Goal: Task Accomplishment & Management: Use online tool/utility

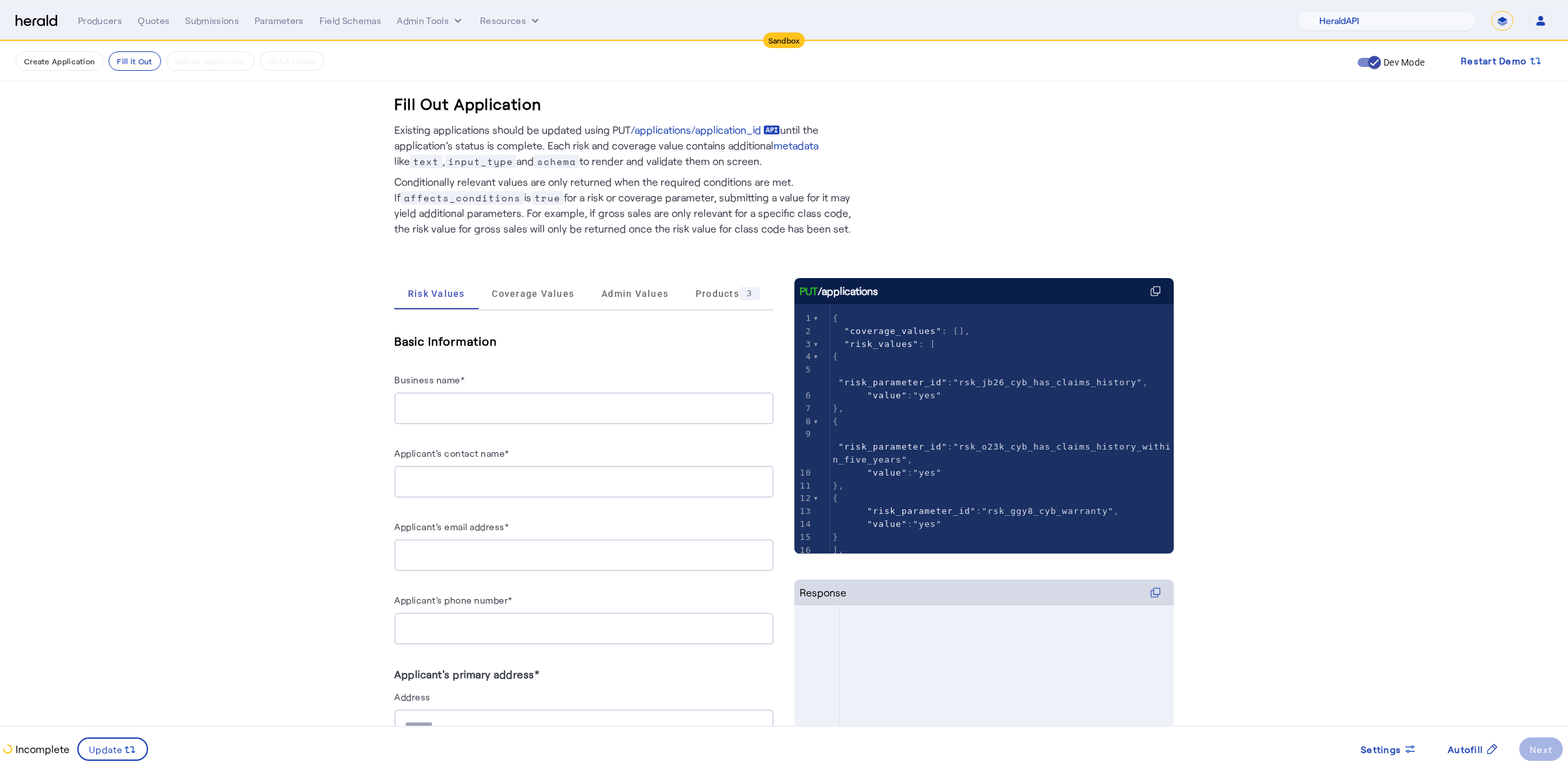
select select "pfm_2v8p_herald_api"
select select "*******"
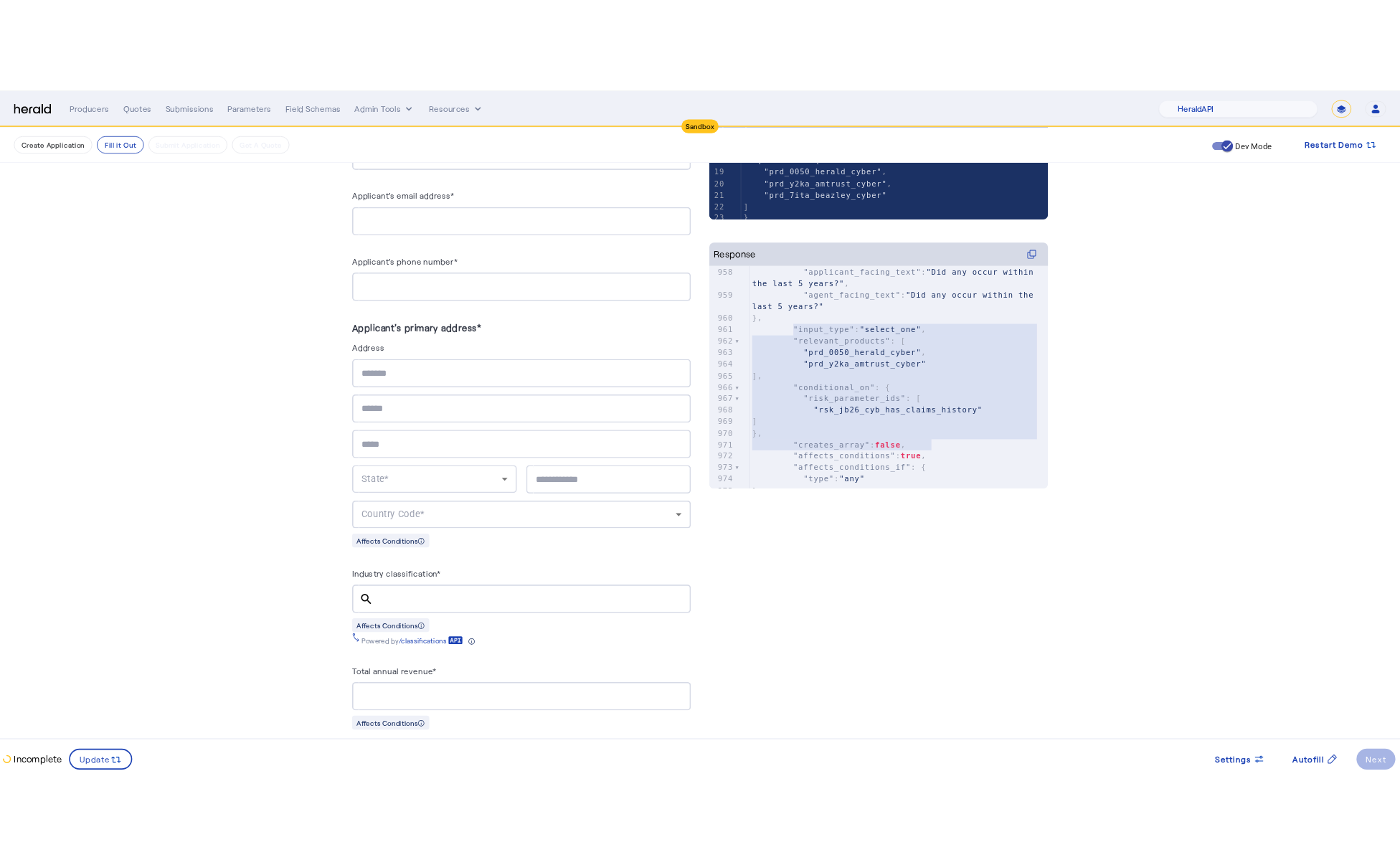
scroll to position [0, 0]
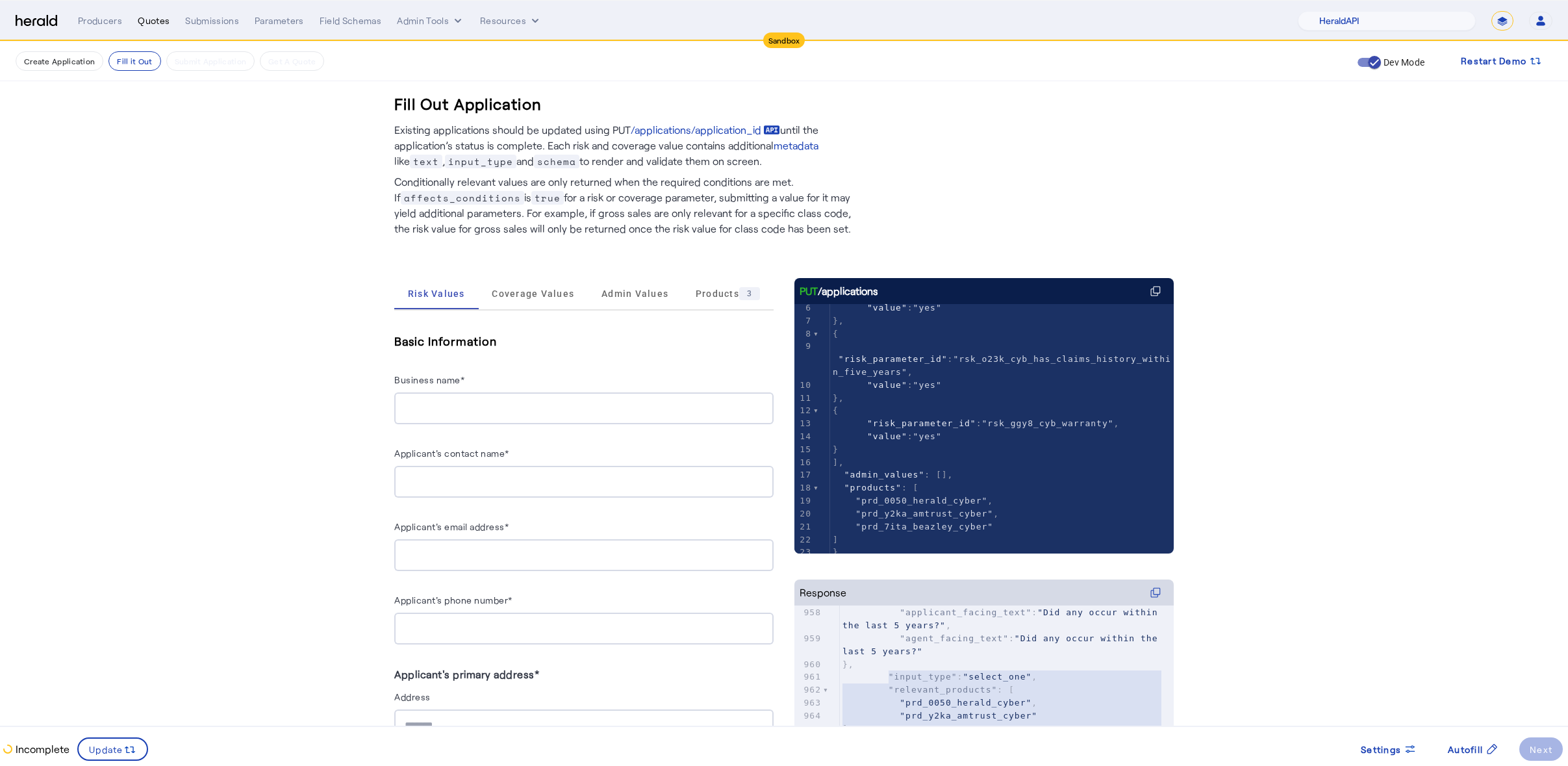
click at [143, 21] on div "Quotes" at bounding box center [154, 21] width 32 height 13
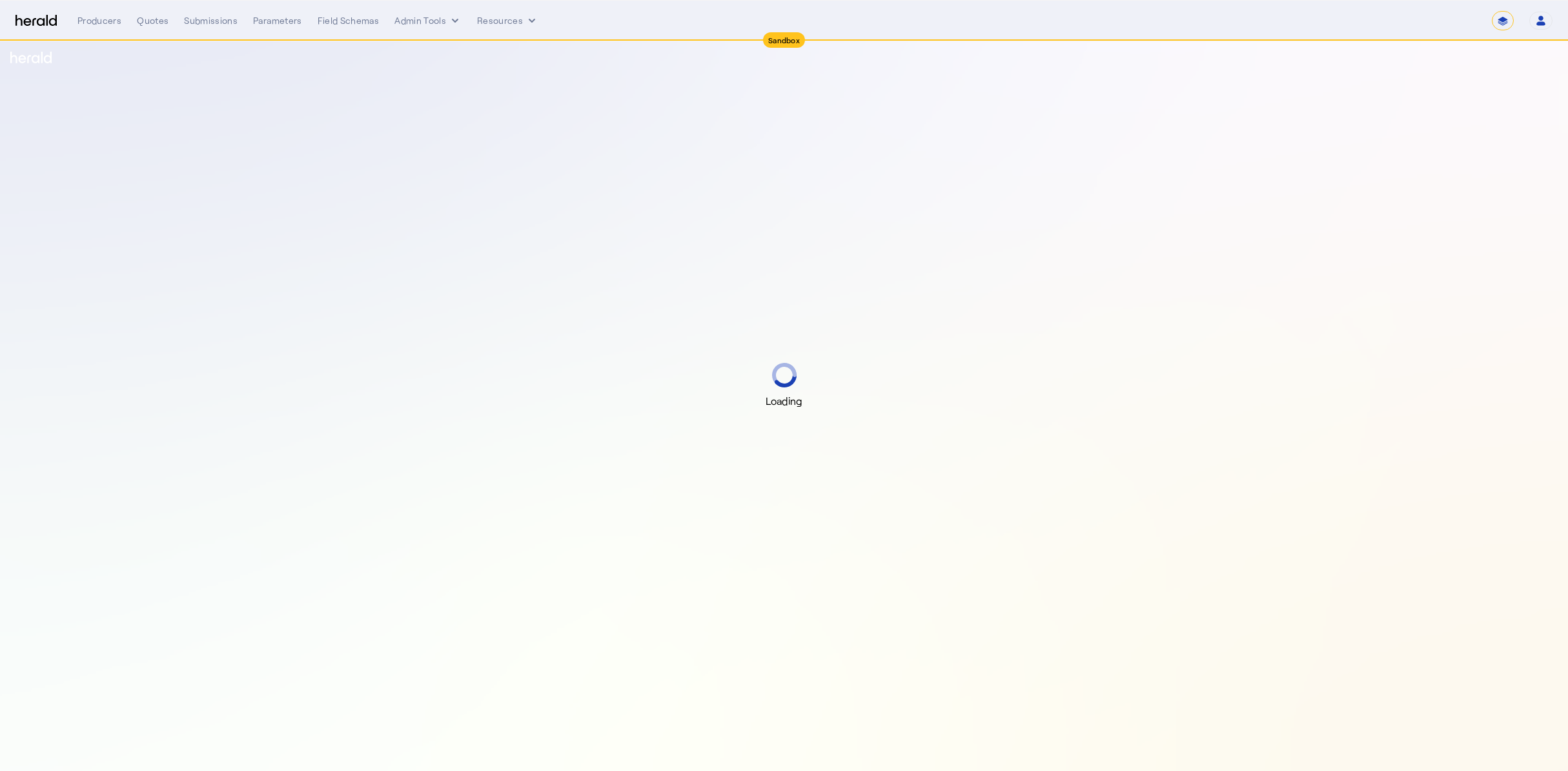
select select "*******"
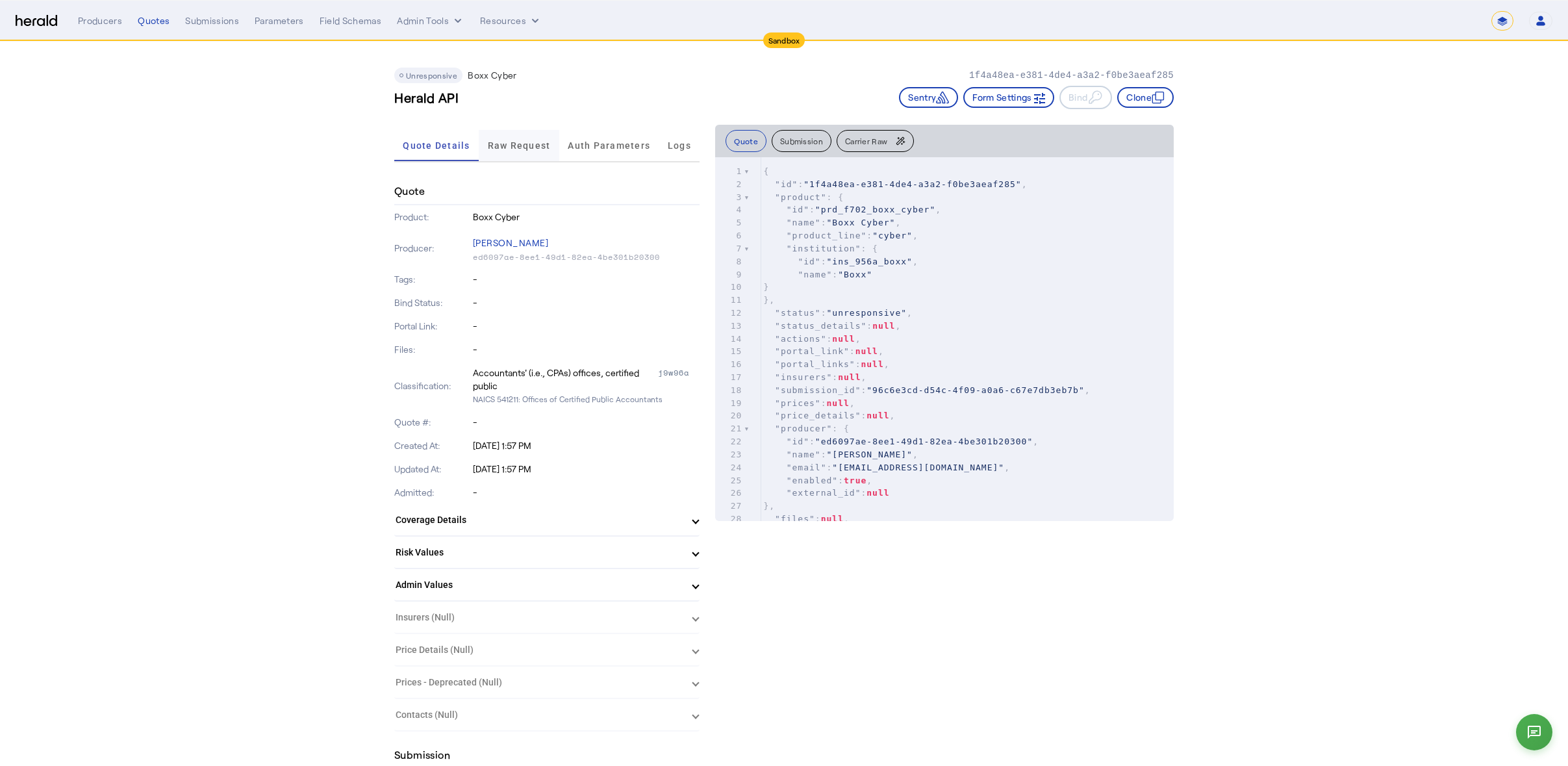
click at [519, 154] on span "Raw Request" at bounding box center [519, 145] width 63 height 31
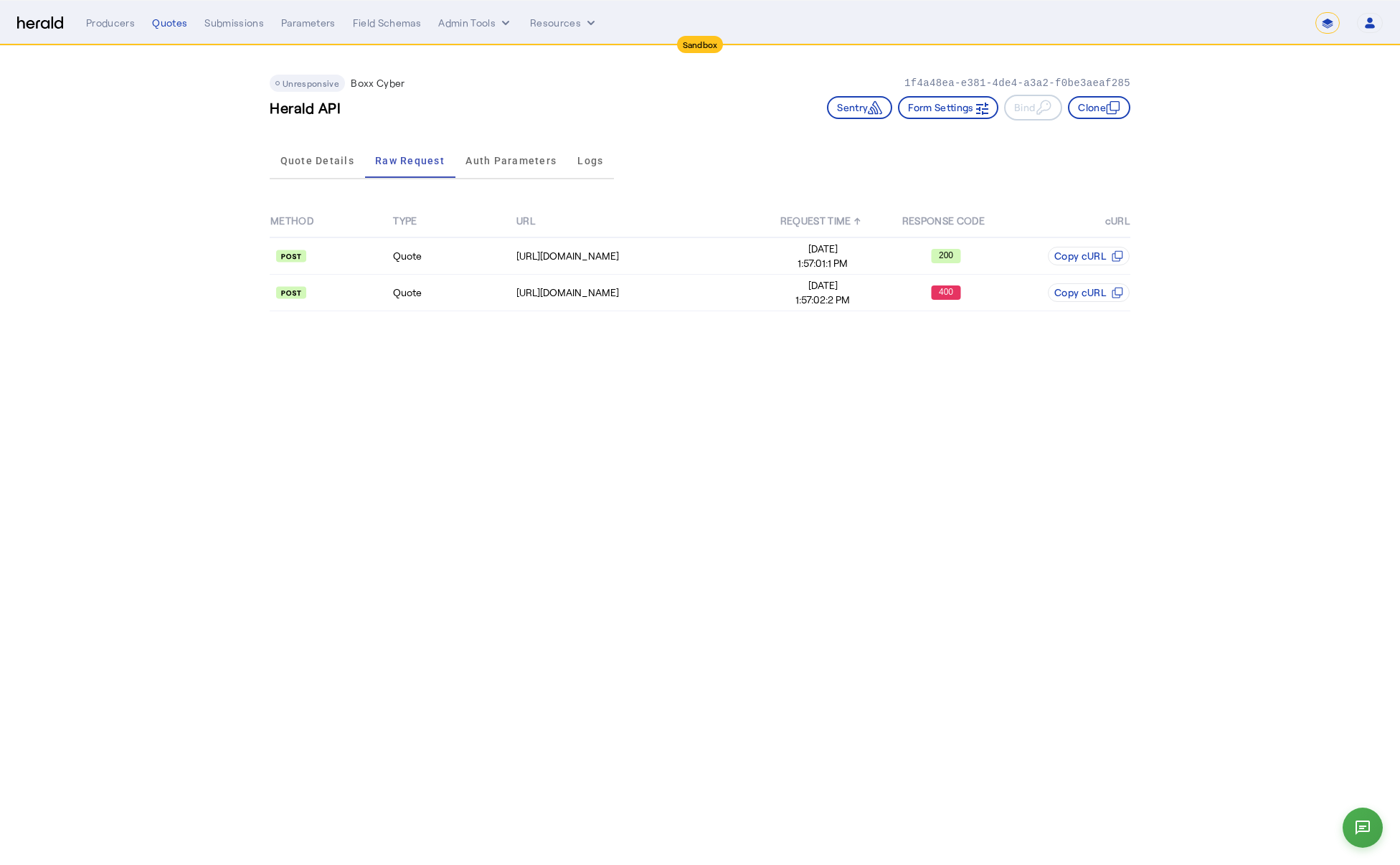
click at [149, 21] on div "Producers Quotes Submissions Parameters Field Schemas Admin Tools Resources" at bounding box center [701, 23] width 1230 height 15
click at [195, 25] on div "Producers Quotes Submissions Parameters Field Schemas Admin Tools Resources" at bounding box center [701, 23] width 1230 height 15
click at [155, 29] on div "Quotes" at bounding box center [170, 23] width 35 height 15
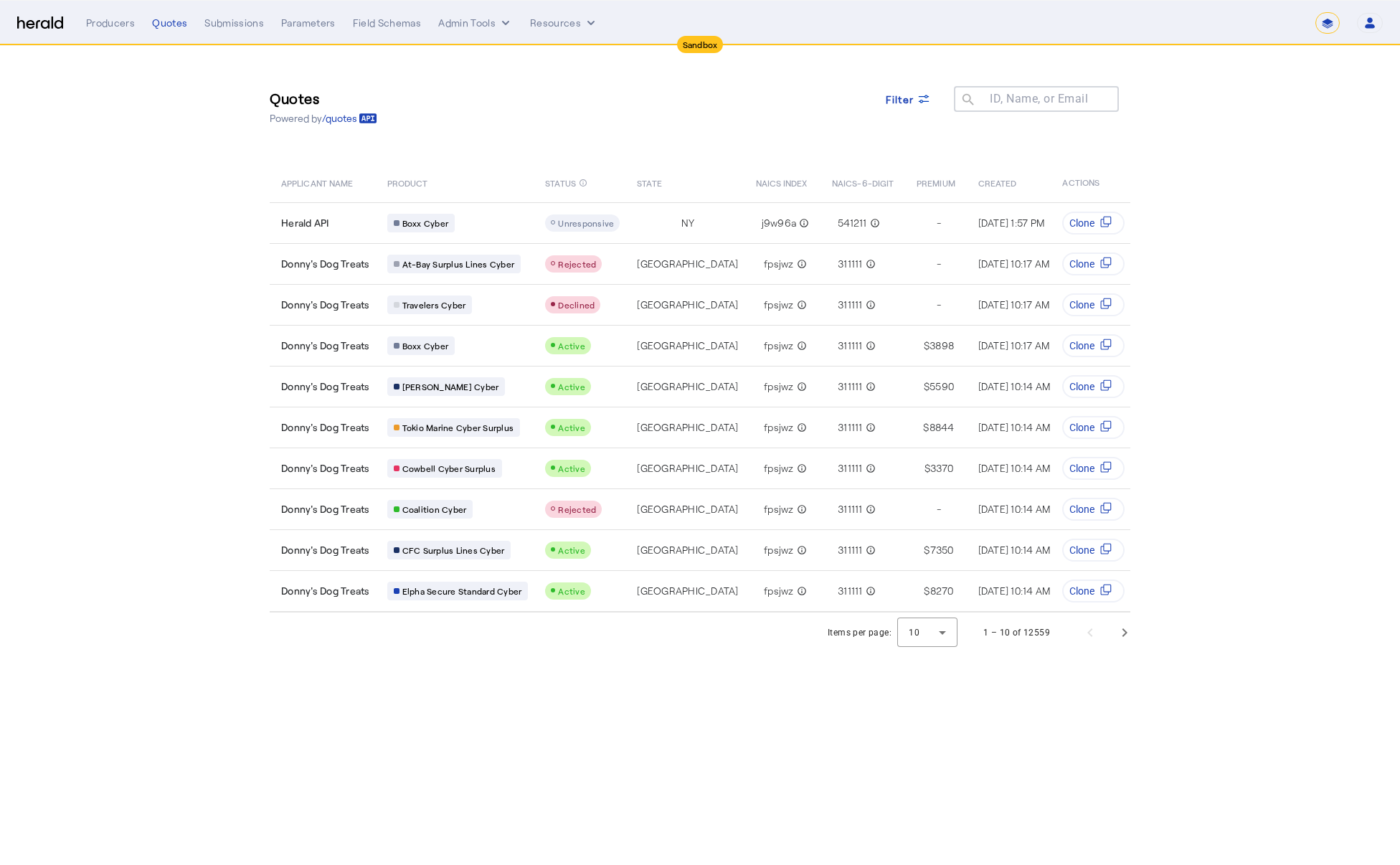
click at [1316, 24] on select "**********" at bounding box center [1328, 23] width 25 height 21
click at [134, 19] on div "Producers Quotes Submissions Parameters Field Schemas Admin Tools Resources" at bounding box center [701, 23] width 1230 height 15
drag, startPoint x: 114, startPoint y: 28, endPoint x: 203, endPoint y: 24, distance: 89.1
click at [116, 28] on div "Producers" at bounding box center [111, 23] width 49 height 15
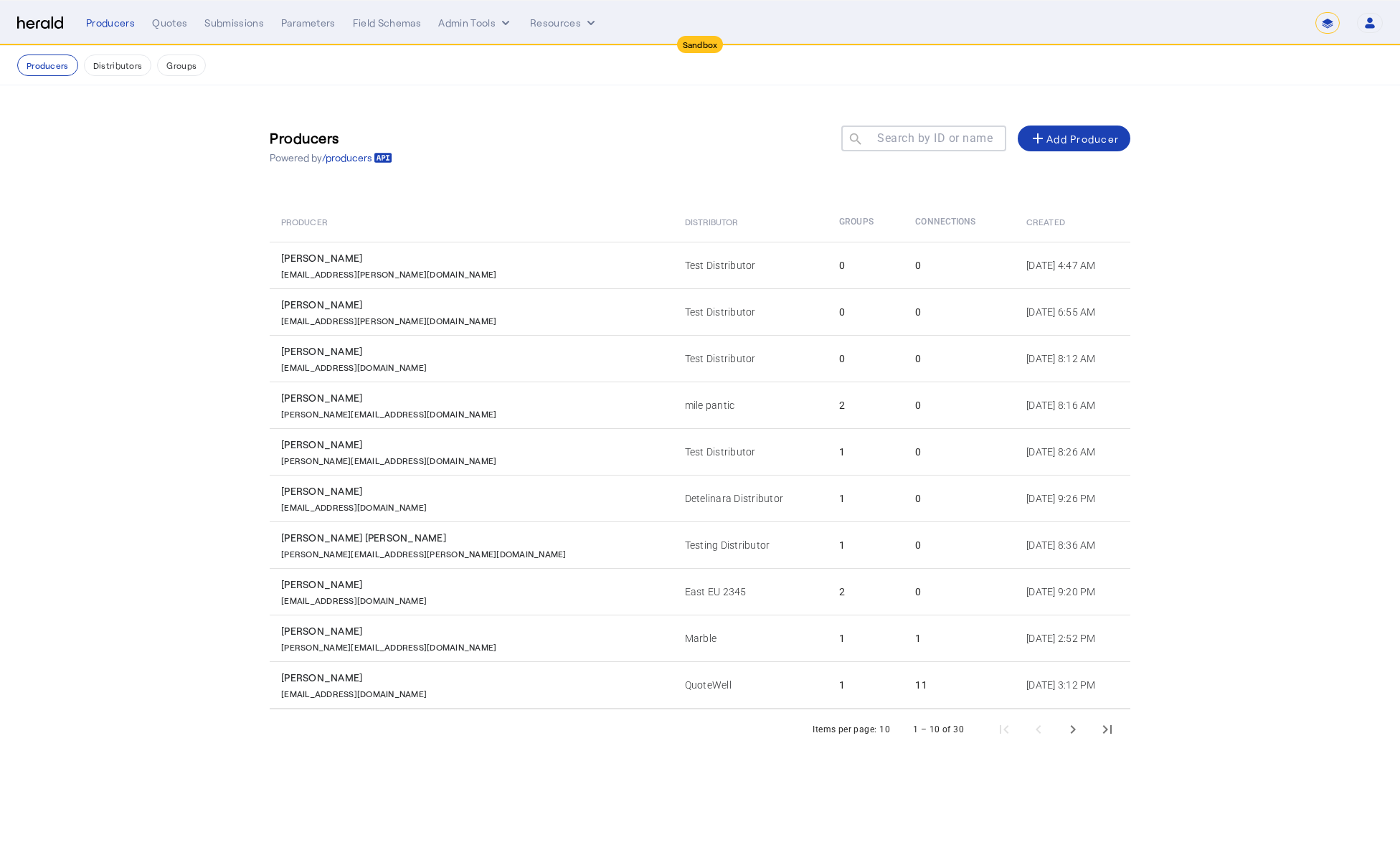
click at [1322, 24] on select "**********" at bounding box center [1328, 23] width 25 height 21
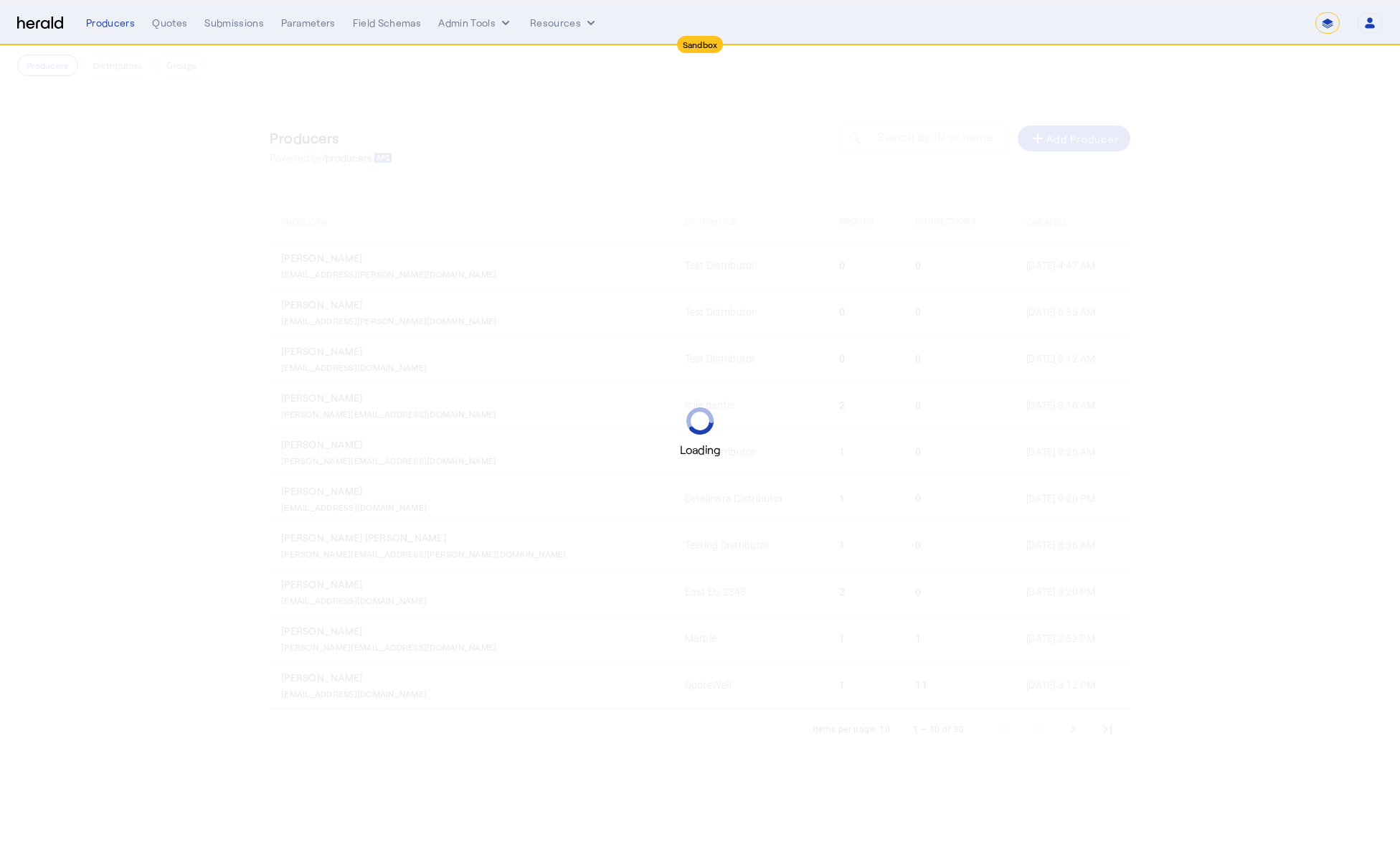
select select "*******"
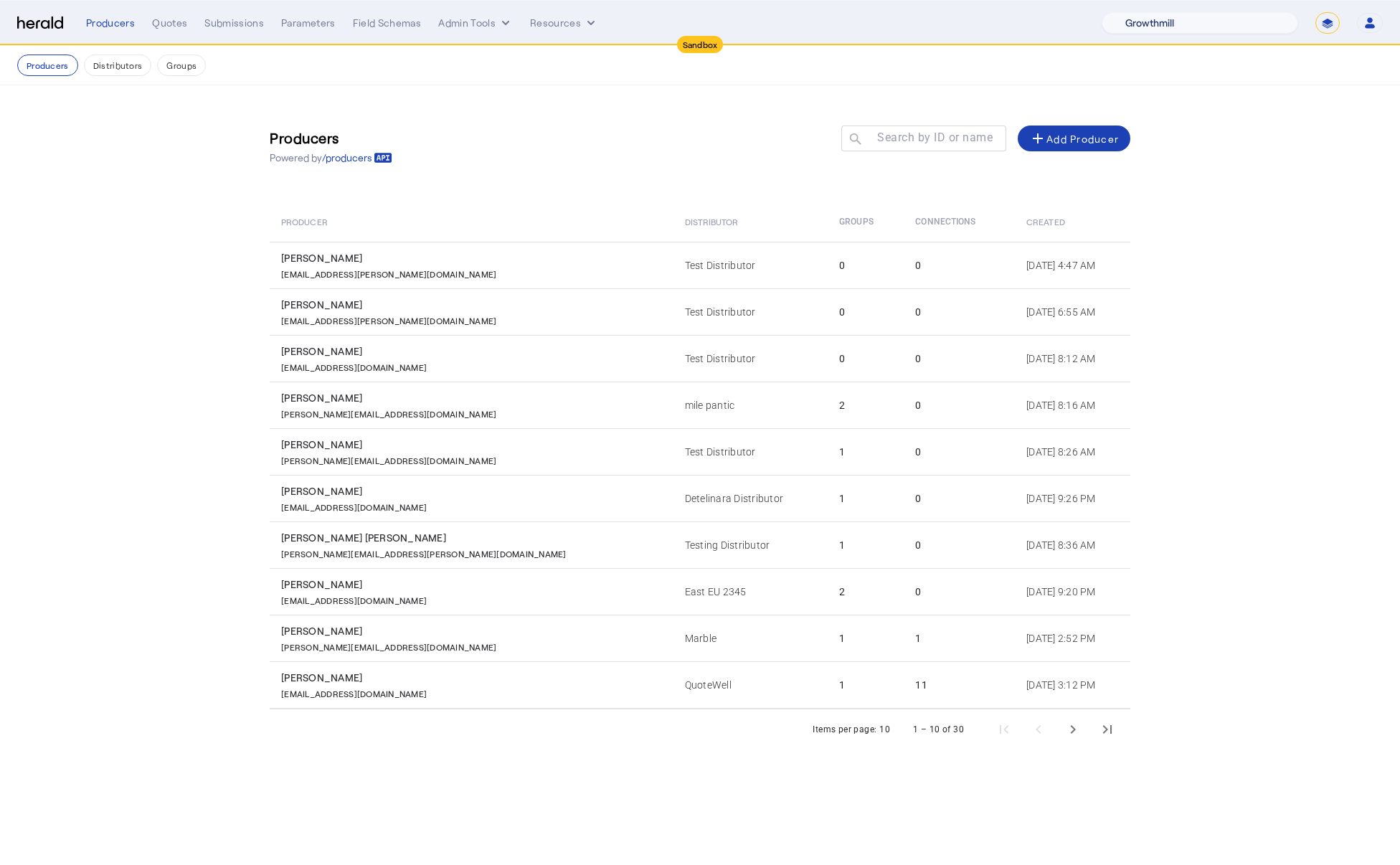
click at [1227, 21] on select "1Fort Acrisure Acturis Affinity Advisors Affinity Risk Agentero AmWins Anzen Ao…" at bounding box center [1200, 23] width 196 height 21
click at [147, 27] on div "Producers Quotes Submissions Parameters Field Schemas Admin Tools Resources" at bounding box center [593, 23] width 1015 height 15
click at [172, 20] on div "Quotes" at bounding box center [170, 23] width 35 height 15
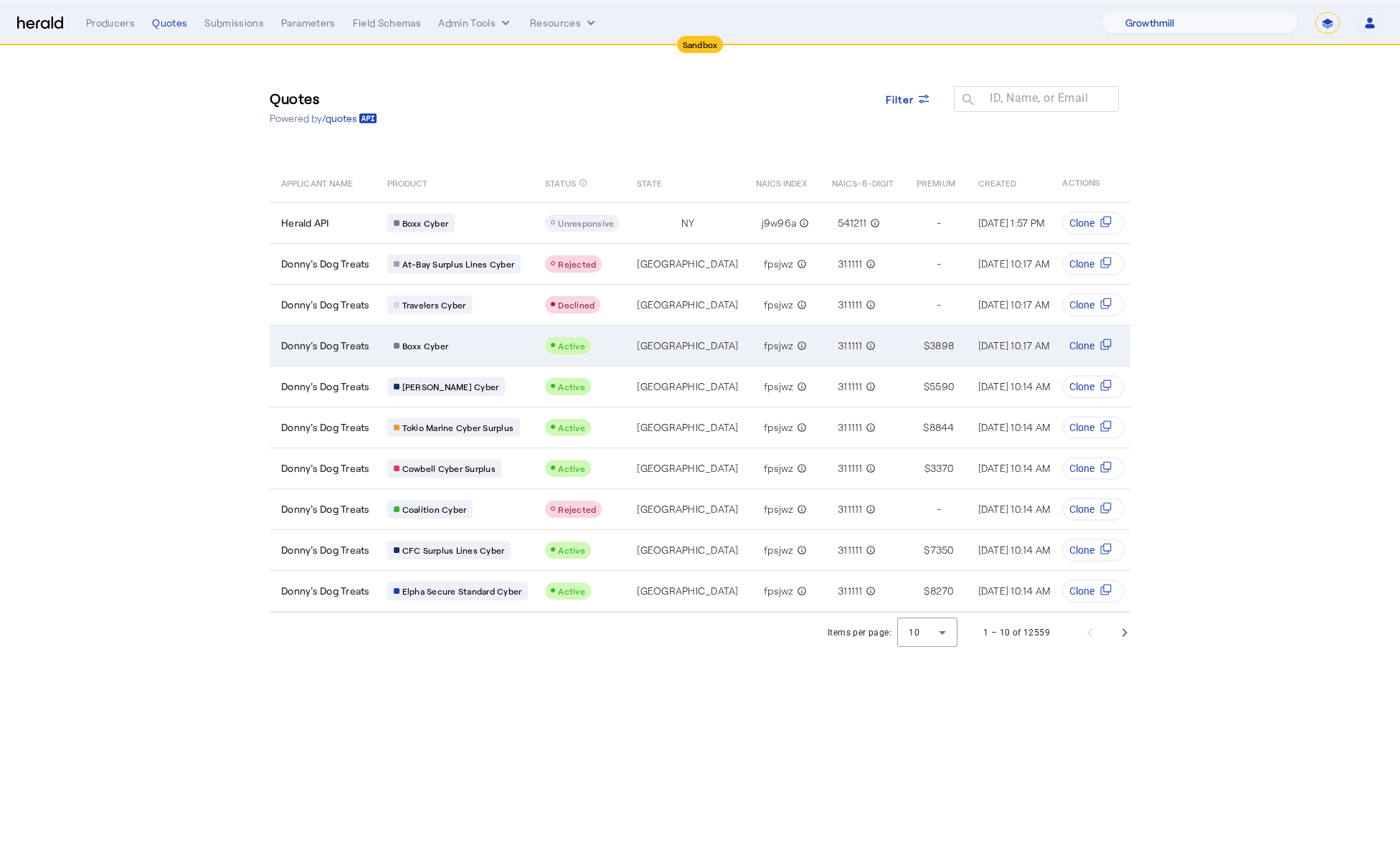
click at [342, 343] on span "Donny's Dog Treats" at bounding box center [325, 345] width 89 height 15
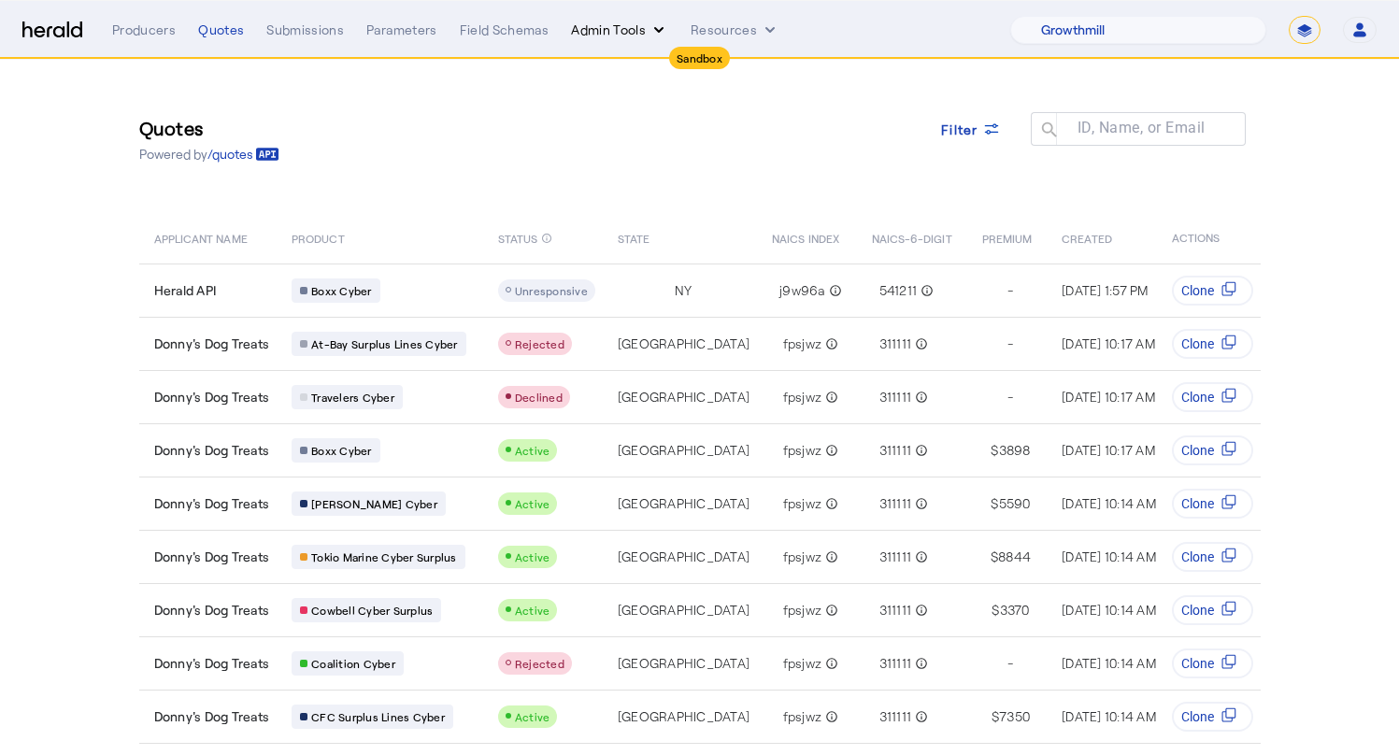
click at [604, 37] on button "Admin Tools" at bounding box center [619, 30] width 97 height 19
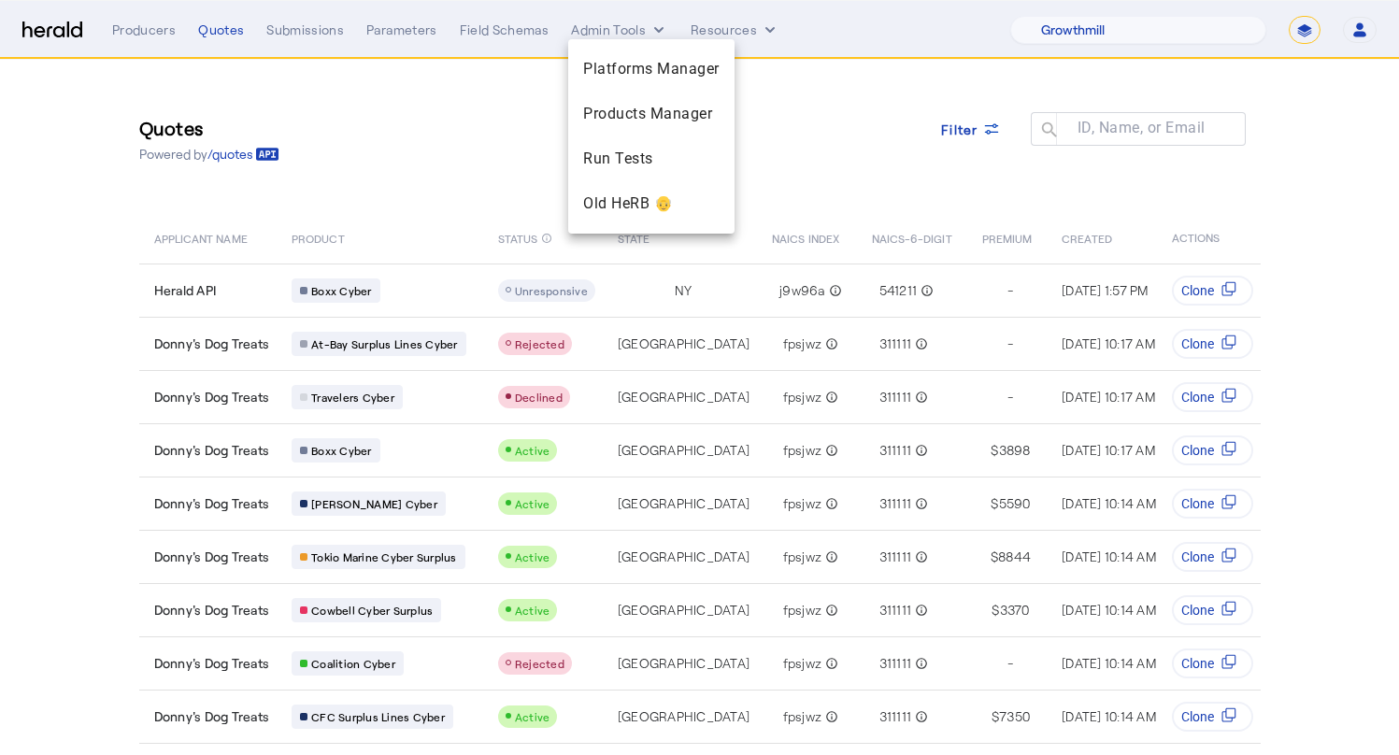
click at [738, 30] on div at bounding box center [699, 377] width 1399 height 755
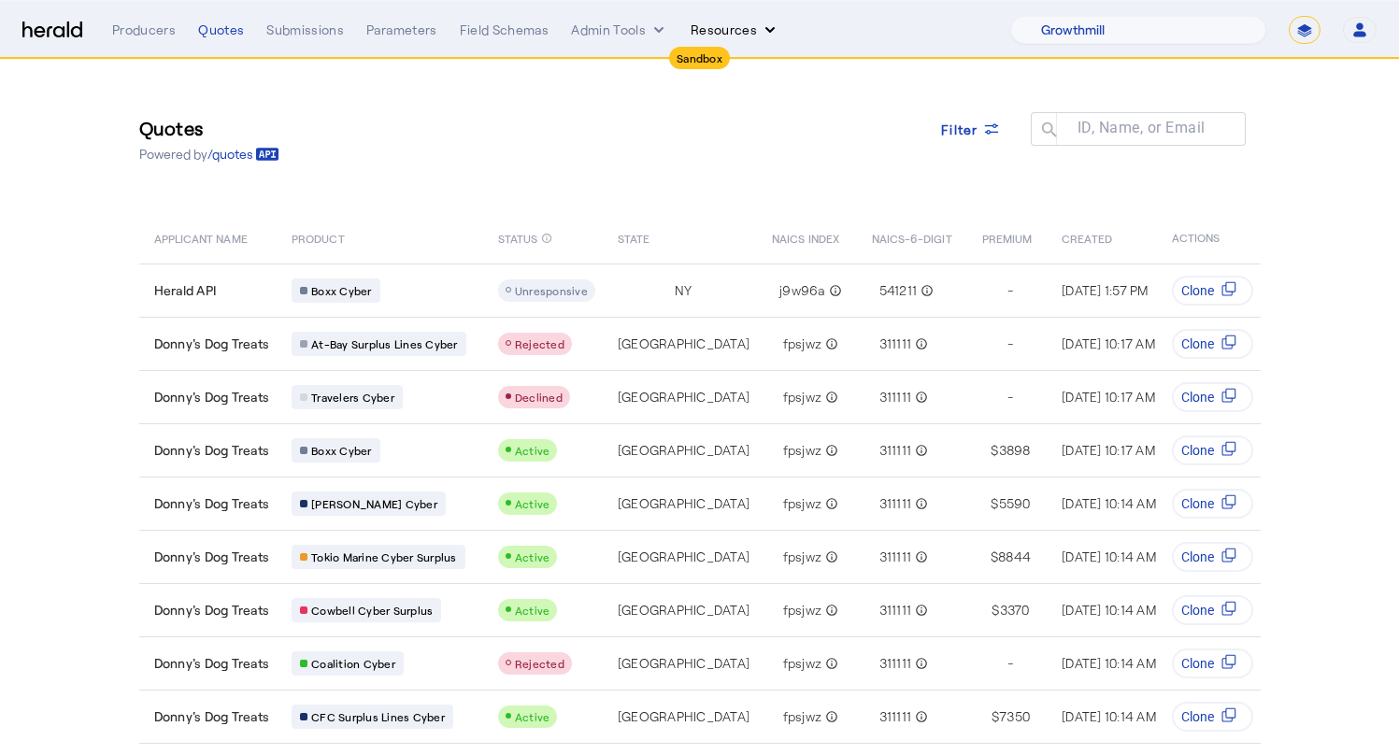
click at [746, 27] on button "Resources" at bounding box center [735, 30] width 89 height 19
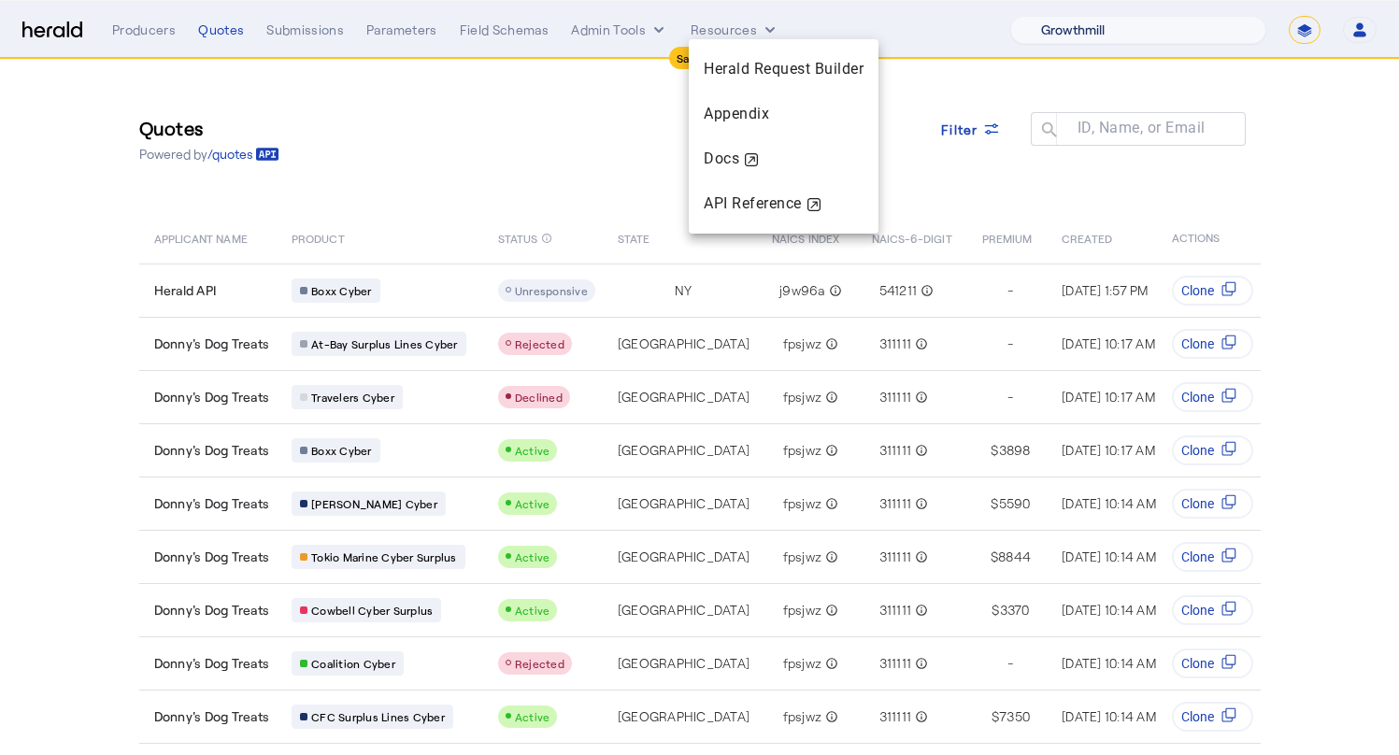
drag, startPoint x: 1172, startPoint y: 36, endPoint x: 1179, endPoint y: 22, distance: 15.9
click at [1173, 36] on div at bounding box center [699, 377] width 1399 height 755
click at [1179, 22] on select "1Fort Acrisure Acturis Affinity Advisors Affinity Risk Agentero AmWins Anzen Ao…" at bounding box center [1138, 30] width 256 height 28
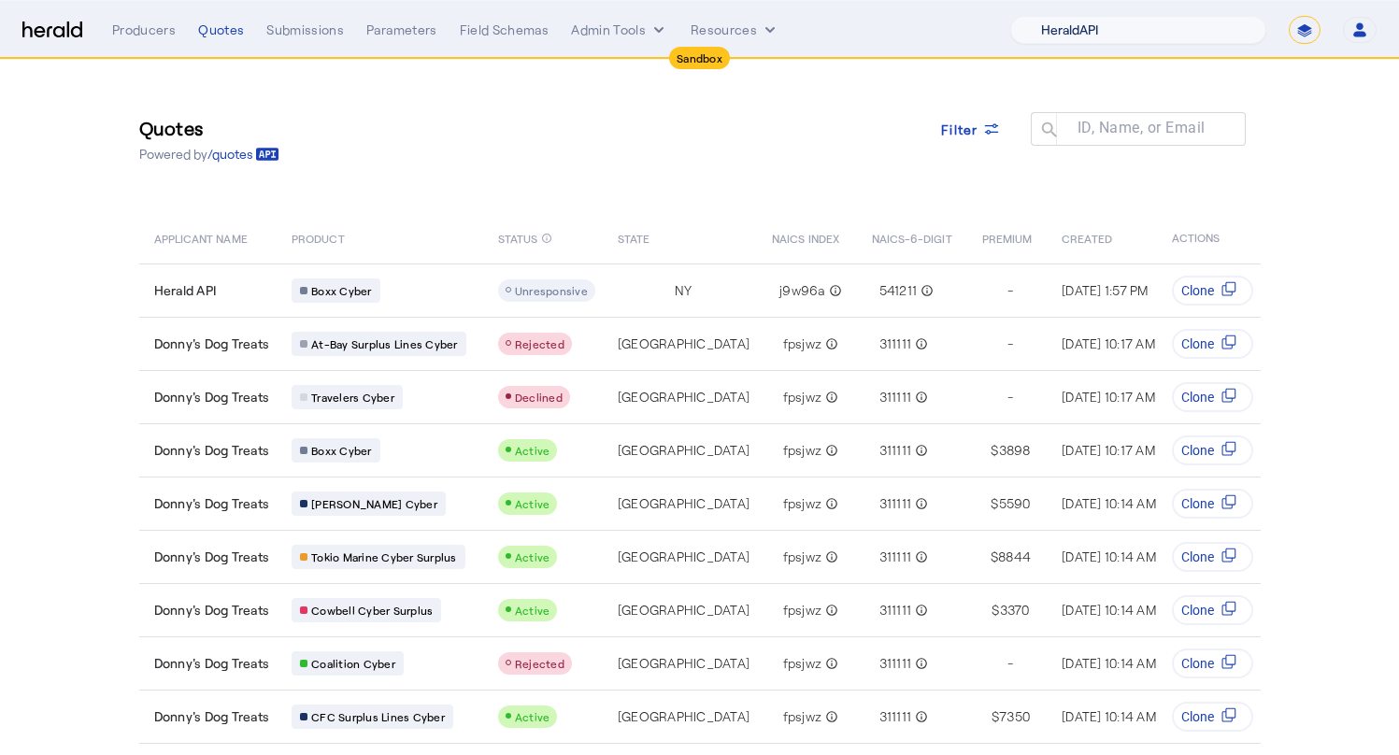
click at [1069, 16] on select "1Fort Acrisure Acturis Affinity Advisors Affinity Risk Agentero AmWins Anzen Ao…" at bounding box center [1138, 30] width 256 height 28
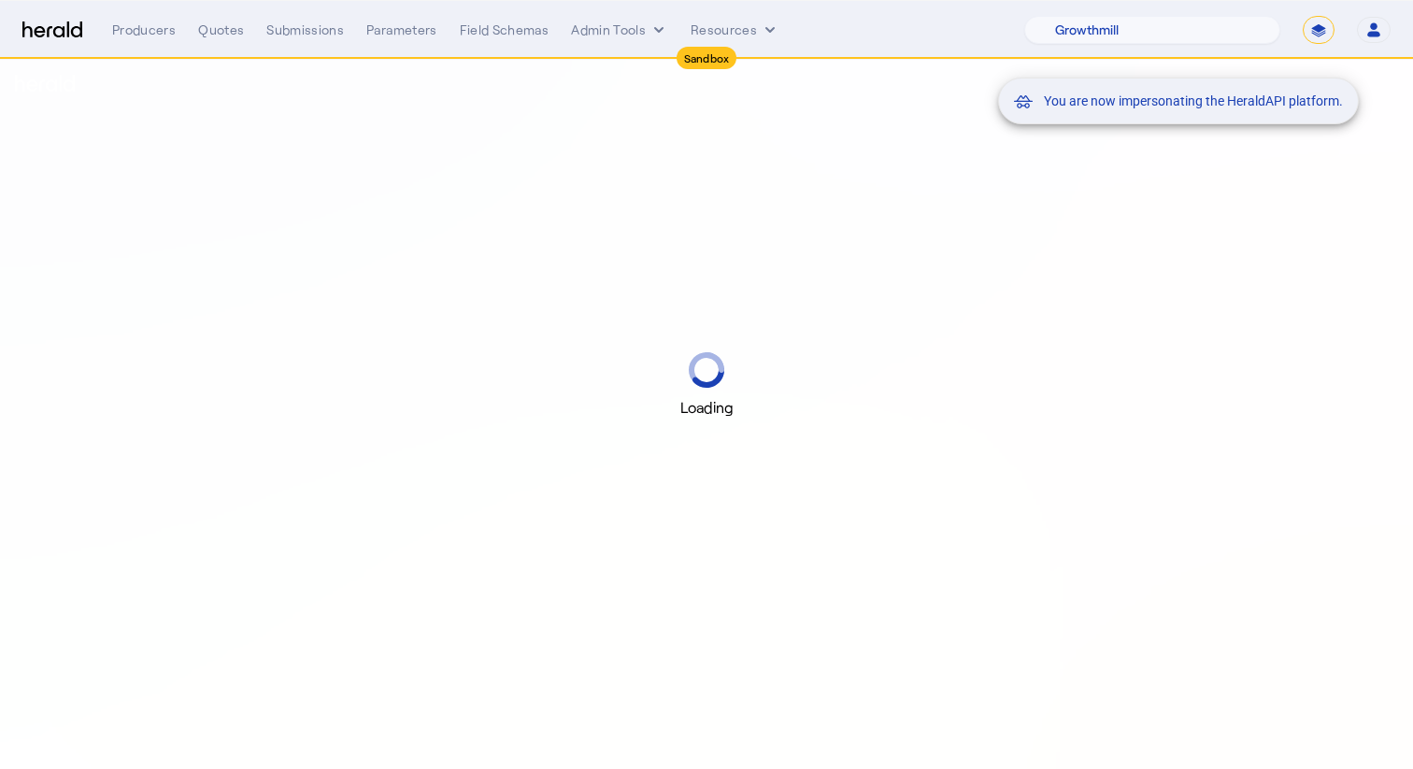
click at [644, 31] on div "You are now impersonating the HeraldAPI platform." at bounding box center [706, 384] width 1413 height 769
click at [603, 33] on div "You are now impersonating the HeraldAPI platform." at bounding box center [706, 384] width 1413 height 769
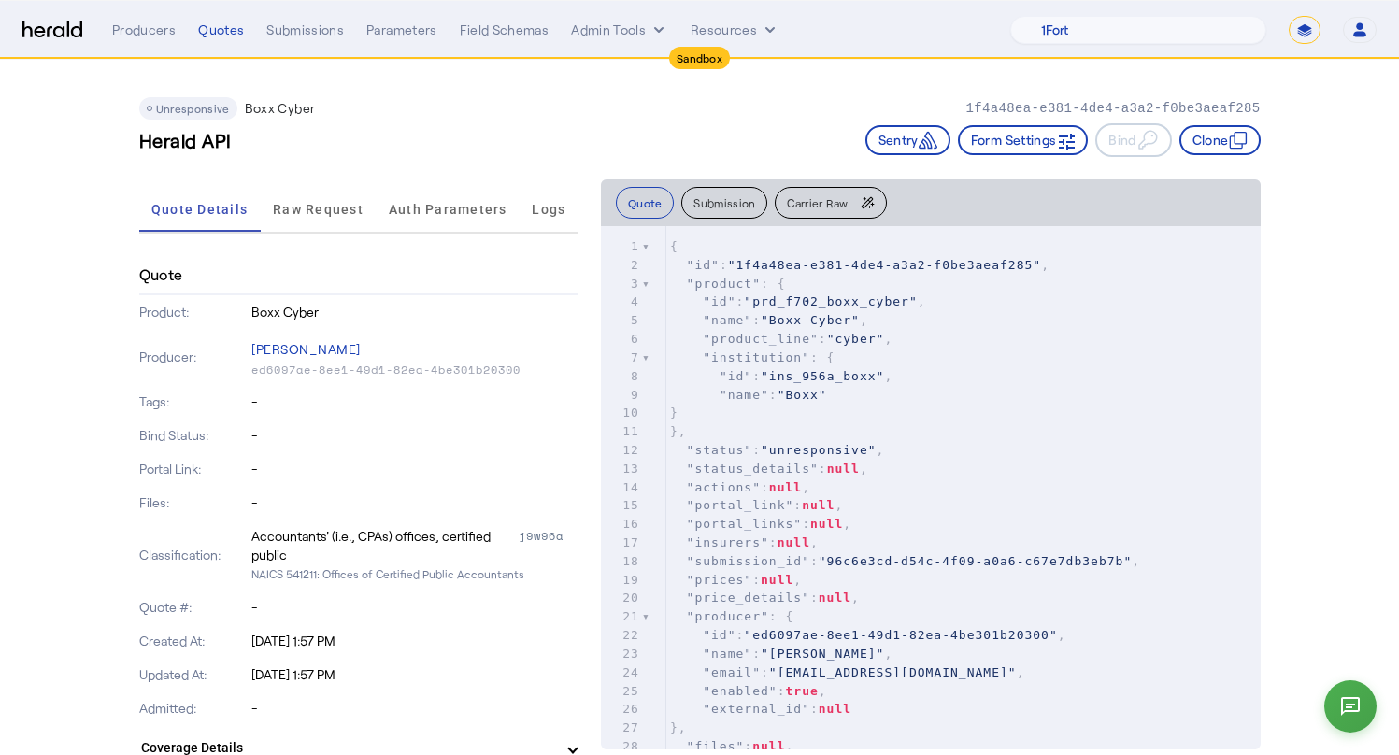
click at [1310, 32] on select "**********" at bounding box center [1305, 30] width 32 height 28
click at [1170, 32] on select "1Fort Acrisure Acturis Affinity Advisors Affinity Risk Agentero AmWins Anzen Ao…" at bounding box center [1138, 30] width 256 height 28
select select "pfm_2v8p_herald_api"
click at [1055, 16] on select "1Fort Acrisure Acturis Affinity Advisors Affinity Risk Agentero AmWins Anzen Ao…" at bounding box center [1138, 30] width 256 height 28
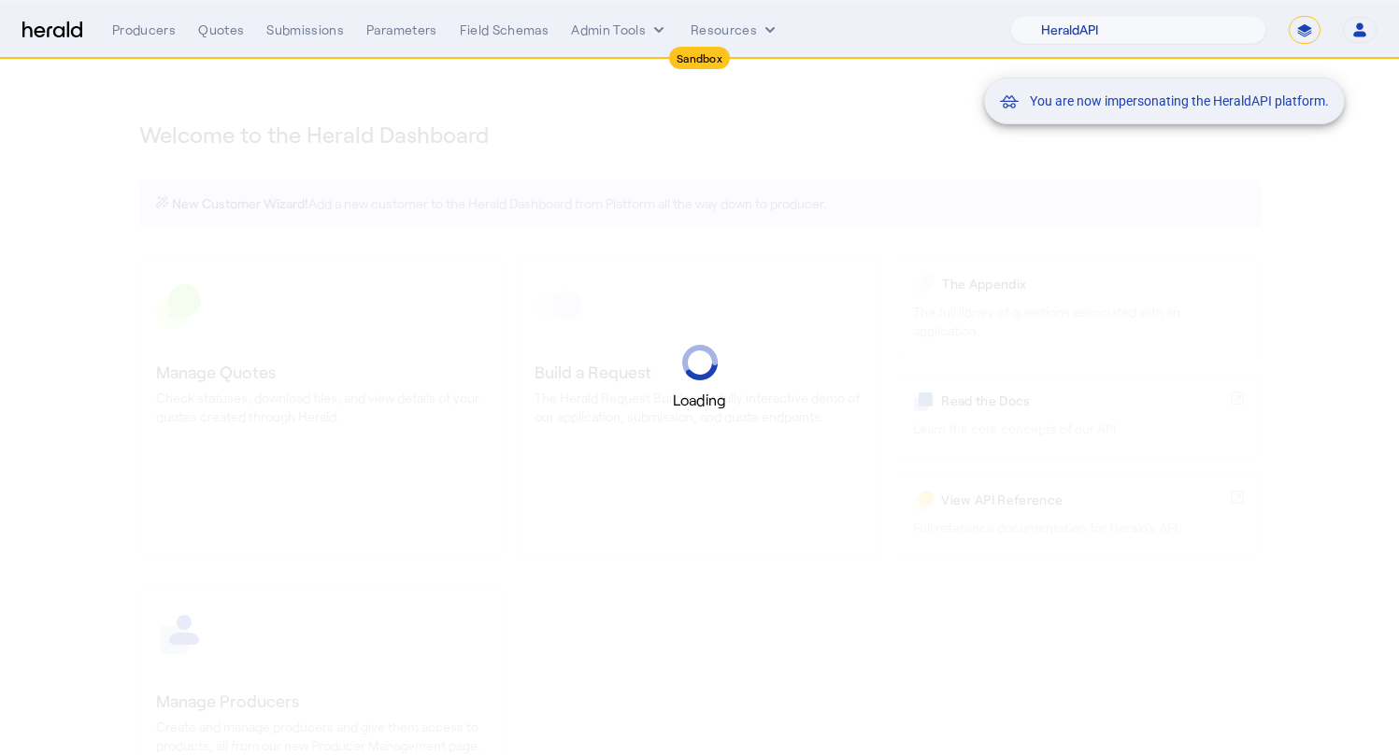
click at [177, 37] on div "You are now impersonating the HeraldAPI platform." at bounding box center [699, 377] width 1399 height 755
click at [205, 34] on div "You are now impersonating the HeraldAPI platform." at bounding box center [699, 377] width 1399 height 755
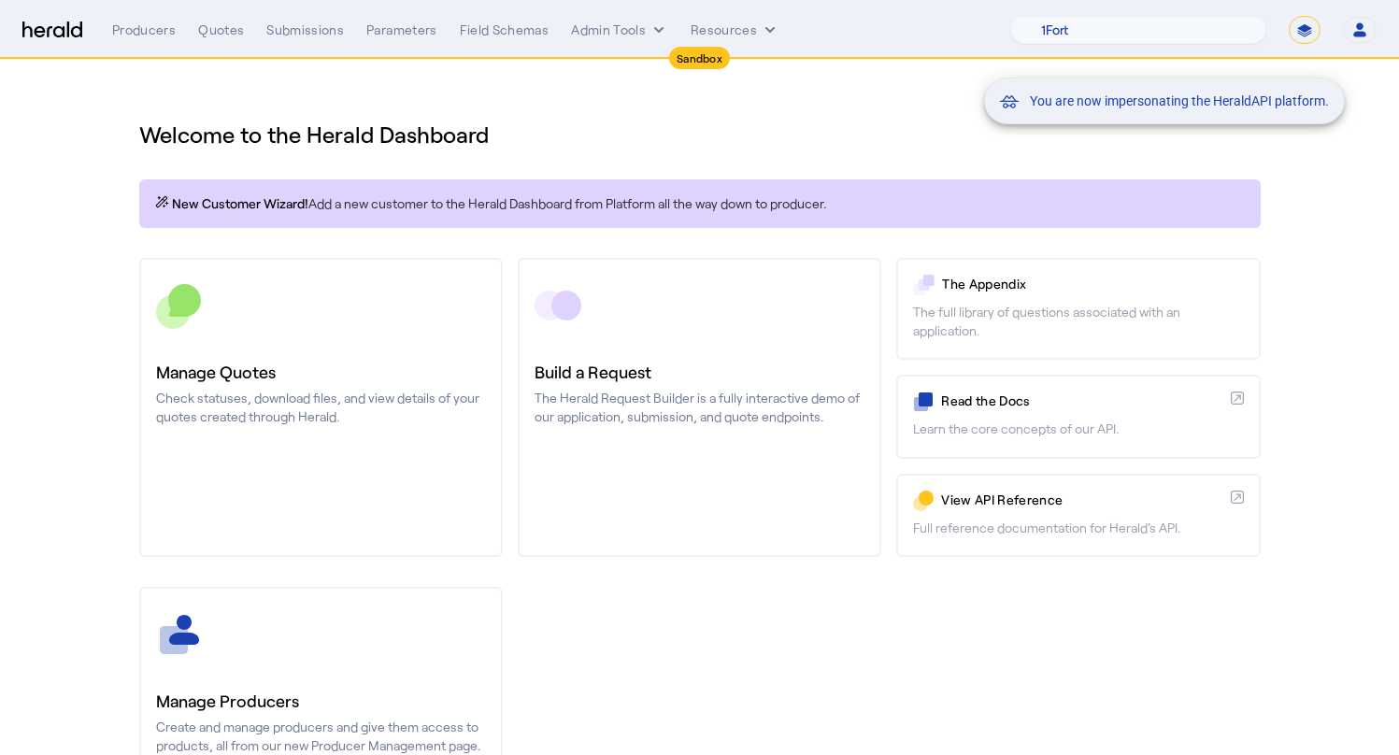
click at [212, 33] on div "You are now impersonating the HeraldAPI platform." at bounding box center [699, 377] width 1399 height 755
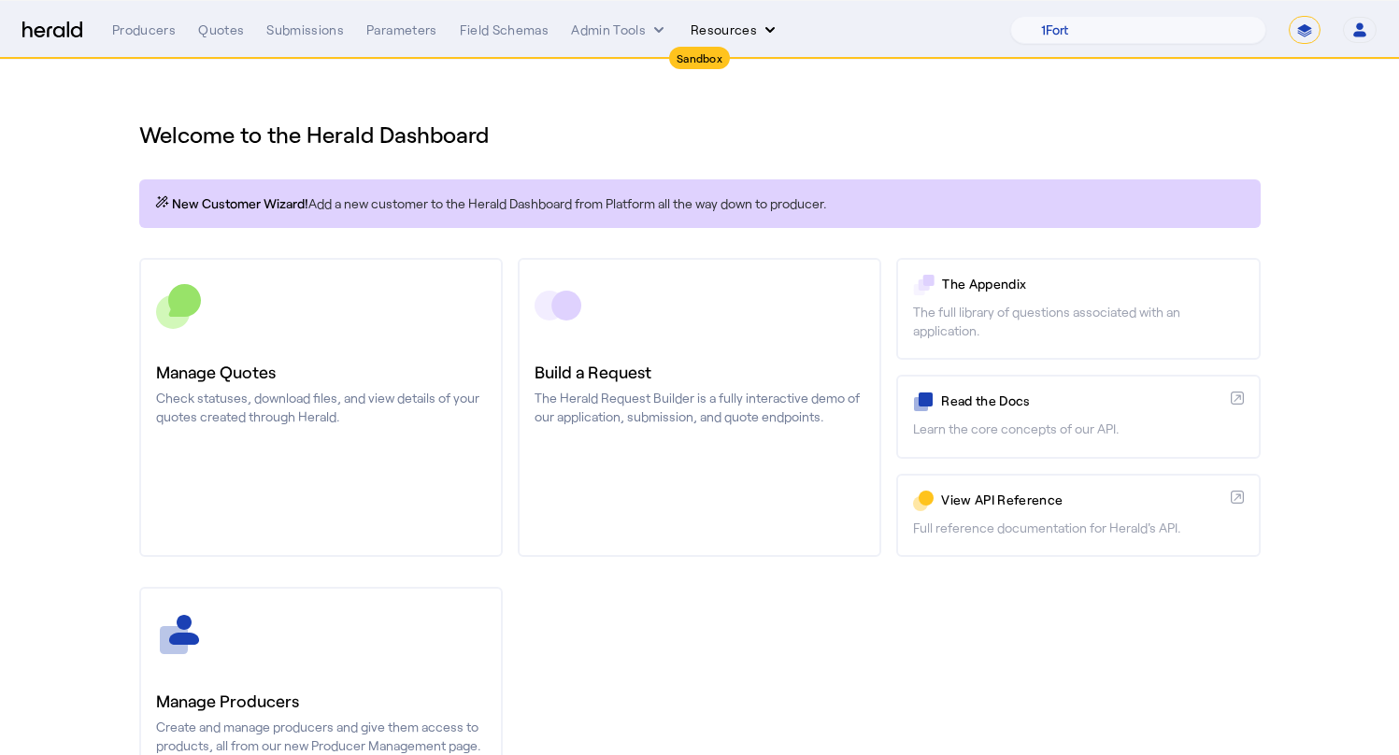
click at [766, 28] on icon "Resources dropdown menu" at bounding box center [770, 30] width 19 height 19
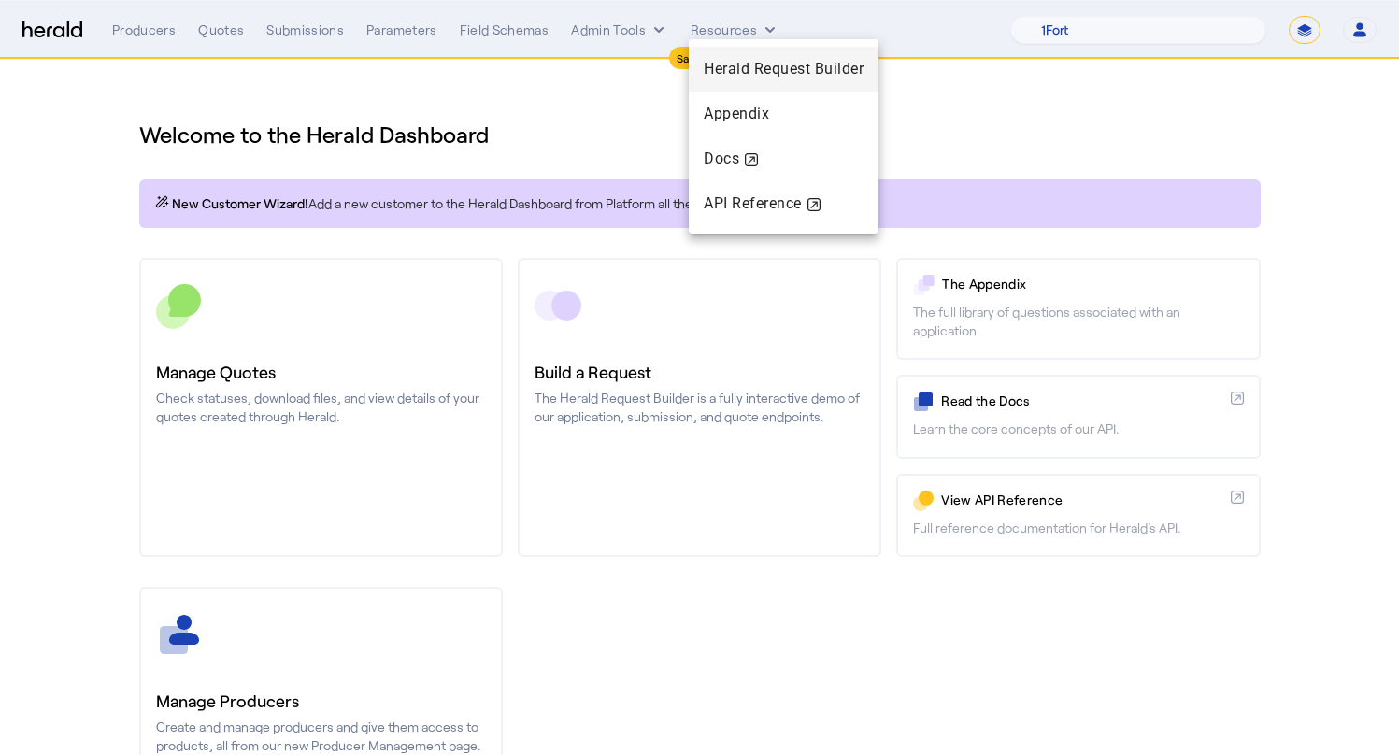
click at [776, 67] on span "Herald Request Builder" at bounding box center [784, 69] width 160 height 18
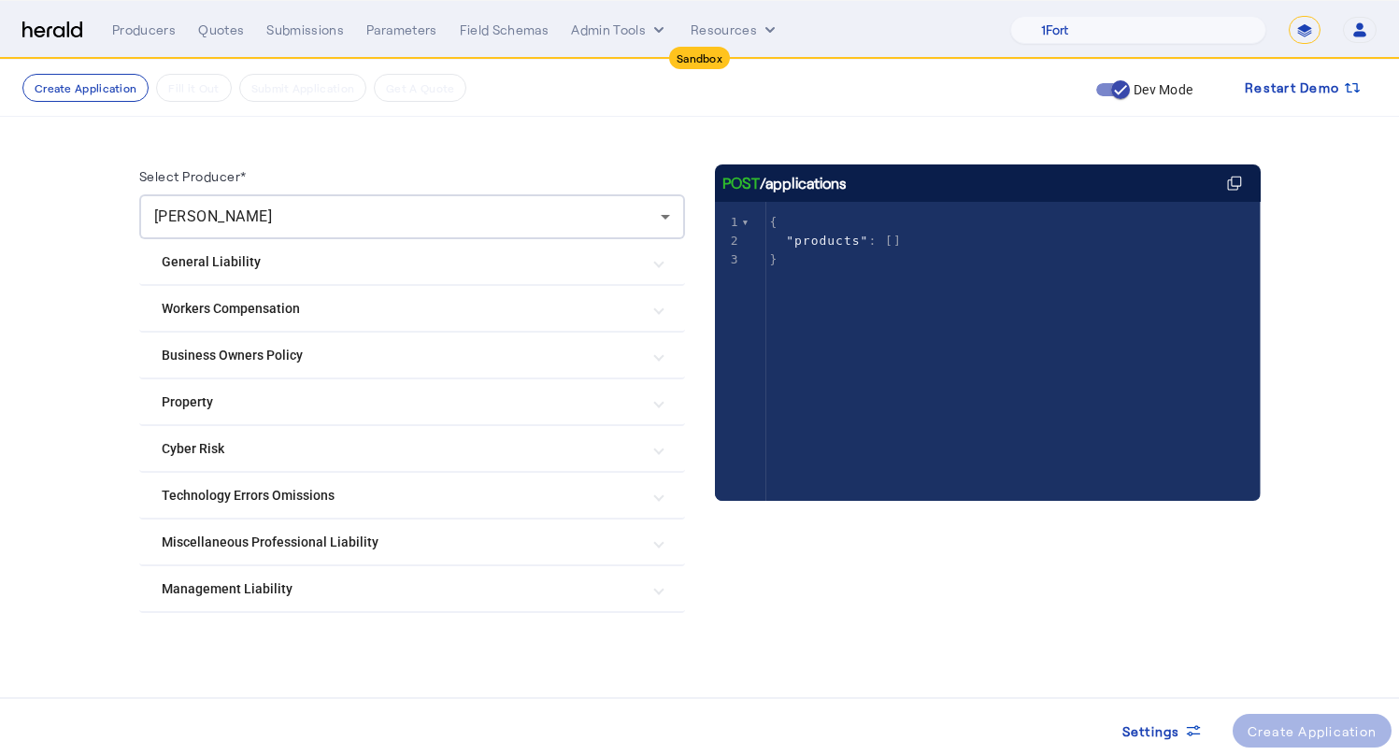
click at [258, 572] on mat-expansion-panel-header "Management Liability" at bounding box center [412, 588] width 546 height 45
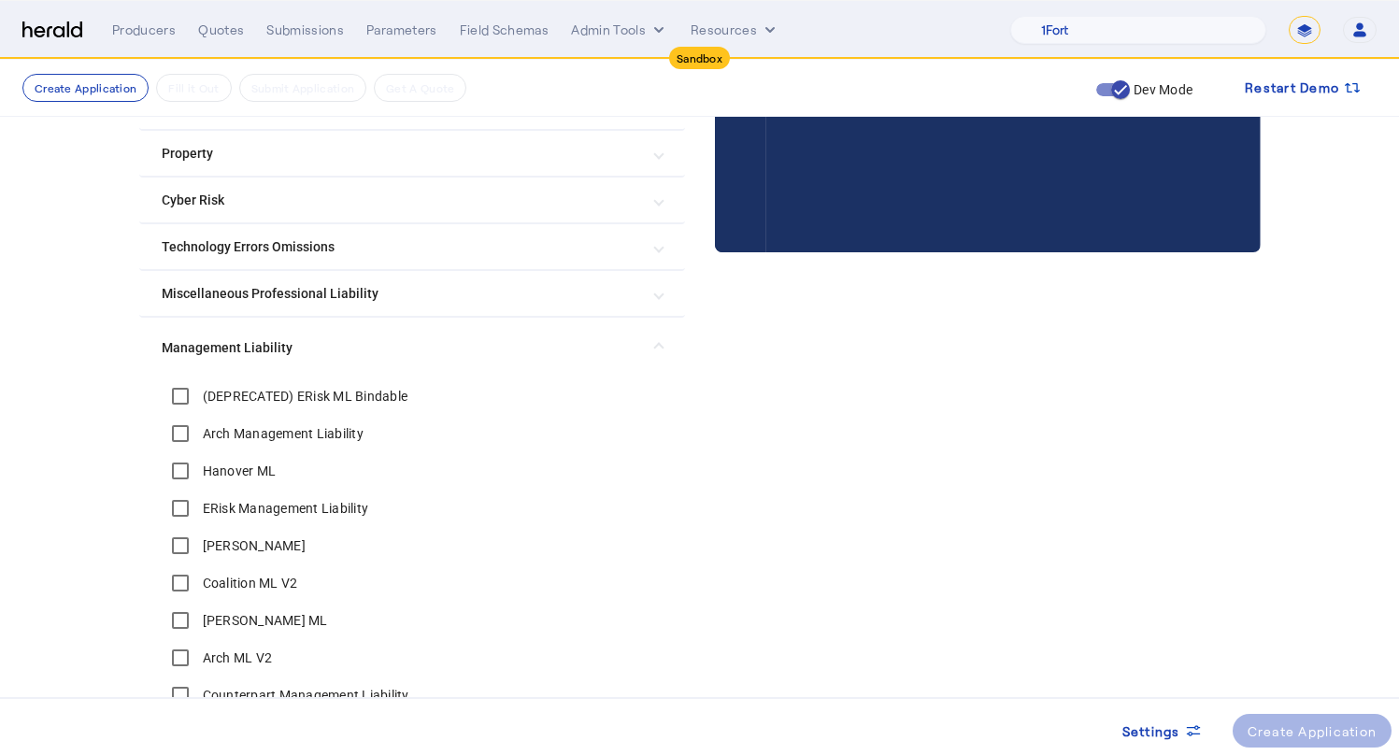
scroll to position [784, 0]
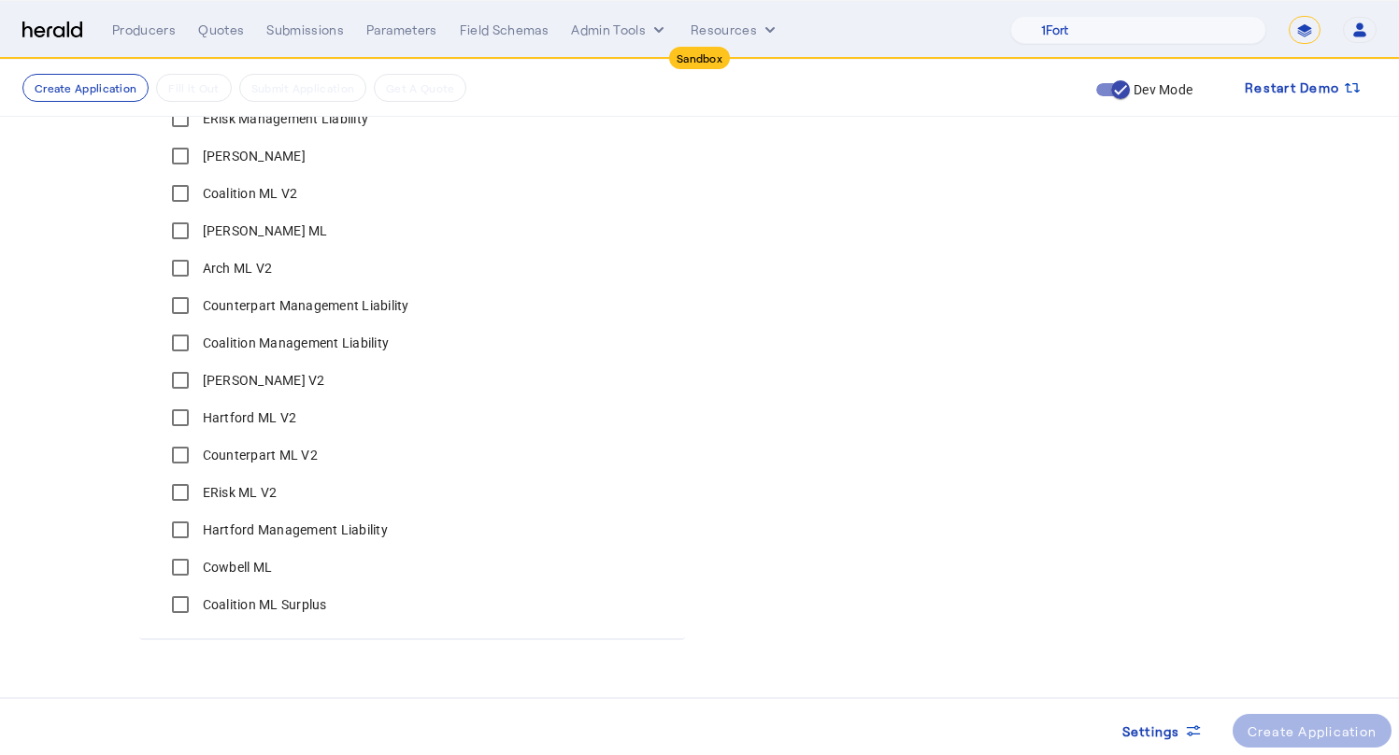
click at [240, 566] on label "Cowbell ML" at bounding box center [236, 567] width 74 height 19
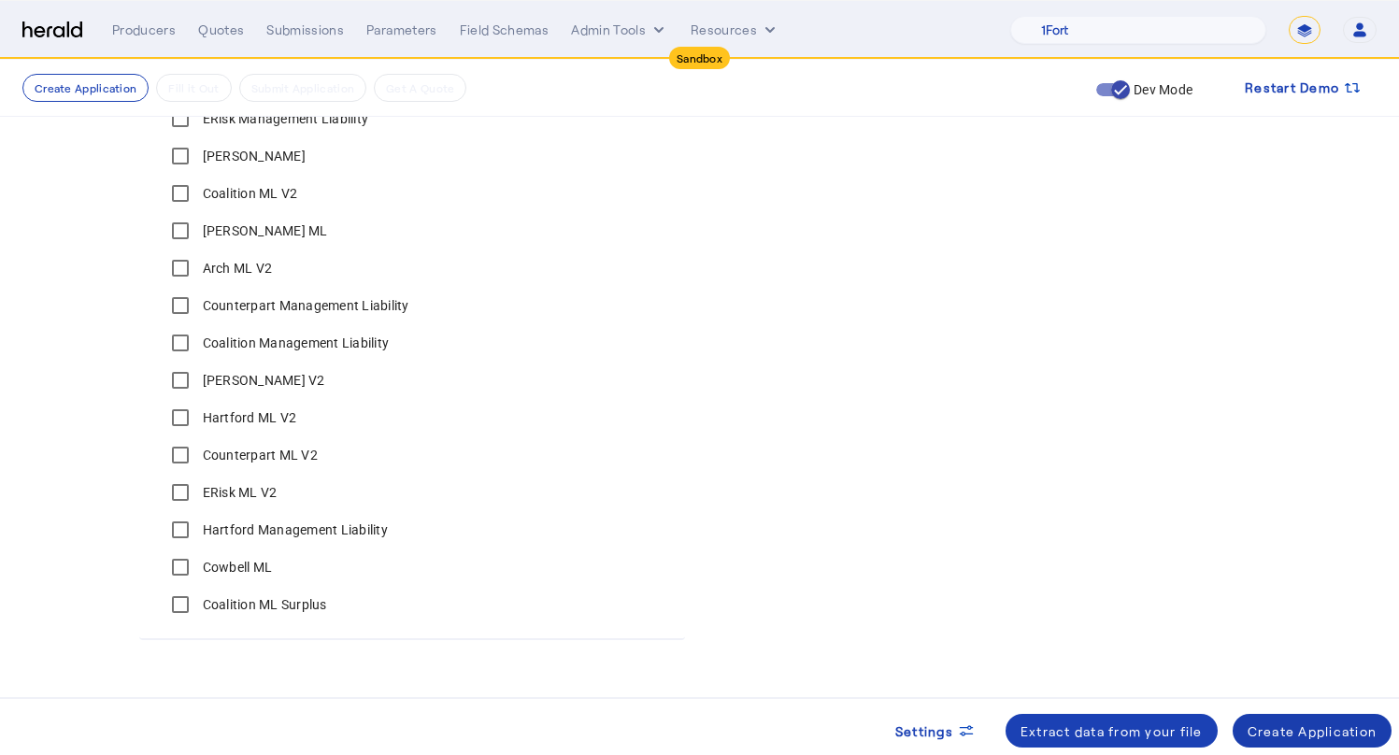
click at [1319, 734] on div "Create Application" at bounding box center [1312, 731] width 130 height 20
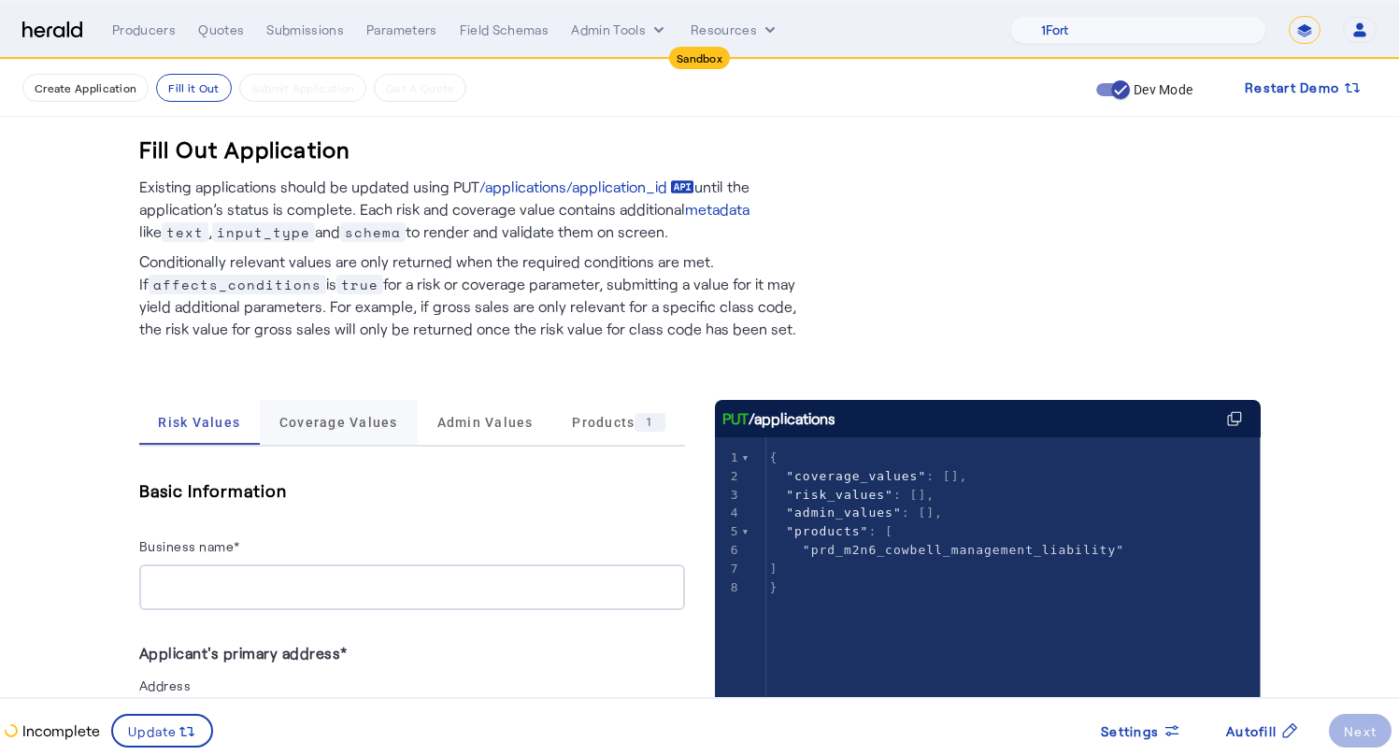
click at [375, 421] on span "Coverage Values" at bounding box center [338, 422] width 119 height 13
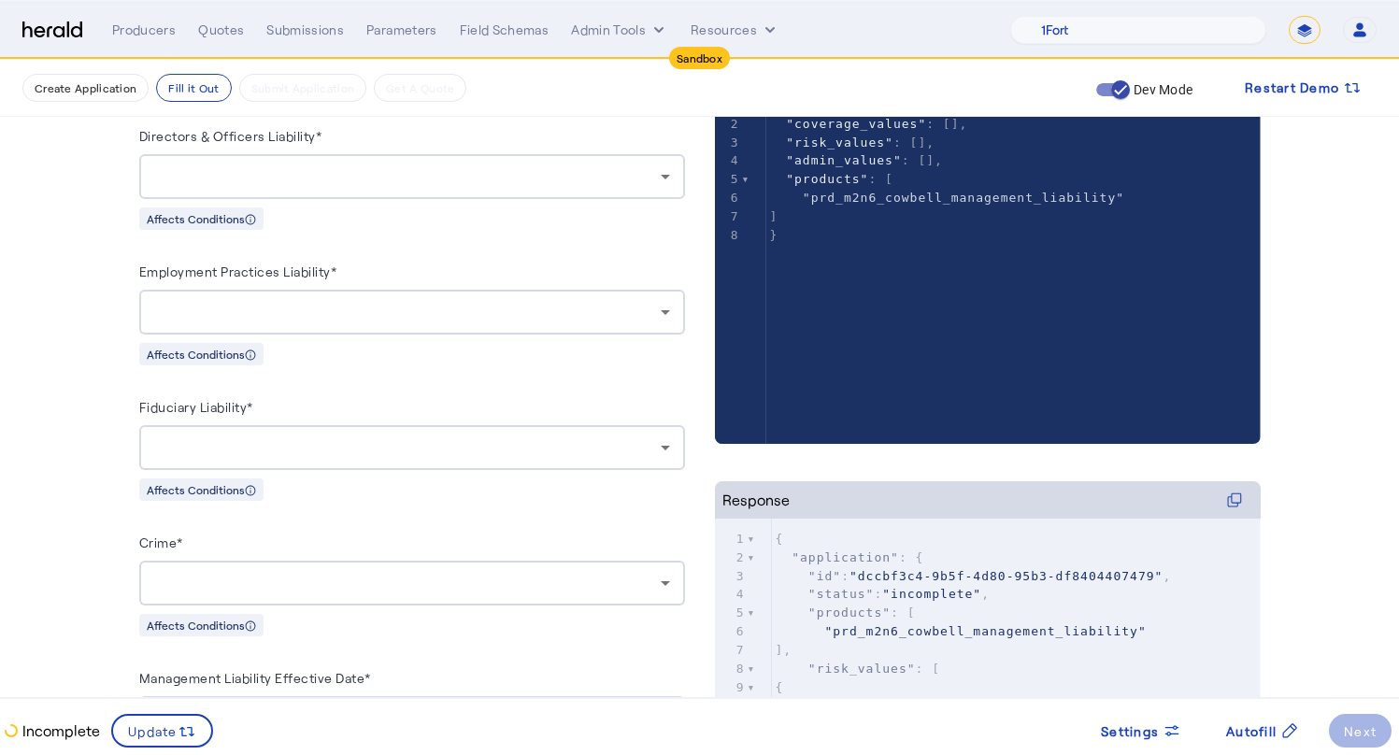
scroll to position [348, 0]
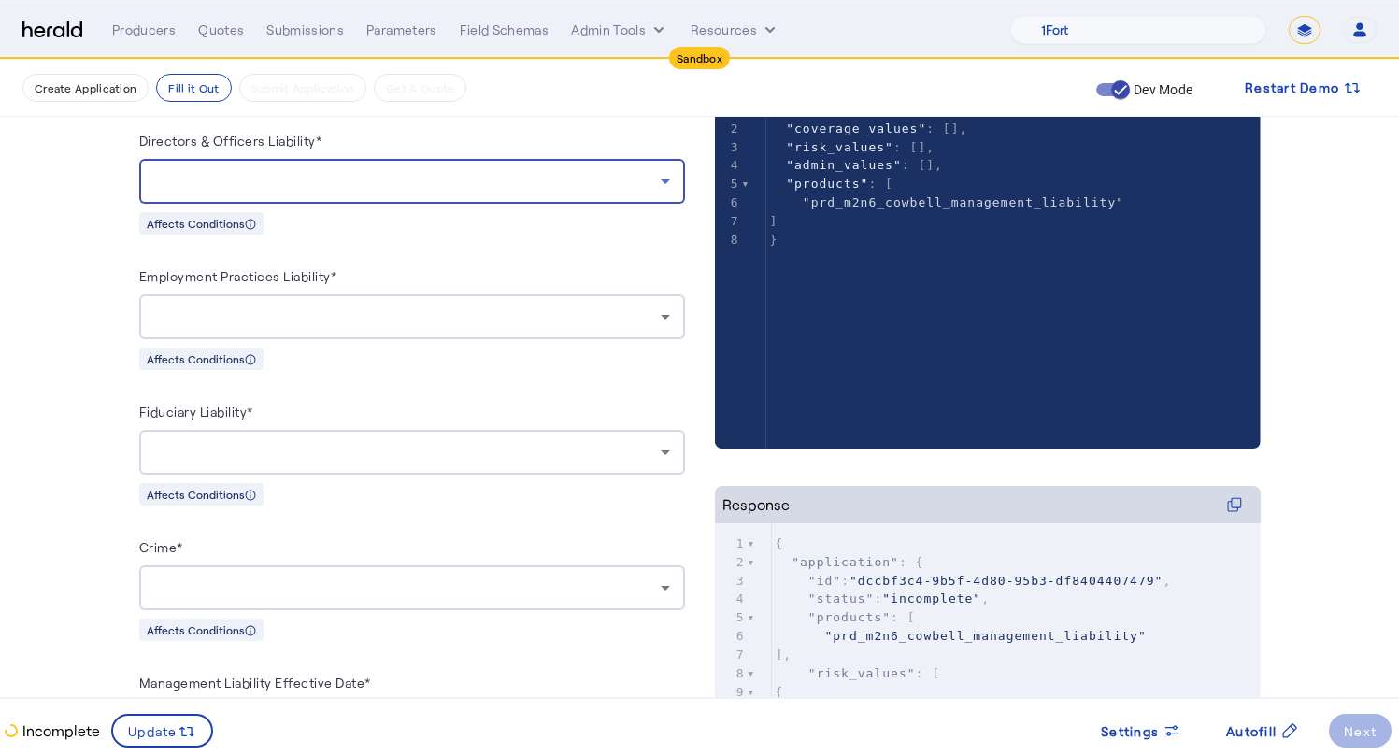
click at [302, 178] on div at bounding box center [407, 181] width 506 height 22
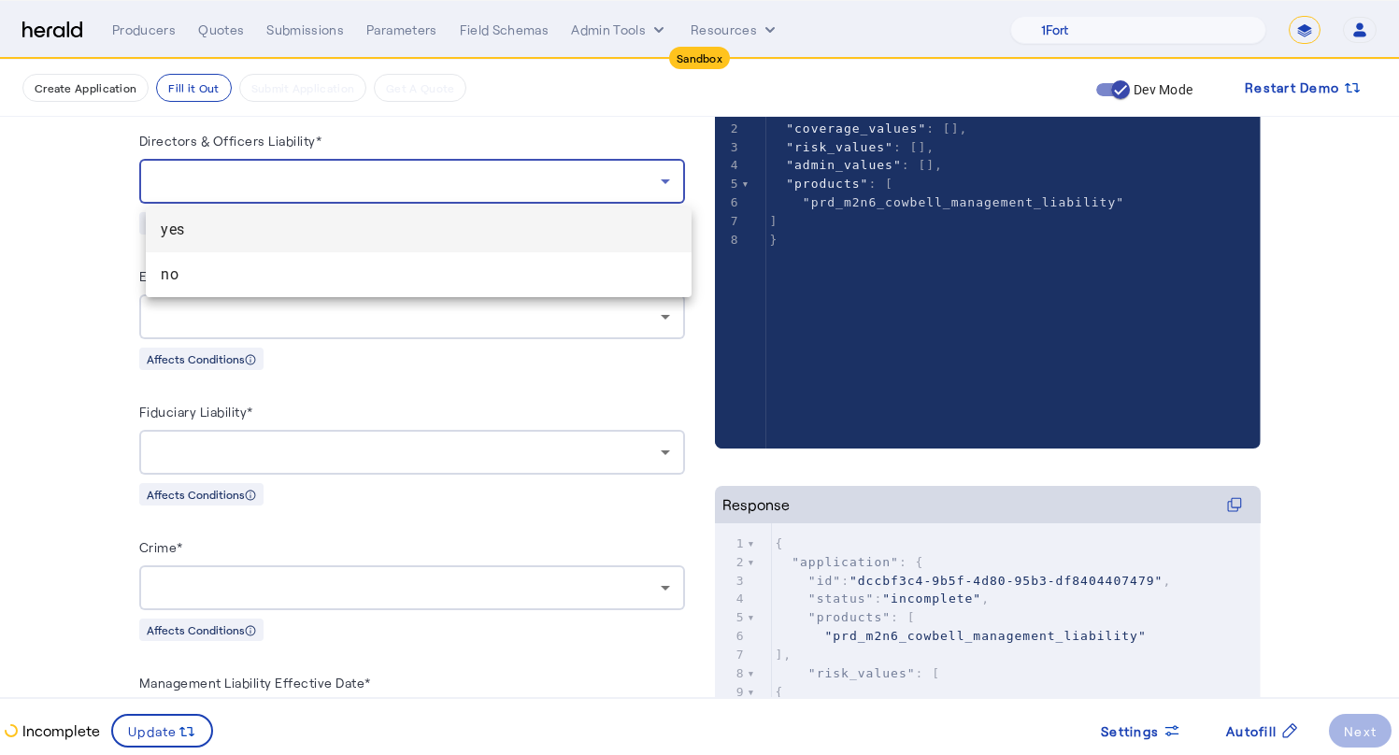
click at [258, 234] on span "yes" at bounding box center [419, 230] width 516 height 22
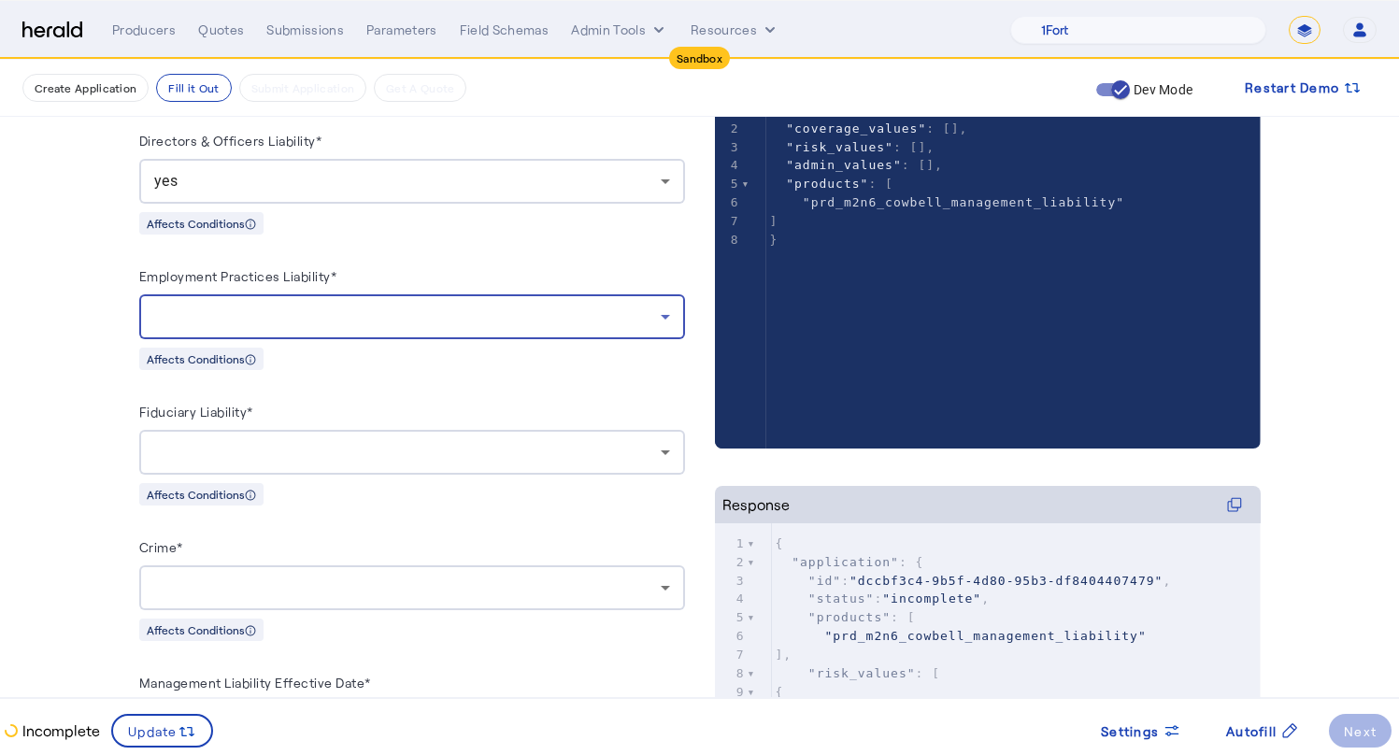
click at [381, 320] on div at bounding box center [407, 317] width 506 height 22
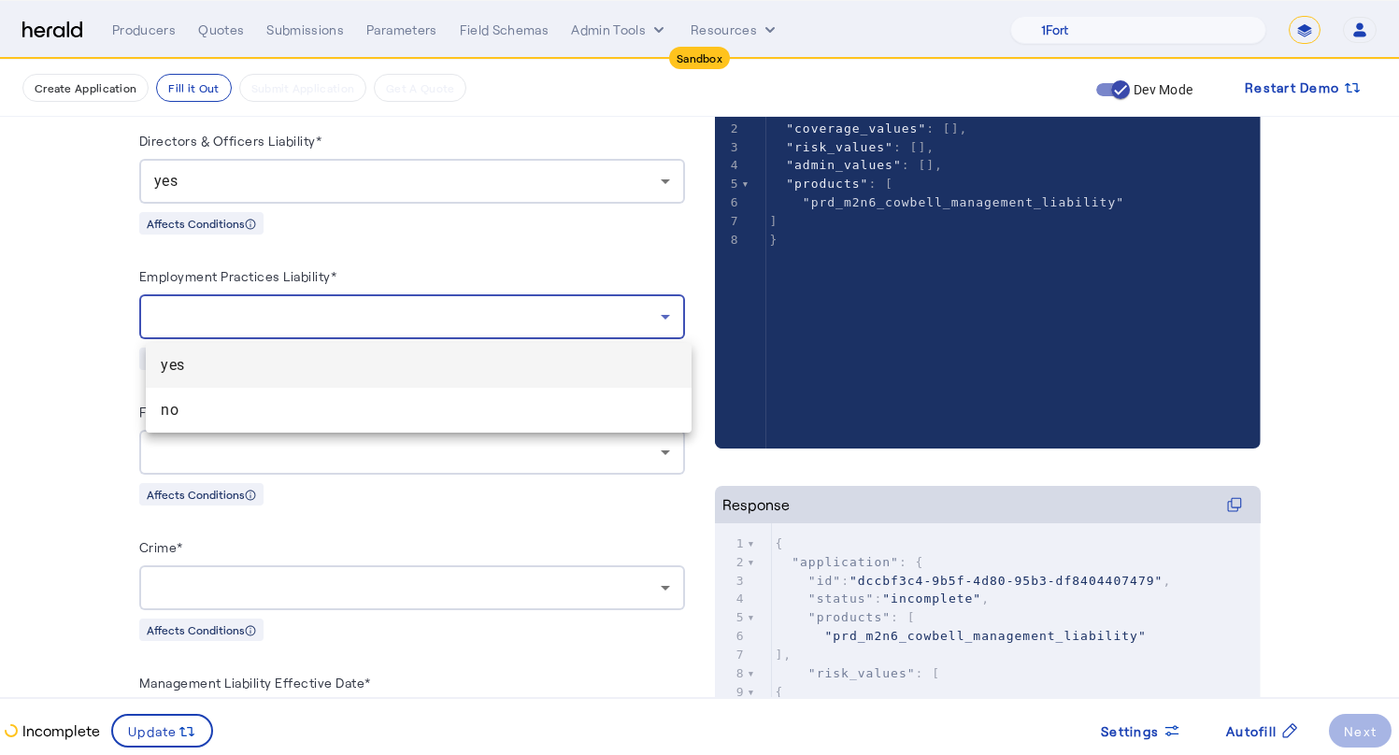
click at [254, 354] on span "yes" at bounding box center [419, 365] width 516 height 22
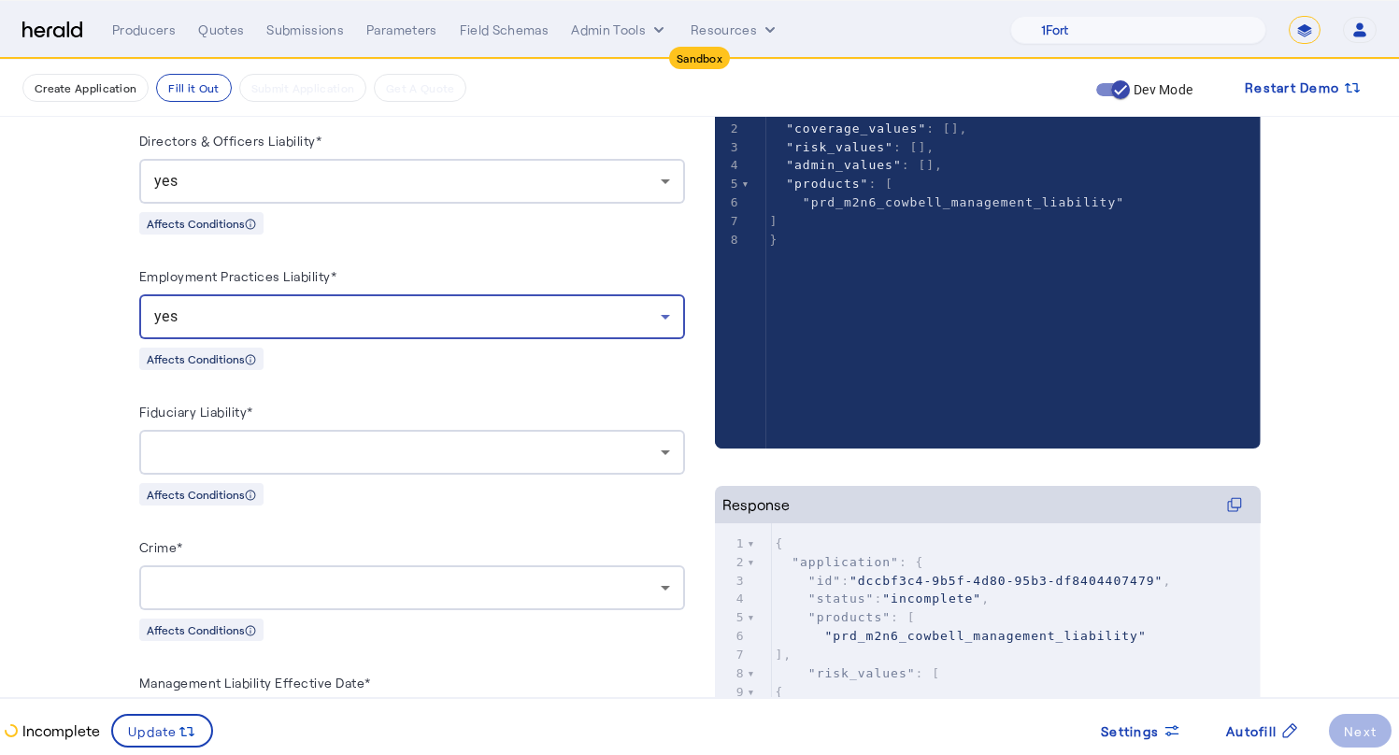
click at [357, 435] on div at bounding box center [412, 452] width 516 height 45
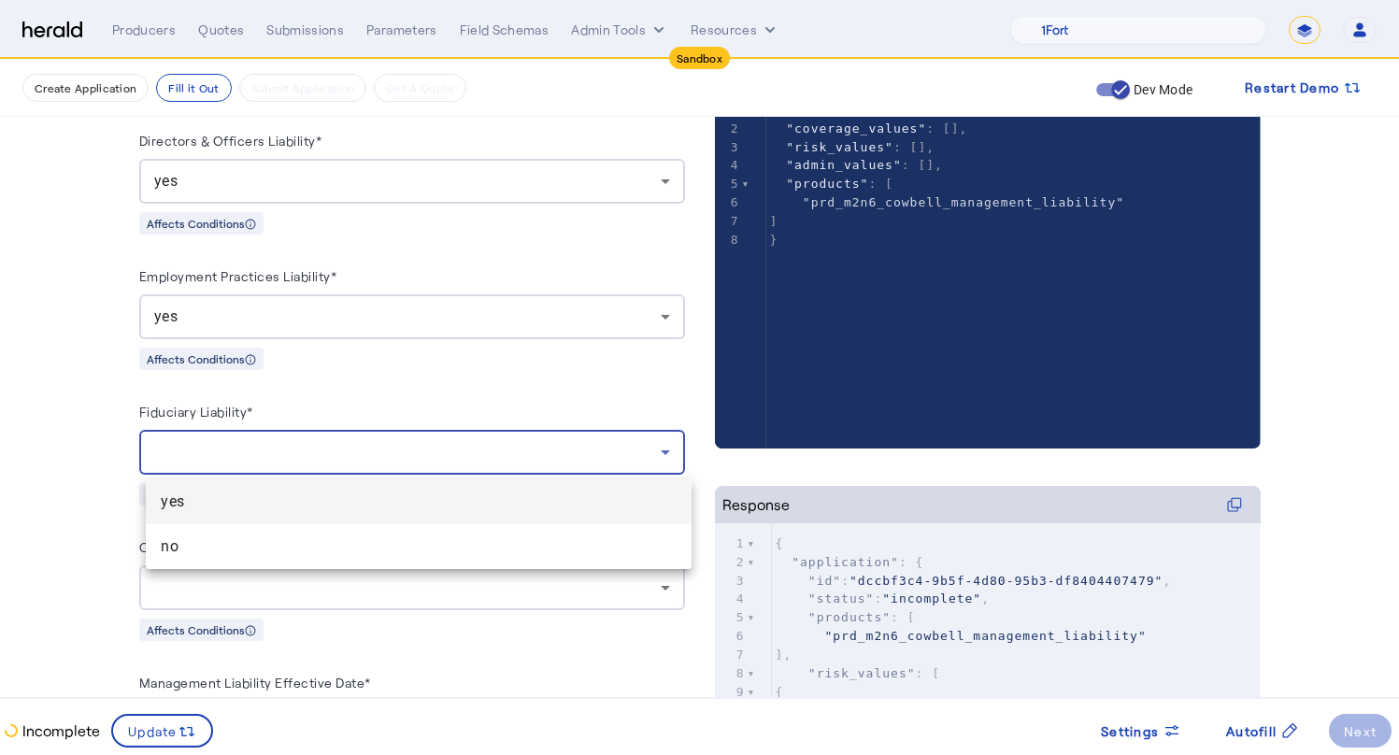
click at [333, 492] on span "yes" at bounding box center [419, 502] width 516 height 22
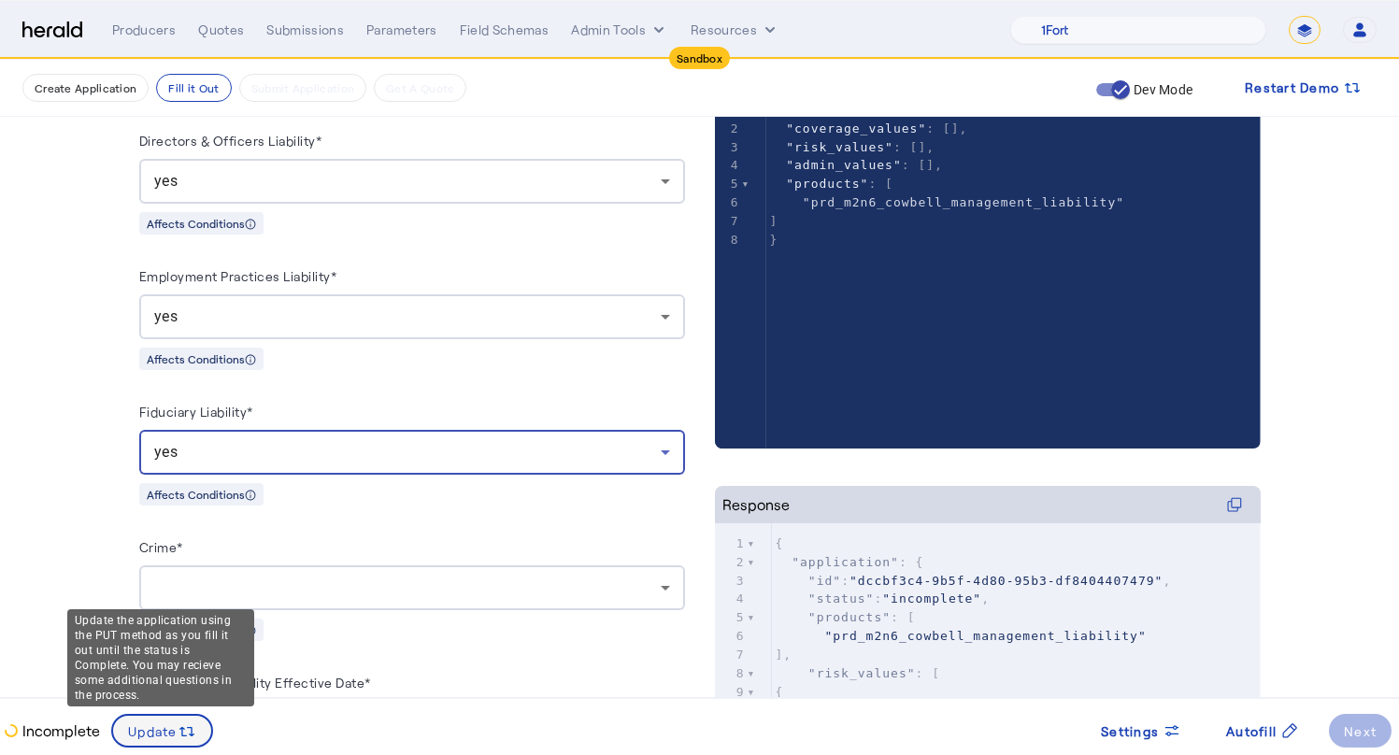
click at [179, 724] on icon at bounding box center [187, 731] width 19 height 19
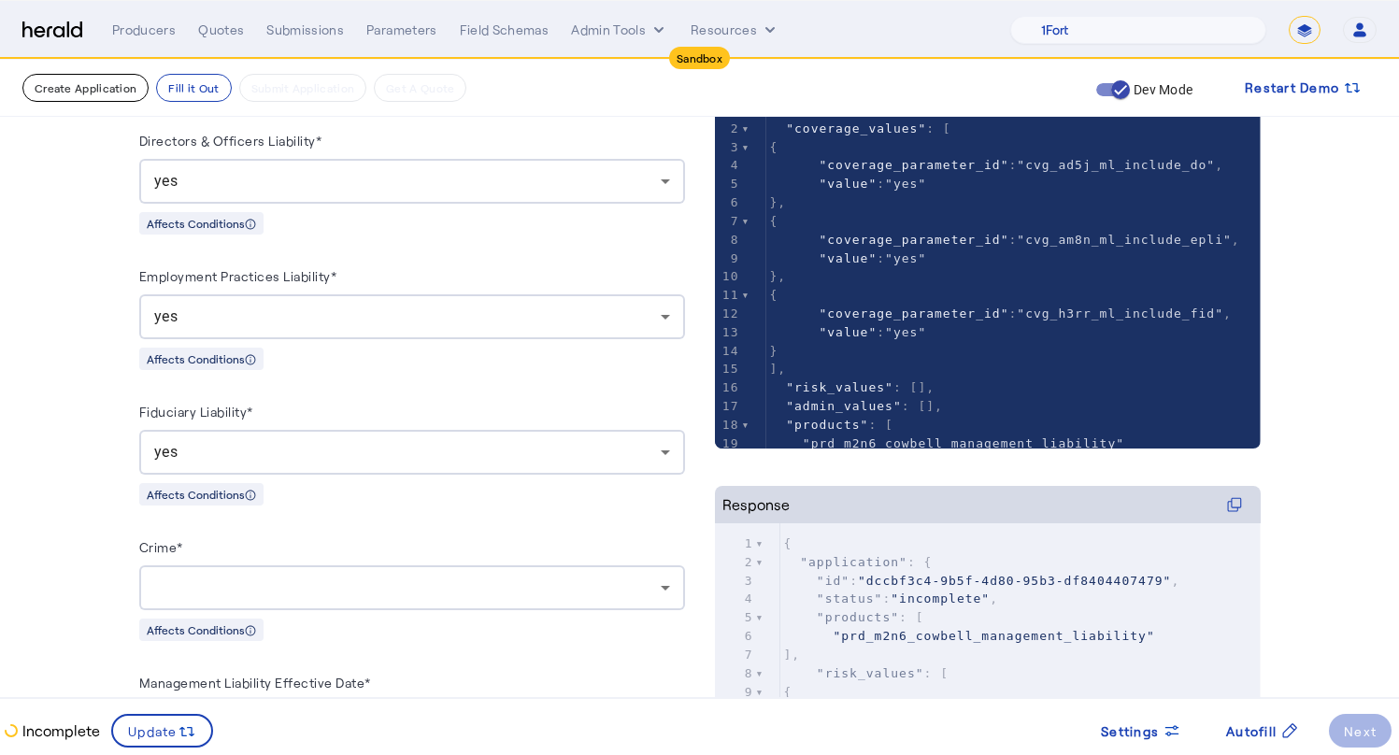
click at [93, 85] on button "Create Application" at bounding box center [85, 88] width 126 height 28
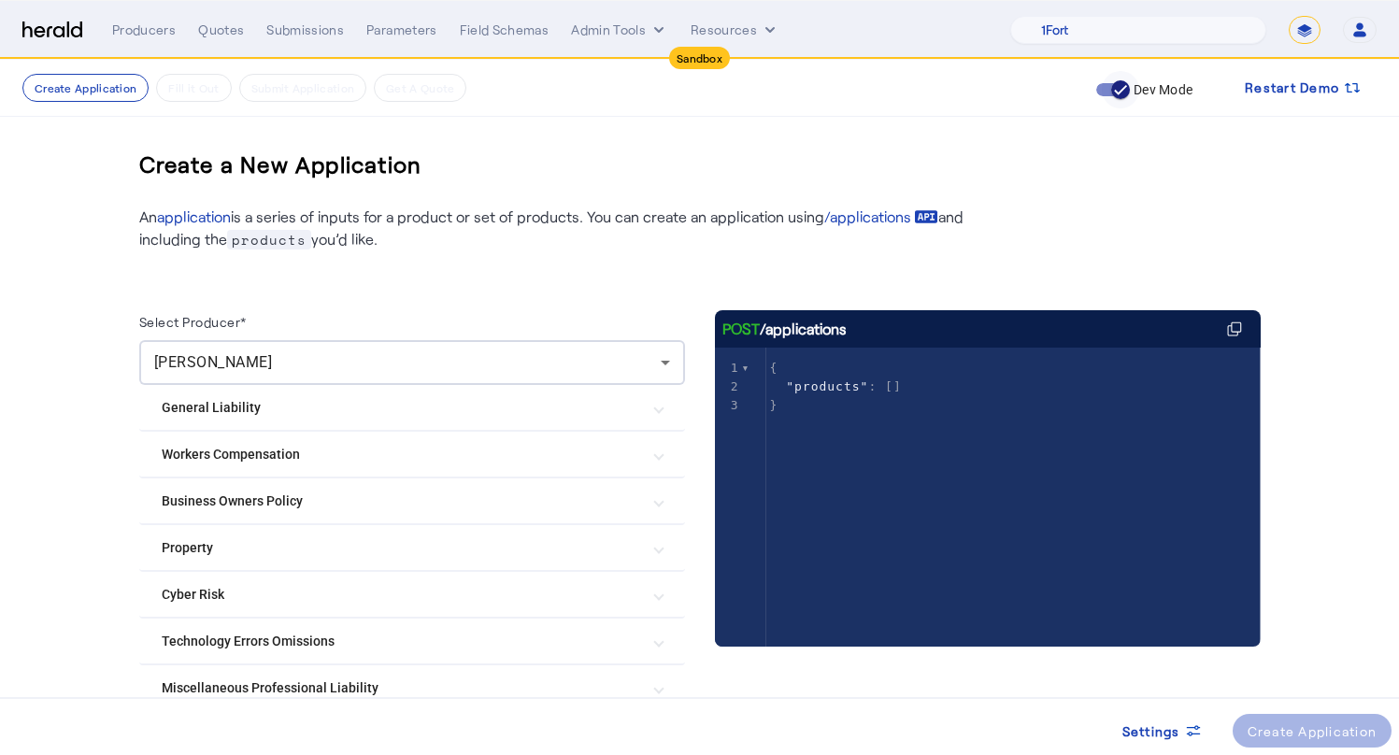
click at [1124, 89] on icon "button" at bounding box center [1120, 89] width 17 height 17
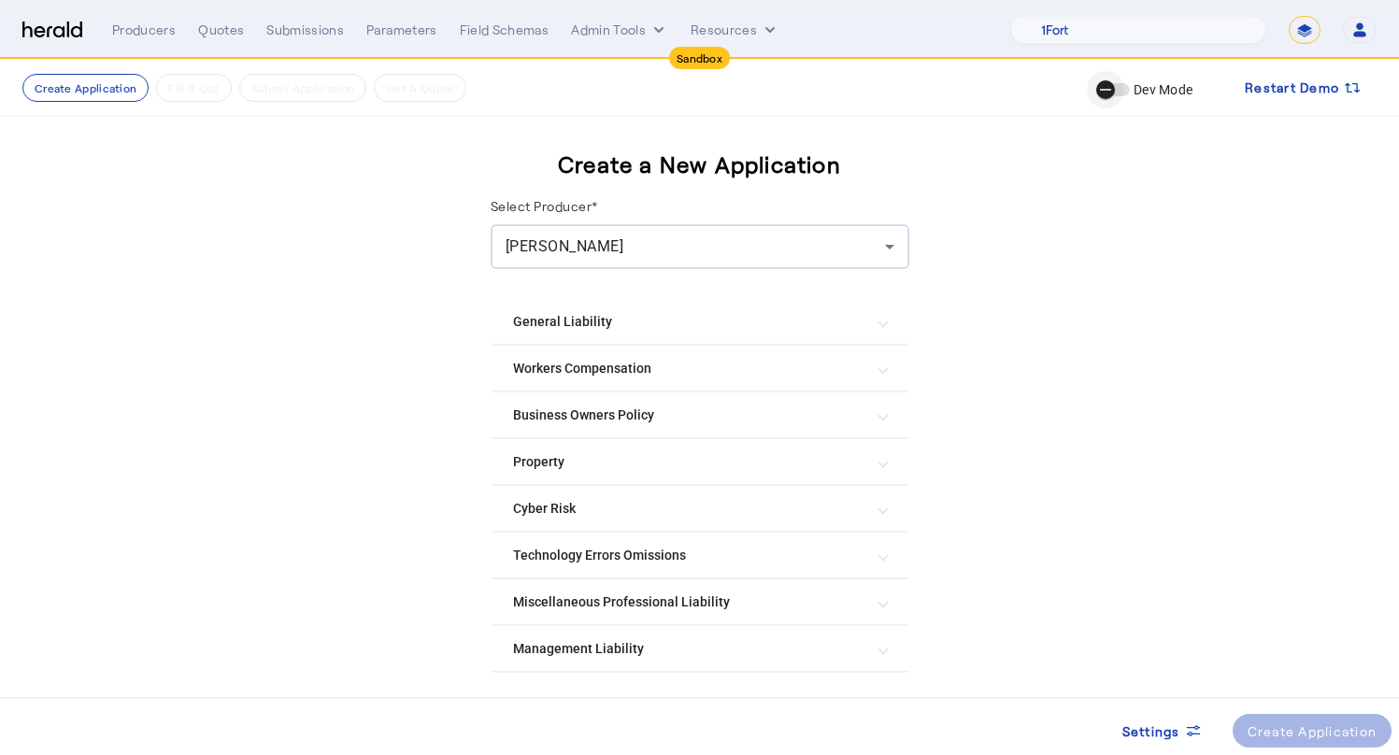
click at [1123, 92] on span "button" at bounding box center [1113, 89] width 34 height 13
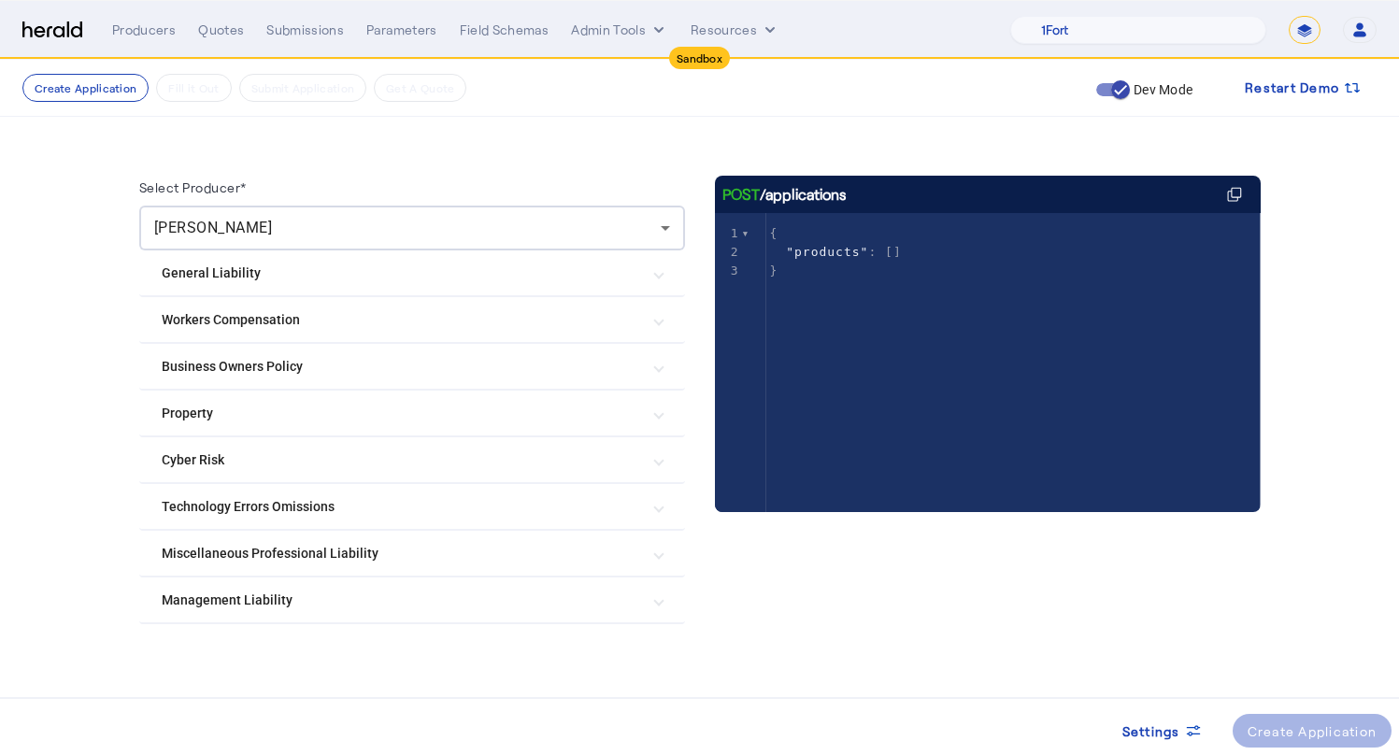
scroll to position [146, 0]
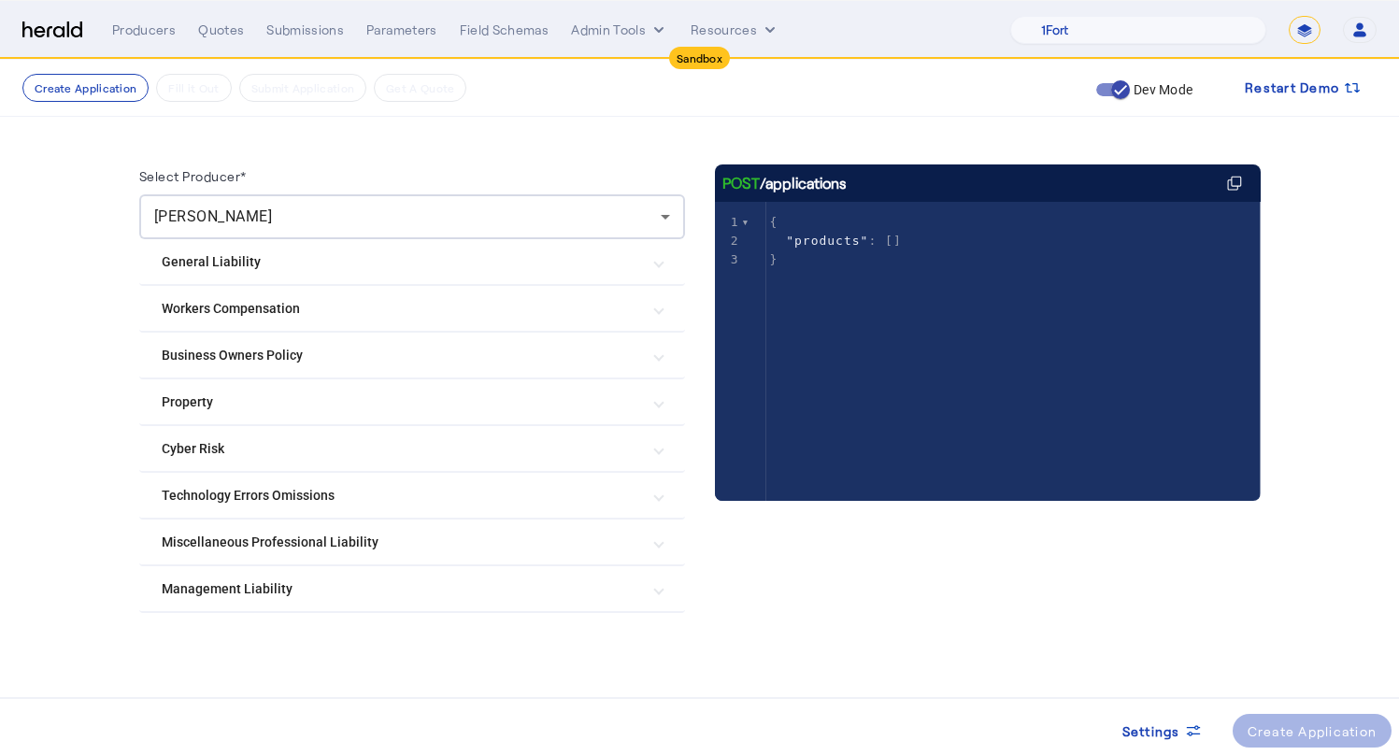
click at [249, 582] on Liability "Management Liability" at bounding box center [401, 589] width 478 height 20
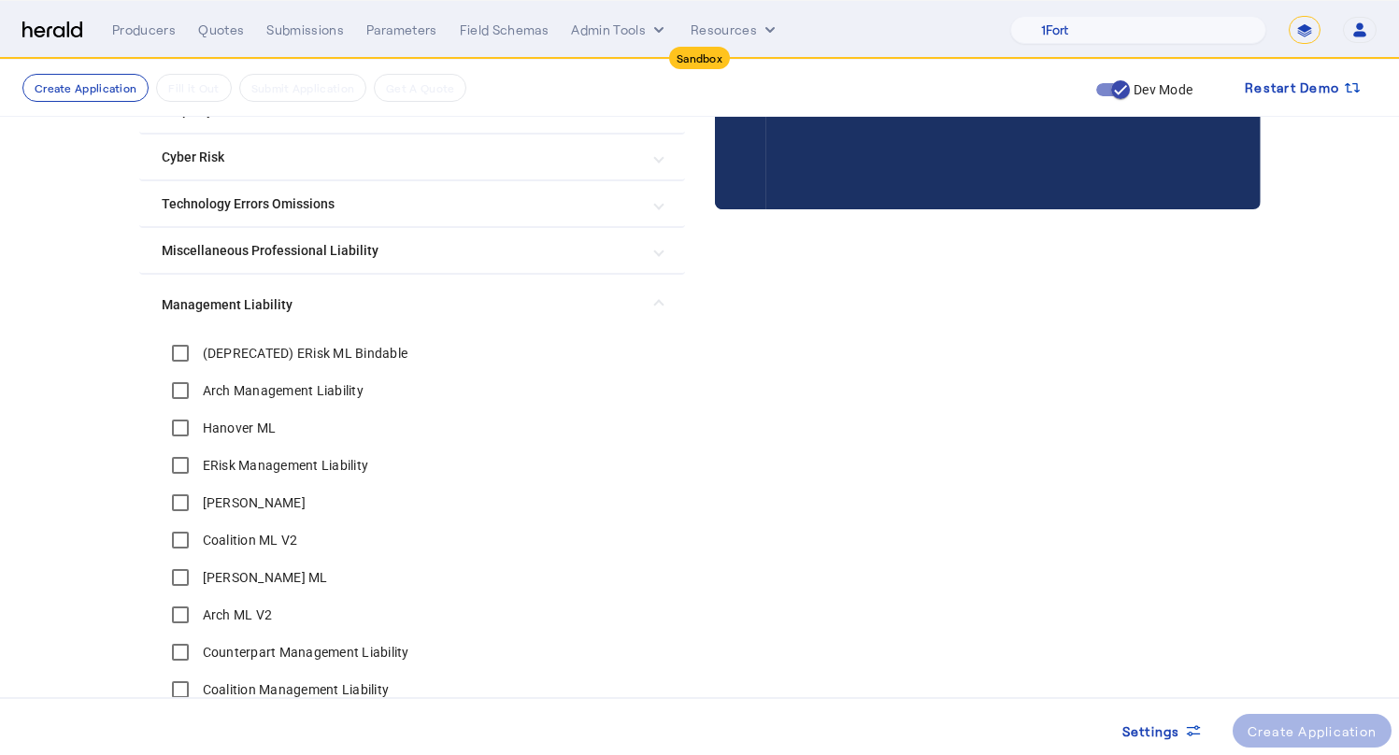
scroll to position [811, 0]
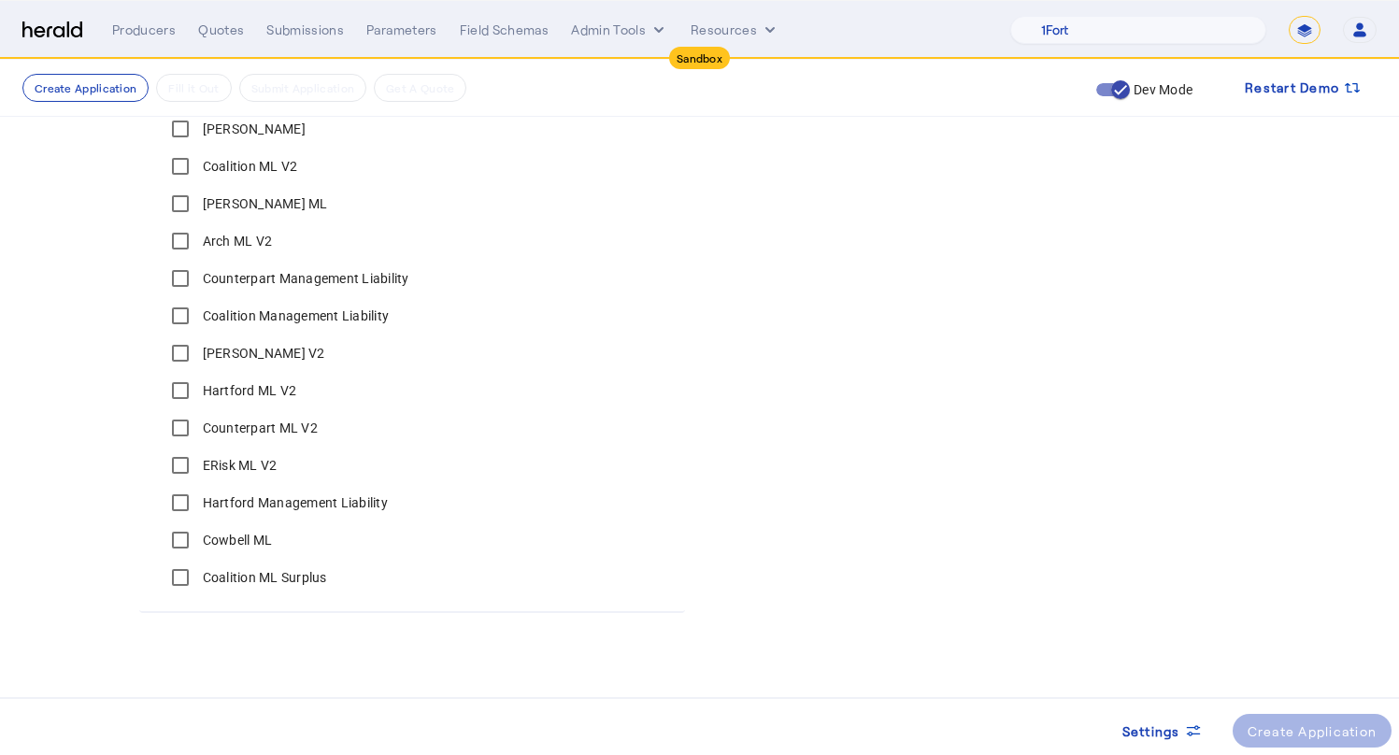
click at [237, 544] on label "Cowbell ML" at bounding box center [236, 540] width 74 height 19
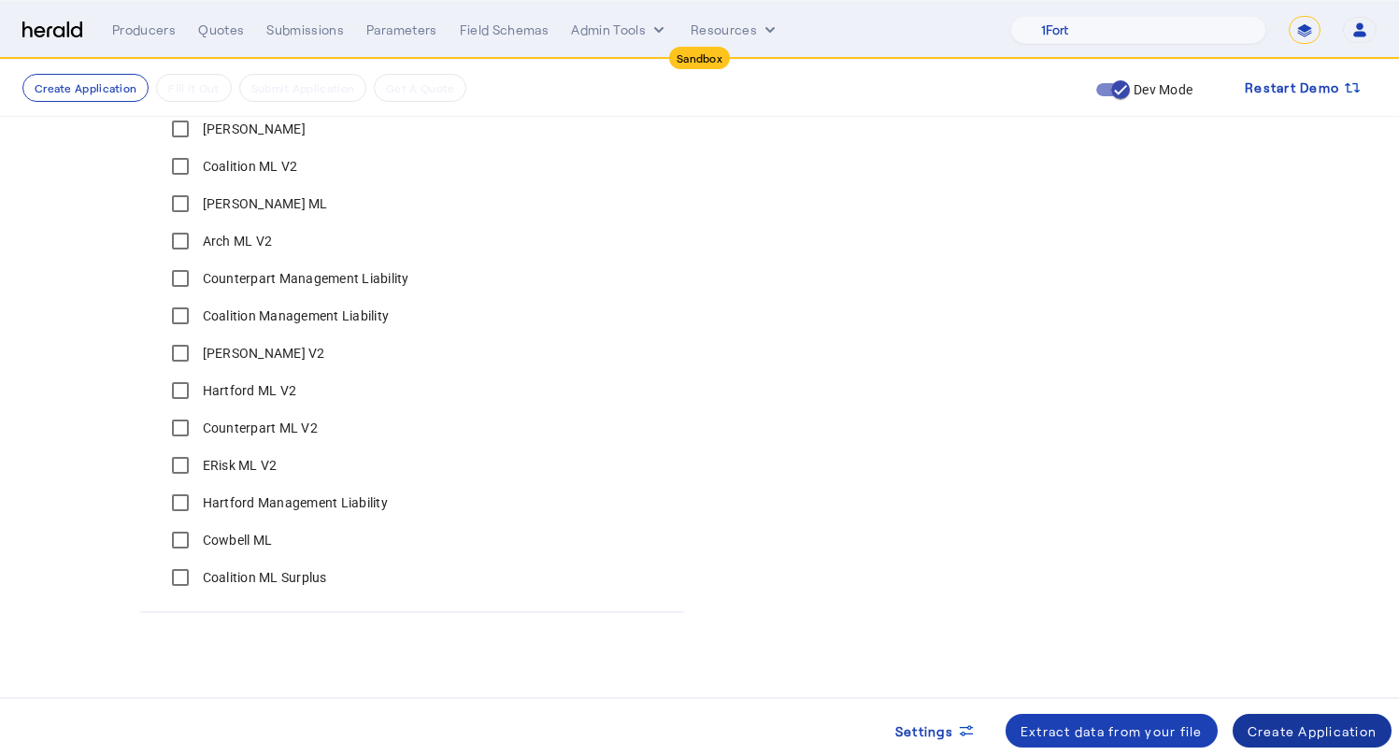
click at [1293, 727] on div "Create Application" at bounding box center [1312, 731] width 130 height 20
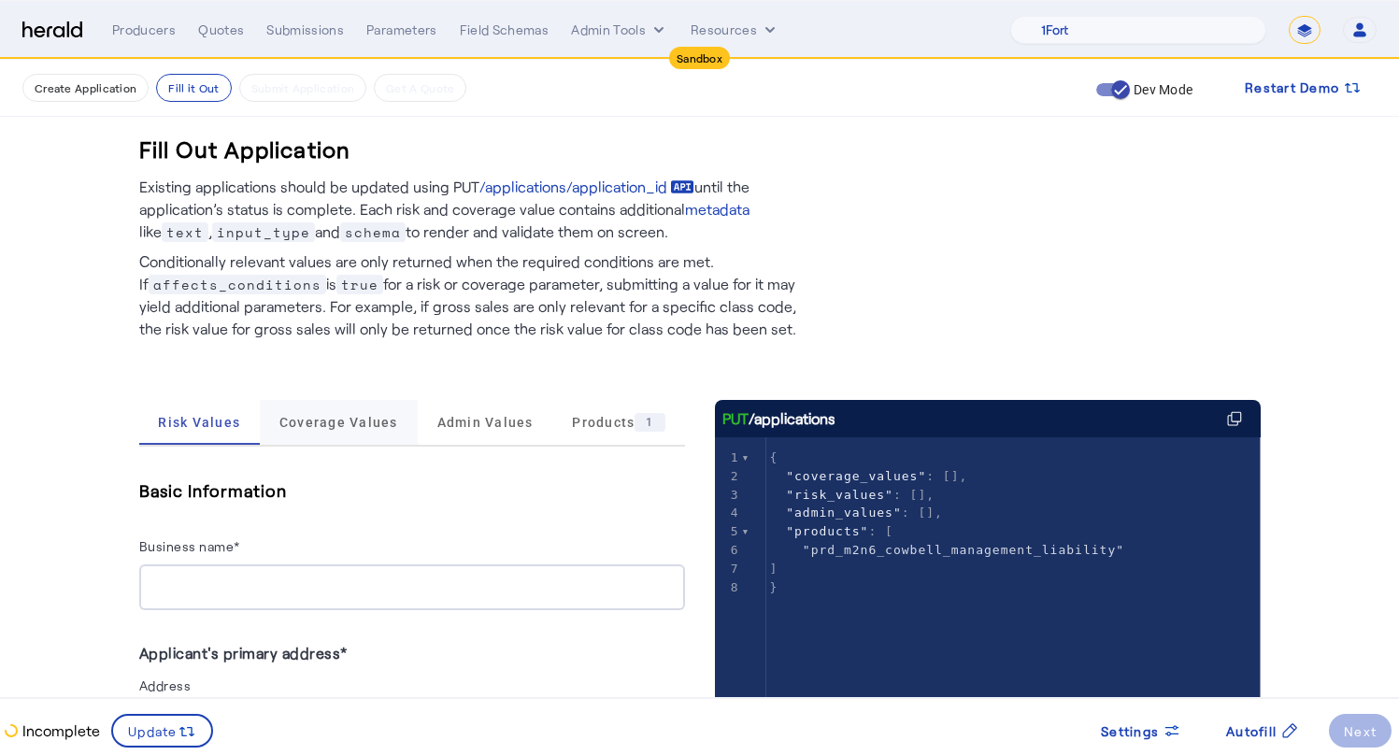
click at [330, 413] on span "Coverage Values" at bounding box center [338, 422] width 119 height 45
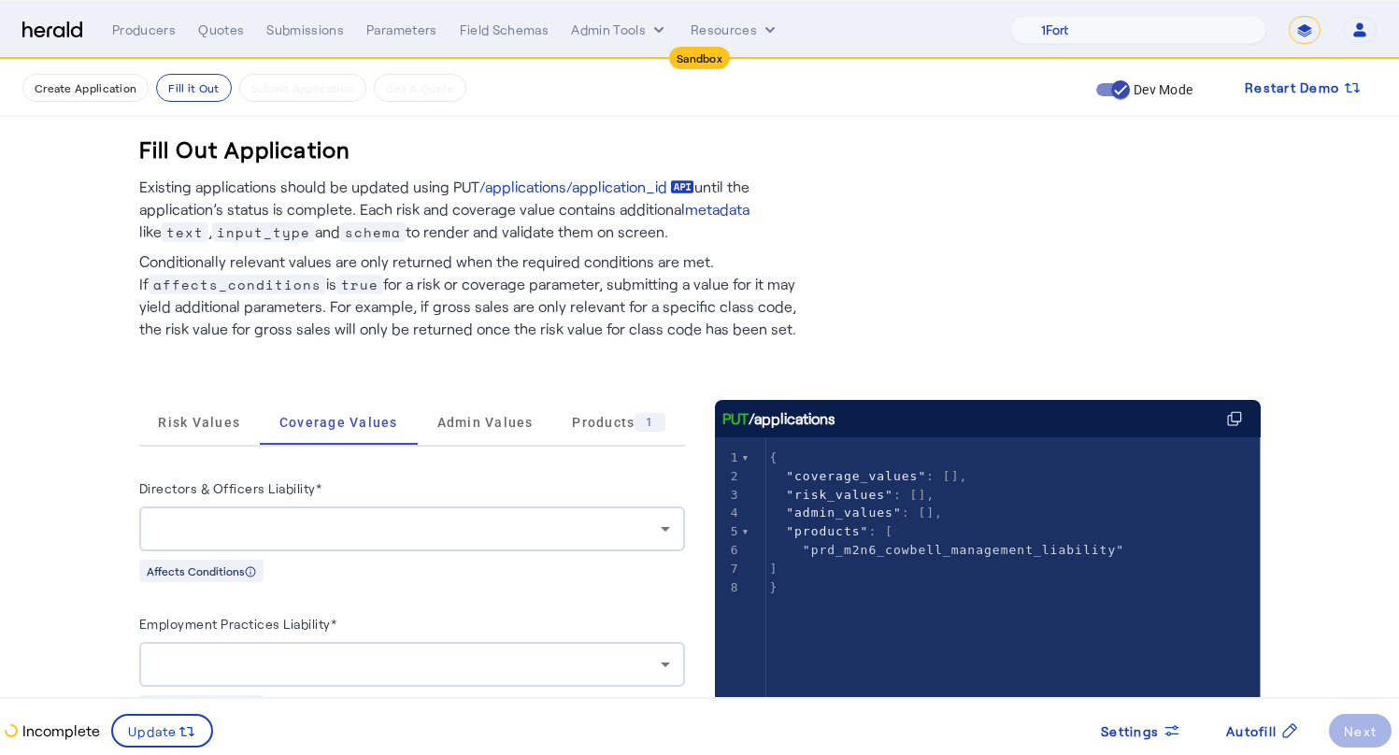
click at [294, 554] on div "Directors & Officers Liability* Affects Conditions" at bounding box center [412, 530] width 546 height 106
click at [308, 526] on div at bounding box center [407, 529] width 506 height 22
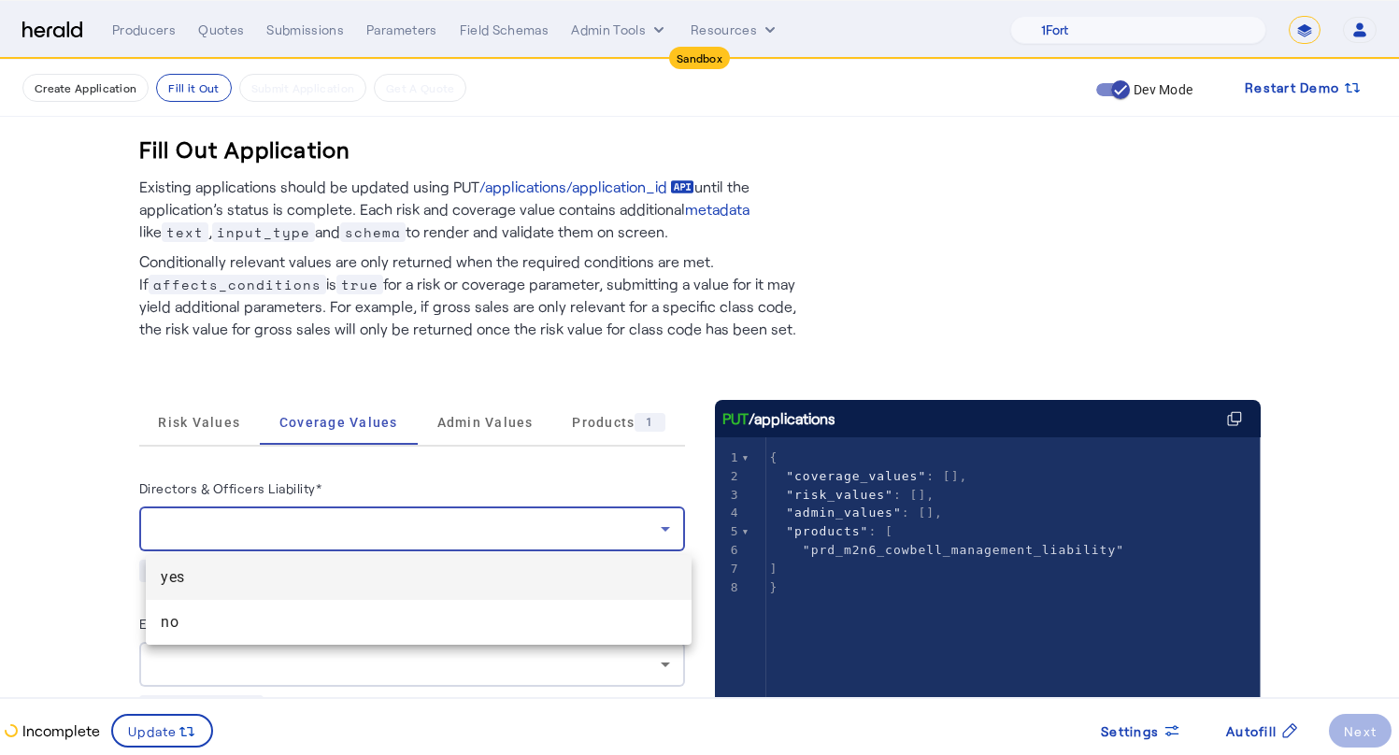
click at [235, 588] on span "yes" at bounding box center [419, 577] width 516 height 22
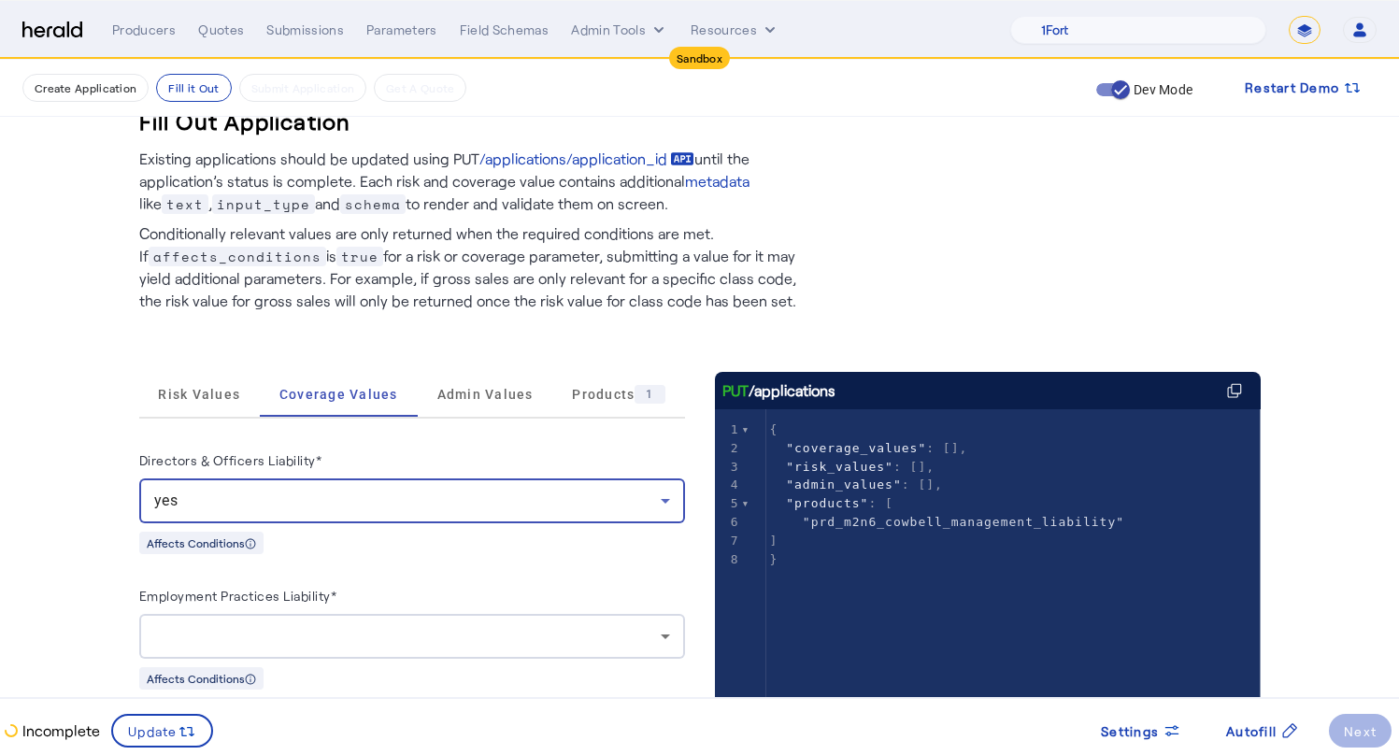
scroll to position [173, 0]
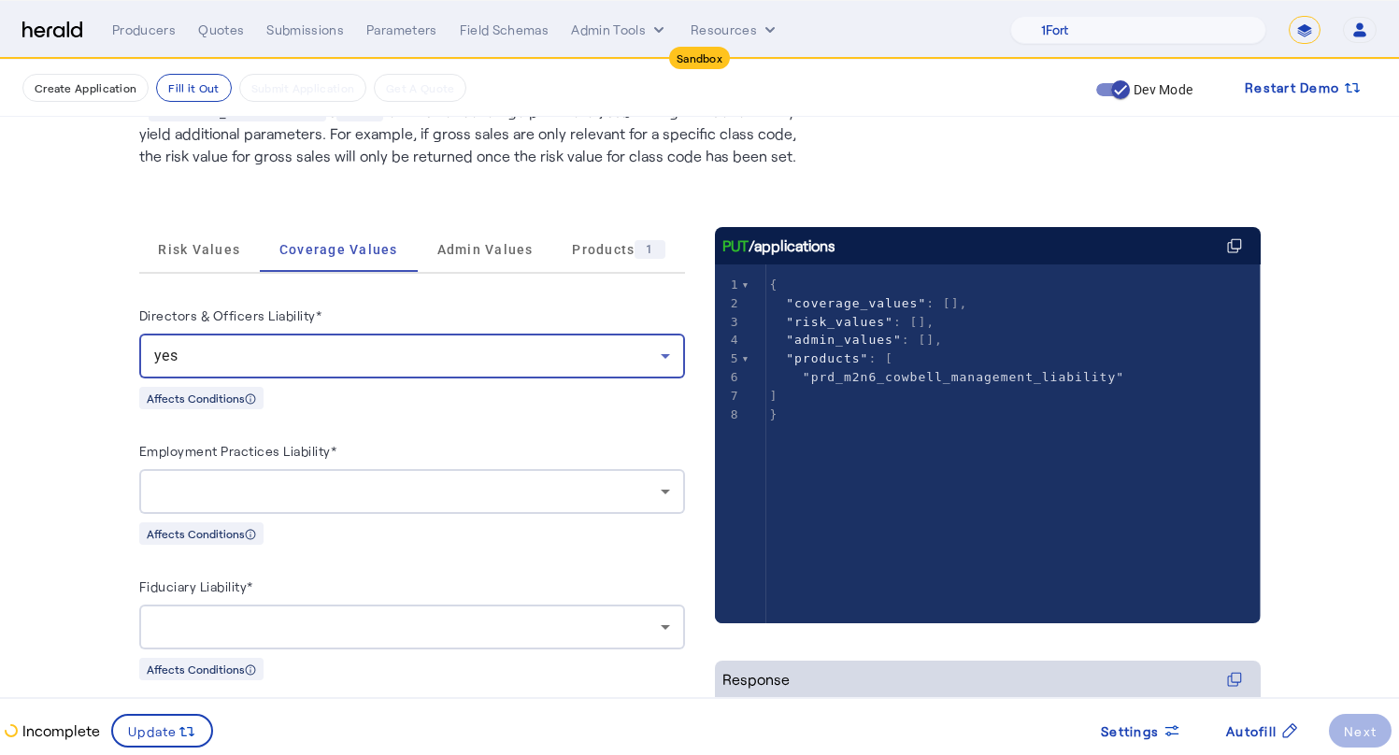
click at [283, 496] on div at bounding box center [407, 491] width 506 height 22
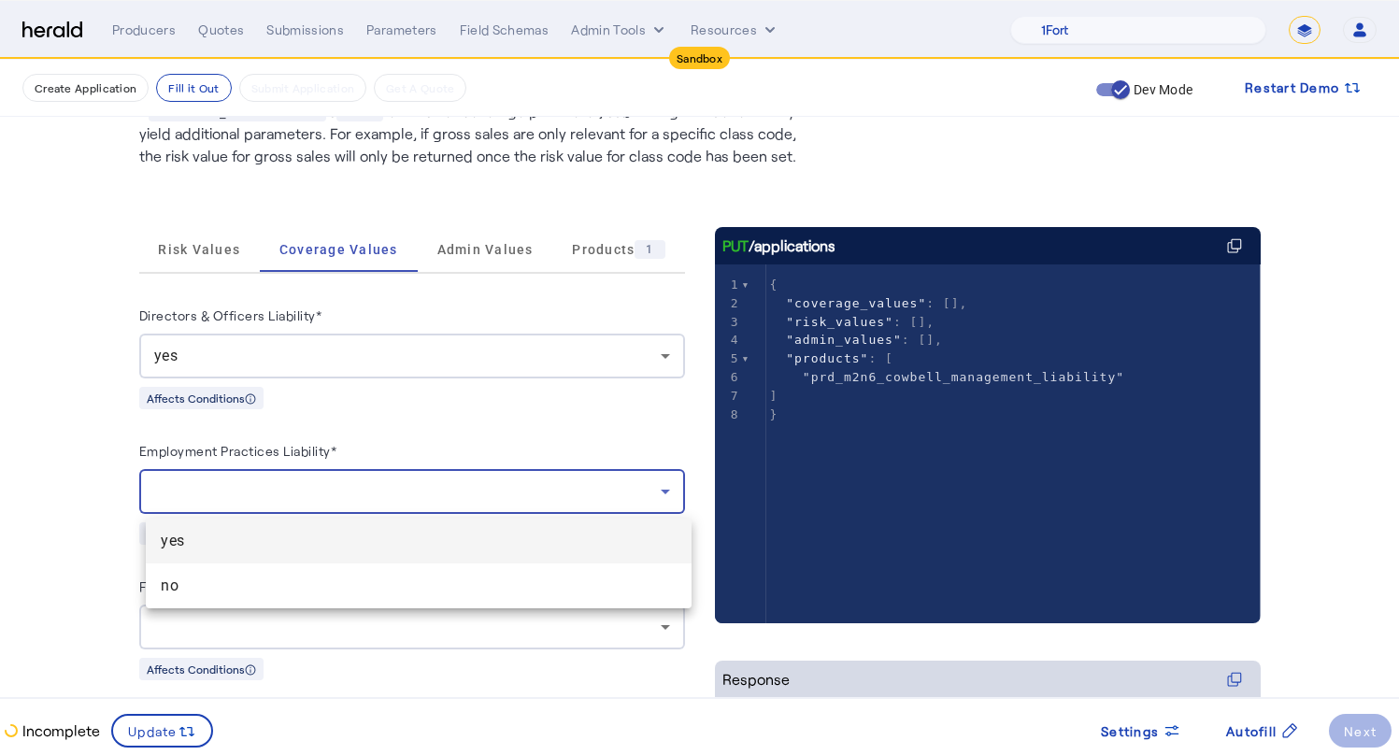
click at [259, 541] on span "yes" at bounding box center [419, 541] width 516 height 22
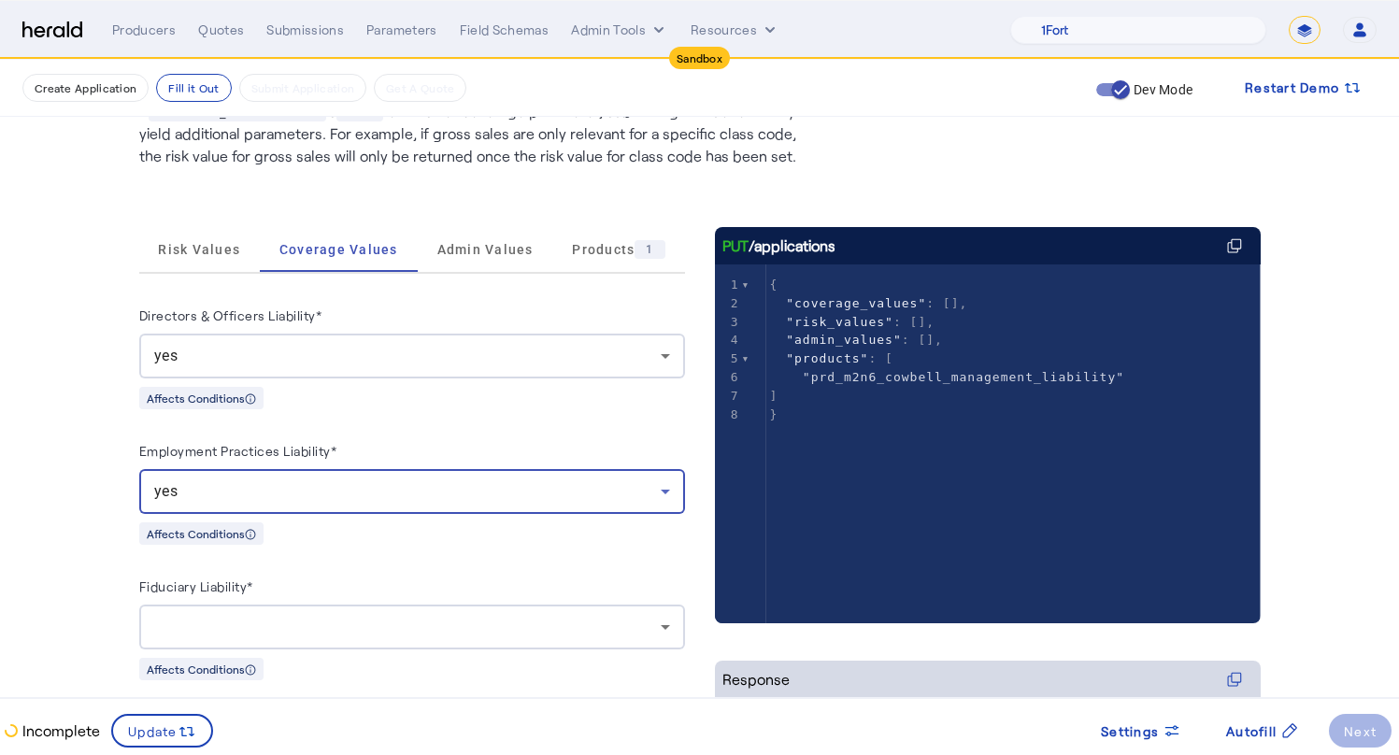
click at [280, 623] on div at bounding box center [407, 627] width 506 height 22
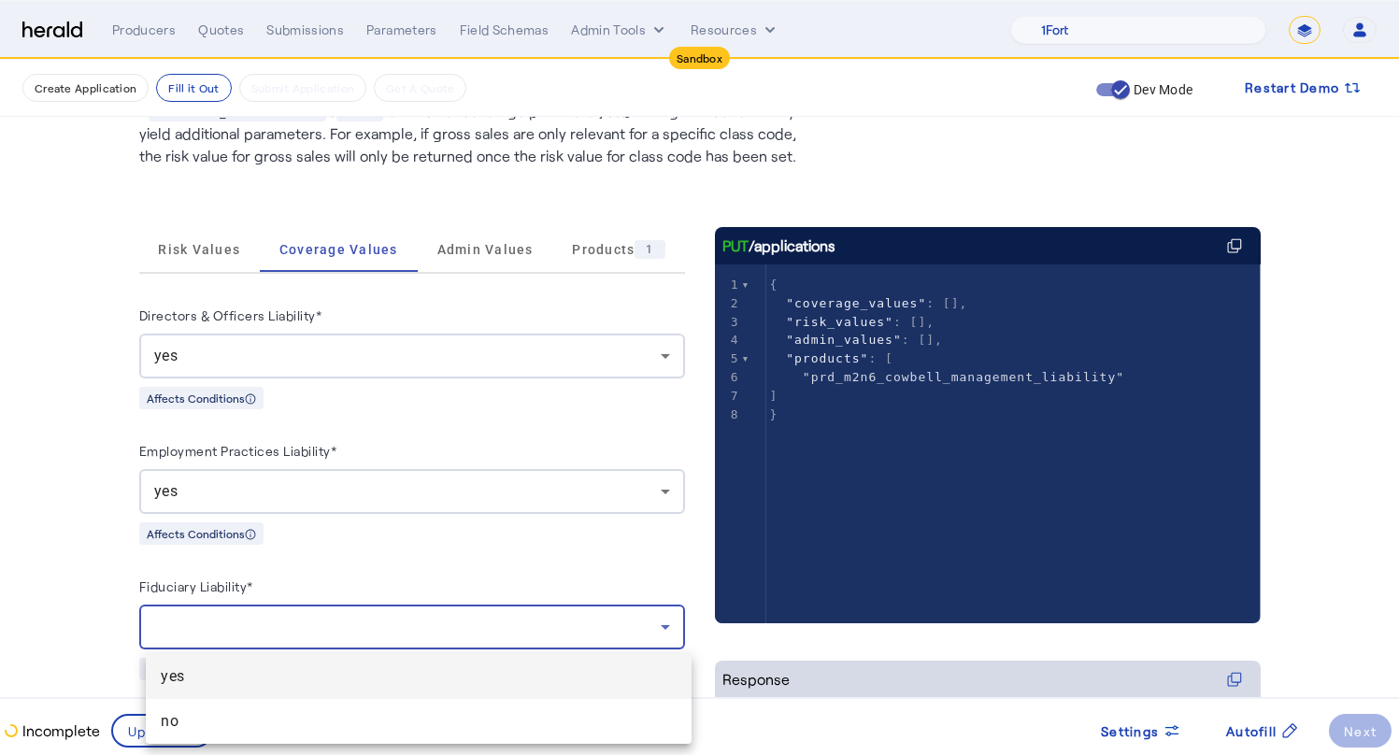
click at [252, 669] on span "yes" at bounding box center [419, 676] width 516 height 22
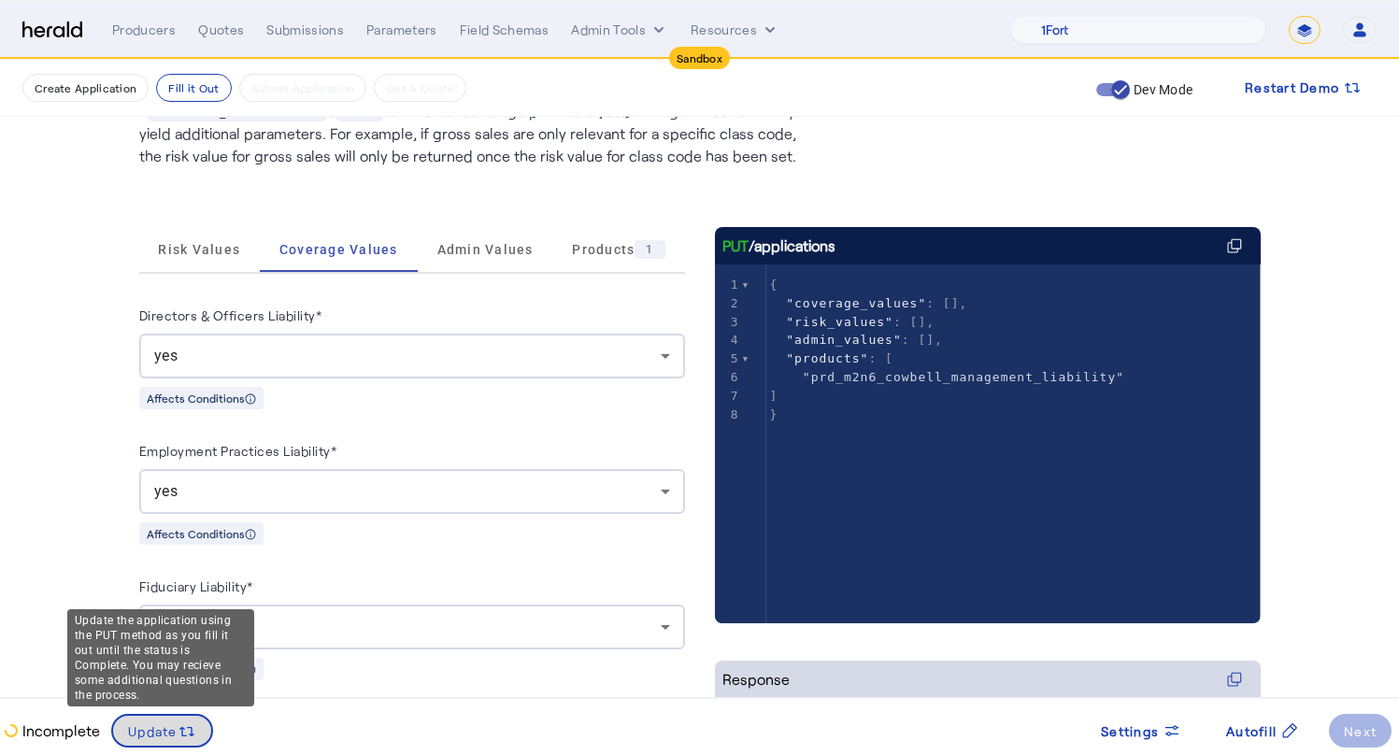
click at [163, 740] on span "Update" at bounding box center [153, 731] width 50 height 20
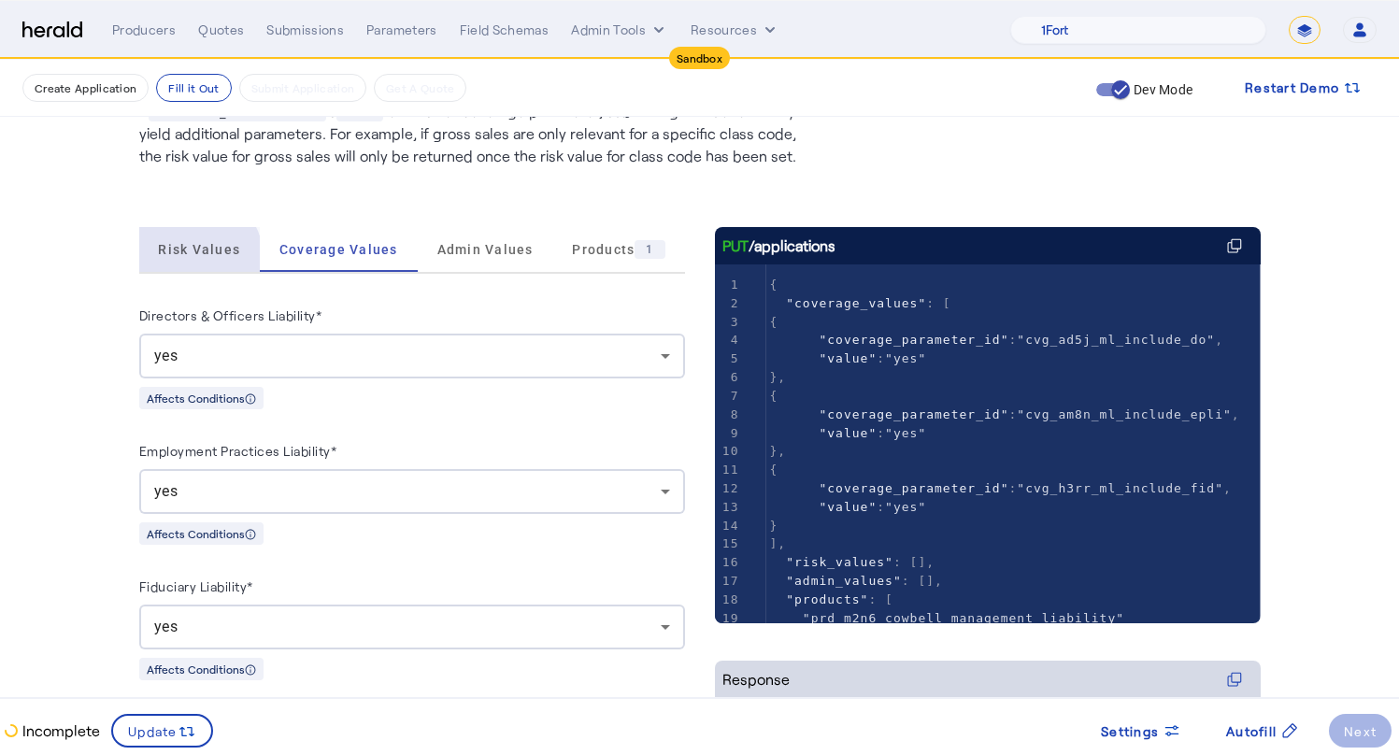
click at [188, 263] on span "Risk Values" at bounding box center [199, 249] width 82 height 45
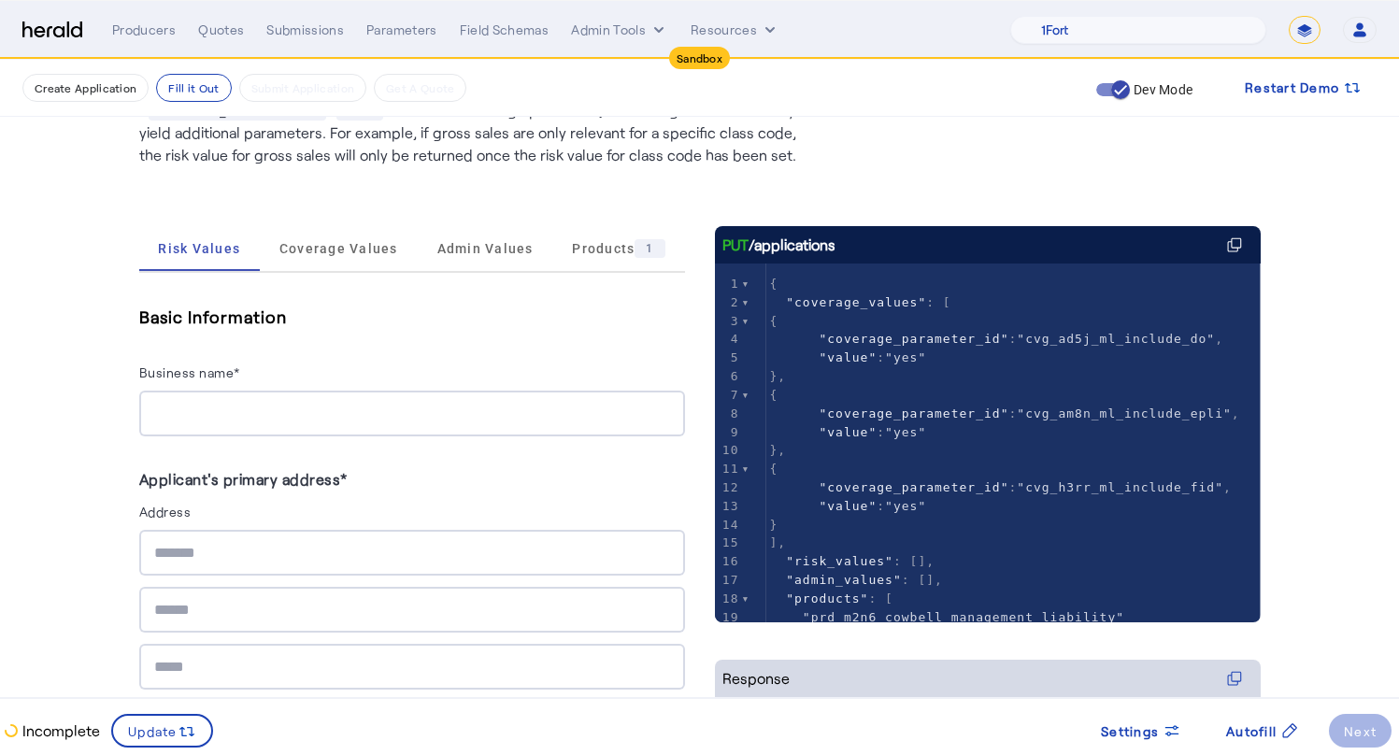
scroll to position [341, 0]
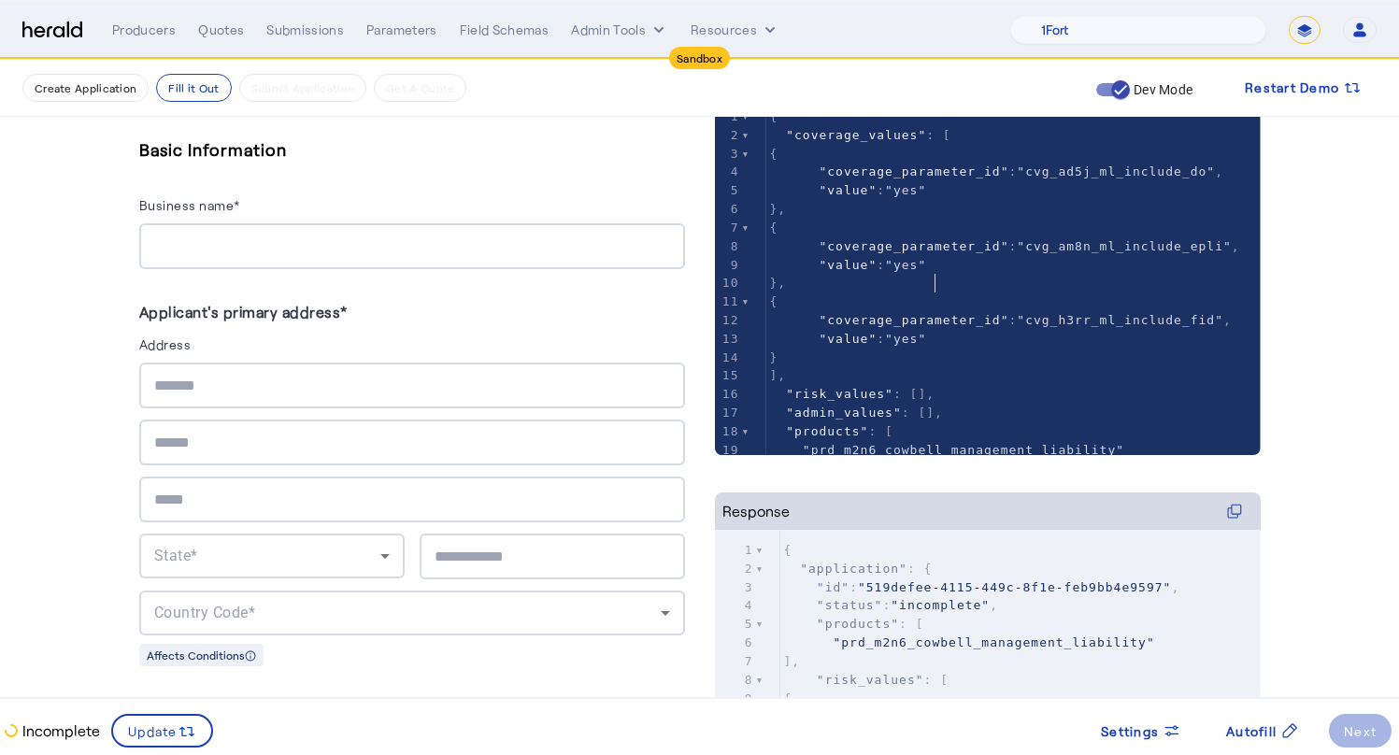
click at [1146, 275] on pre ""value" : "yes"" at bounding box center [1013, 265] width 494 height 19
click at [1118, 90] on icon "button" at bounding box center [1120, 89] width 17 height 17
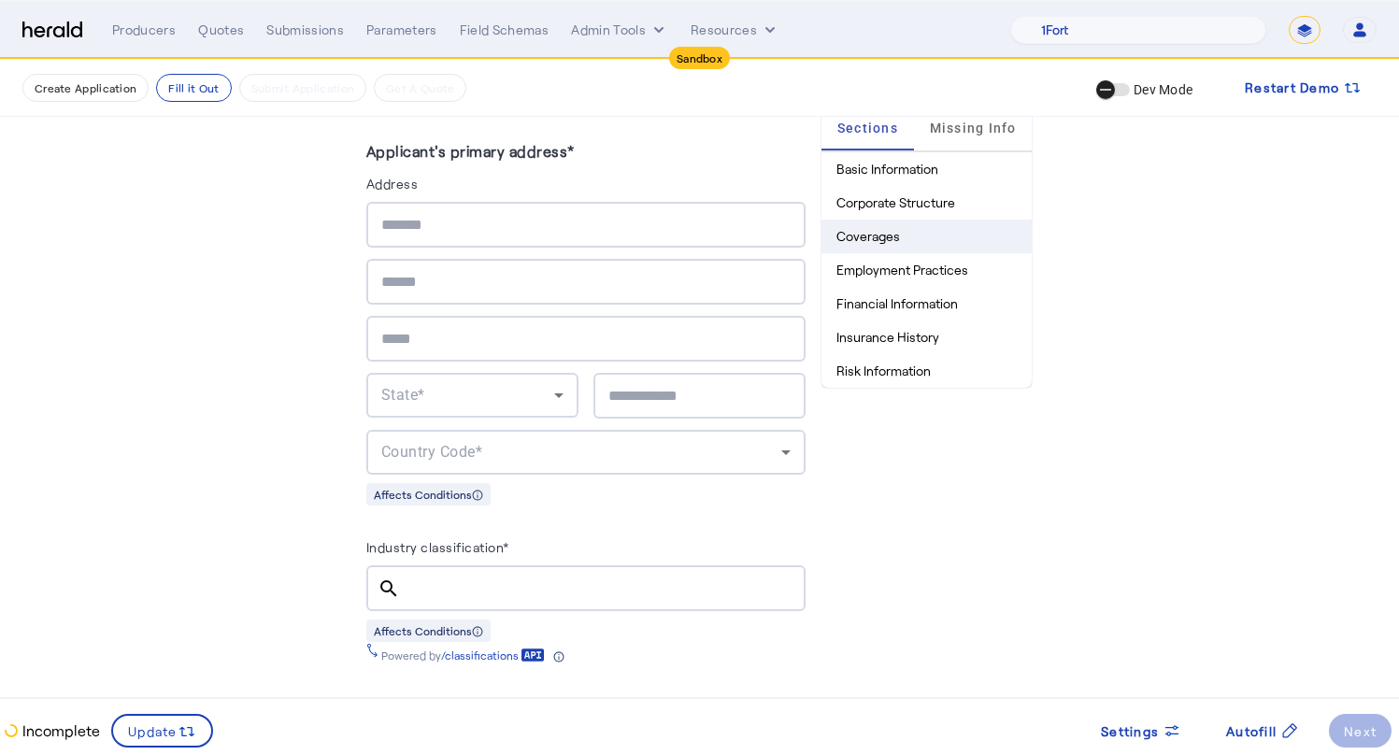
scroll to position [24, 0]
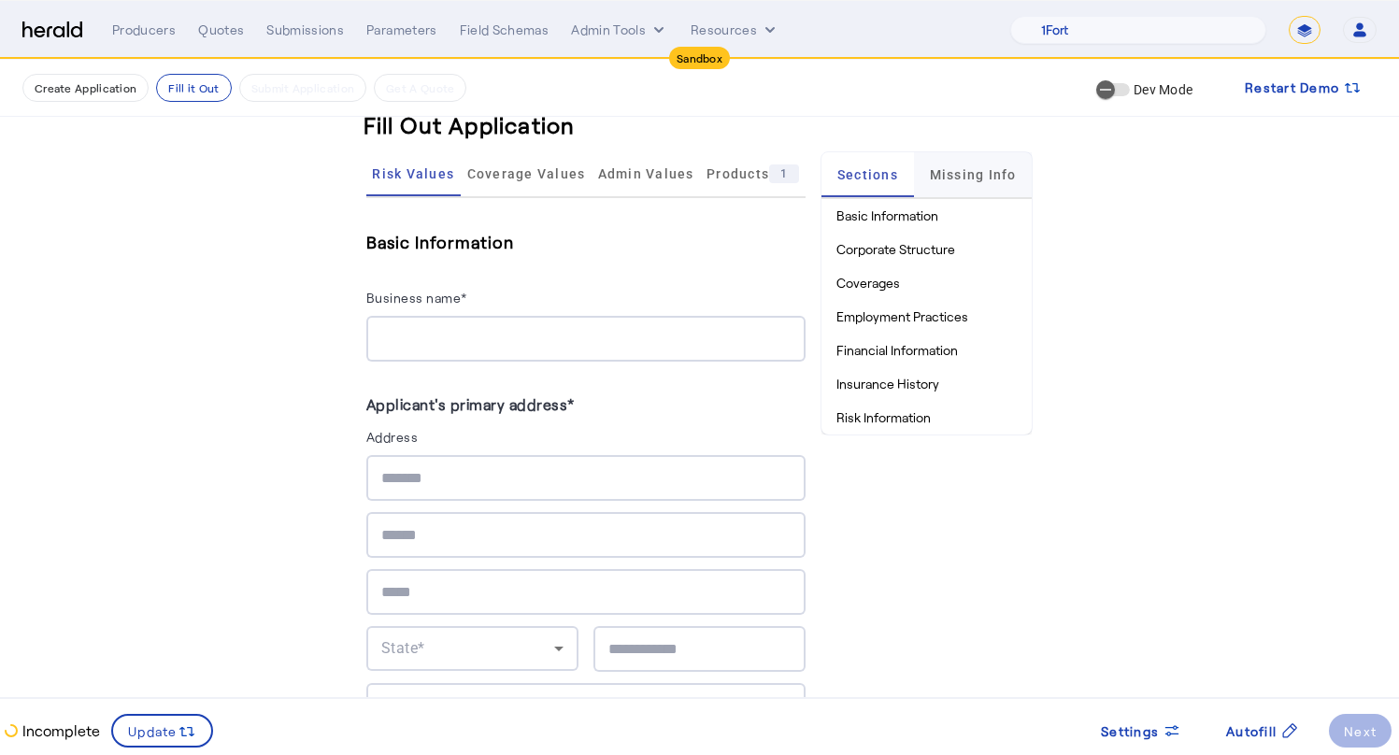
click at [968, 178] on span "Missing Info" at bounding box center [973, 174] width 87 height 13
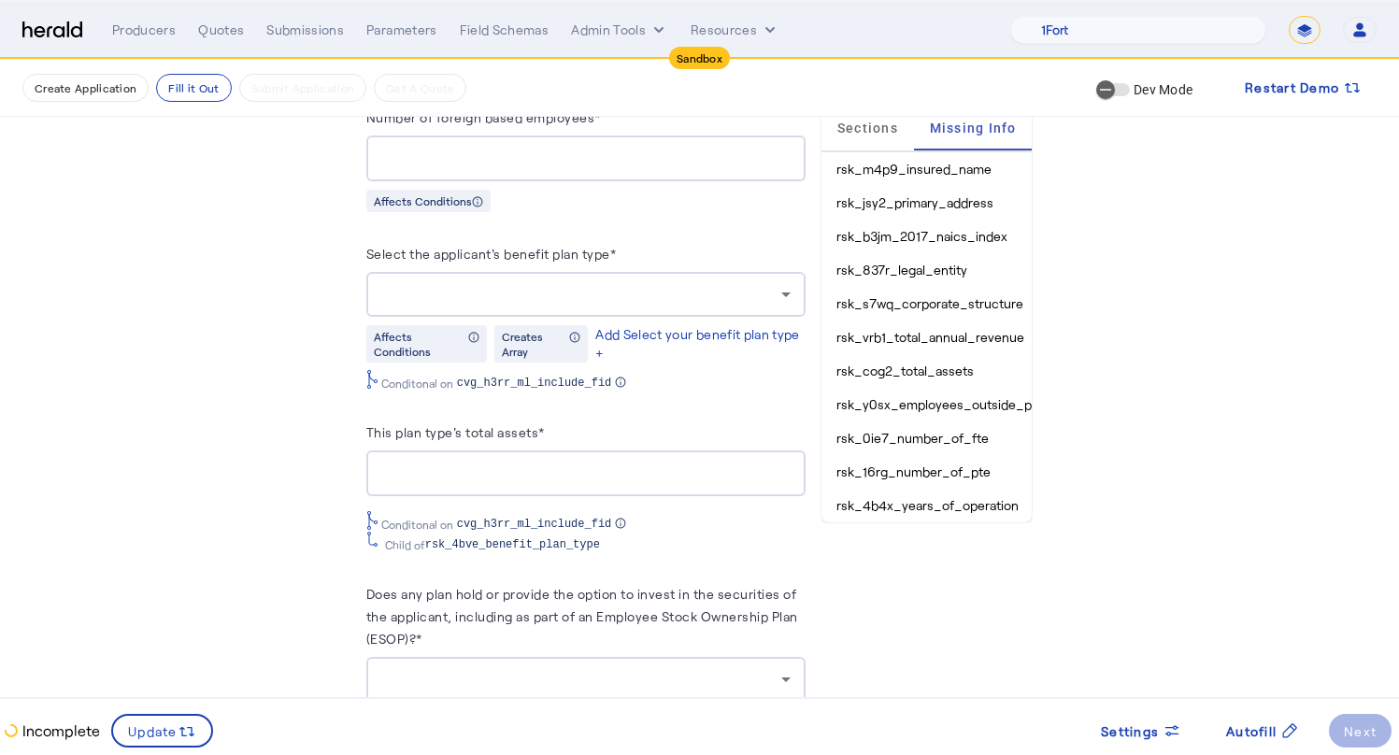
scroll to position [2644, 0]
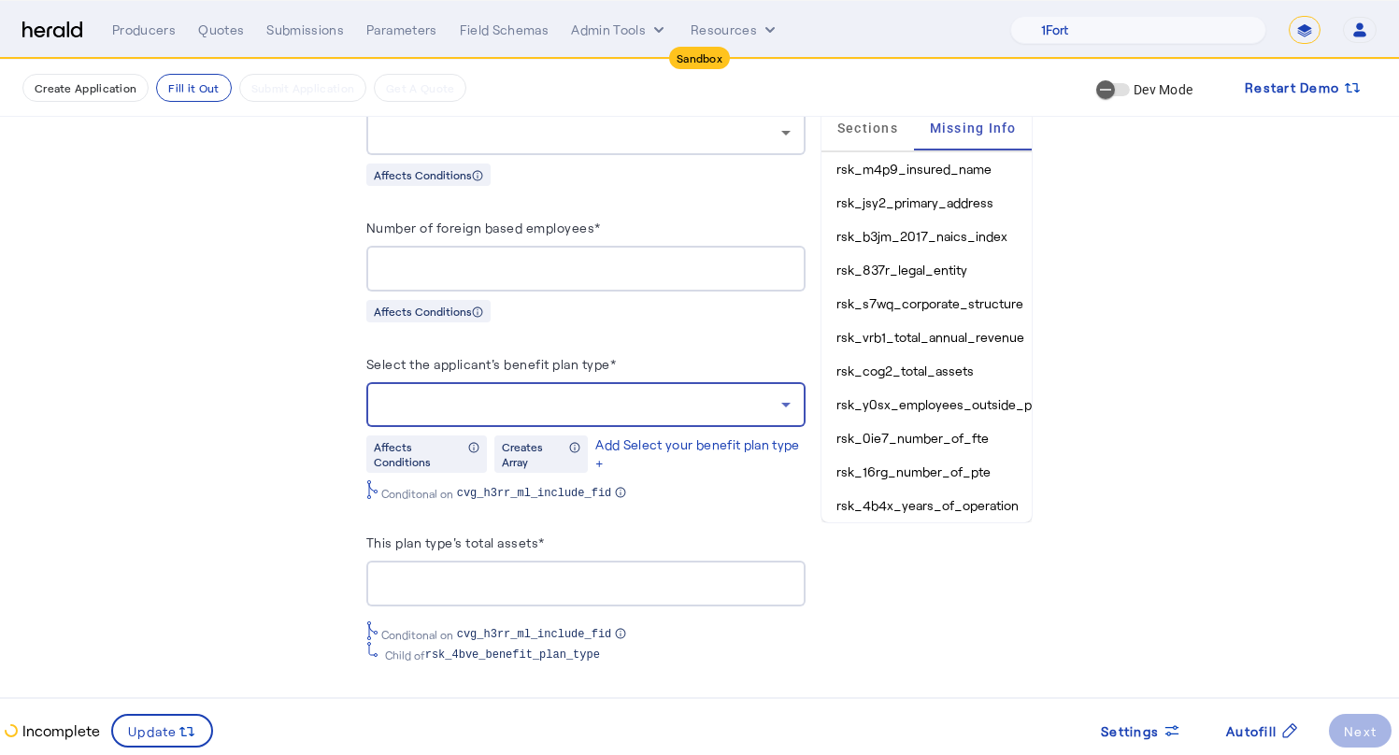
click at [563, 395] on div at bounding box center [581, 404] width 400 height 22
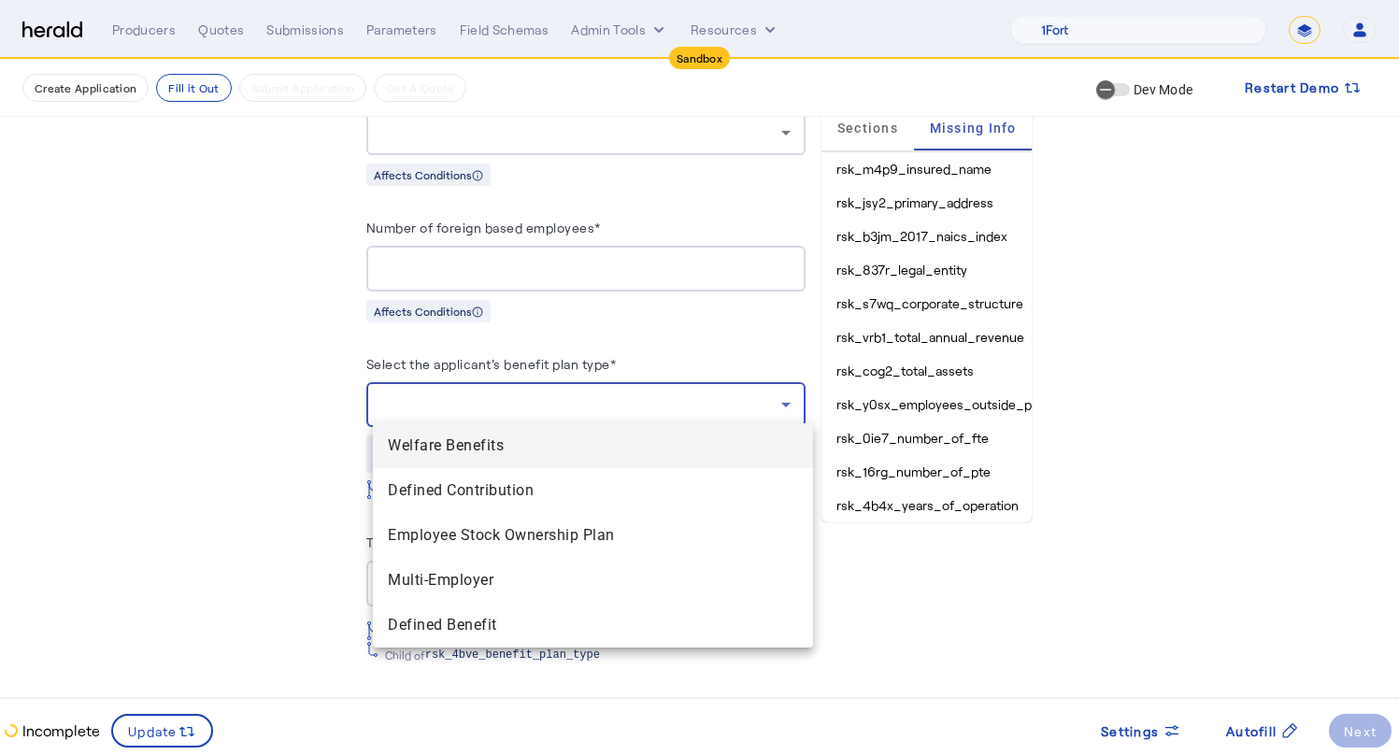
drag, startPoint x: 236, startPoint y: 449, endPoint x: 256, endPoint y: 444, distance: 20.4
click at [237, 449] on div at bounding box center [699, 377] width 1399 height 755
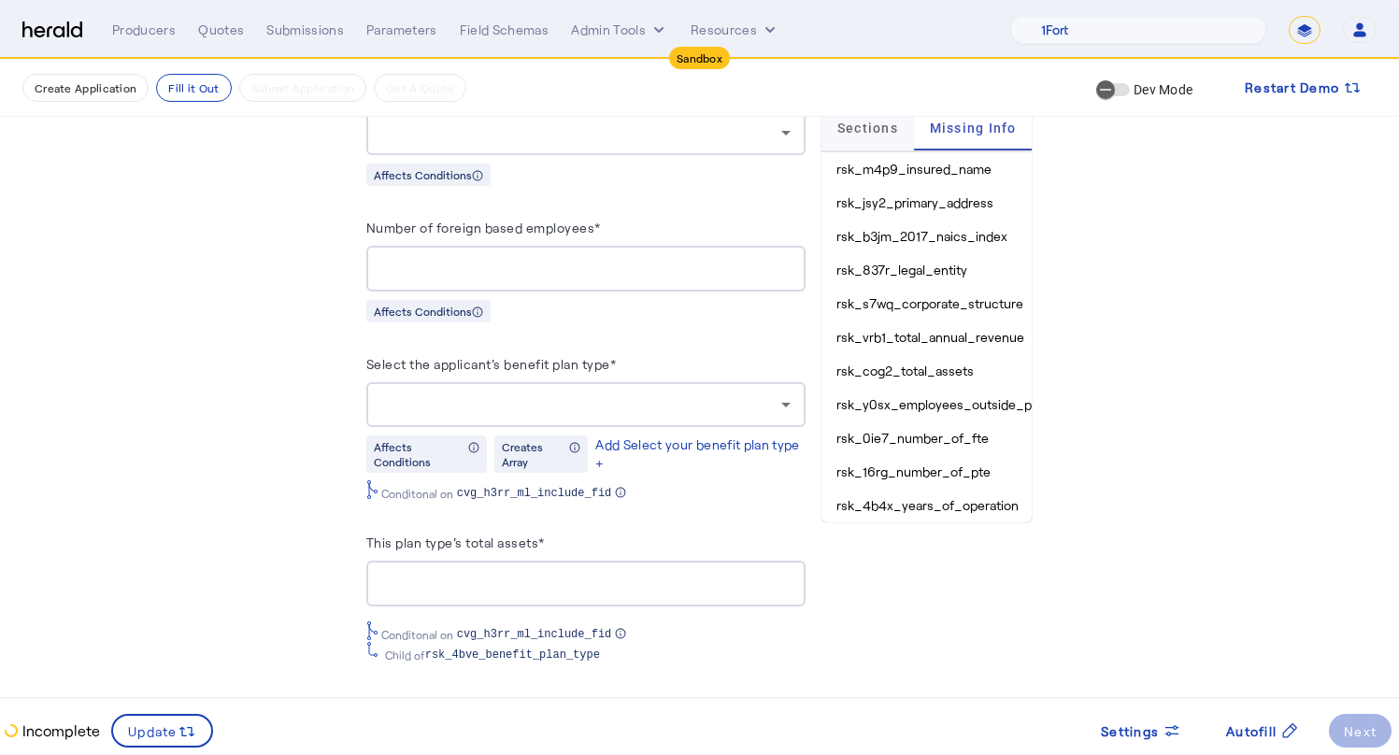
click at [837, 129] on div "Sections" at bounding box center [867, 128] width 93 height 45
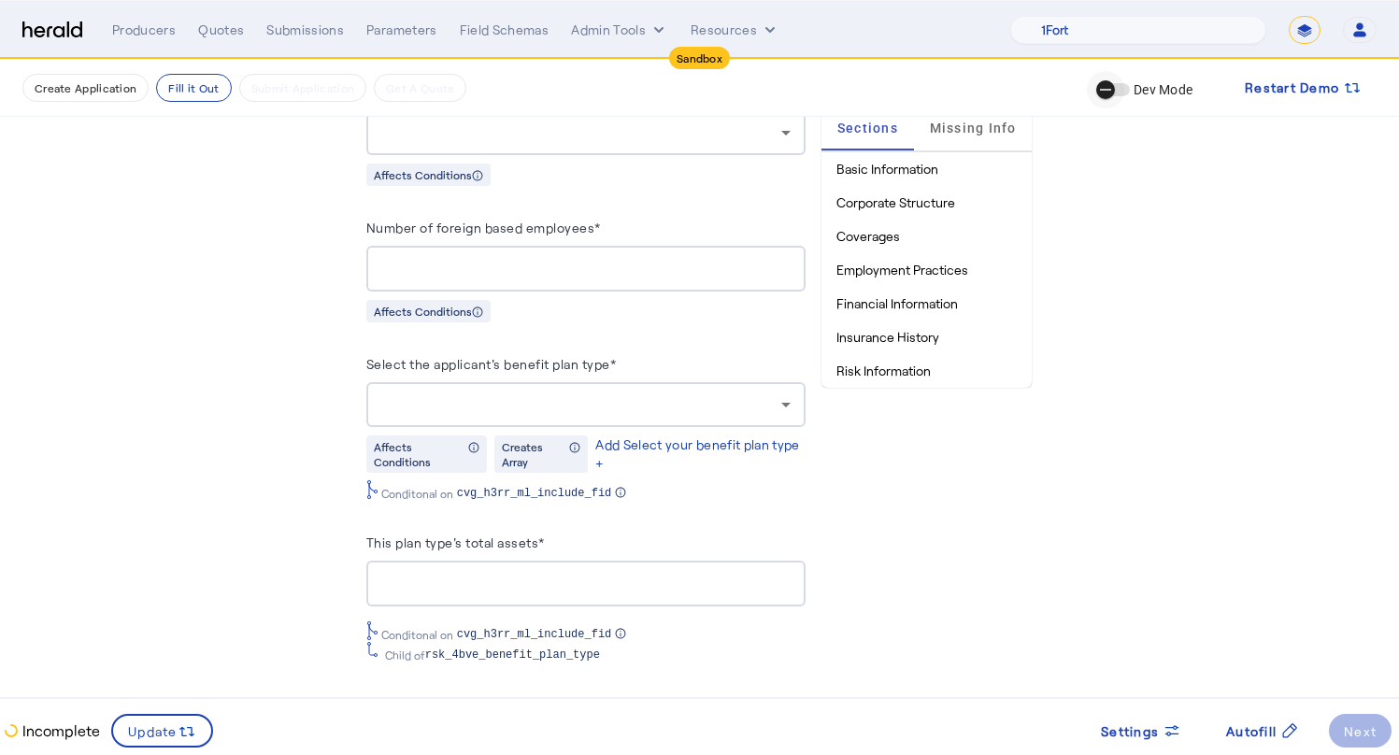
click at [1127, 92] on button "Dev Mode" at bounding box center [1113, 89] width 34 height 13
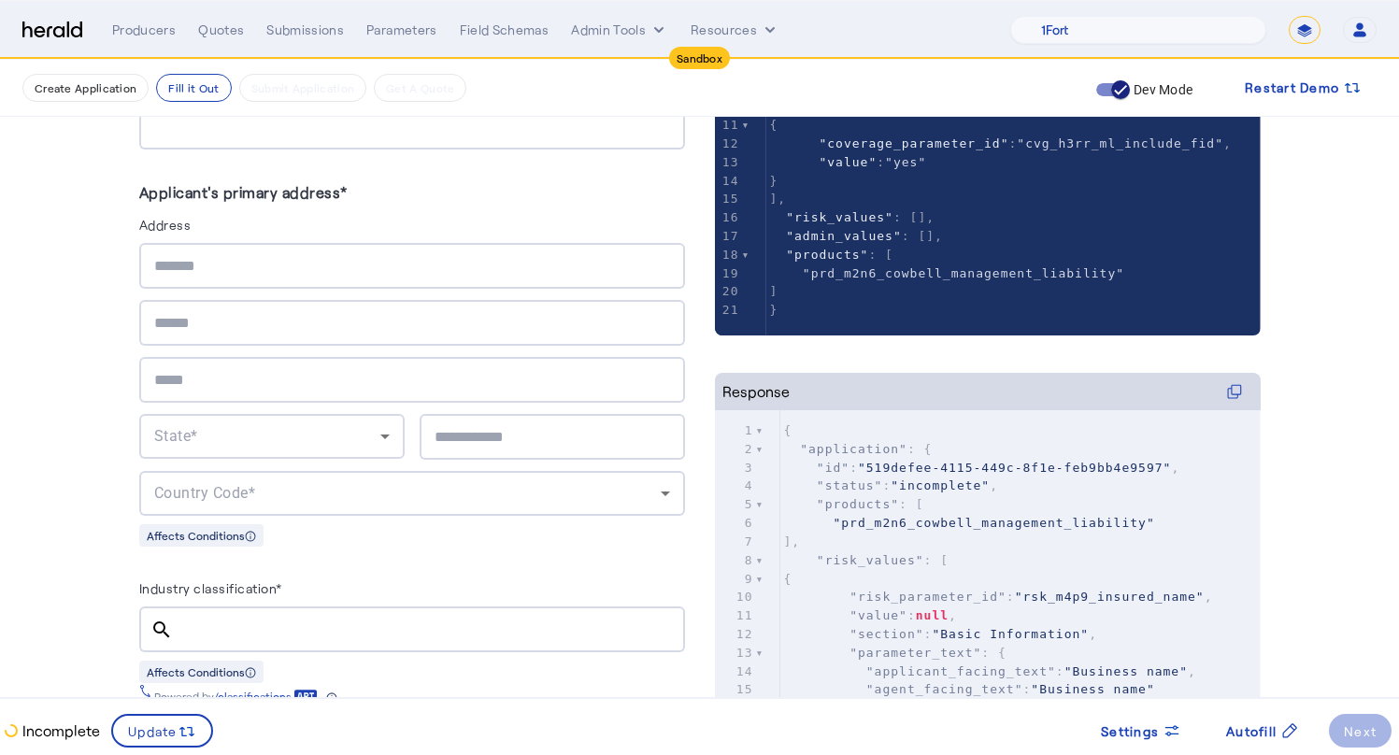
scroll to position [813, 0]
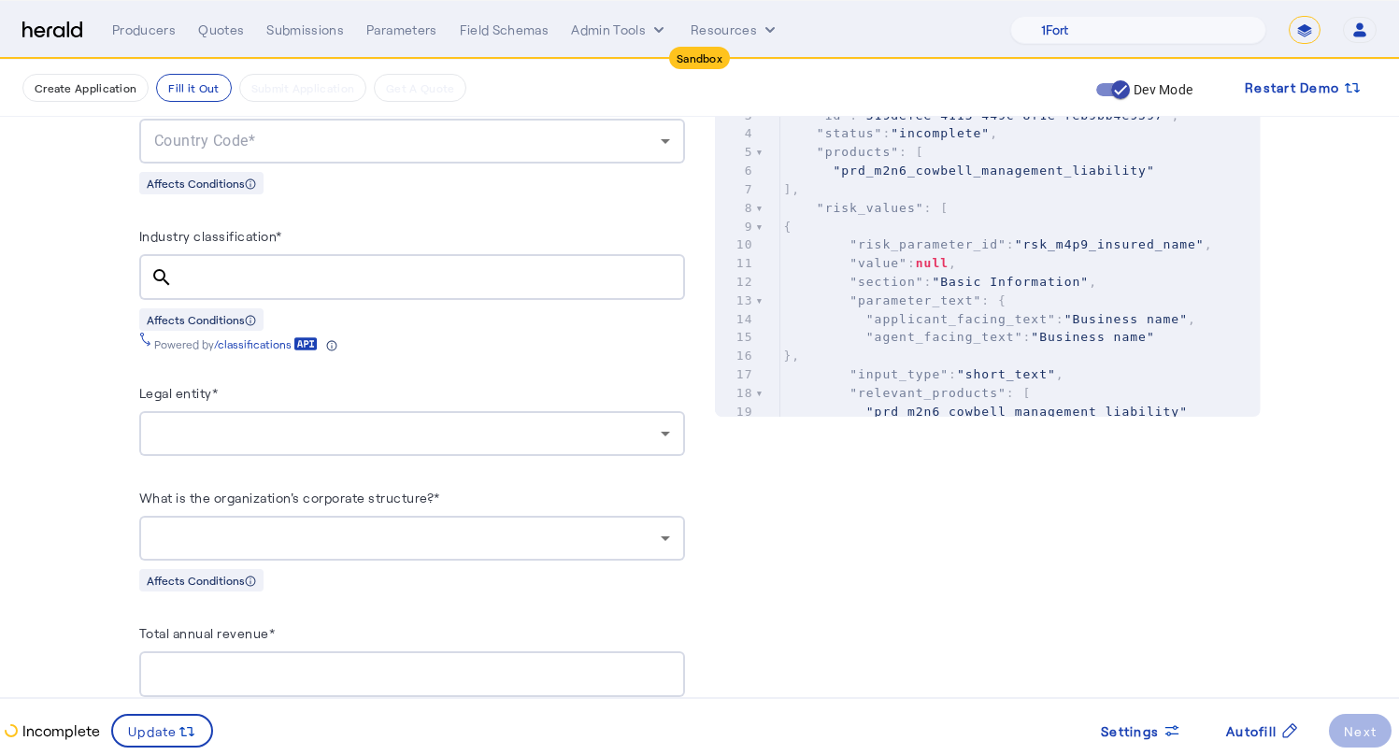
click at [957, 267] on span ""value" : null ," at bounding box center [870, 263] width 173 height 14
type input "**********"
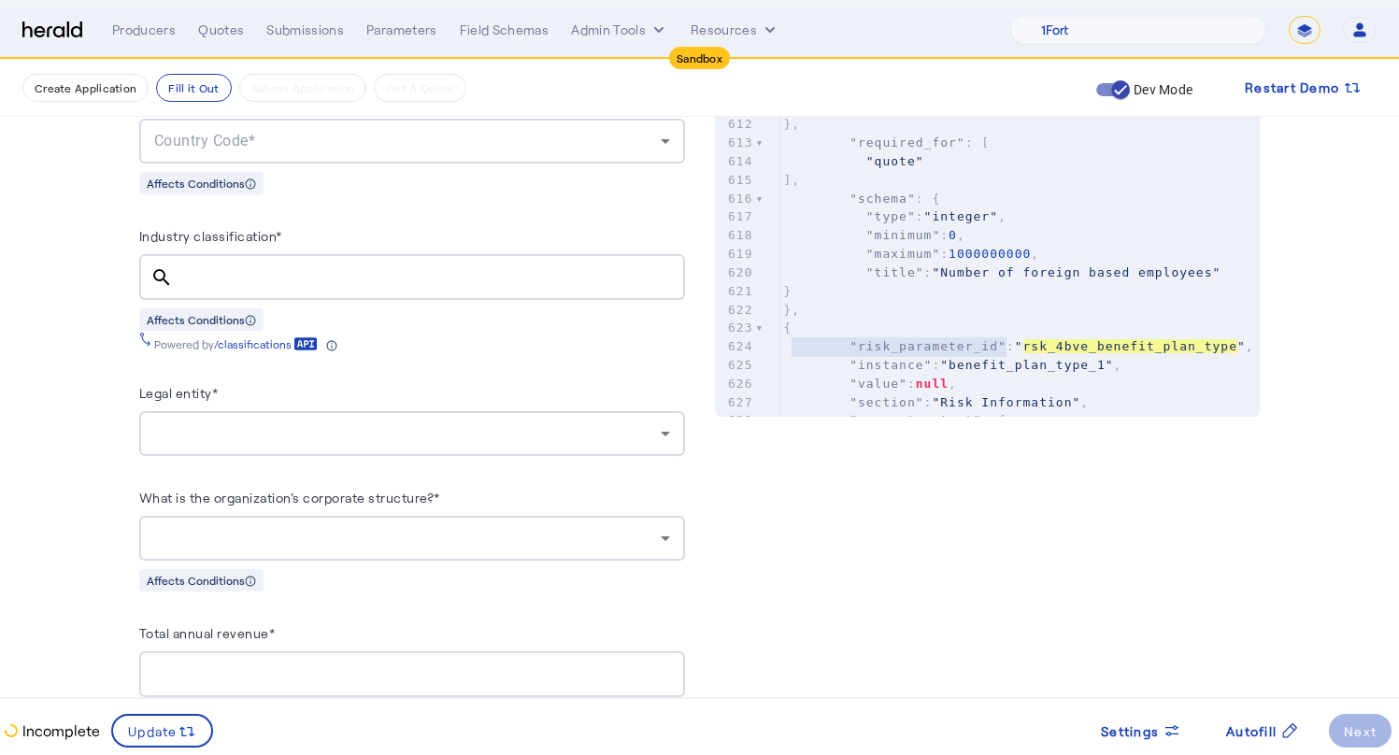
scroll to position [0, 0]
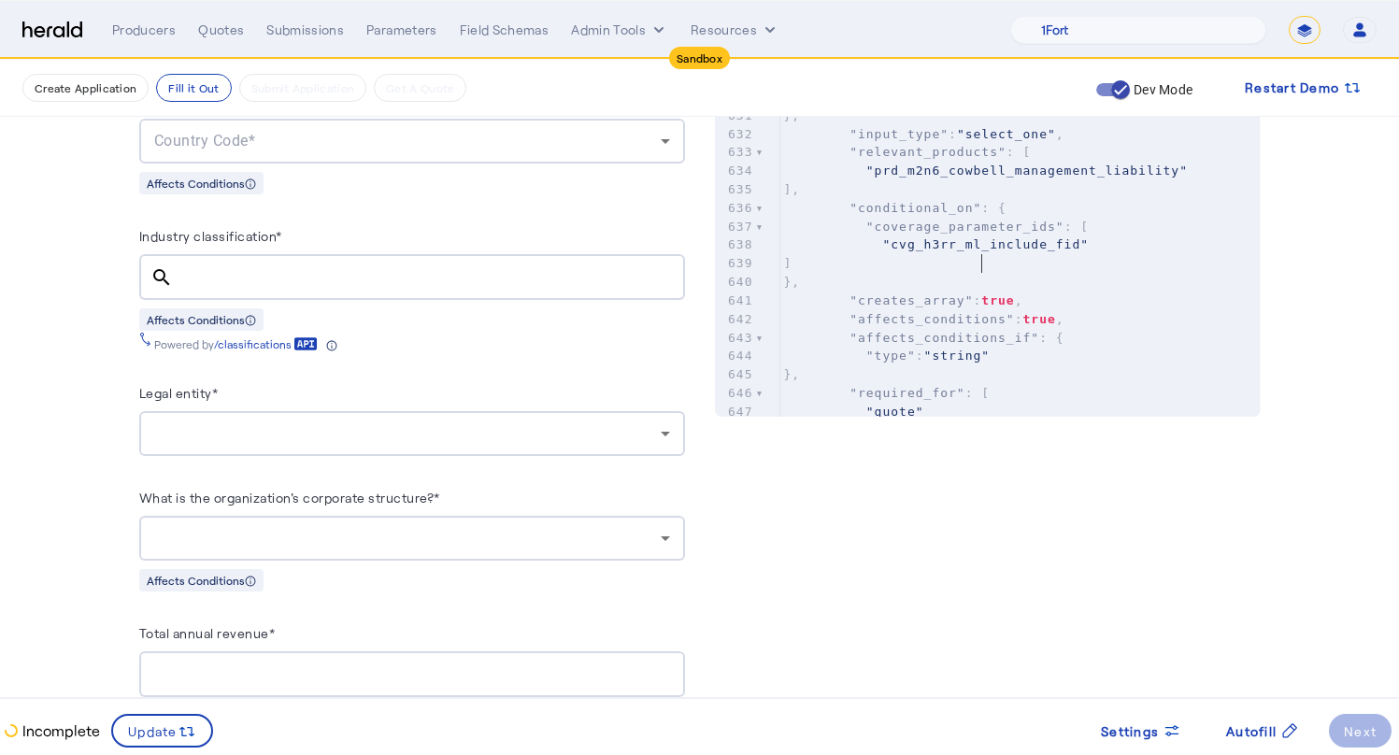
type textarea "**********"
click at [989, 251] on span ""cvg_h3rr_ml_include_fid"" at bounding box center [985, 244] width 206 height 14
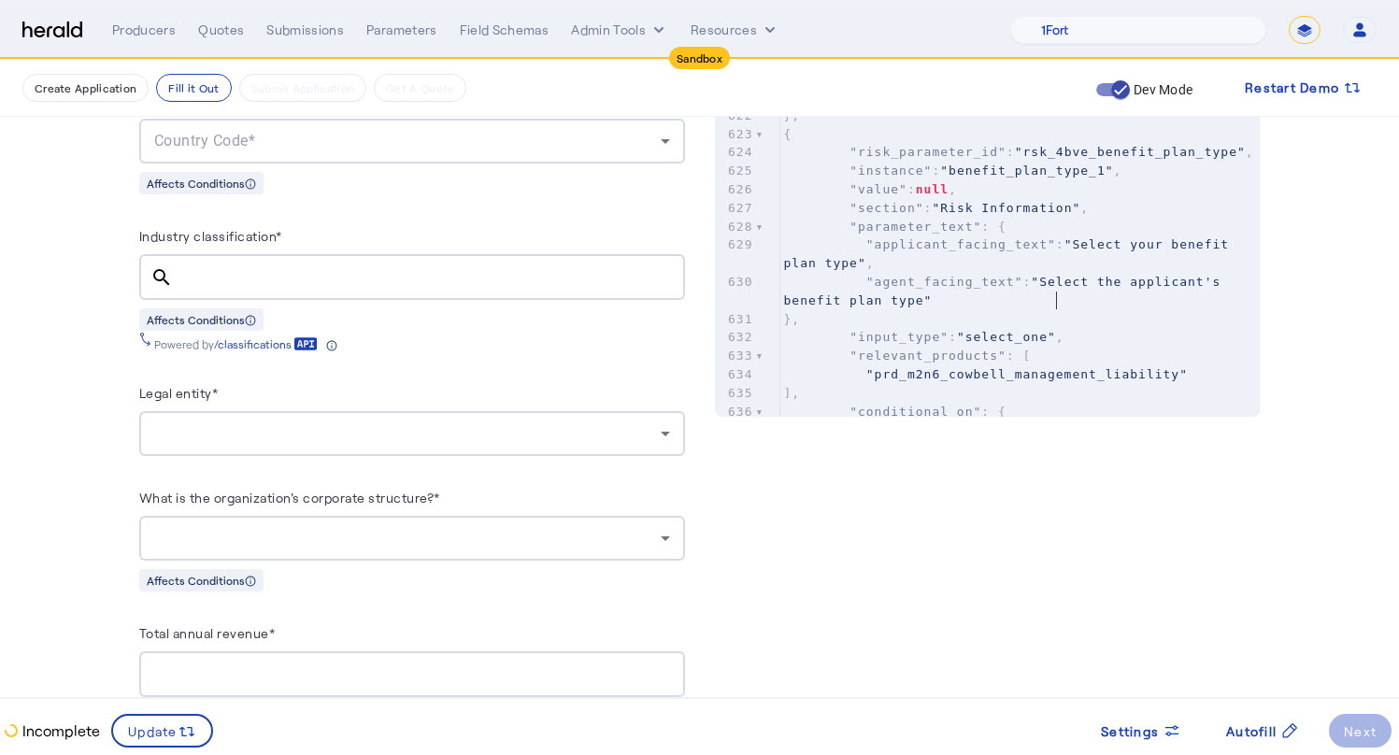
click at [1059, 296] on span ""Select the applicant's benefit plan type"" at bounding box center [1007, 291] width 446 height 33
type input "**********"
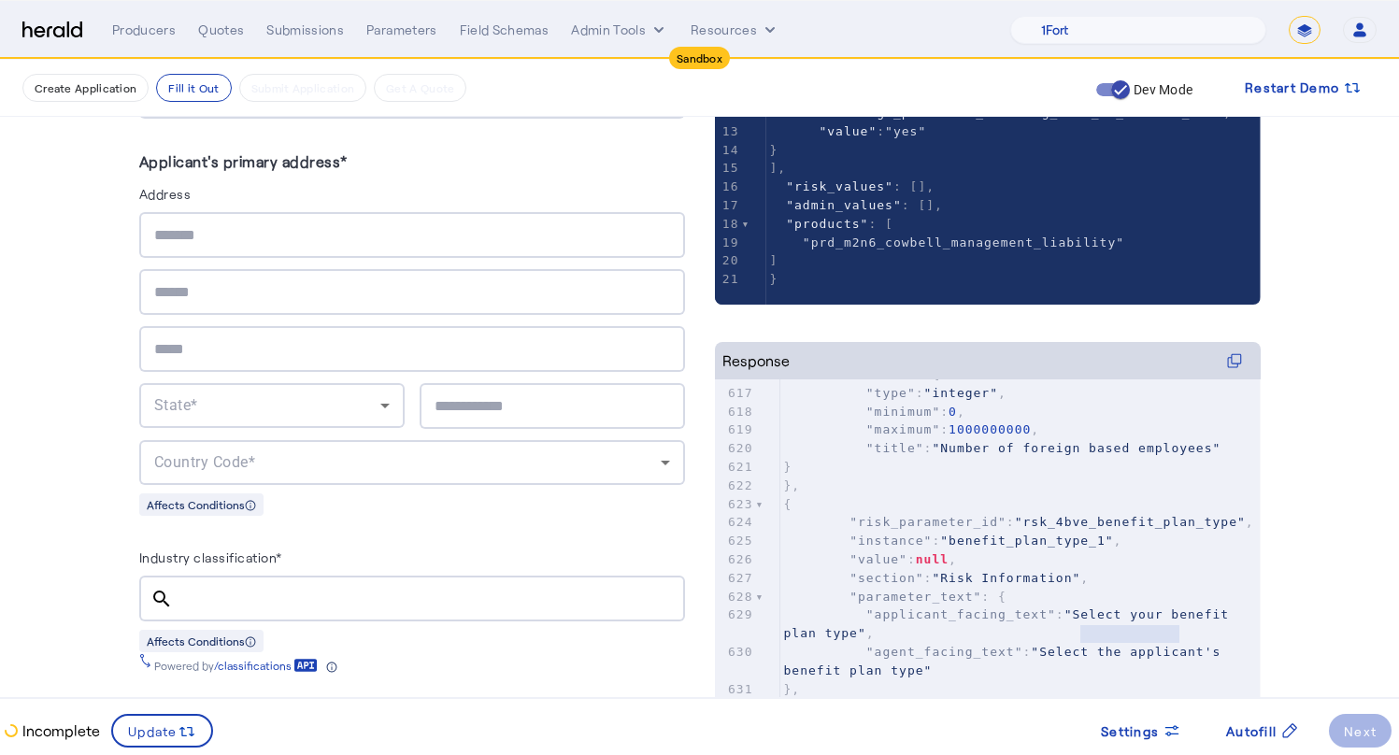
type textarea "**********"
drag, startPoint x: 1089, startPoint y: 630, endPoint x: 1012, endPoint y: 657, distance: 81.3
click at [1097, 643] on pre ""applicant_facing_text" : "Select your benefit plan type" ," at bounding box center [1020, 623] width 480 height 37
type textarea "**********"
drag, startPoint x: 1088, startPoint y: 631, endPoint x: 1021, endPoint y: 662, distance: 73.6
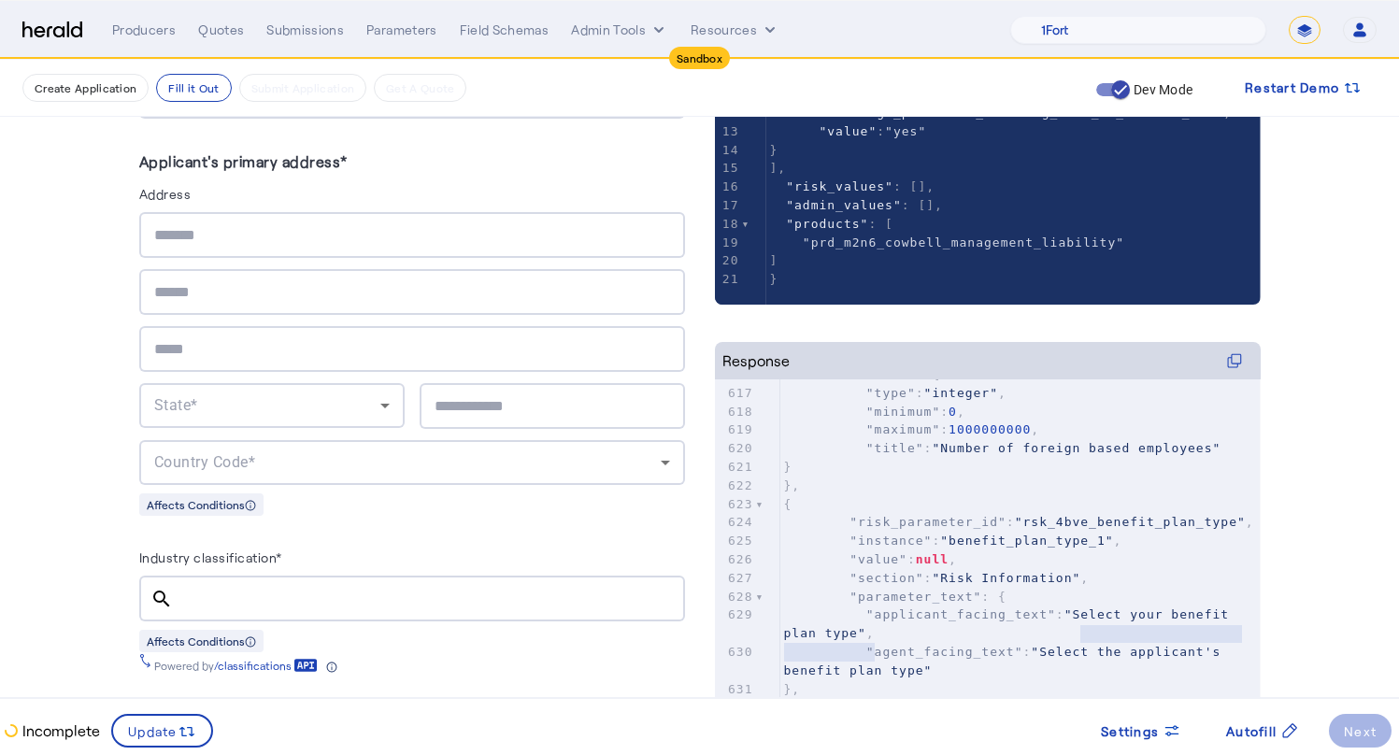
click at [899, 643] on pre ""applicant_facing_text" : "Select your benefit plan type" ," at bounding box center [1020, 623] width 480 height 37
click at [1023, 659] on span ""agent_facing_text"" at bounding box center [944, 652] width 157 height 14
type textarea "**********"
drag, startPoint x: 1062, startPoint y: 673, endPoint x: 930, endPoint y: 685, distance: 133.2
click at [930, 677] on span ""Select the applicant's benefit plan type"" at bounding box center [1007, 661] width 446 height 33
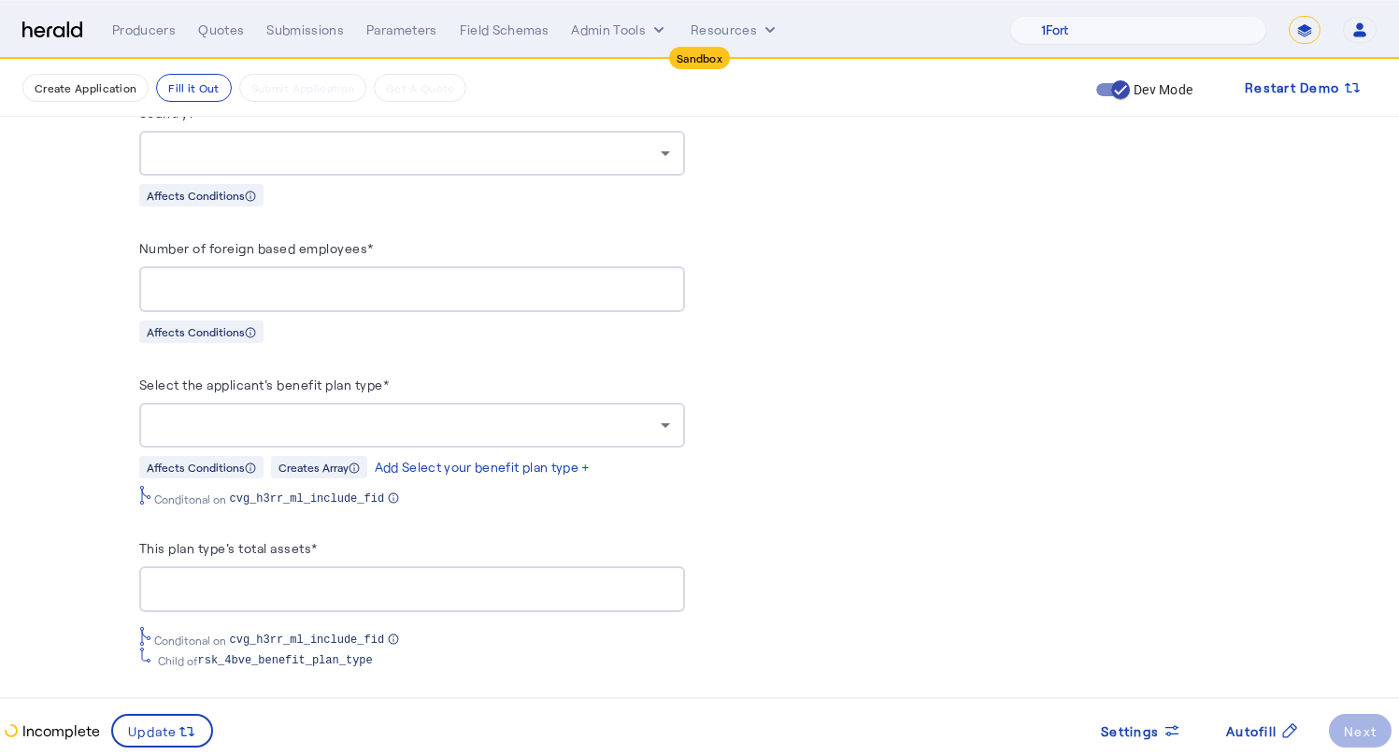
click at [517, 438] on div at bounding box center [412, 425] width 516 height 45
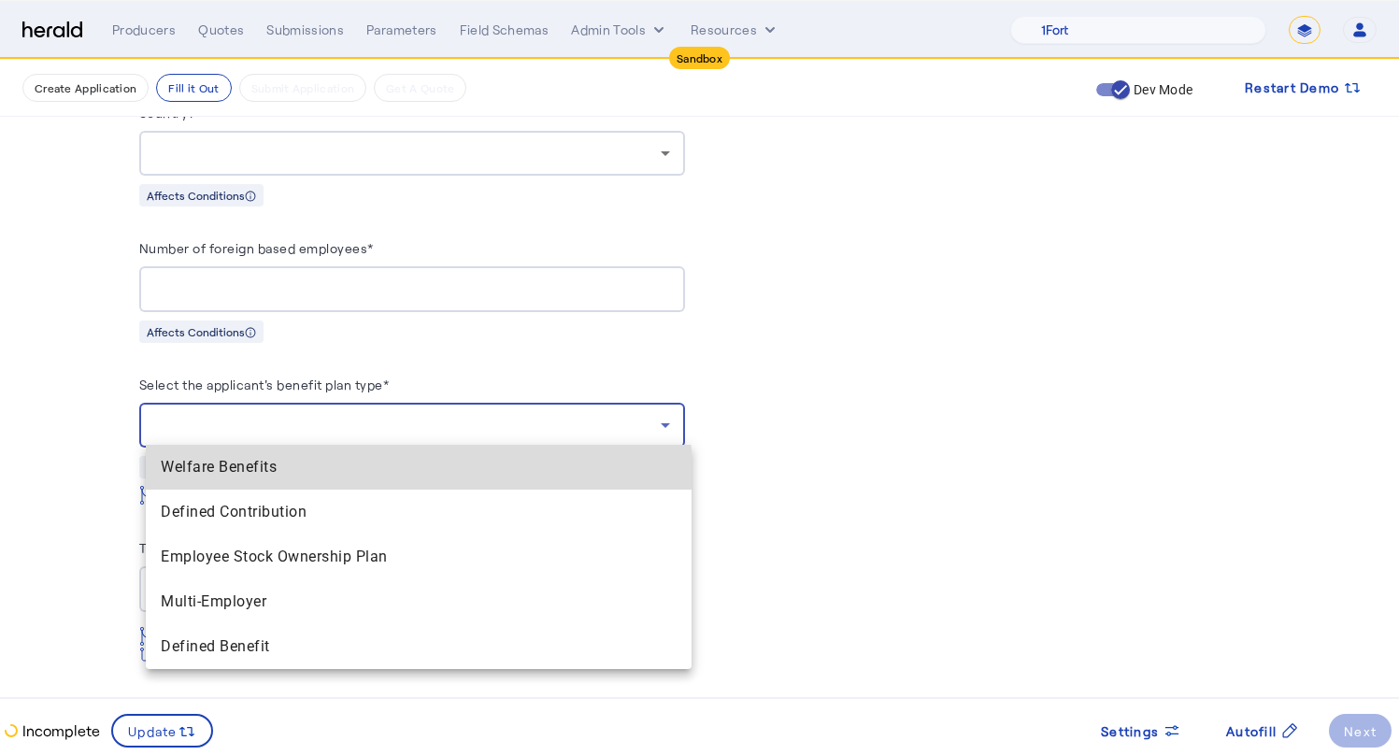
click at [368, 474] on span "Welfare Benefits" at bounding box center [419, 467] width 516 height 22
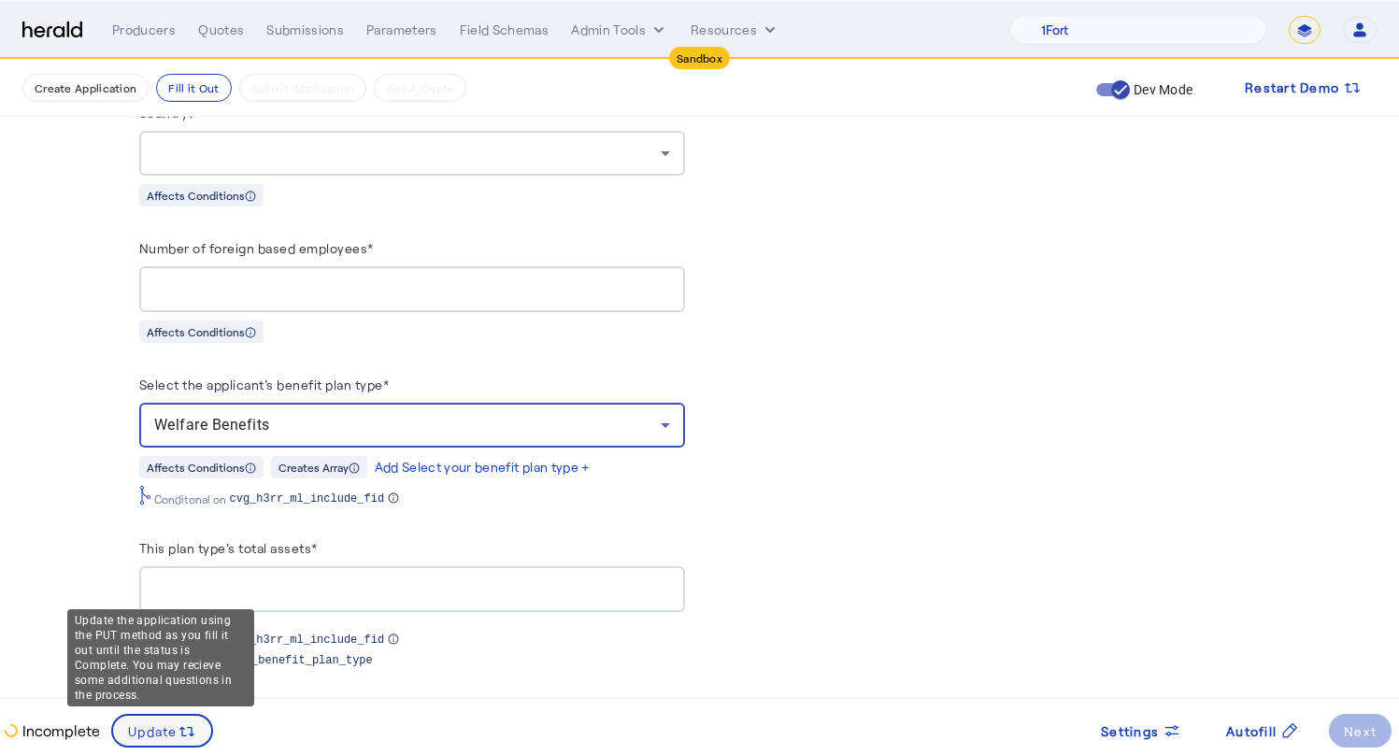
click at [178, 738] on icon at bounding box center [187, 731] width 19 height 19
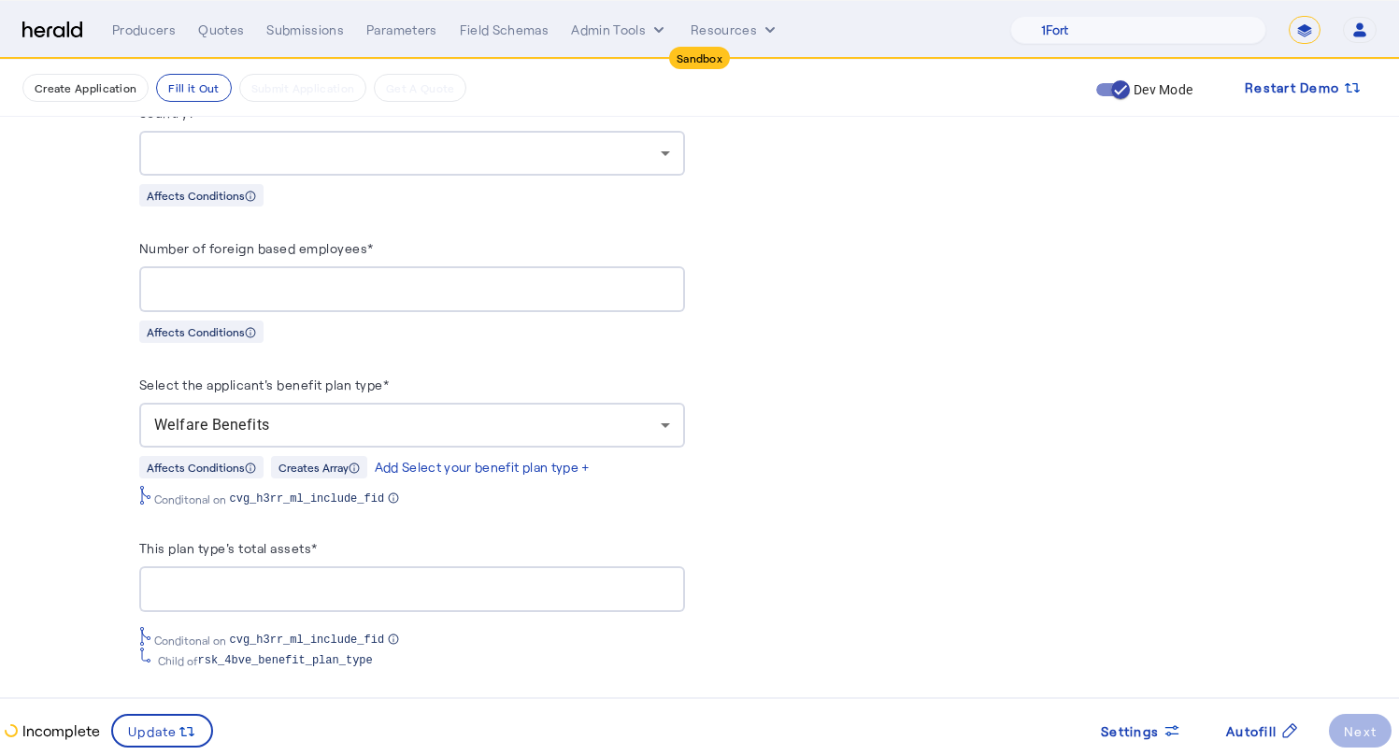
click at [658, 590] on input "This plan type's total assets*" at bounding box center [412, 589] width 516 height 22
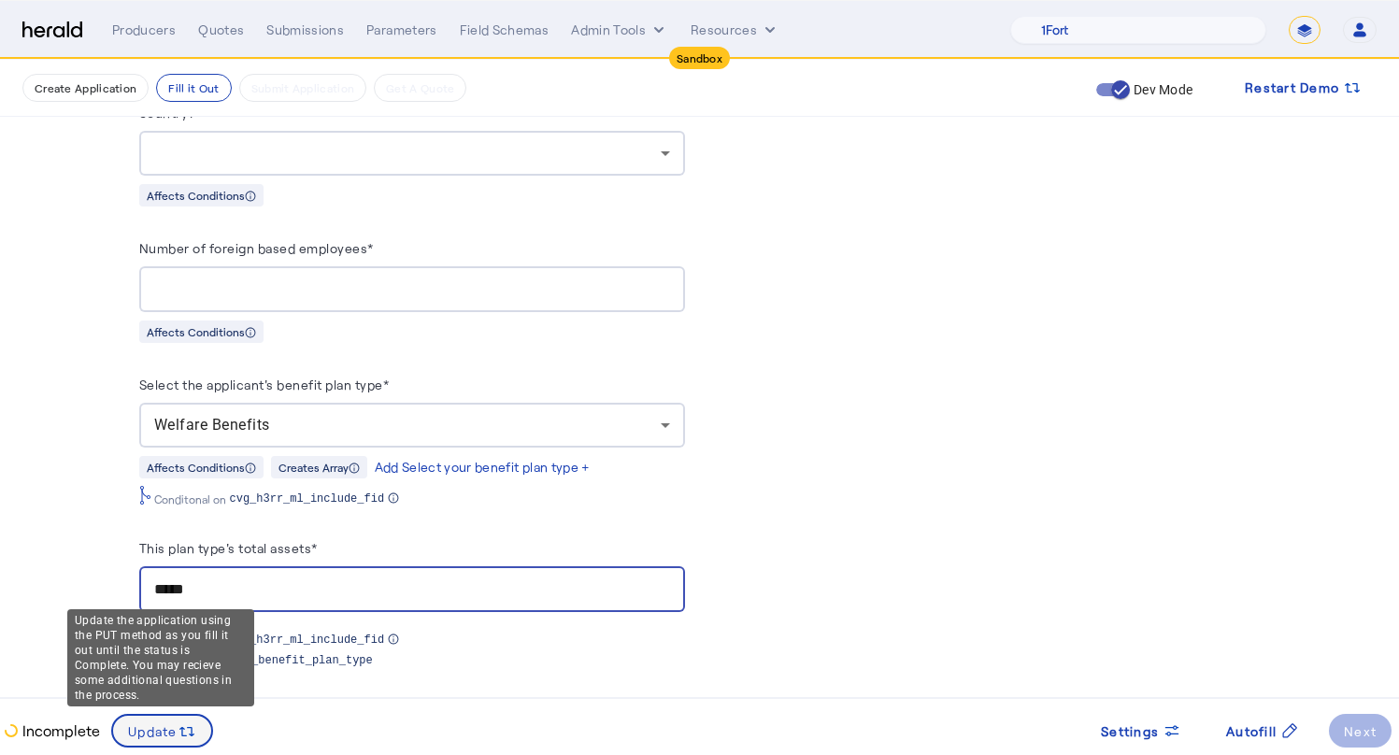
type input "*****"
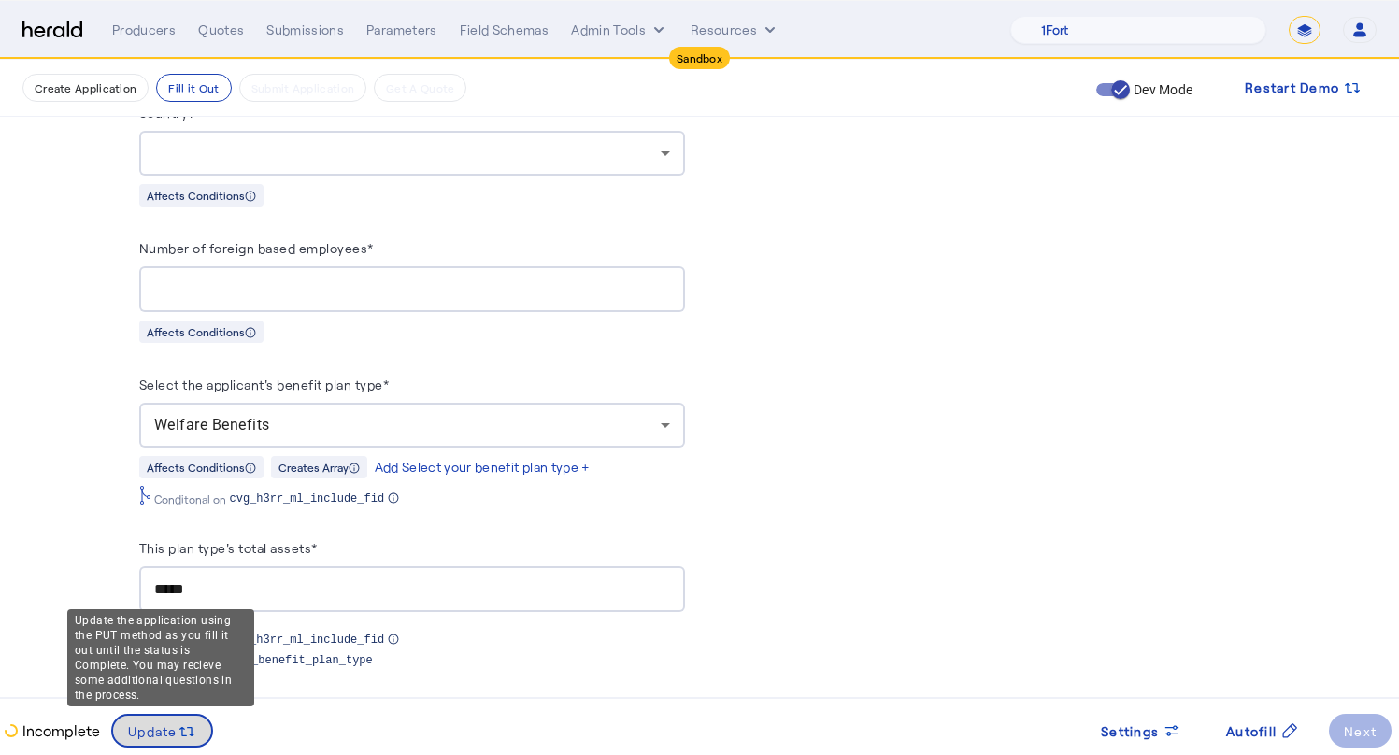
click at [149, 730] on span "Update" at bounding box center [153, 731] width 50 height 20
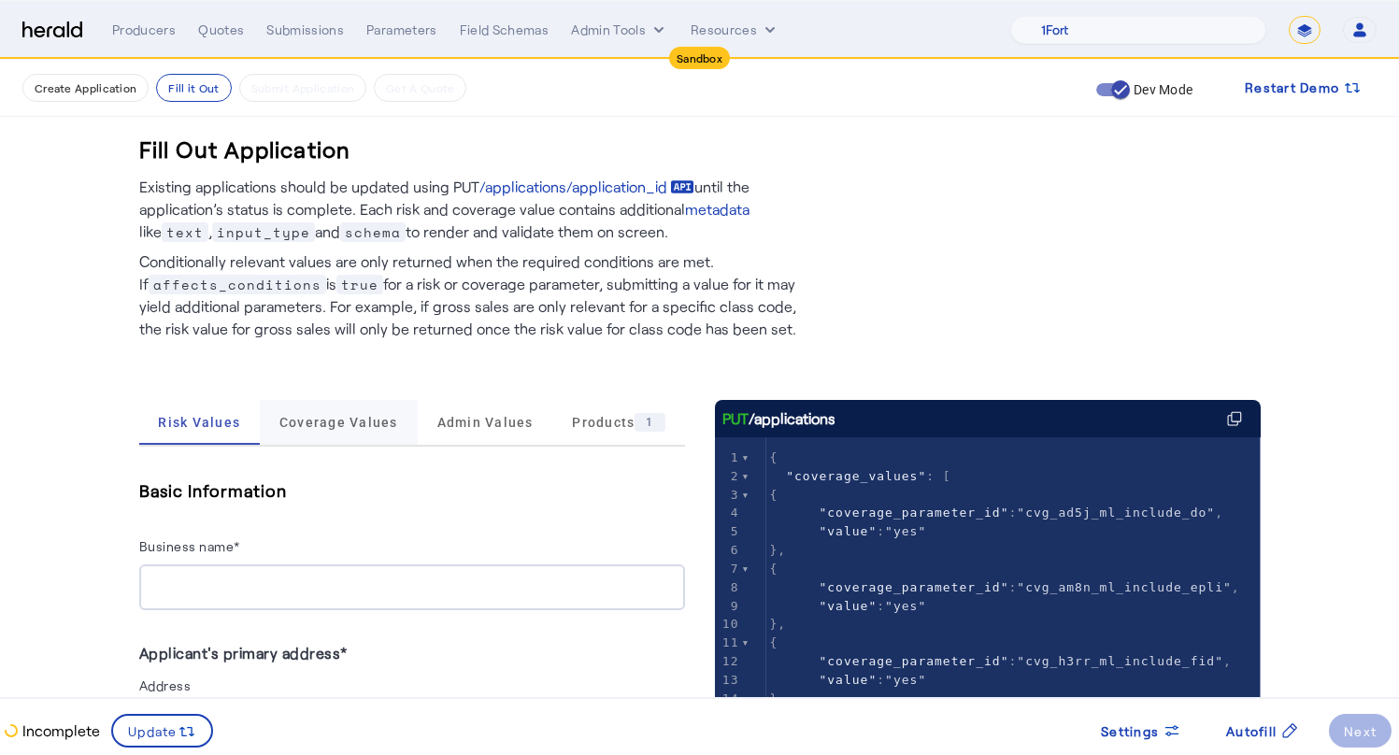
click at [337, 420] on span "Coverage Values" at bounding box center [338, 422] width 119 height 13
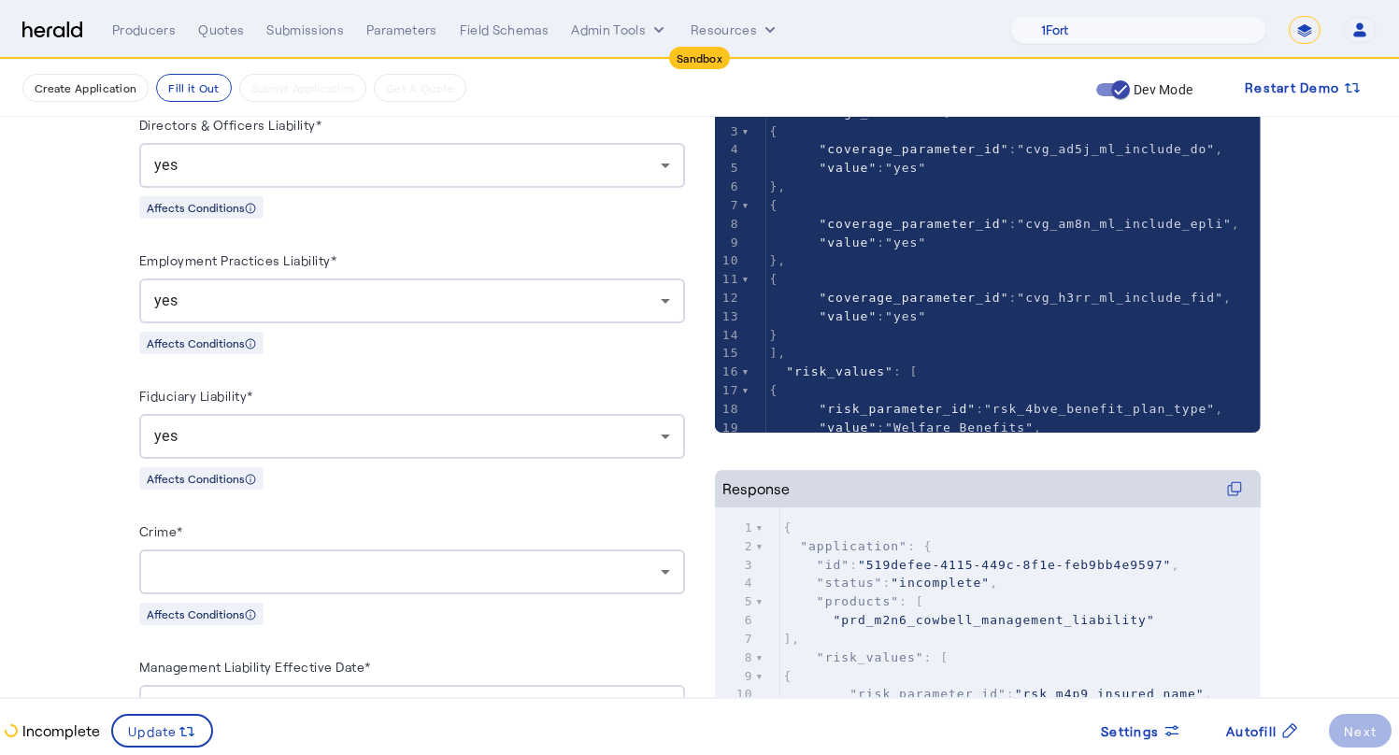
click at [405, 197] on div "Affects Conditions" at bounding box center [412, 206] width 546 height 23
click at [413, 174] on div "yes" at bounding box center [407, 165] width 506 height 22
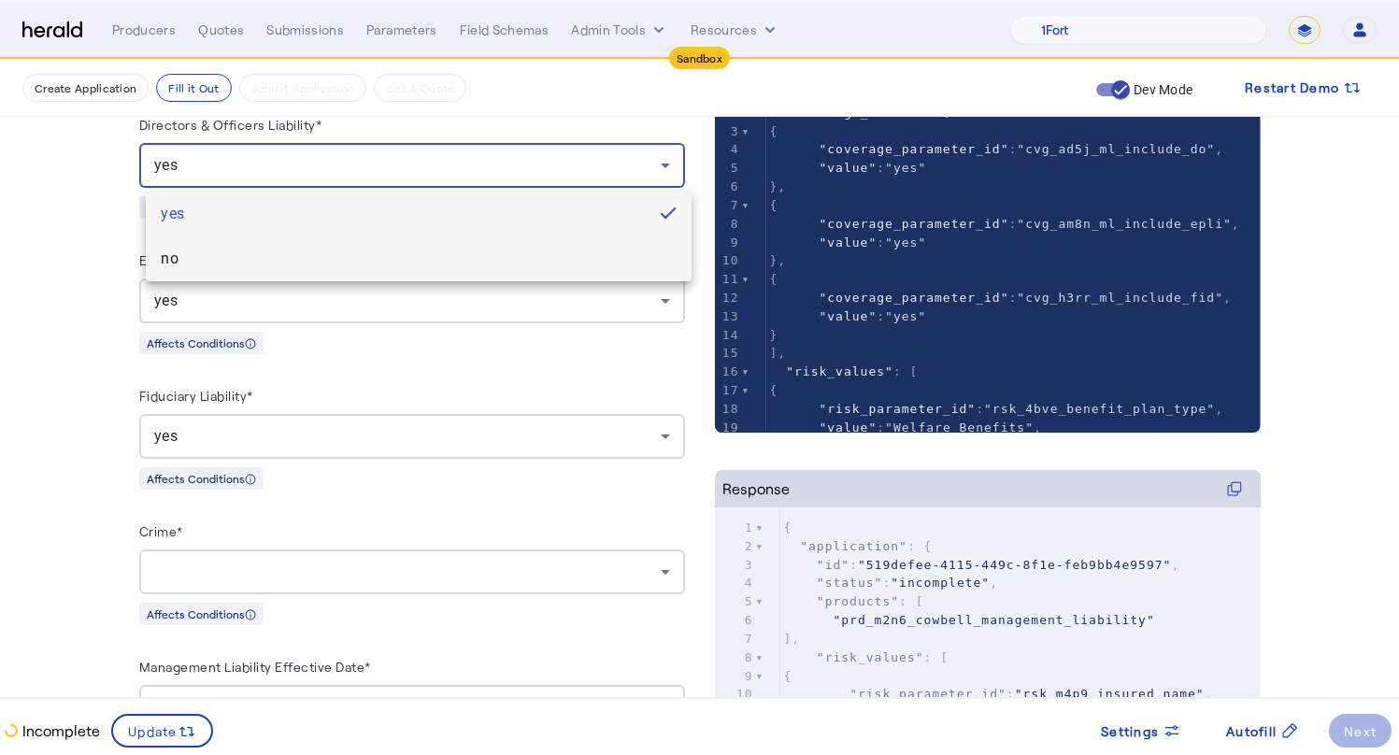
click at [219, 254] on span "no" at bounding box center [419, 259] width 516 height 22
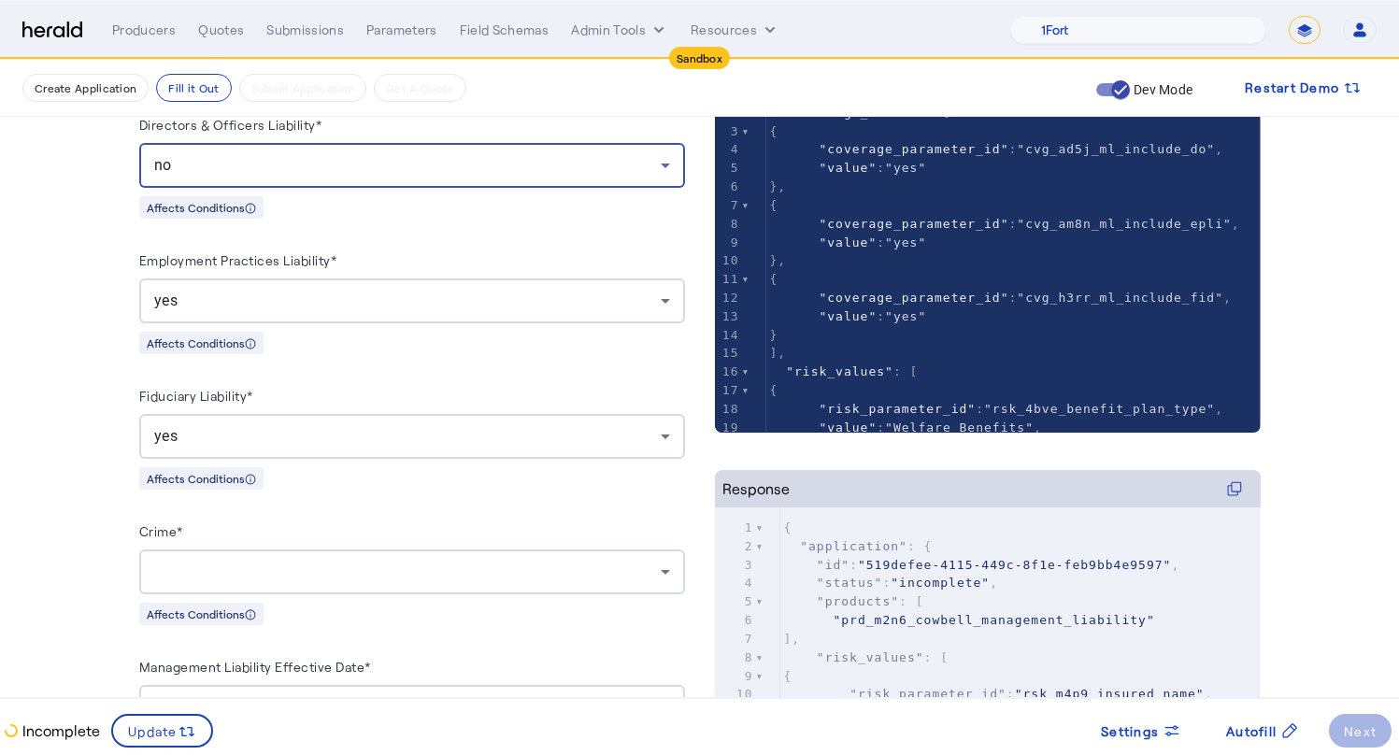
click at [269, 306] on div "yes" at bounding box center [407, 301] width 506 height 22
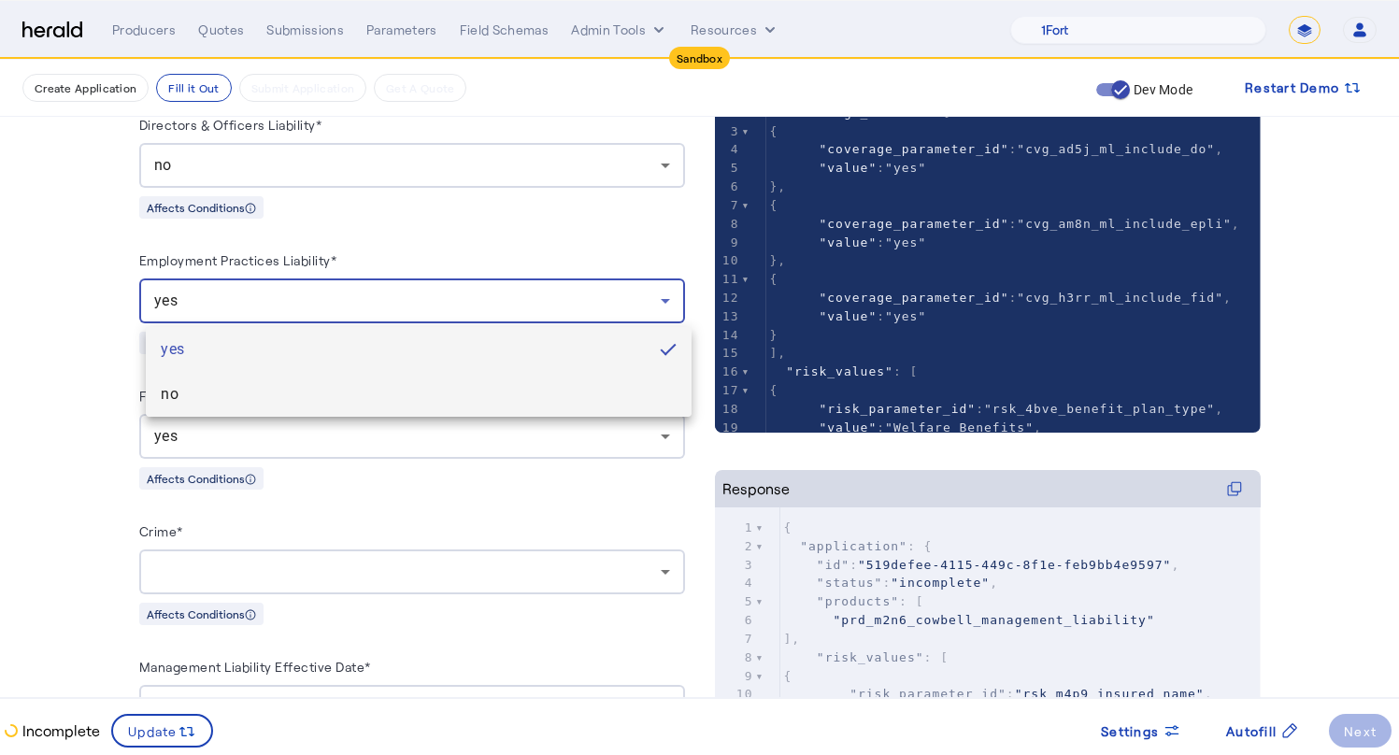
click at [201, 401] on span "no" at bounding box center [419, 394] width 516 height 22
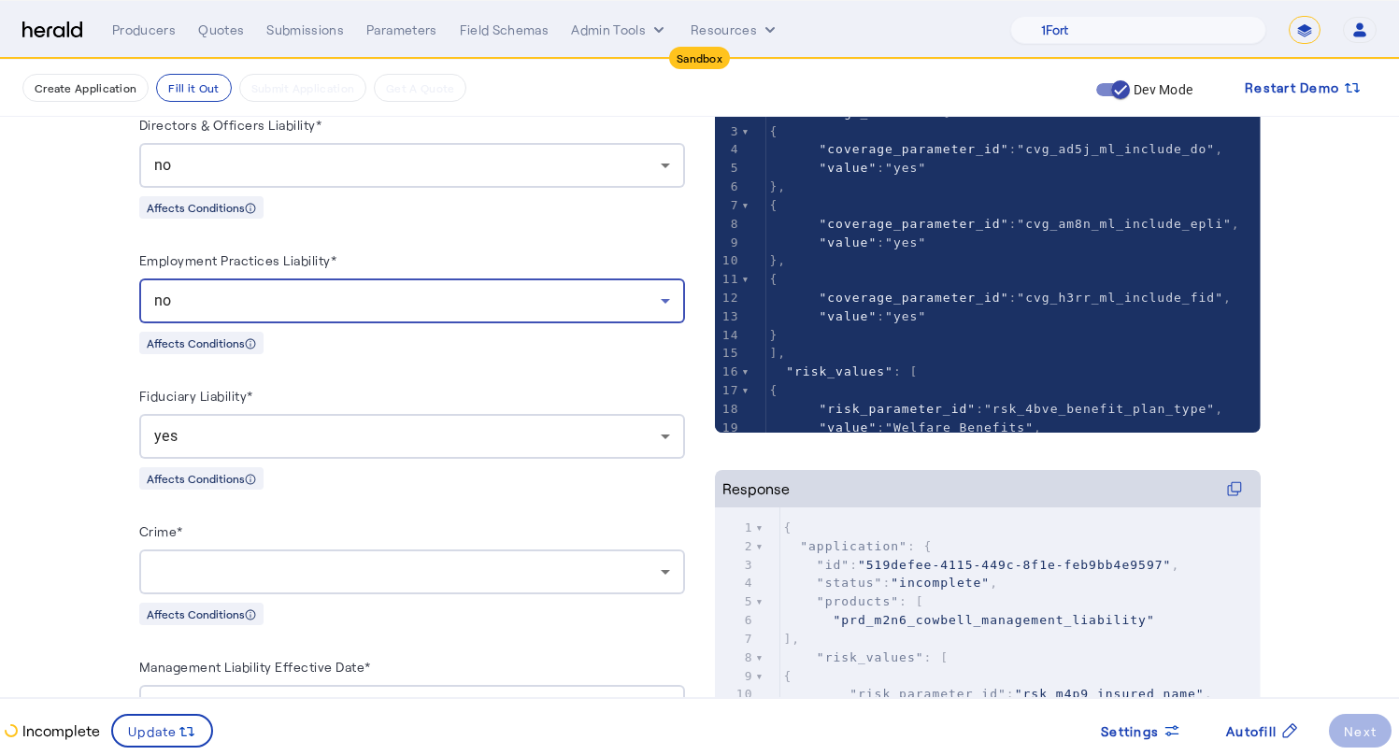
click at [489, 301] on div "no" at bounding box center [407, 301] width 506 height 22
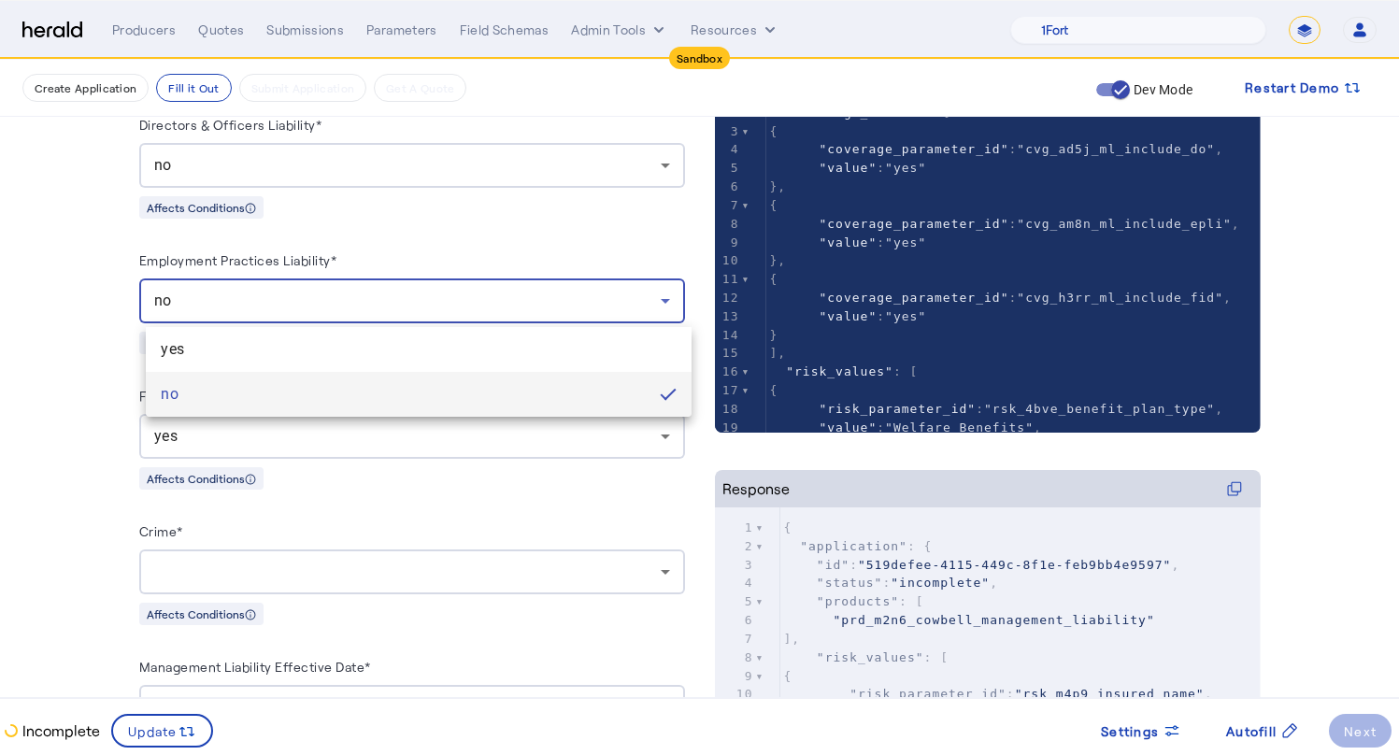
click at [407, 341] on span "yes" at bounding box center [419, 349] width 516 height 22
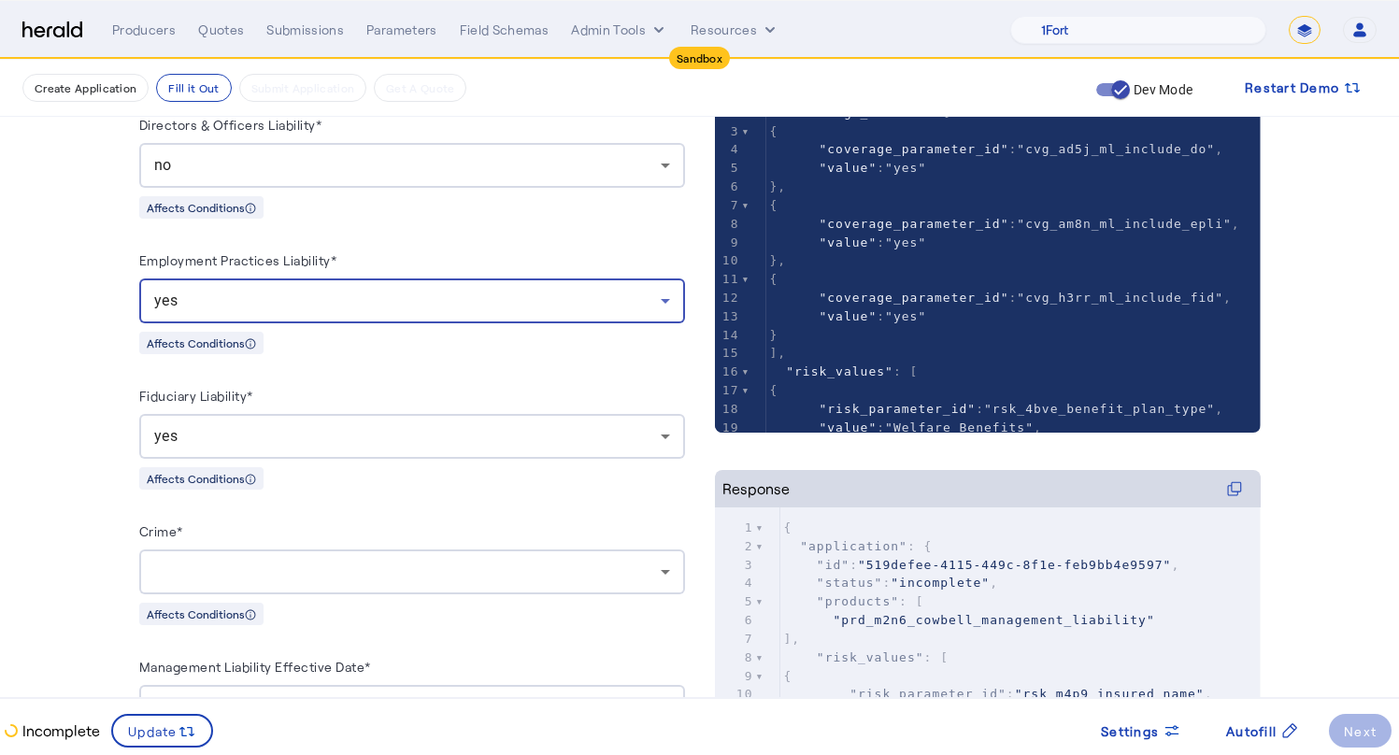
click at [318, 462] on div "Fiduciary Liability* yes Affects Conditions" at bounding box center [412, 437] width 546 height 106
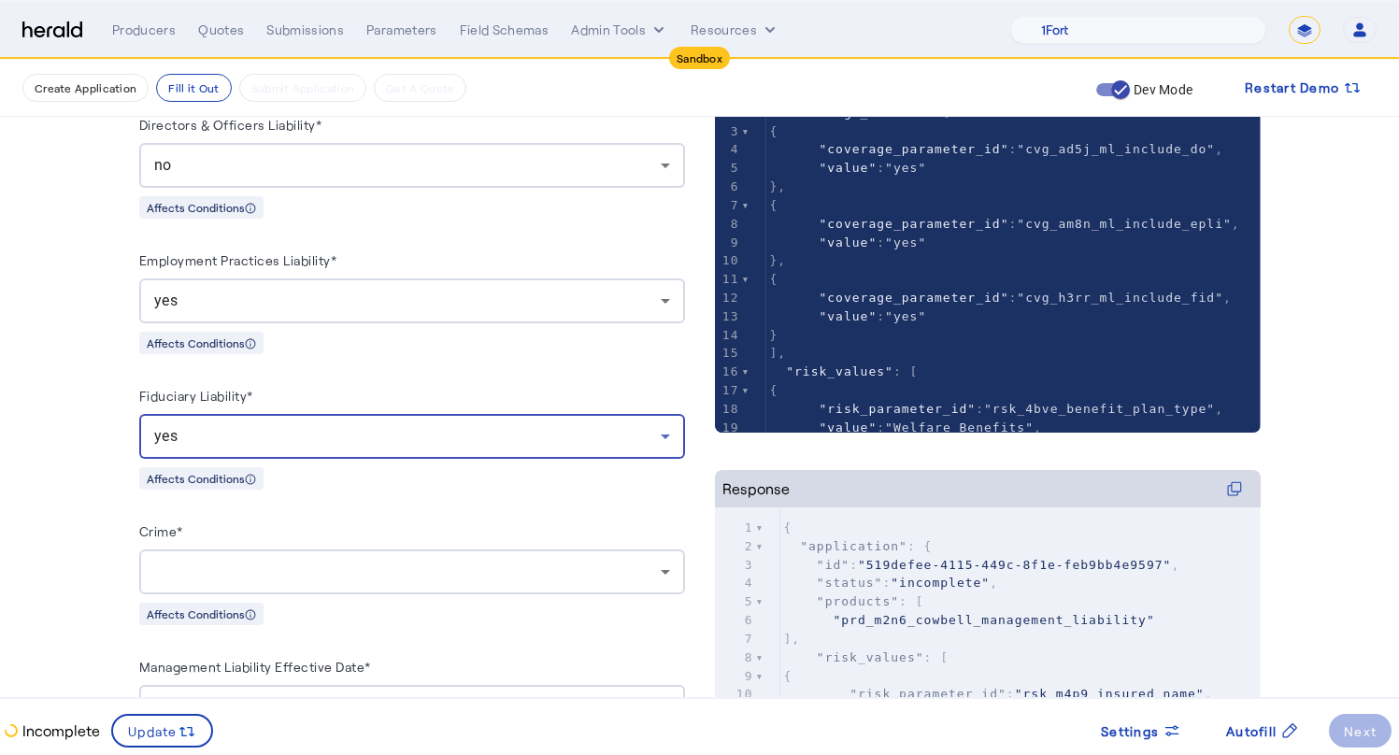
click at [334, 447] on div "yes" at bounding box center [407, 436] width 506 height 22
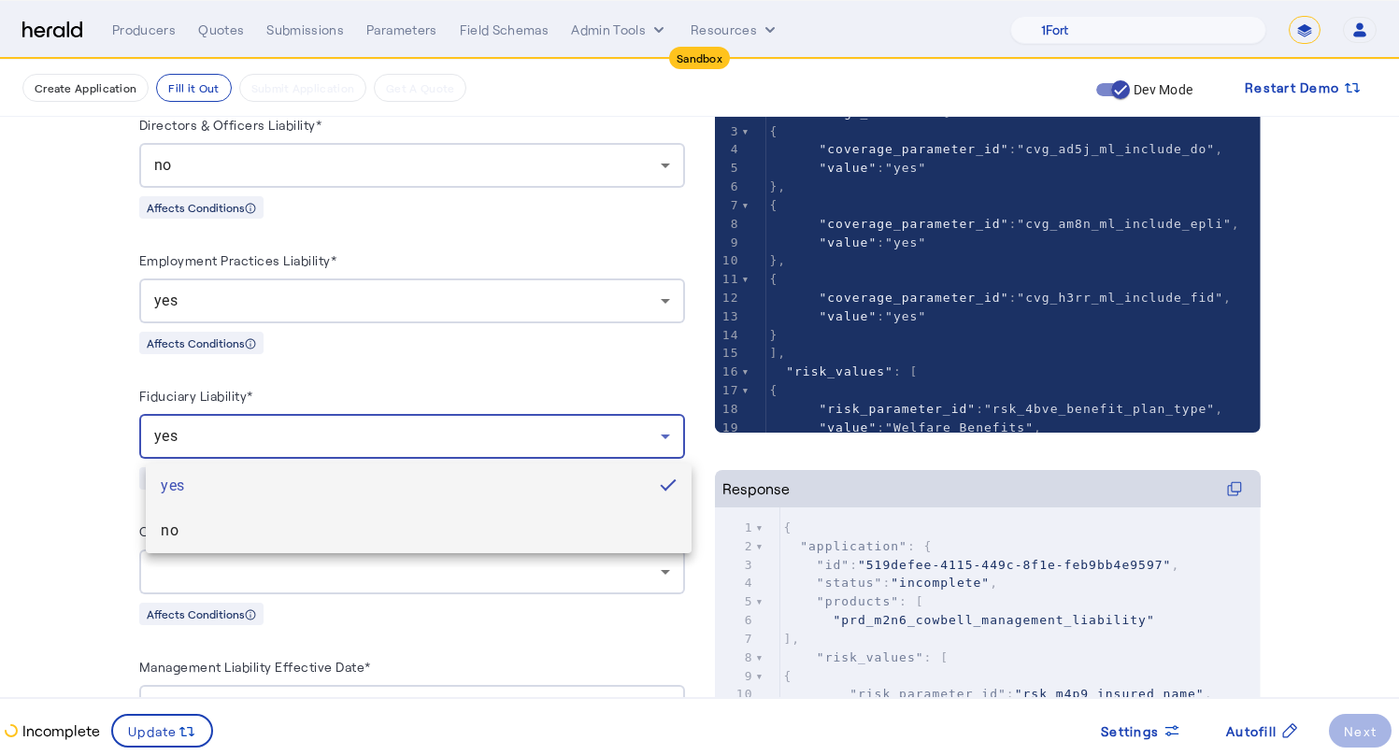
click at [277, 521] on span "no" at bounding box center [419, 531] width 516 height 22
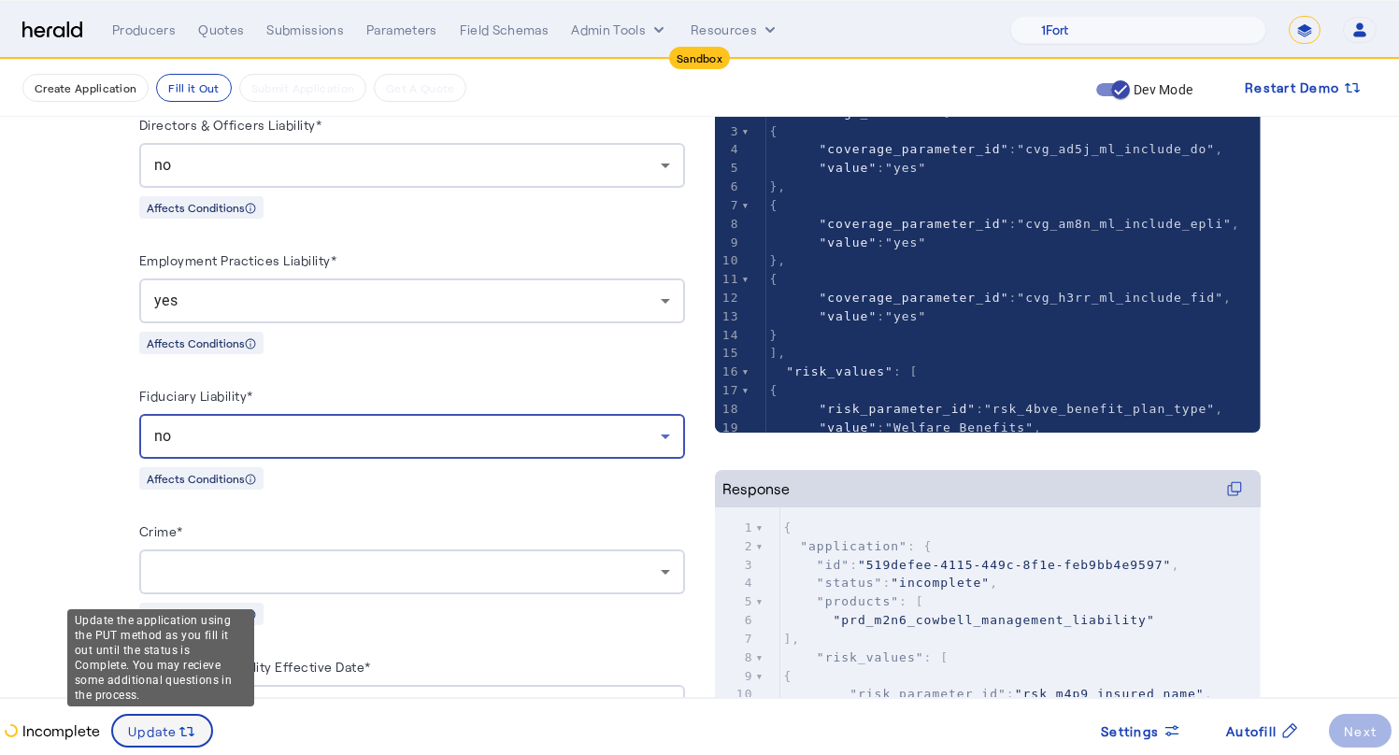
click at [179, 737] on icon at bounding box center [187, 731] width 19 height 19
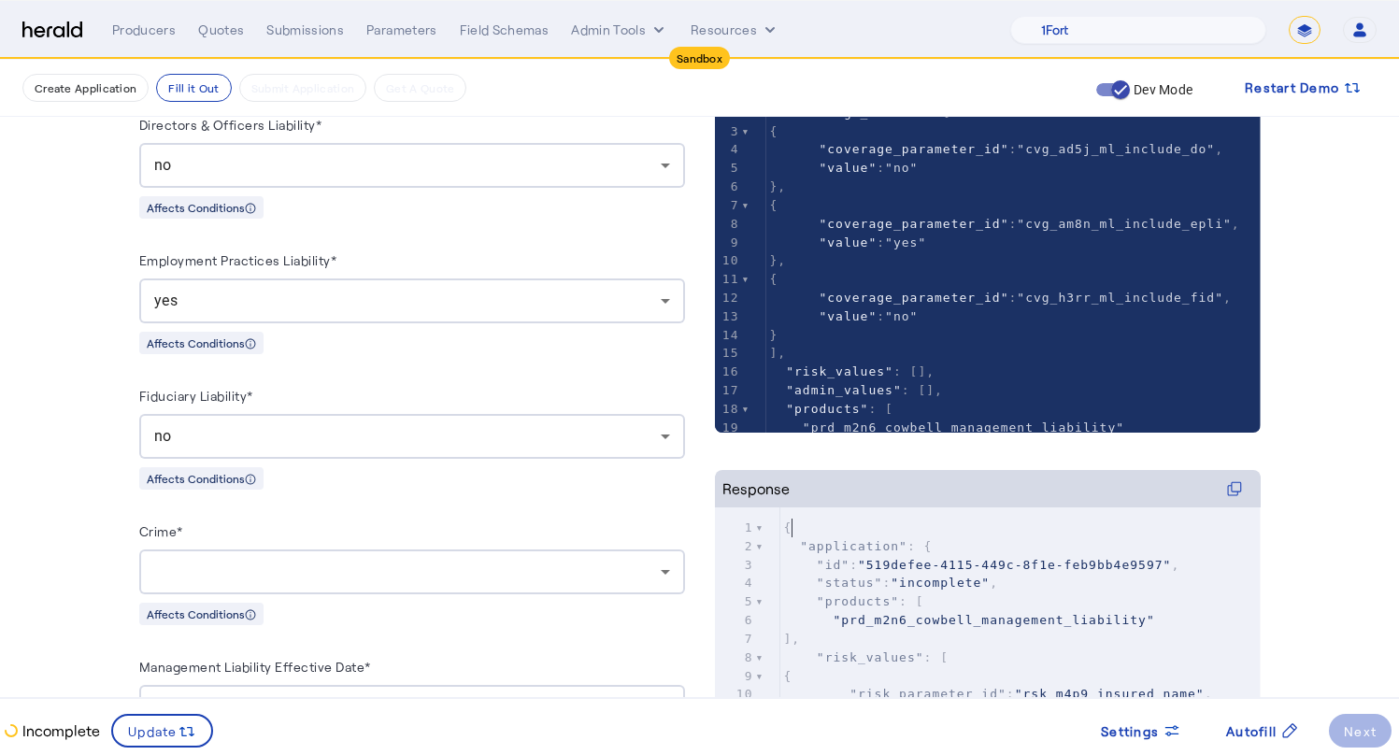
click at [1079, 524] on pre "{" at bounding box center [1020, 528] width 480 height 19
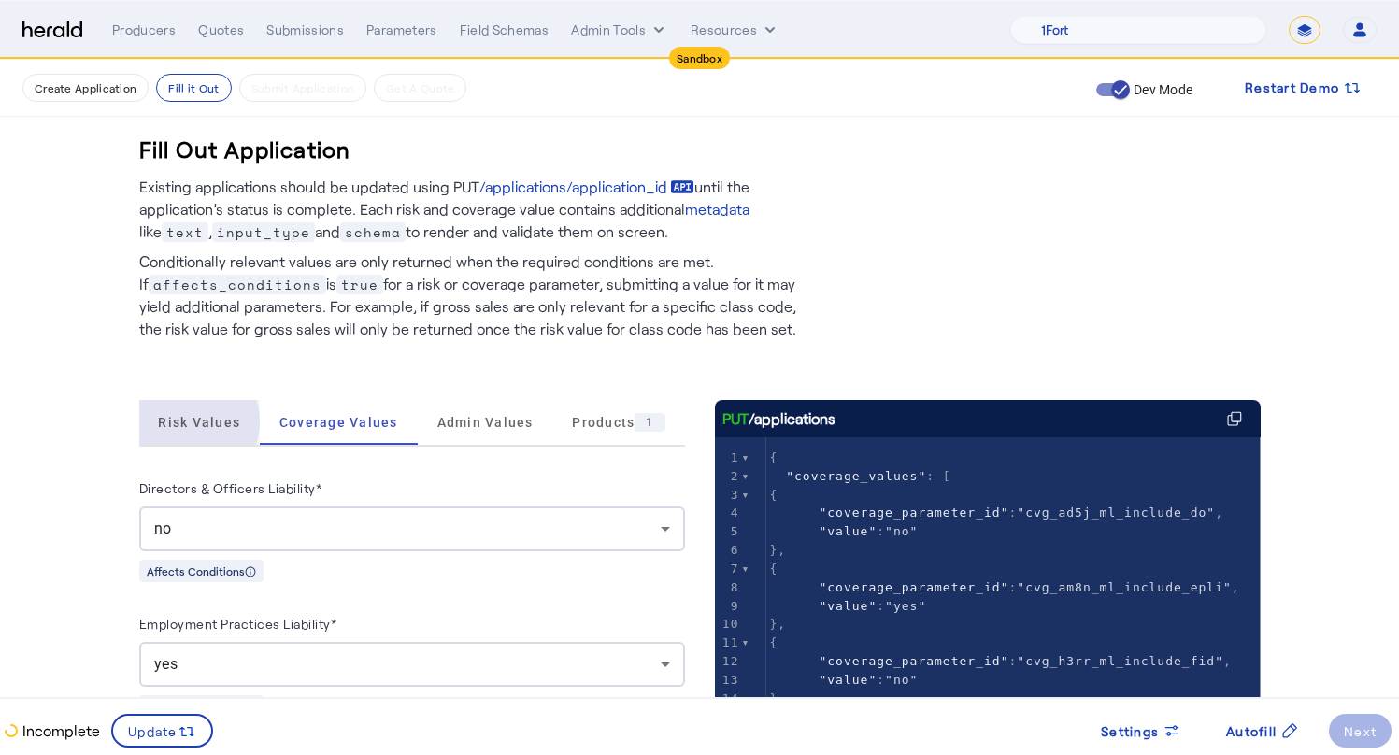
click at [190, 421] on span "Risk Values" at bounding box center [199, 422] width 82 height 13
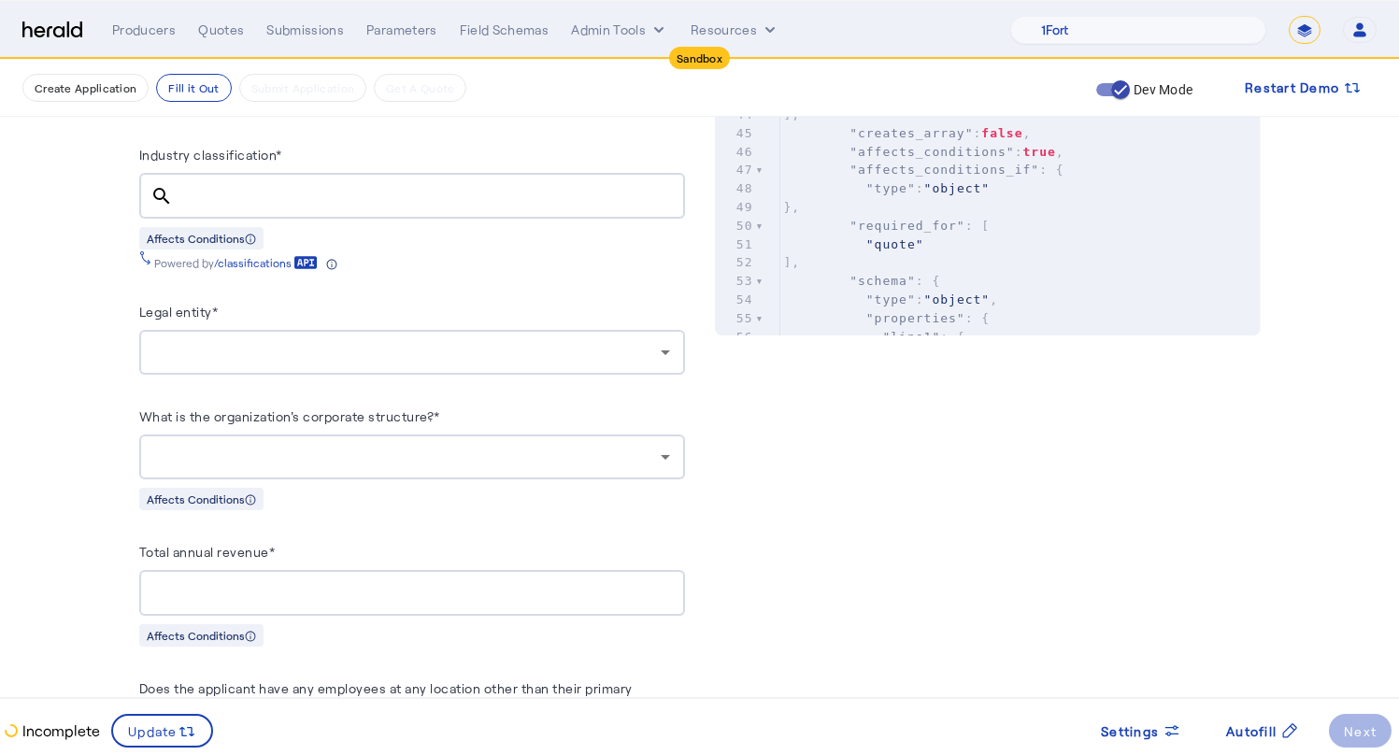
click at [1022, 254] on pre ""quote"" at bounding box center [1020, 244] width 480 height 19
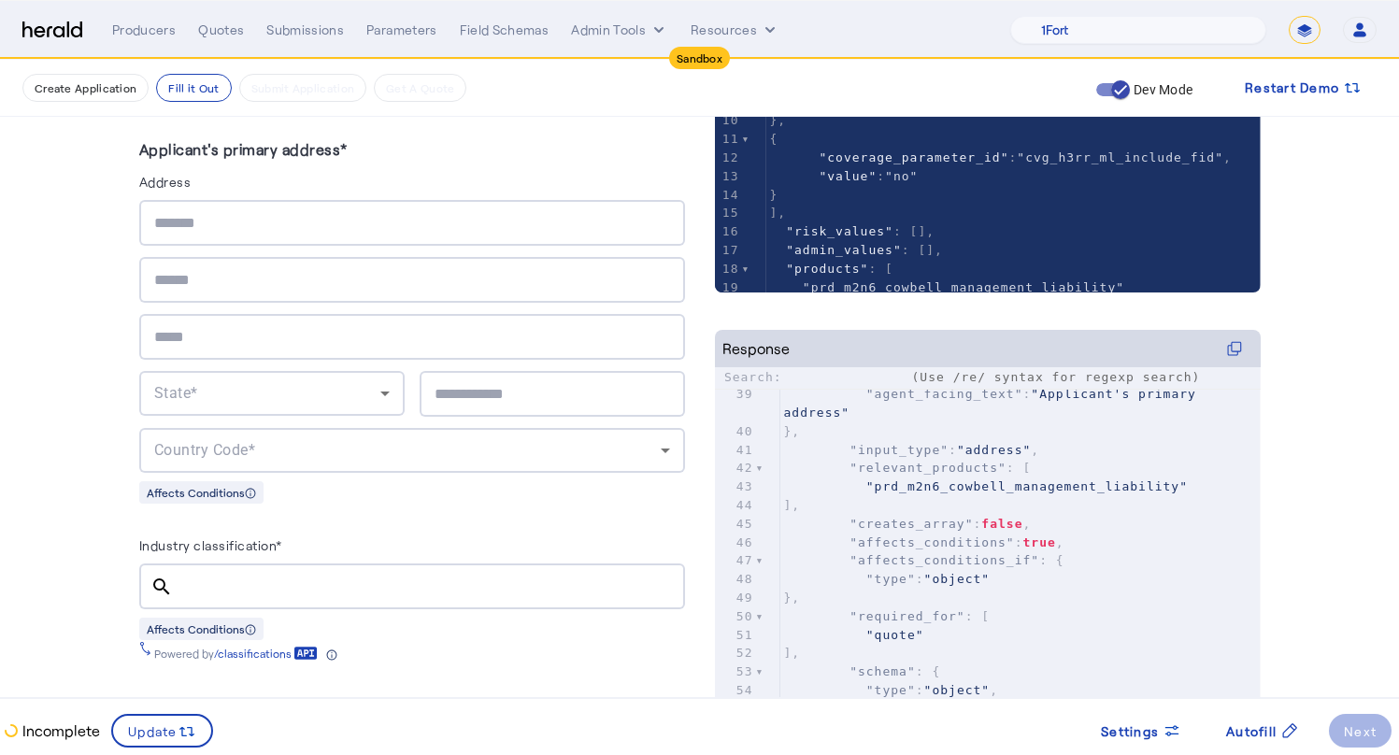
type input "**********"
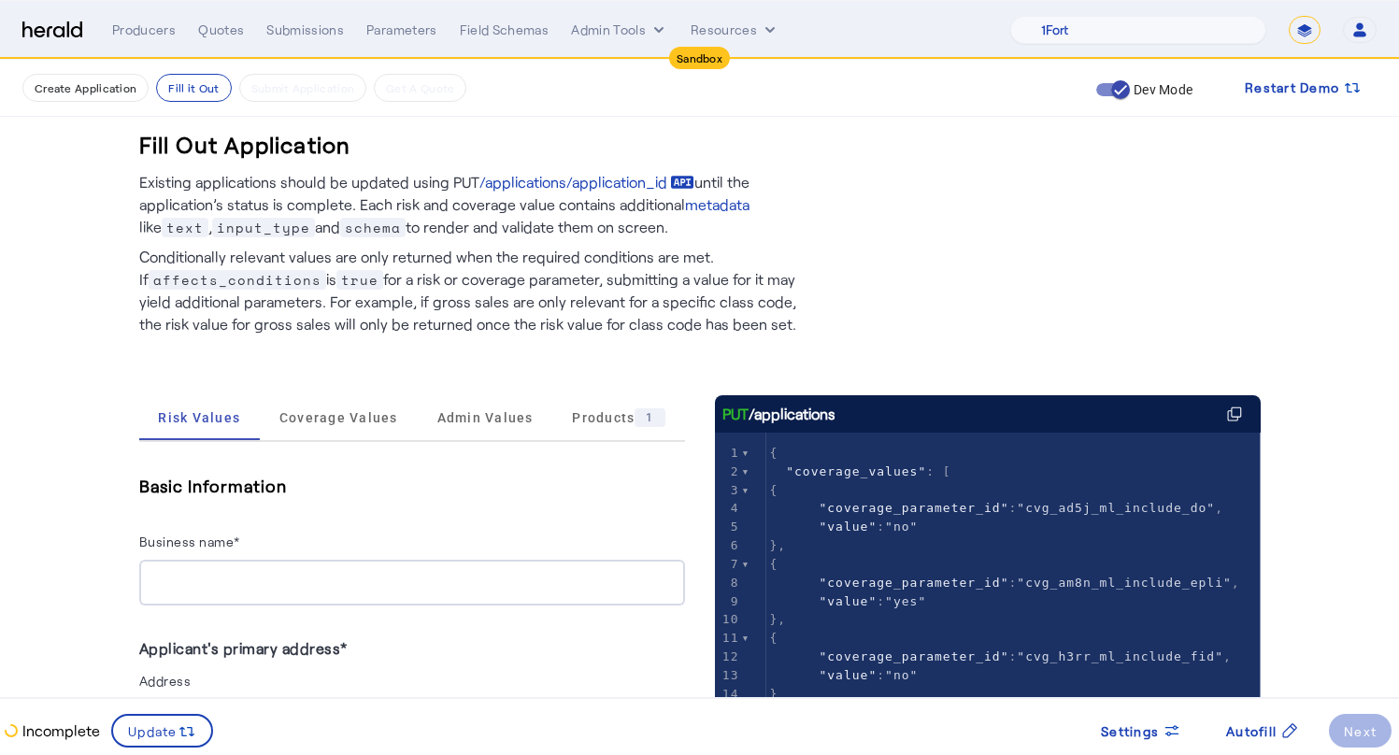
scroll to position [0, 0]
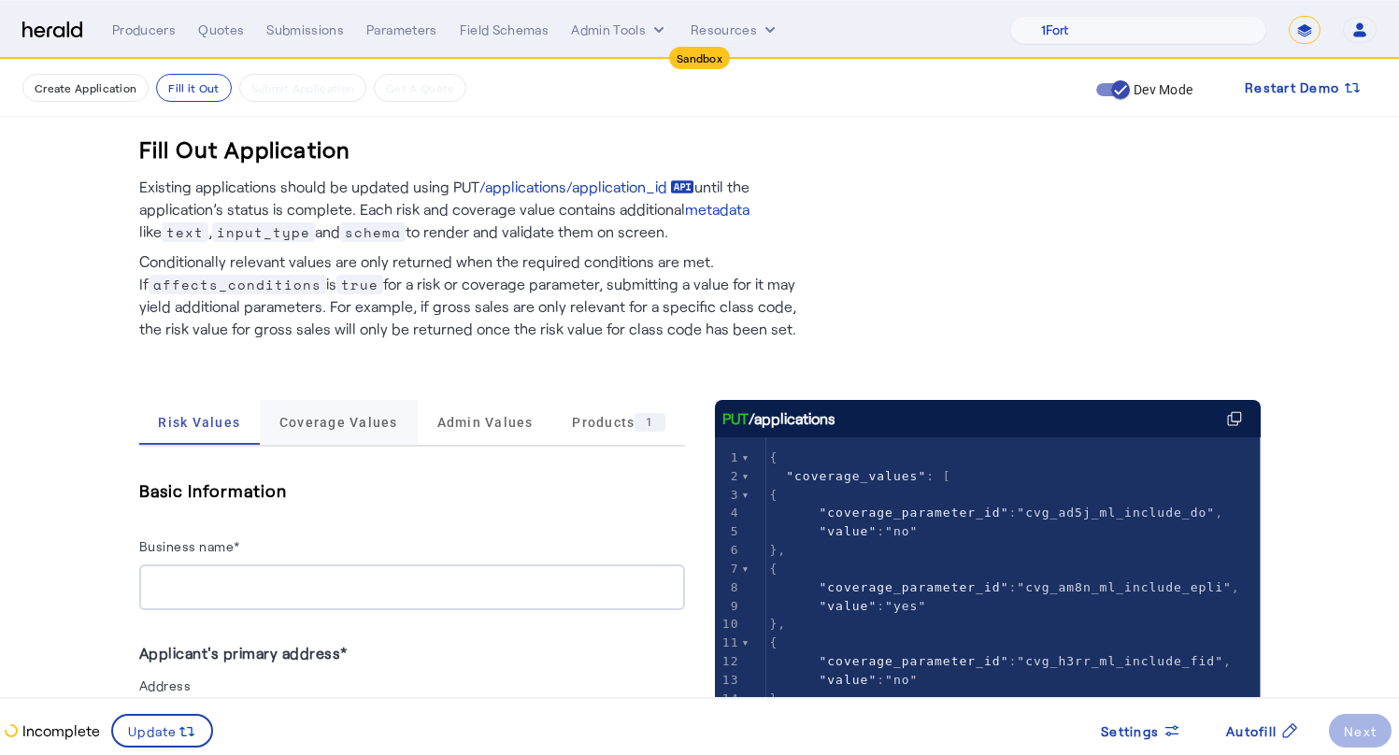
click at [393, 420] on span "Coverage Values" at bounding box center [338, 422] width 119 height 13
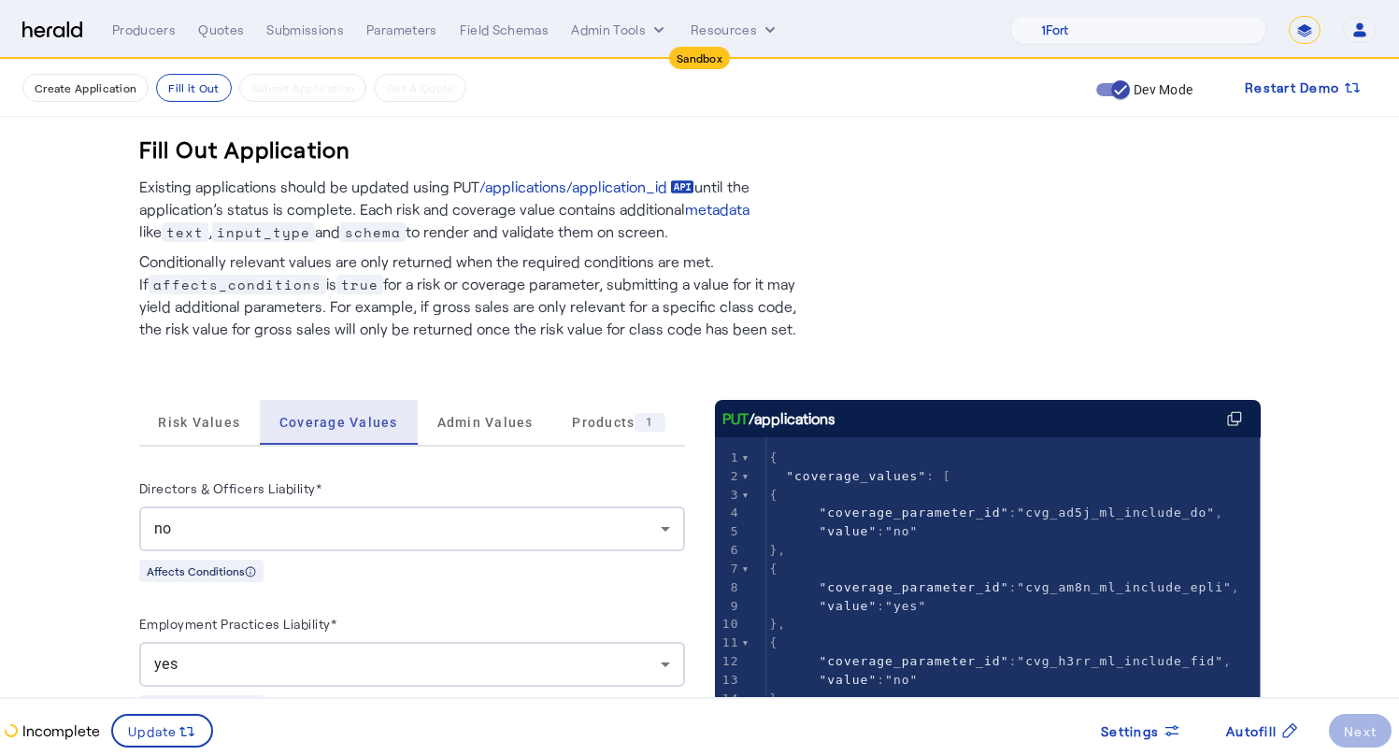
scroll to position [383, 0]
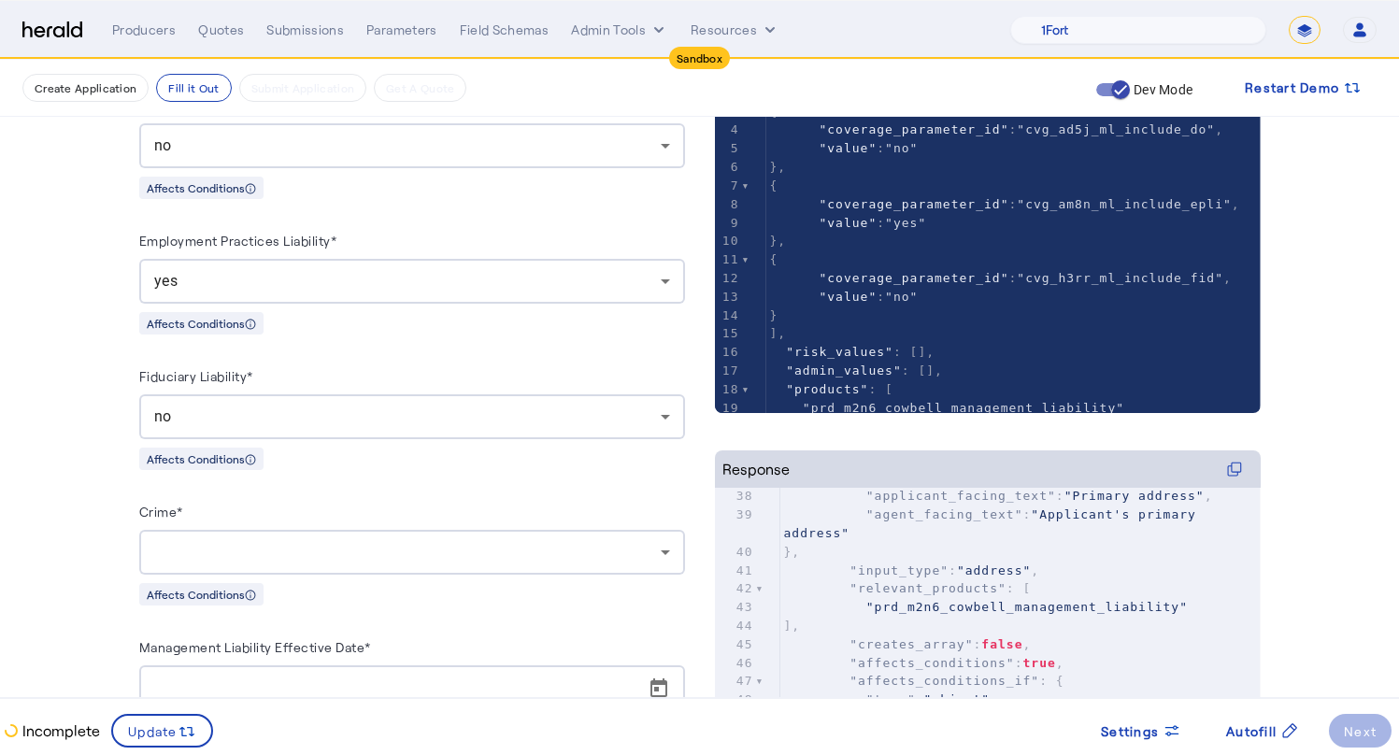
click at [330, 151] on div "no" at bounding box center [407, 146] width 506 height 22
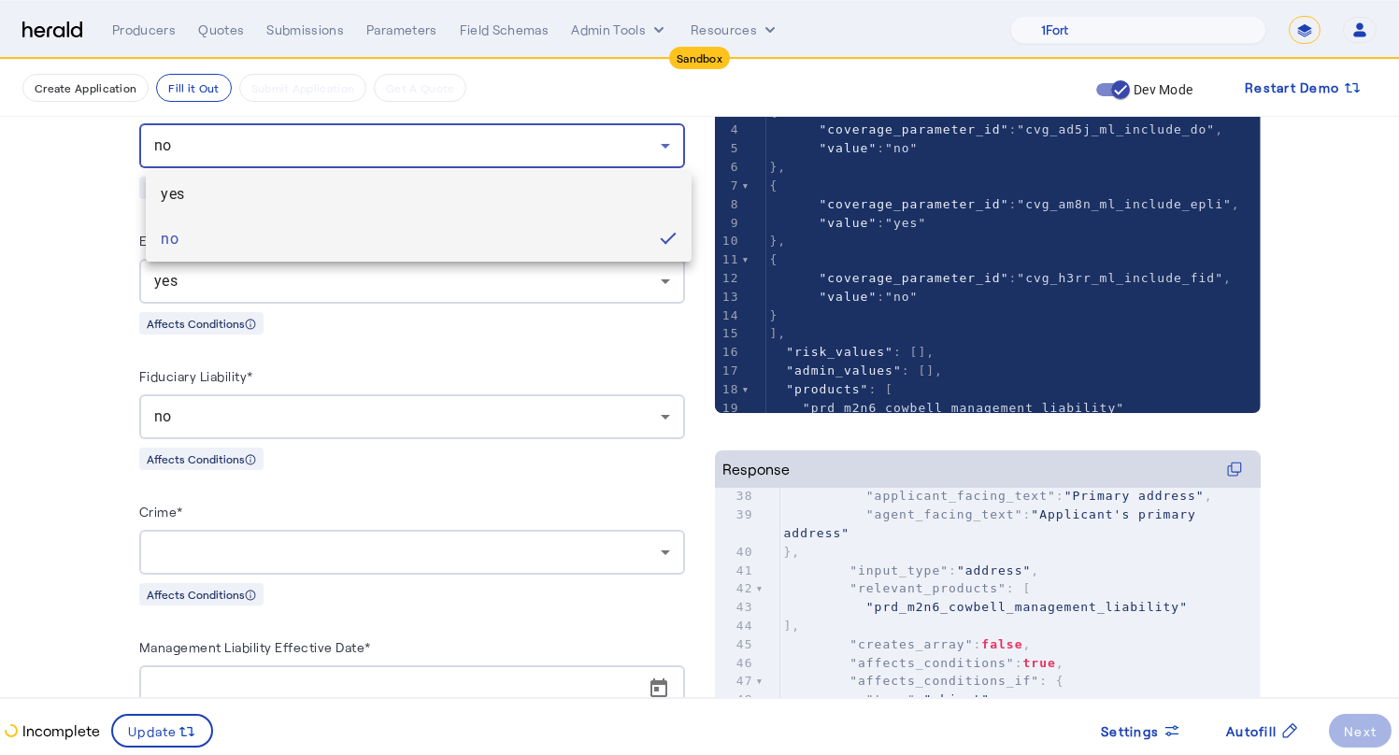
click at [279, 204] on span "yes" at bounding box center [419, 194] width 516 height 22
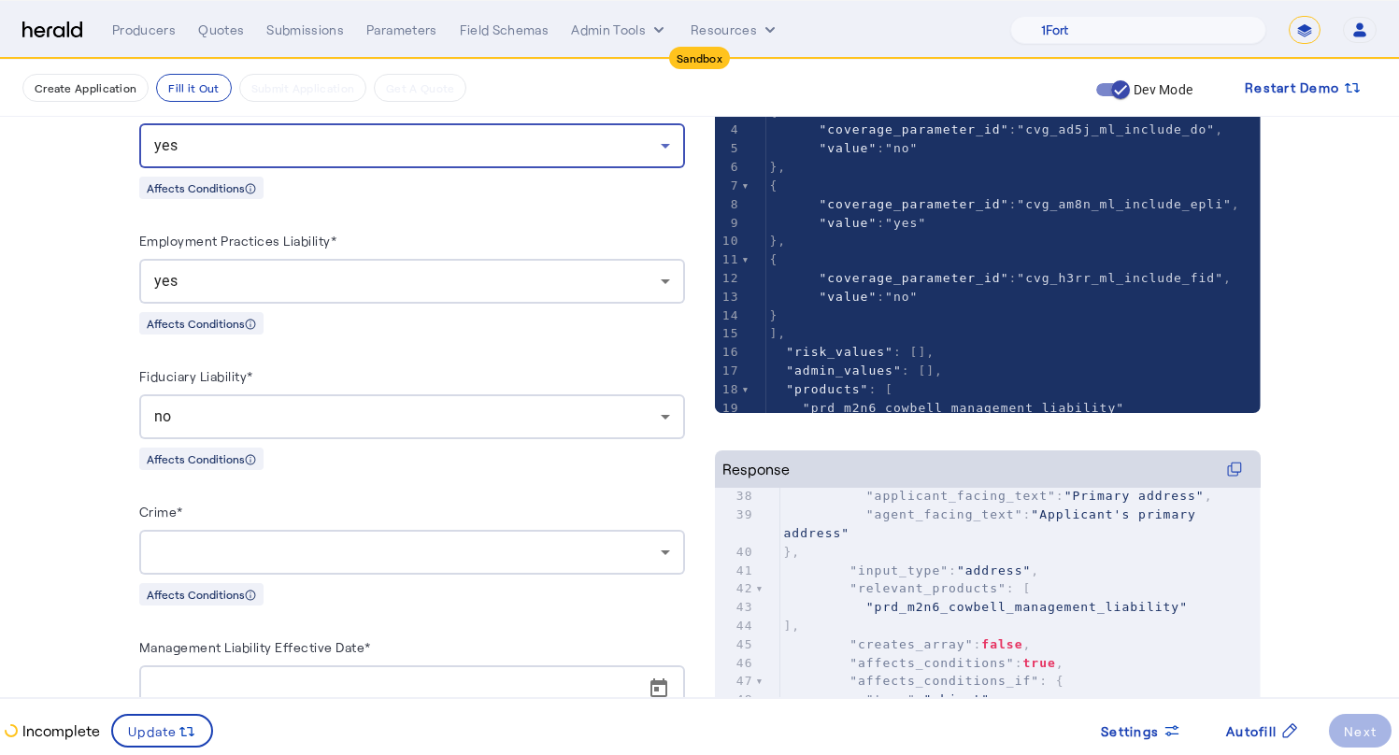
click at [220, 416] on div "no" at bounding box center [407, 417] width 506 height 22
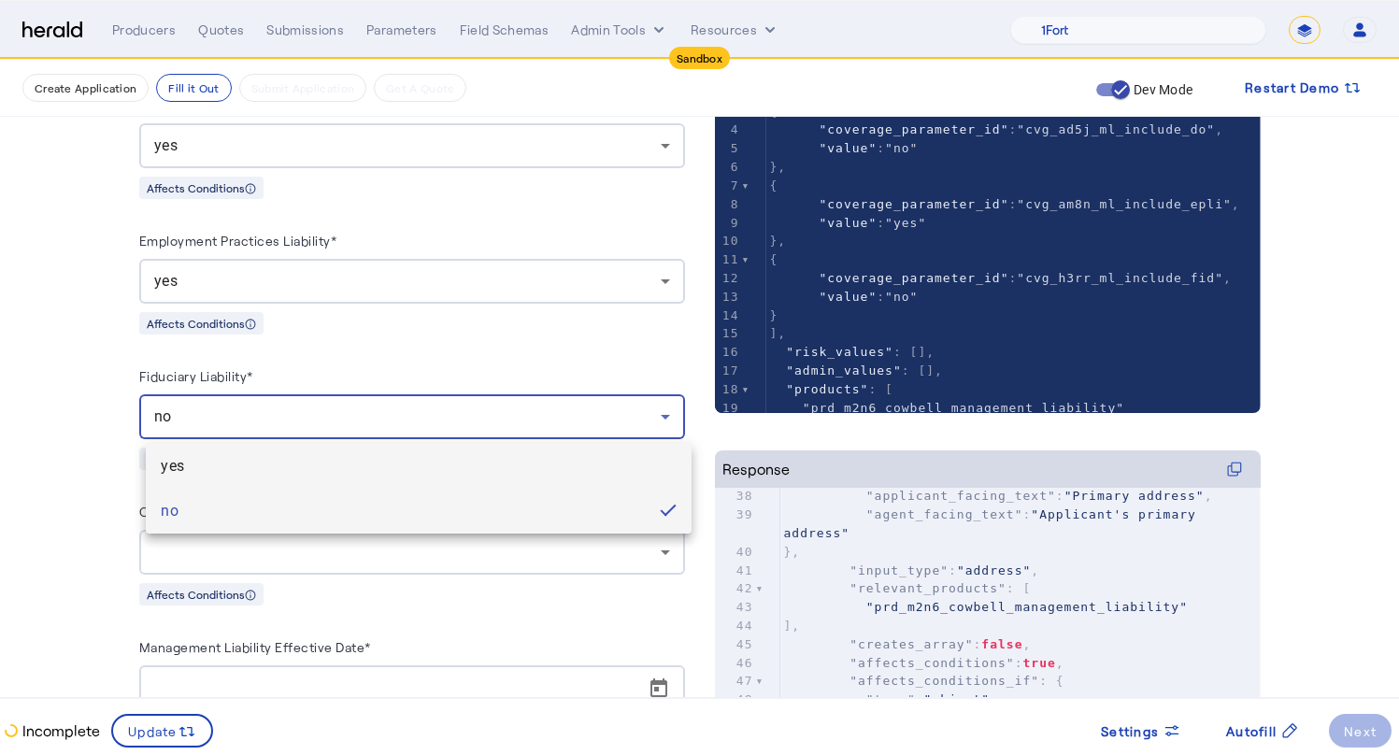
click at [217, 448] on mat-option "yes" at bounding box center [419, 466] width 546 height 45
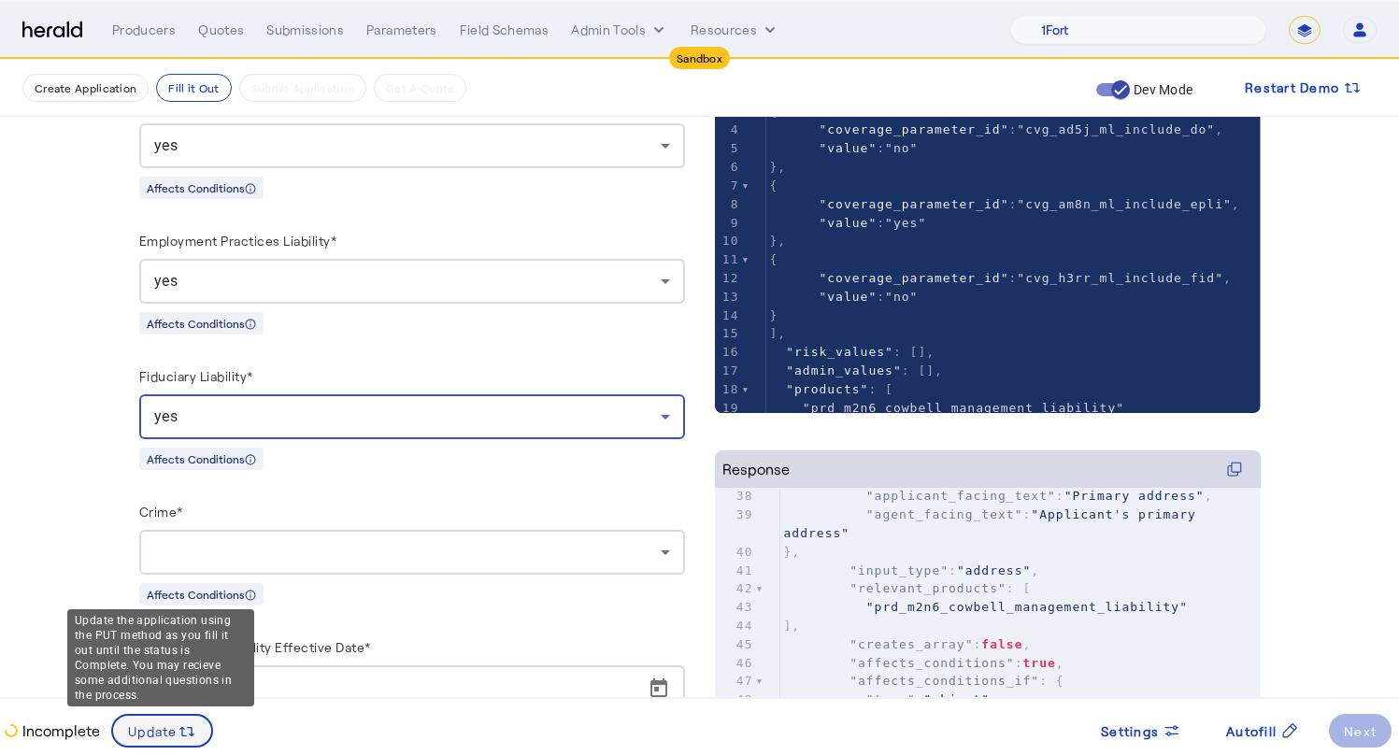
click at [184, 744] on span at bounding box center [162, 730] width 98 height 45
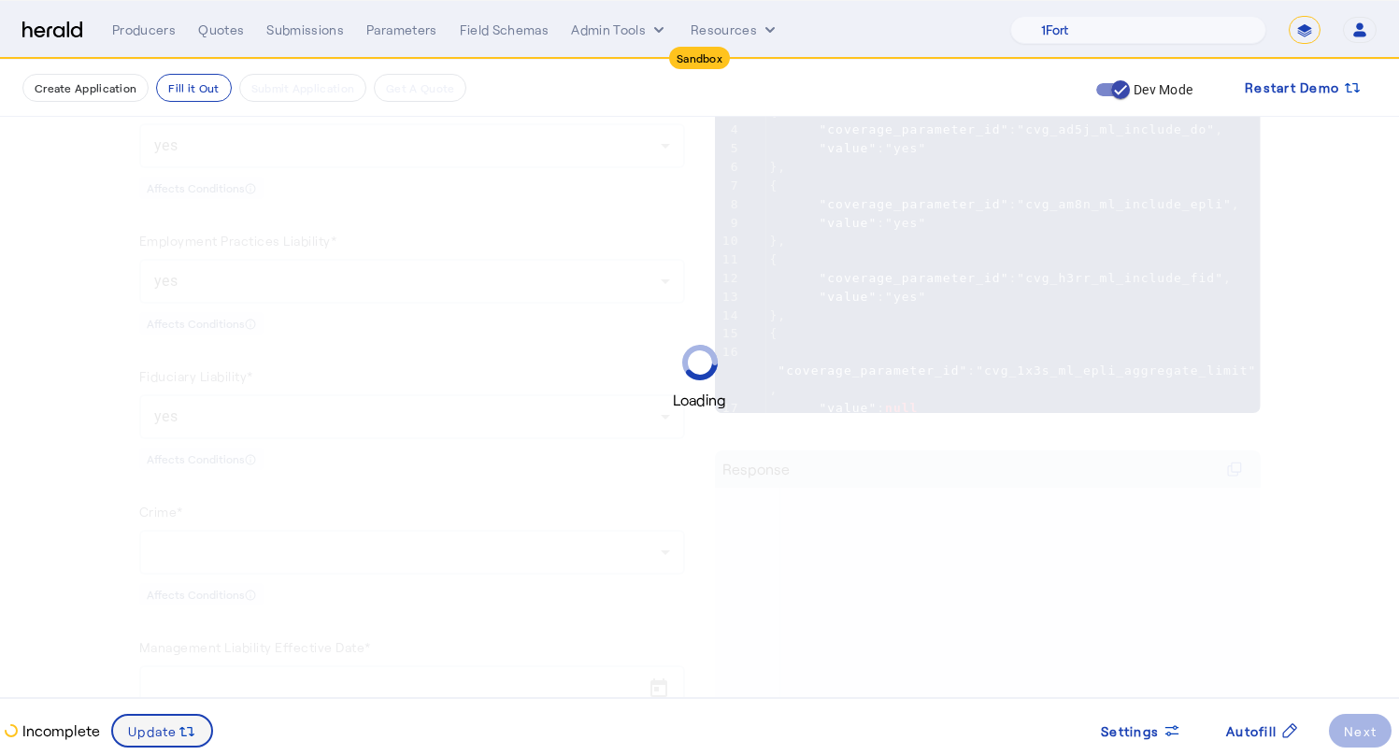
scroll to position [0, 0]
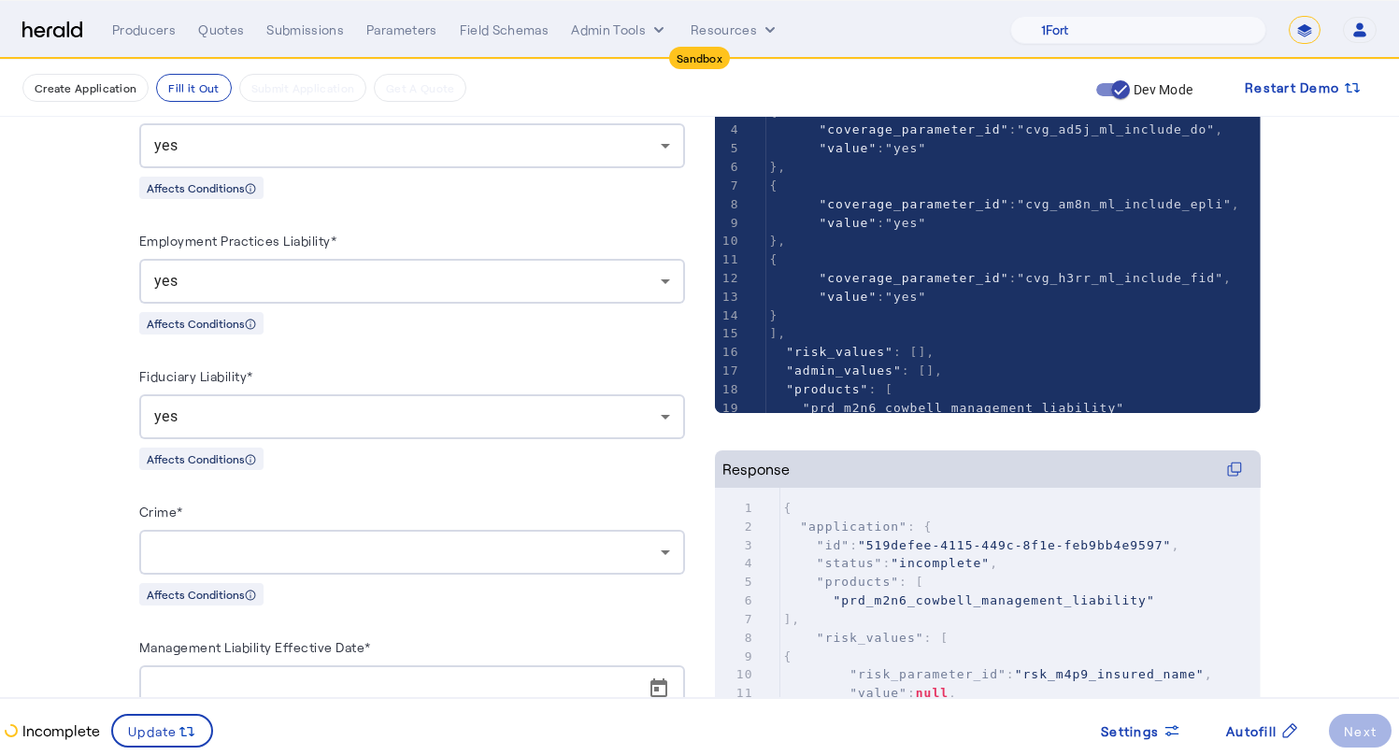
click at [1014, 624] on pre "]," at bounding box center [1020, 619] width 480 height 19
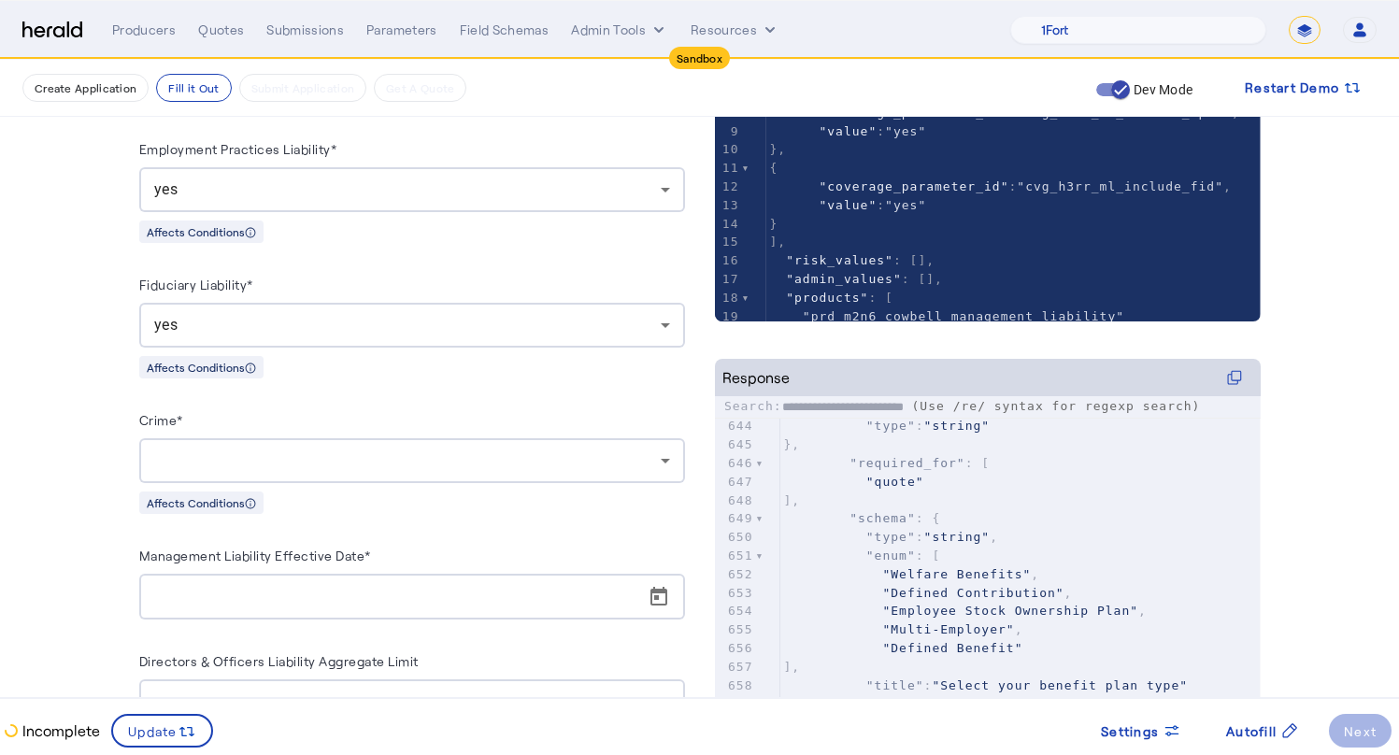
scroll to position [11993, 0]
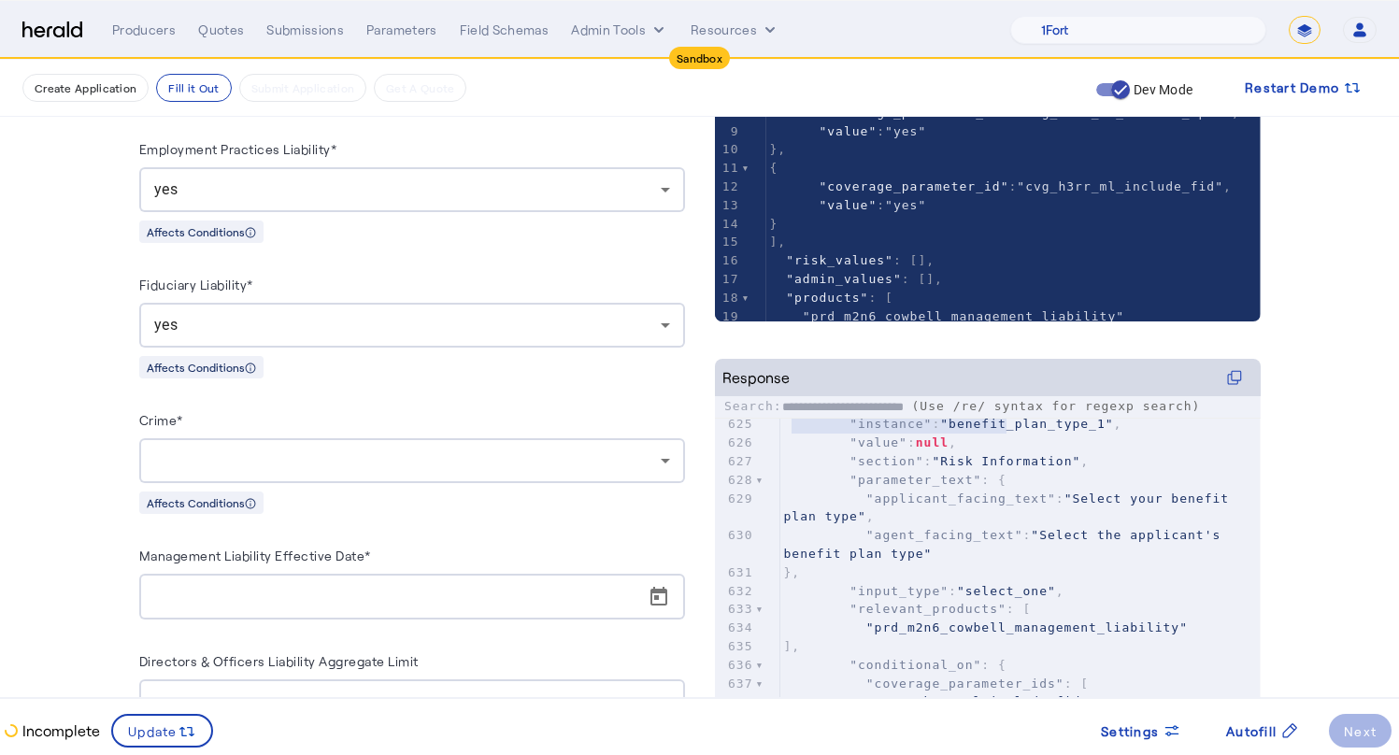
paste input "**********"
type input "**********"
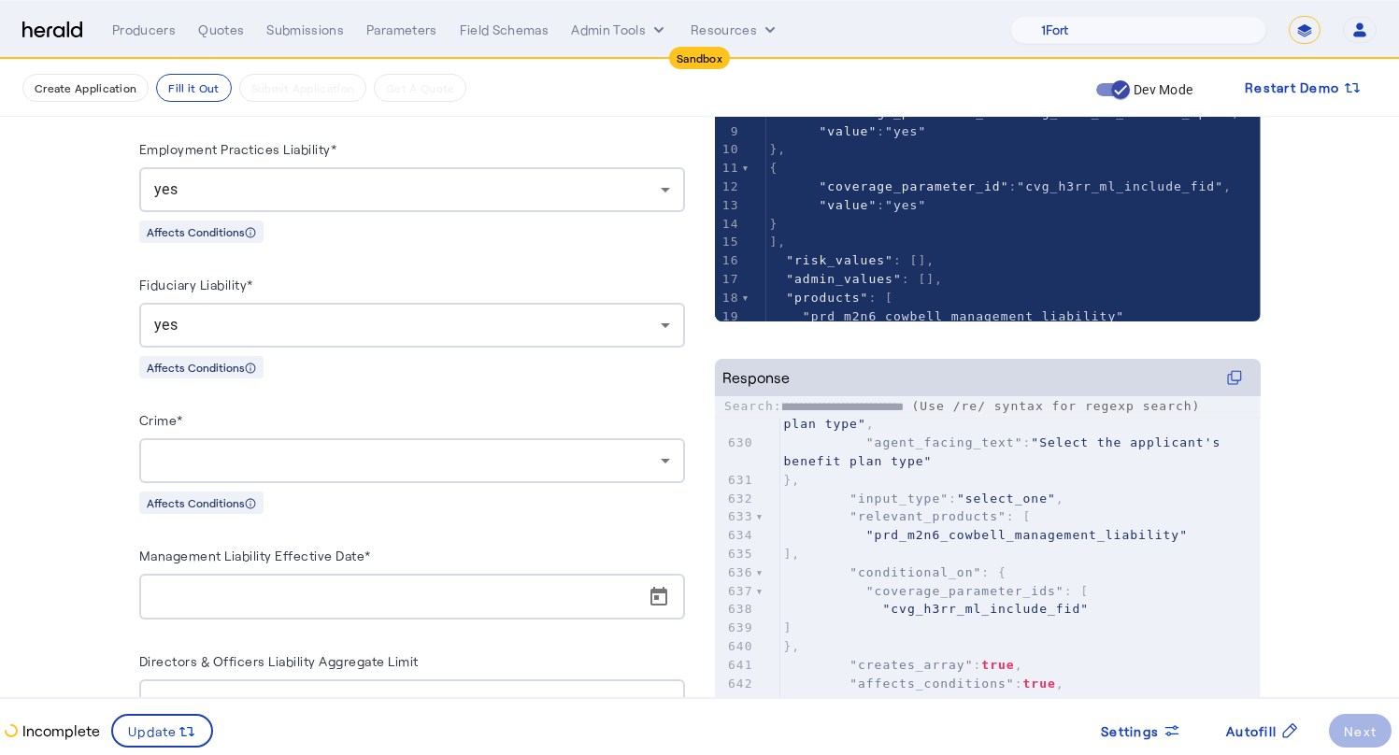
scroll to position [12102, 0]
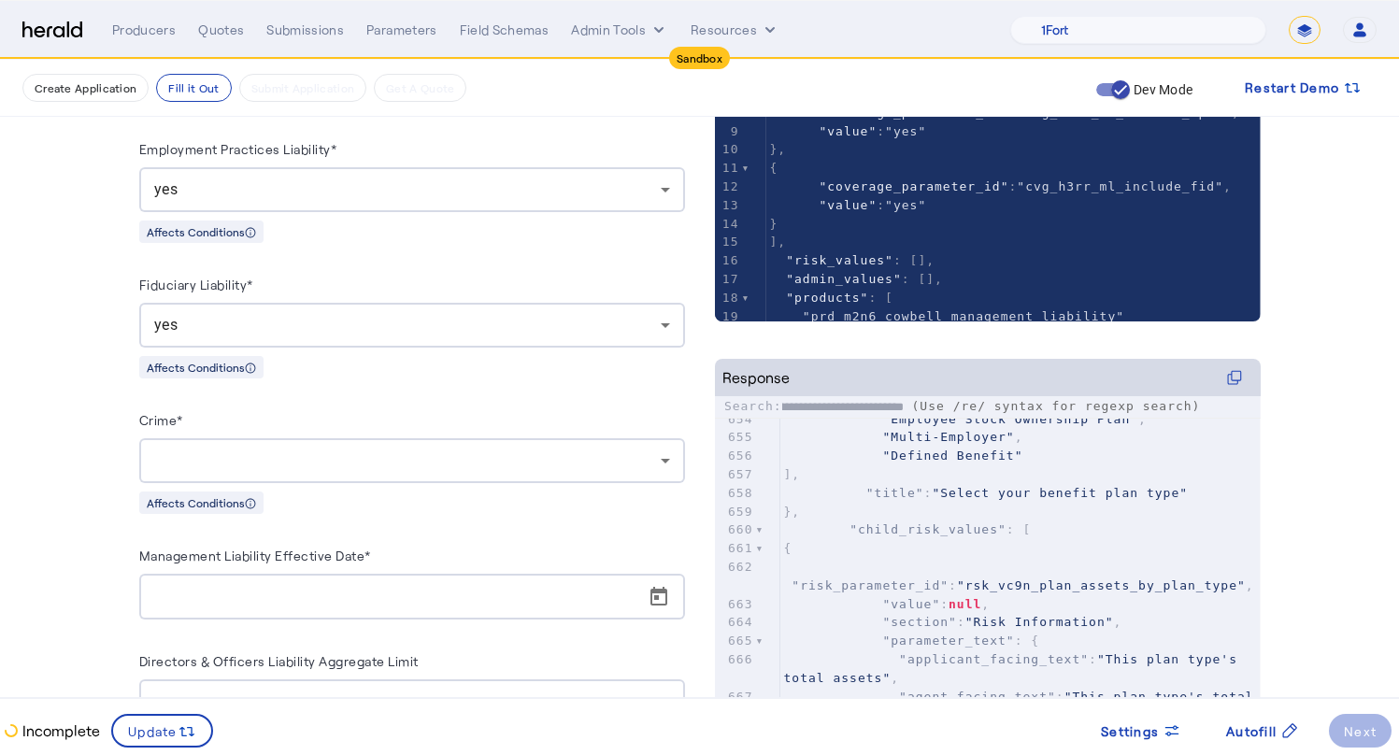
type textarea "**********"
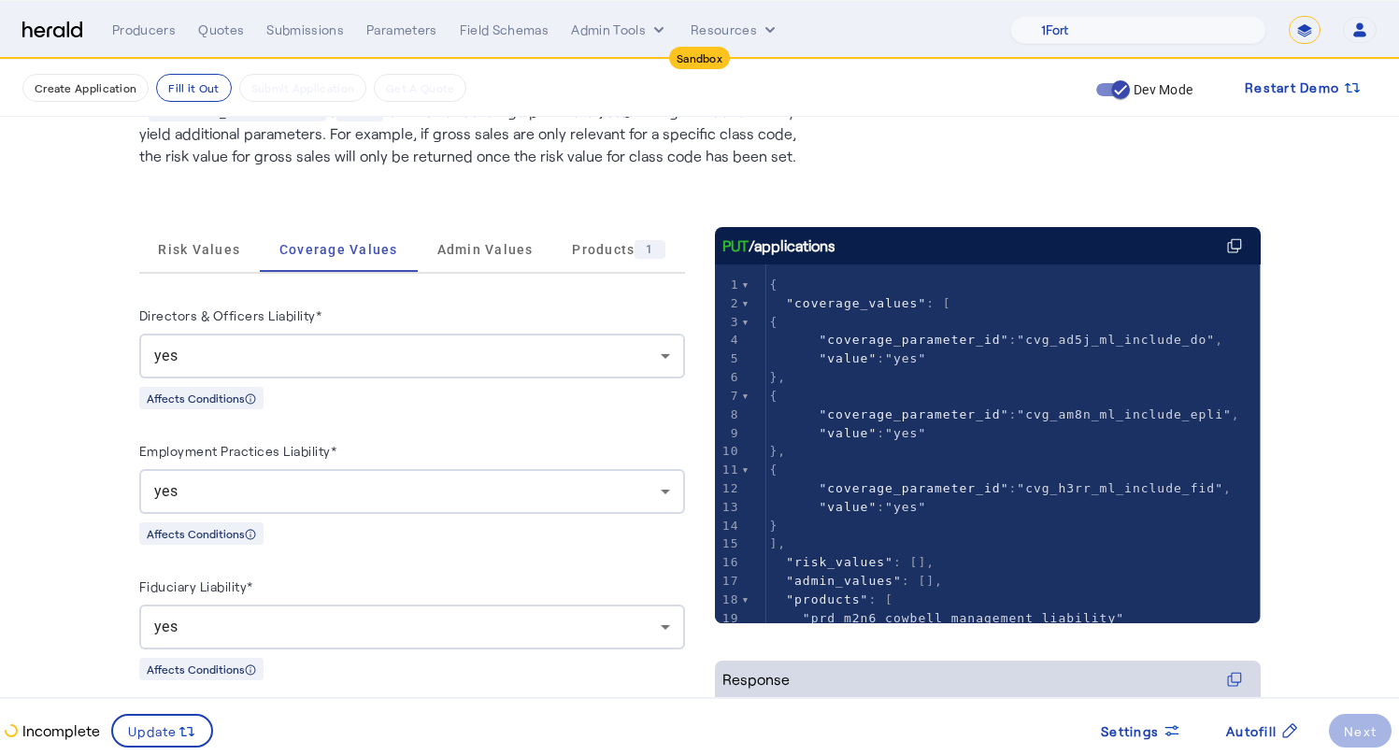
scroll to position [0, 0]
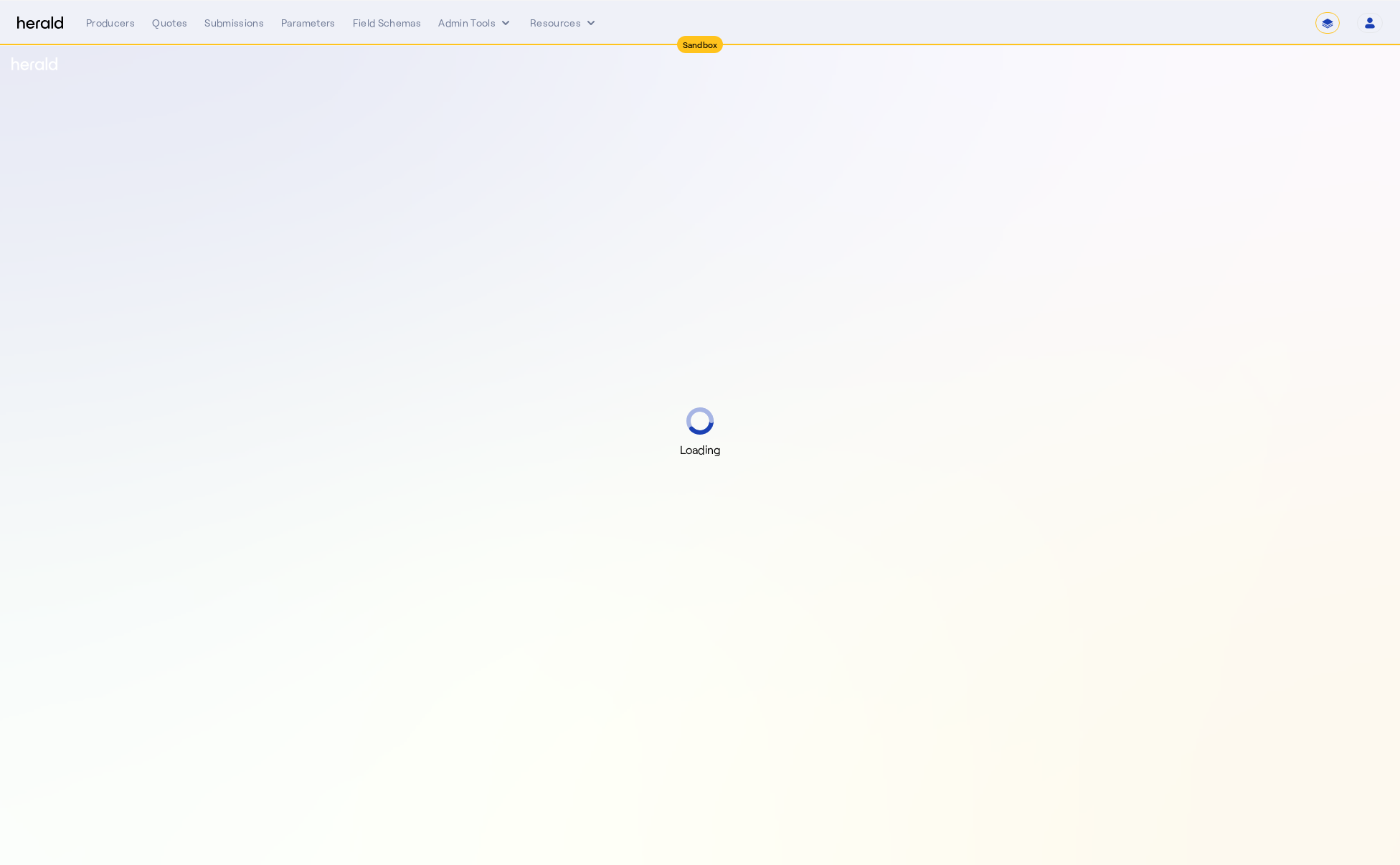
select select "*******"
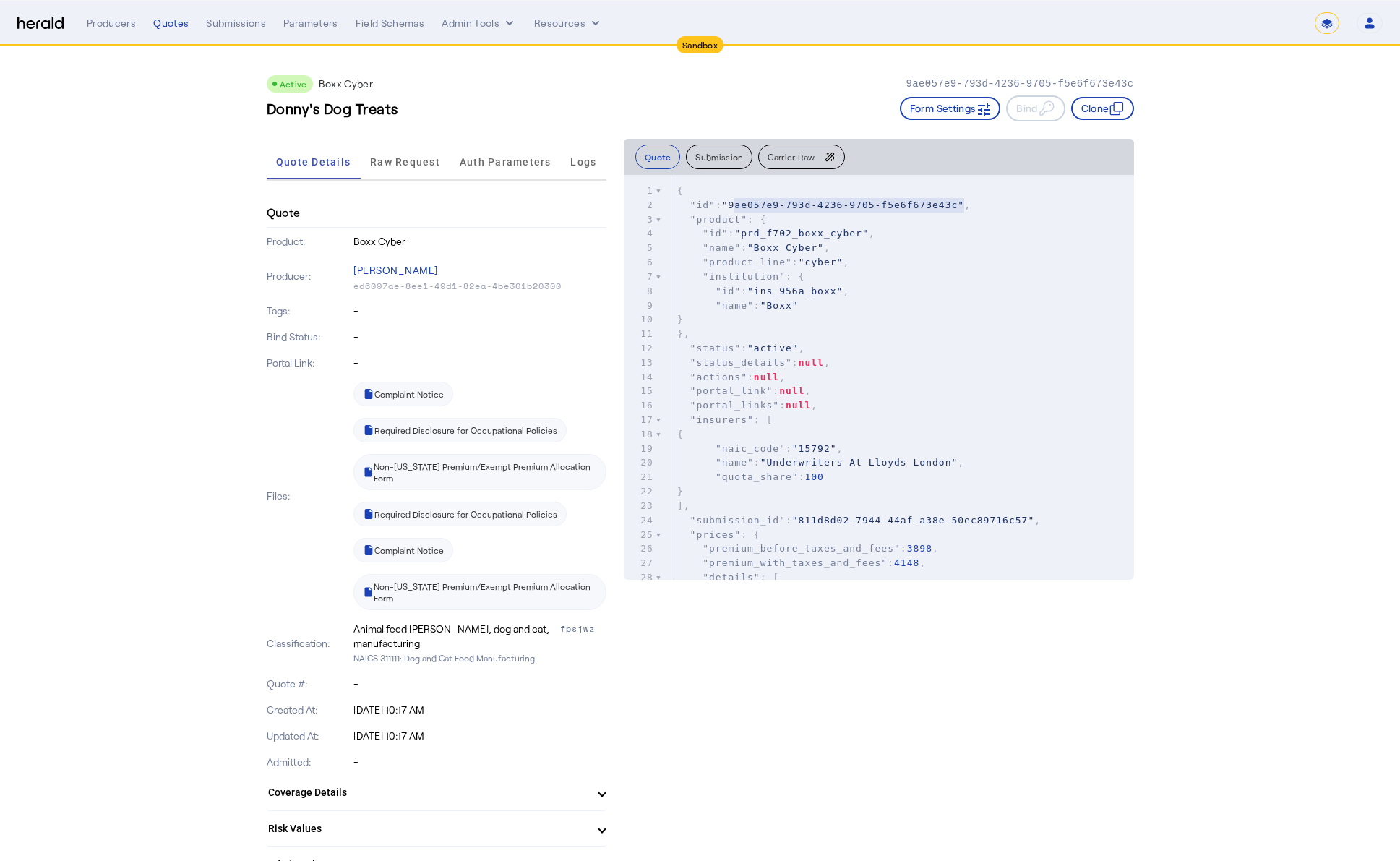
drag, startPoint x: 740, startPoint y: 204, endPoint x: 970, endPoint y: 205, distance: 230.0
click at [964, 205] on span ""9ae057e9-793d-4236-9705-f5e6f673e43c"" at bounding box center [842, 205] width 242 height 11
type textarea "**********"
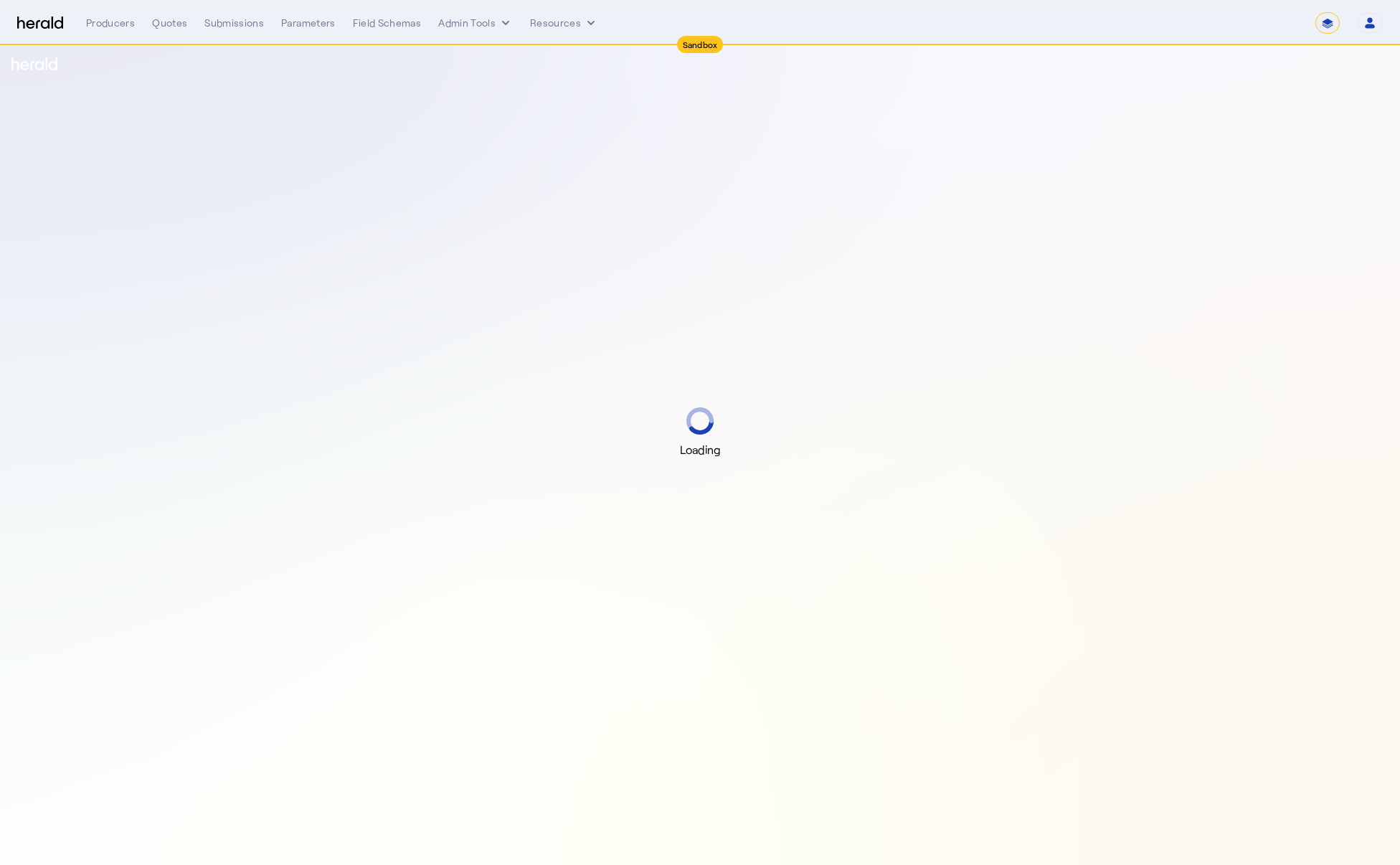
select select "*******"
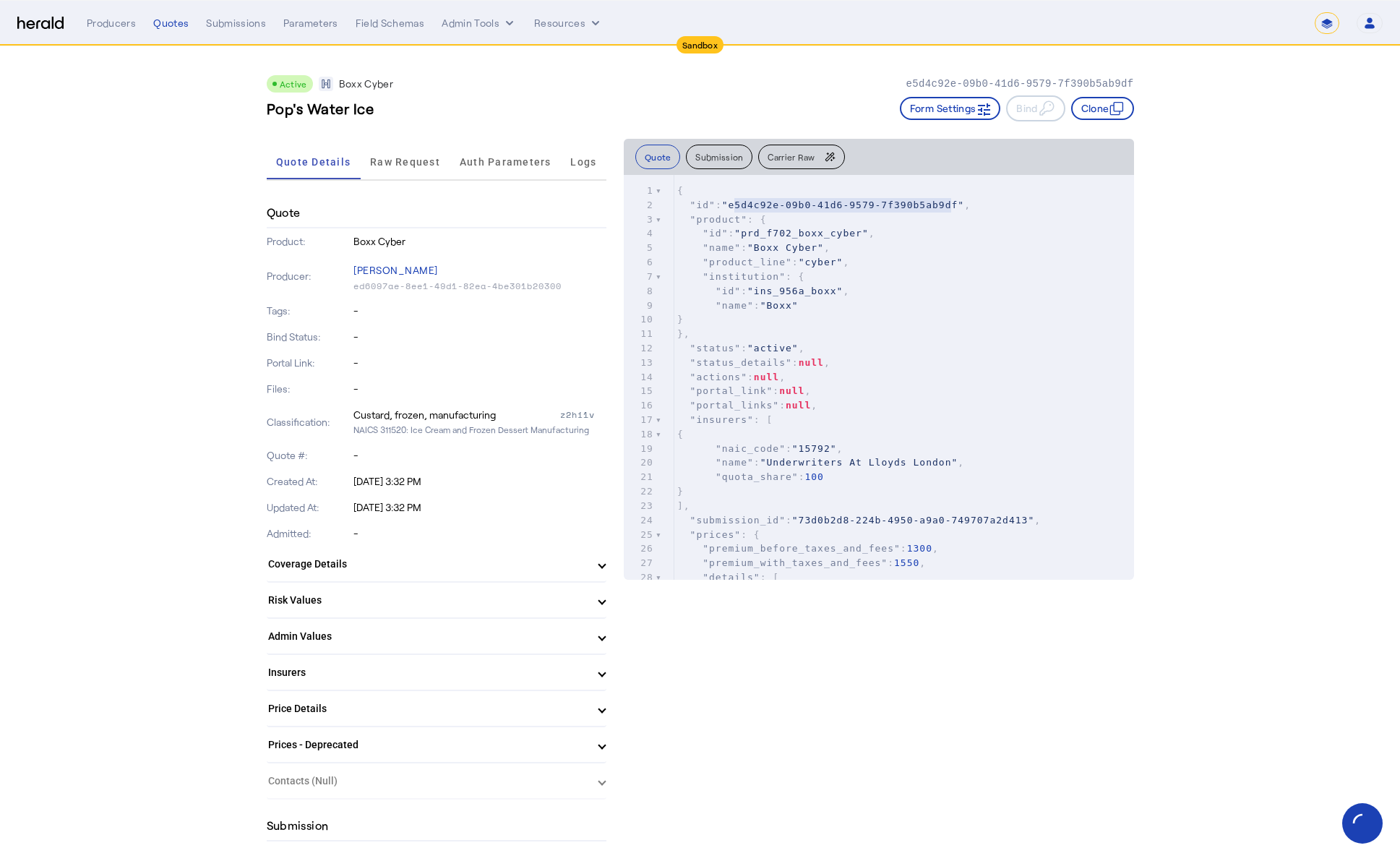
type textarea "**********"
drag, startPoint x: 741, startPoint y: 203, endPoint x: 968, endPoint y: 203, distance: 227.0
click at [964, 203] on span ""e5d4c92e-09b0-41d6-9579-7f390b5ab9df"" at bounding box center [842, 205] width 242 height 11
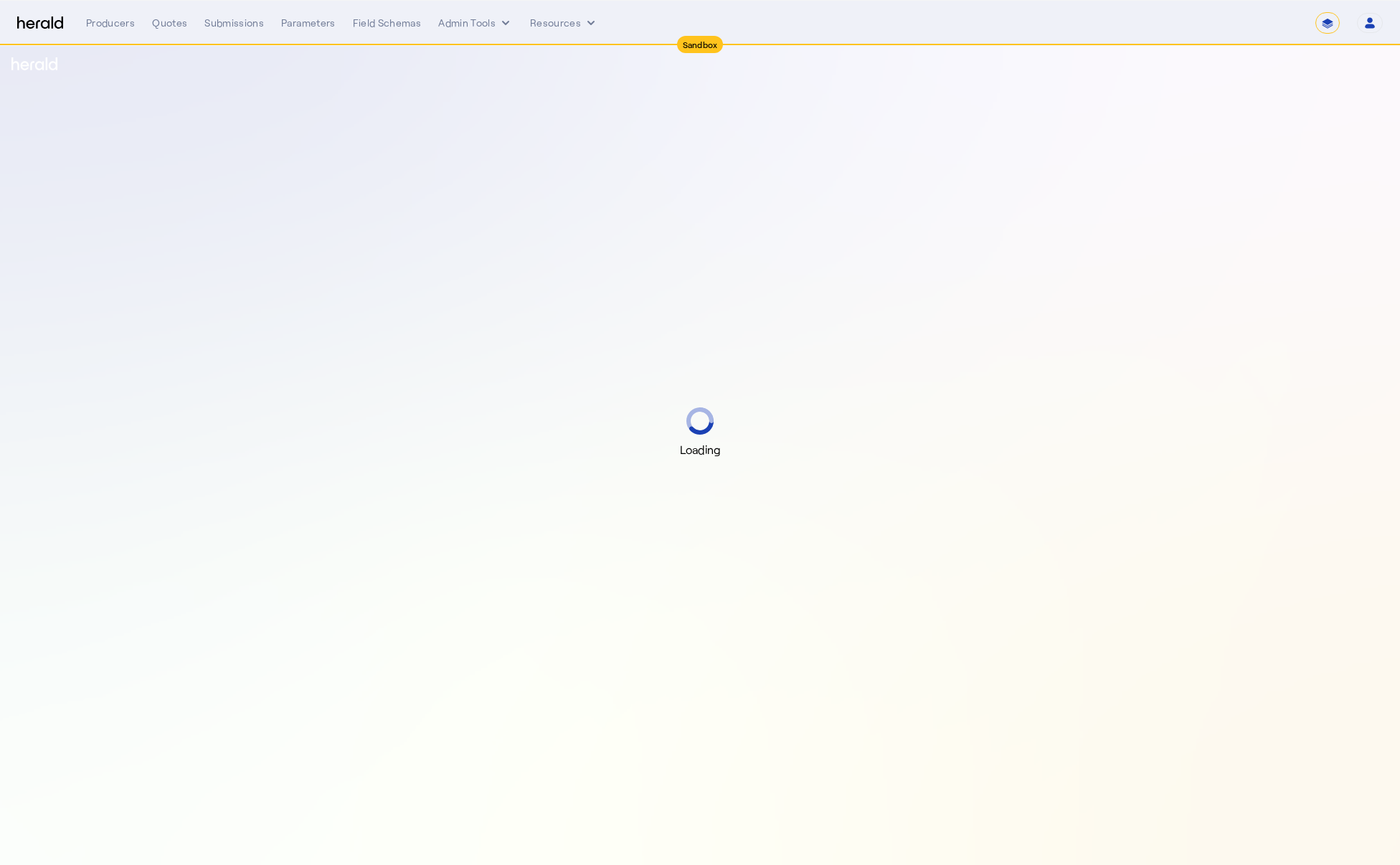
select select "*******"
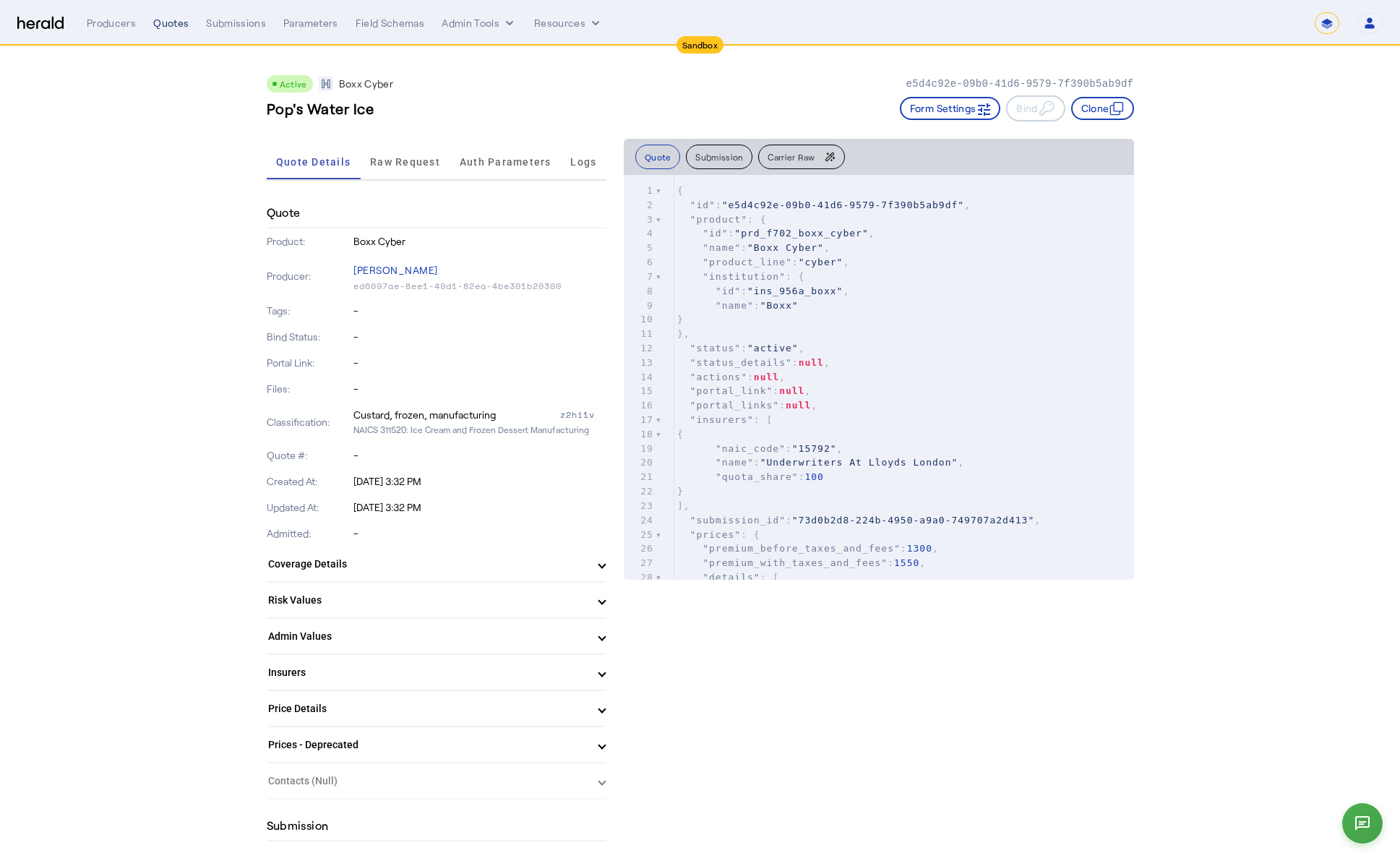
click at [175, 25] on div "Quotes" at bounding box center [171, 23] width 36 height 15
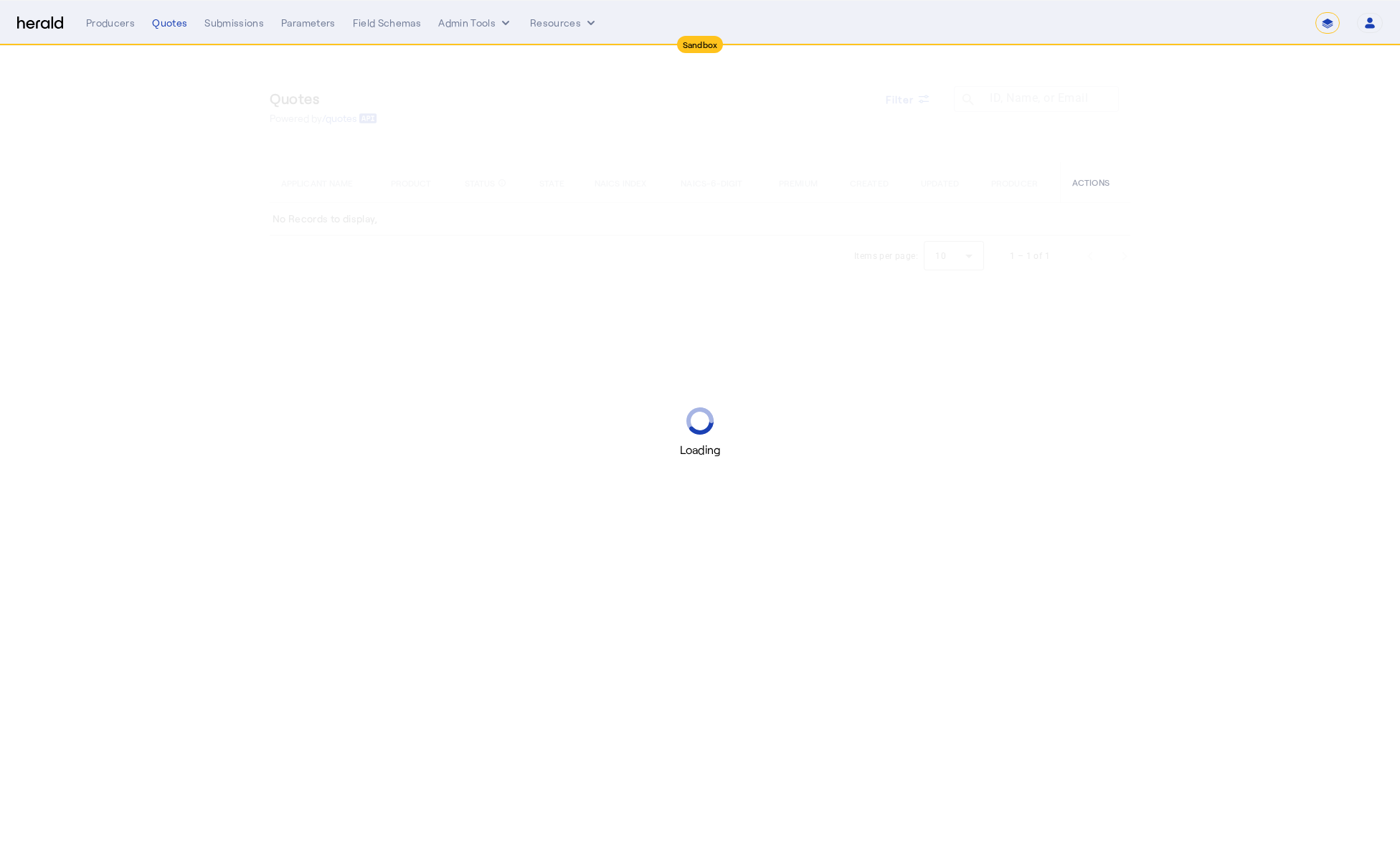
select select "*******"
select select "pfm_z9k1_growthmill"
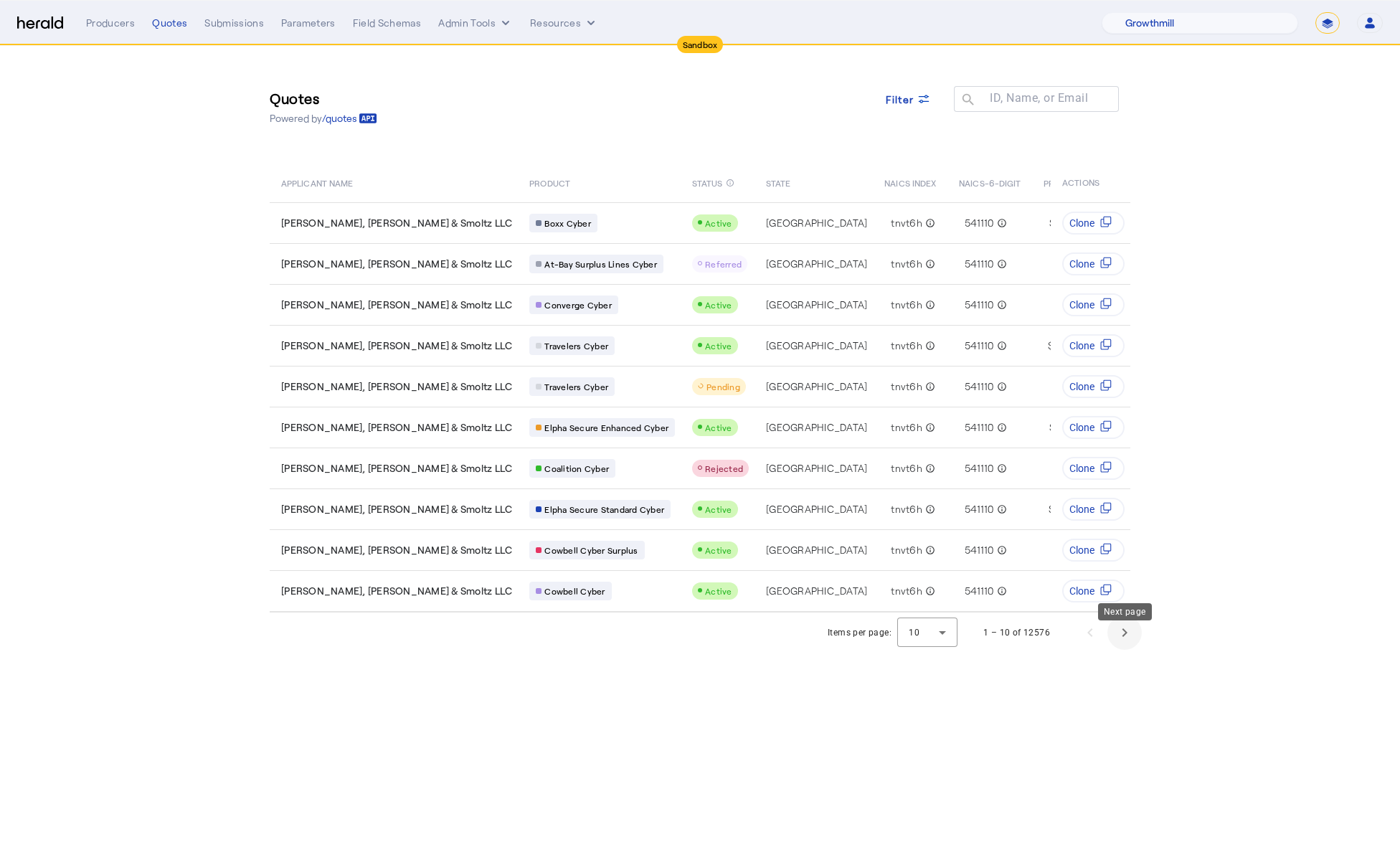
click at [1122, 644] on span "Next page" at bounding box center [1124, 632] width 35 height 35
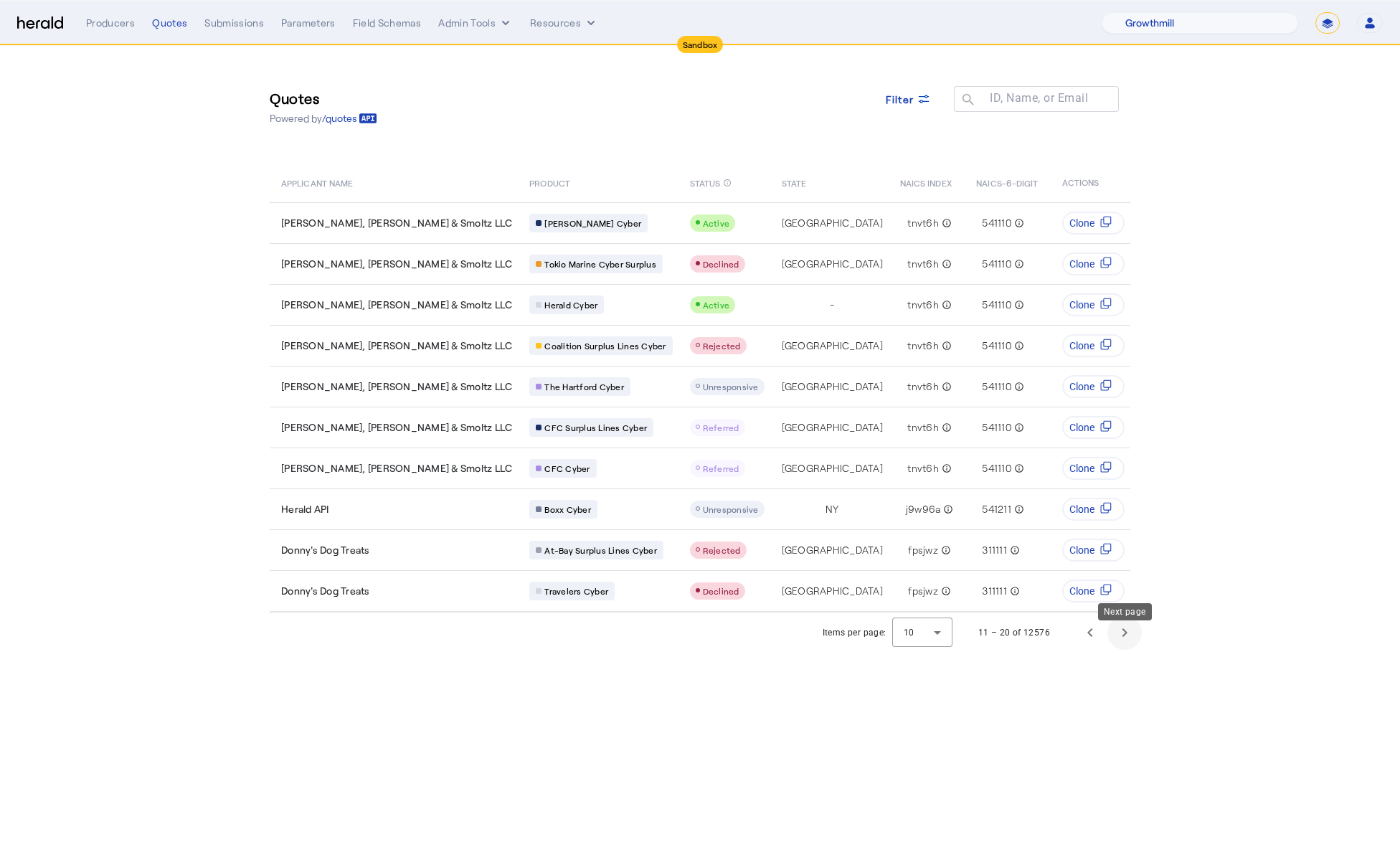
click at [1125, 645] on span "Next page" at bounding box center [1124, 632] width 35 height 35
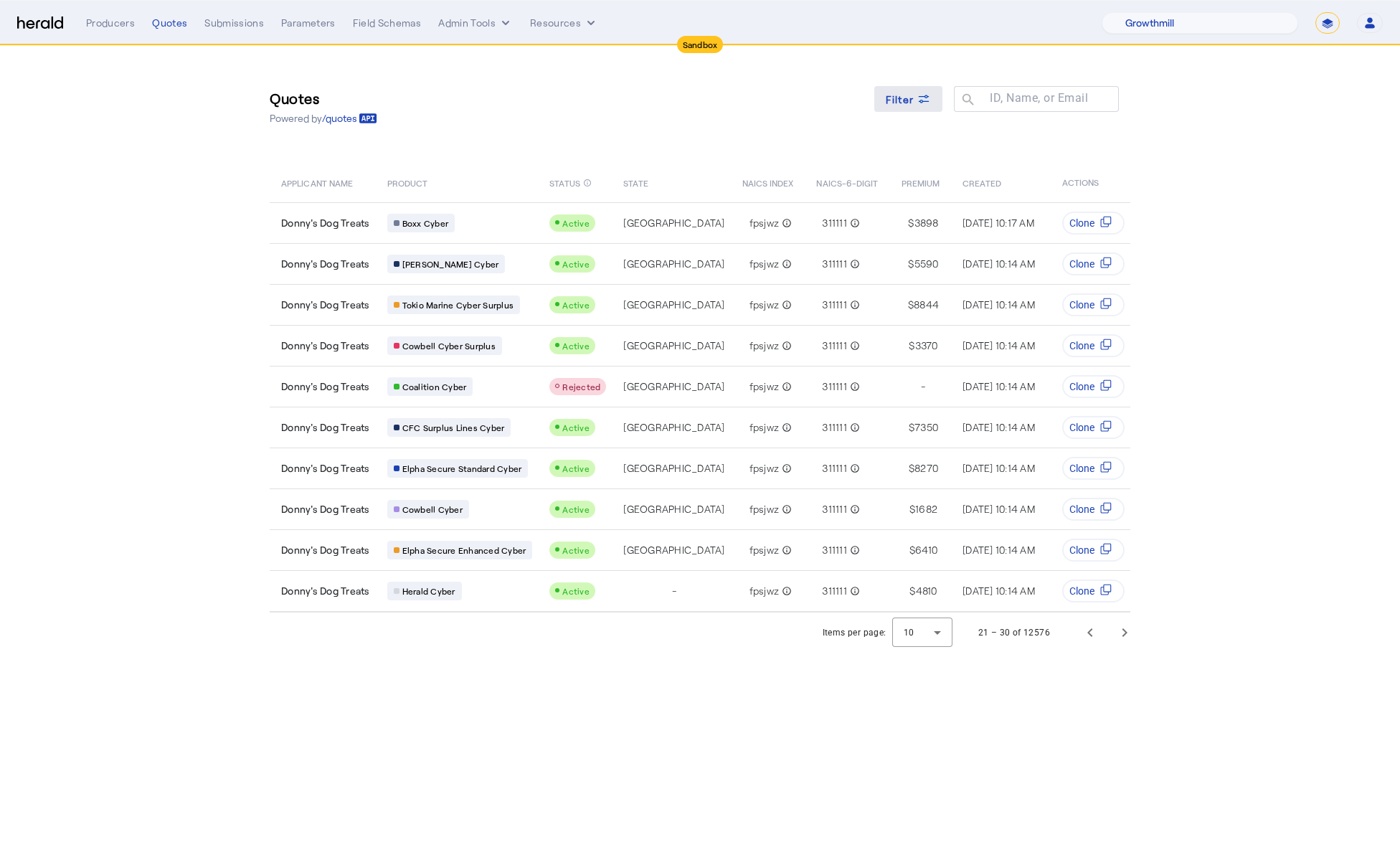
click at [924, 106] on span at bounding box center [909, 99] width 69 height 35
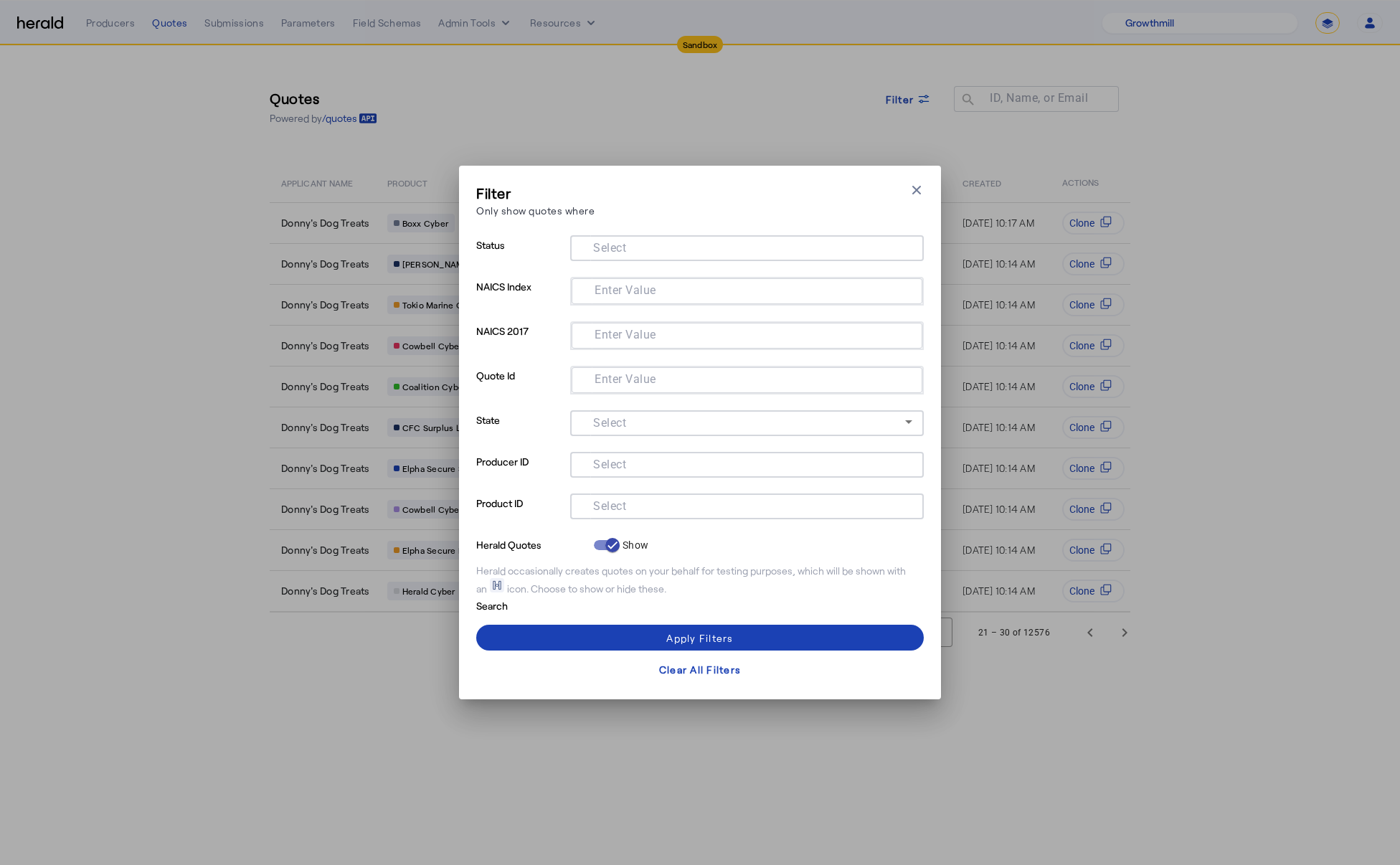
click at [448, 114] on div "Filter Only show quotes where Close modal Status Select NAICS Index Enter Value…" at bounding box center [700, 432] width 1400 height 865
click at [534, 104] on div "Filter Only show quotes where Close modal Status Select NAICS Index Enter Value…" at bounding box center [700, 432] width 1400 height 865
click at [923, 199] on div "Filter Only show quotes where Close modal" at bounding box center [699, 203] width 447 height 41
click at [918, 195] on icon "button" at bounding box center [916, 190] width 15 height 15
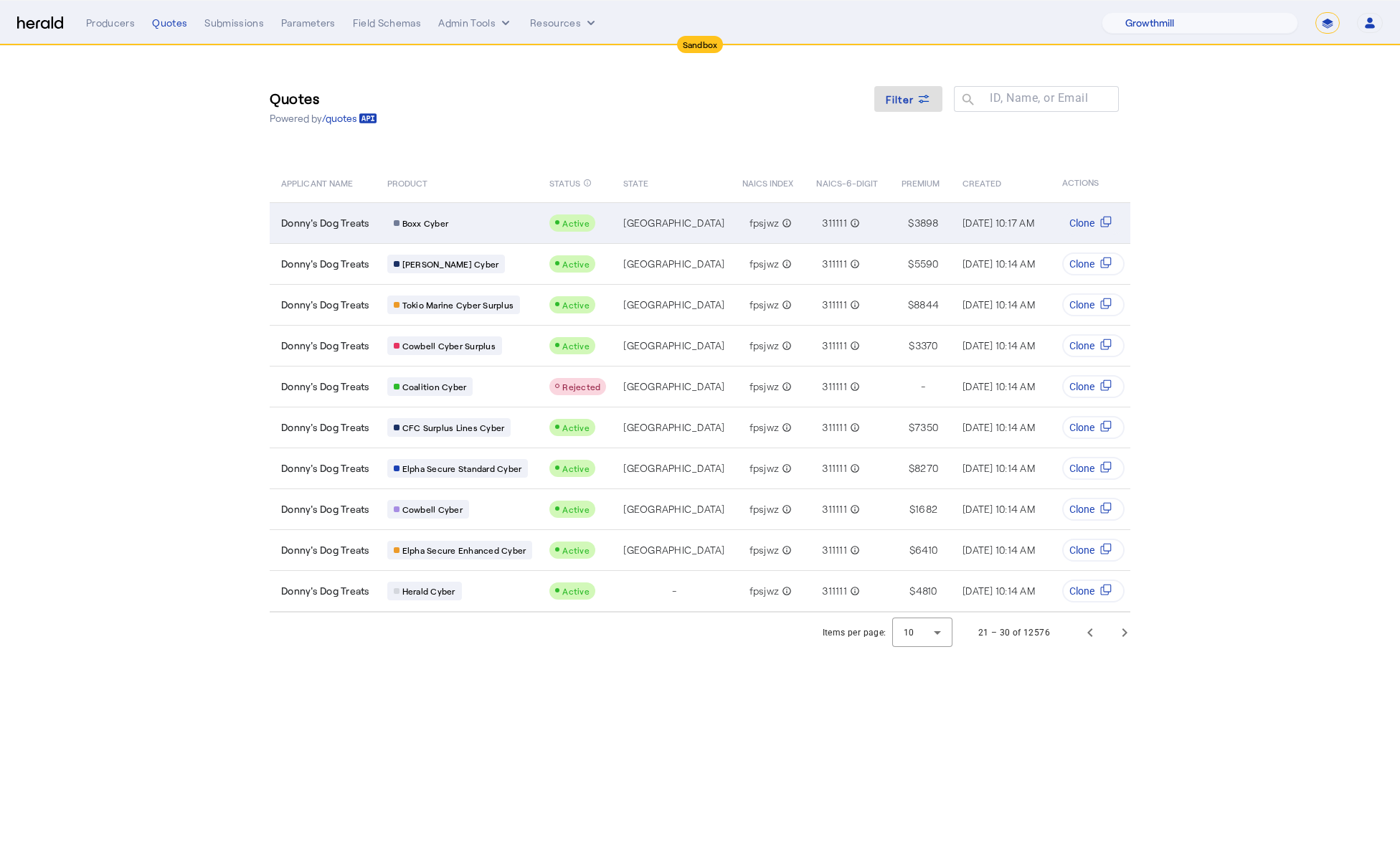
click at [508, 227] on div "Boxx Cyber" at bounding box center [461, 223] width 146 height 18
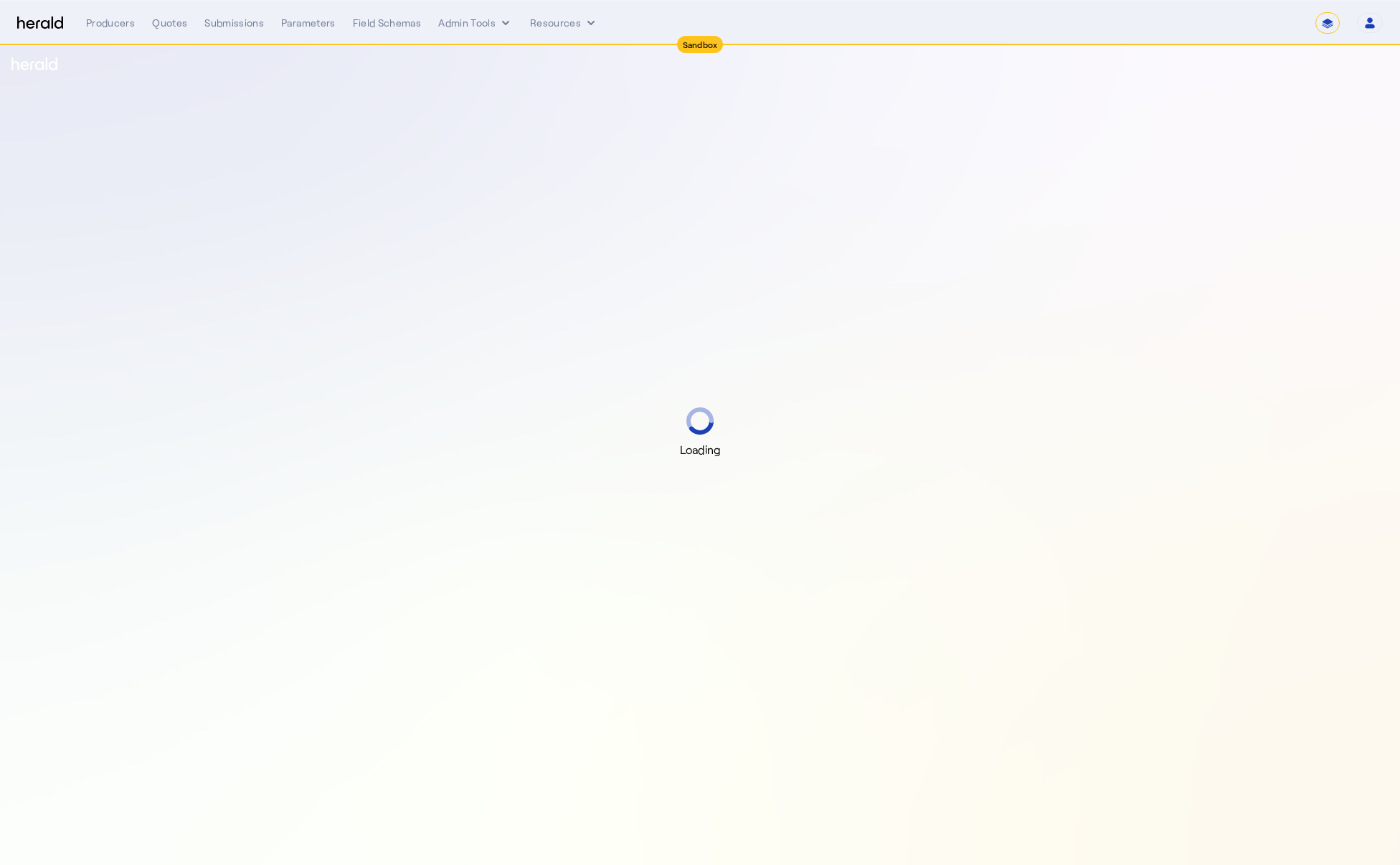
select select "*******"
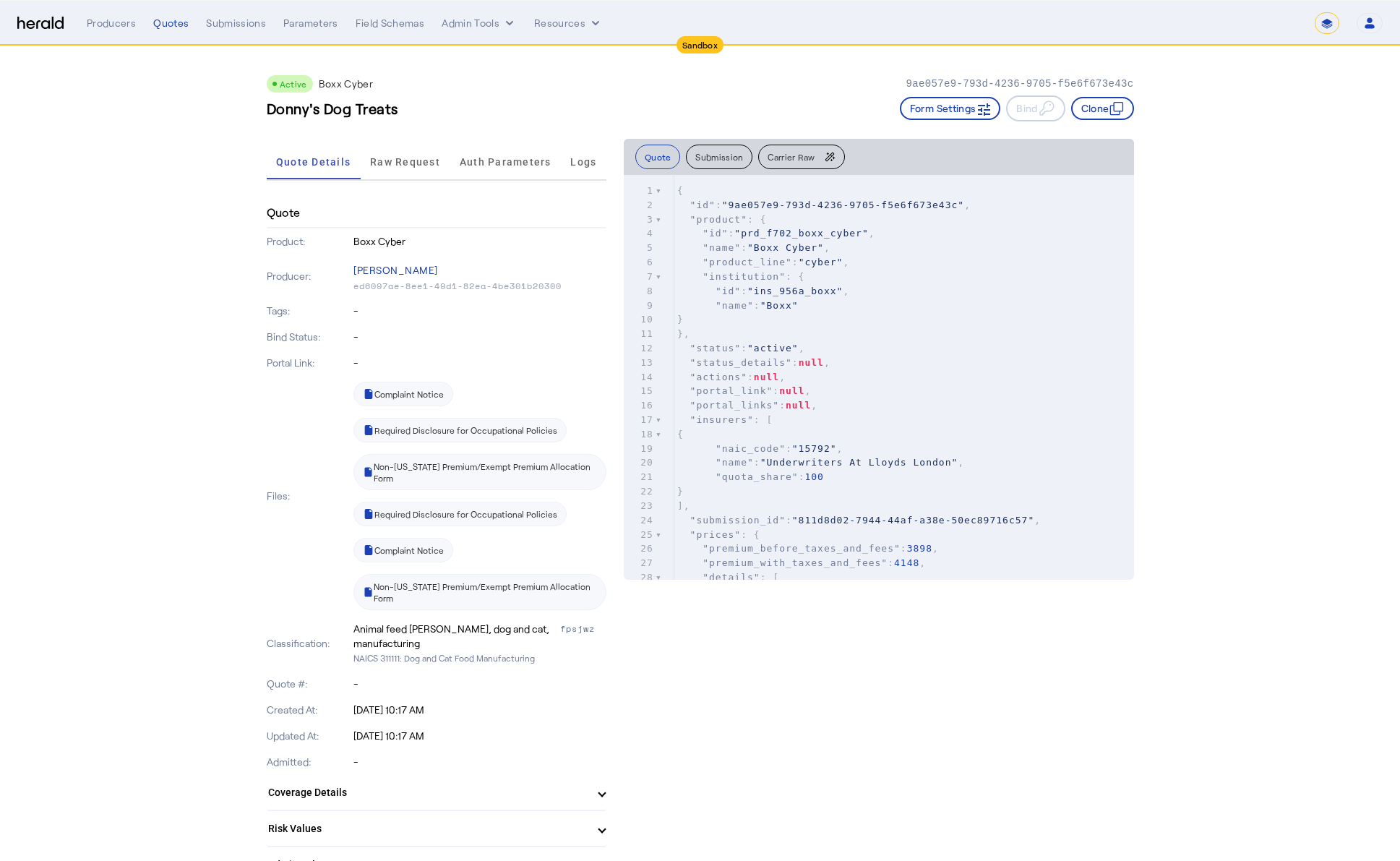
click at [740, 203] on span ""9ae057e9-793d-4236-9705-f5e6f673e43c"" at bounding box center [842, 205] width 242 height 11
type textarea "**********"
drag, startPoint x: 740, startPoint y: 203, endPoint x: 971, endPoint y: 209, distance: 231.1
click at [964, 209] on span ""9ae057e9-793d-4236-9705-f5e6f673e43c"" at bounding box center [842, 205] width 242 height 11
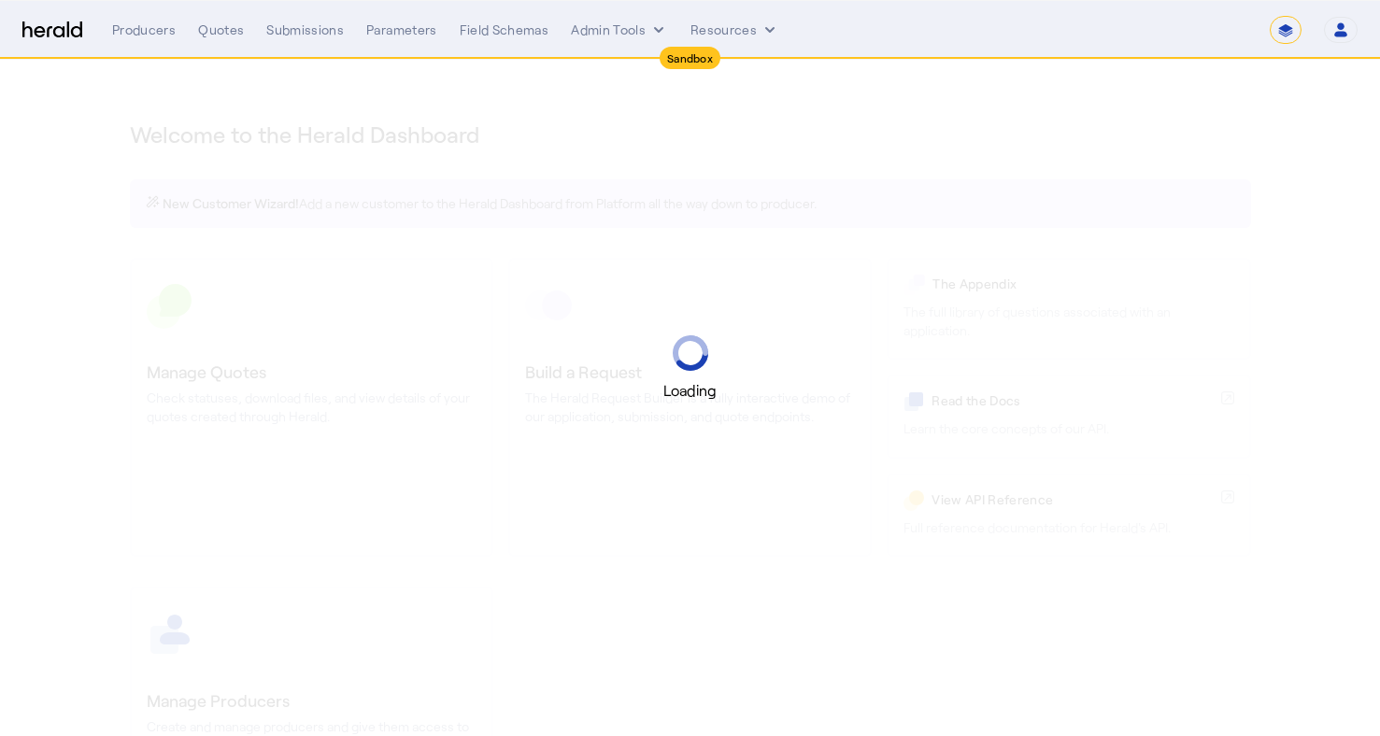
select select "*******"
select select "pfm_2v8p_herald_api"
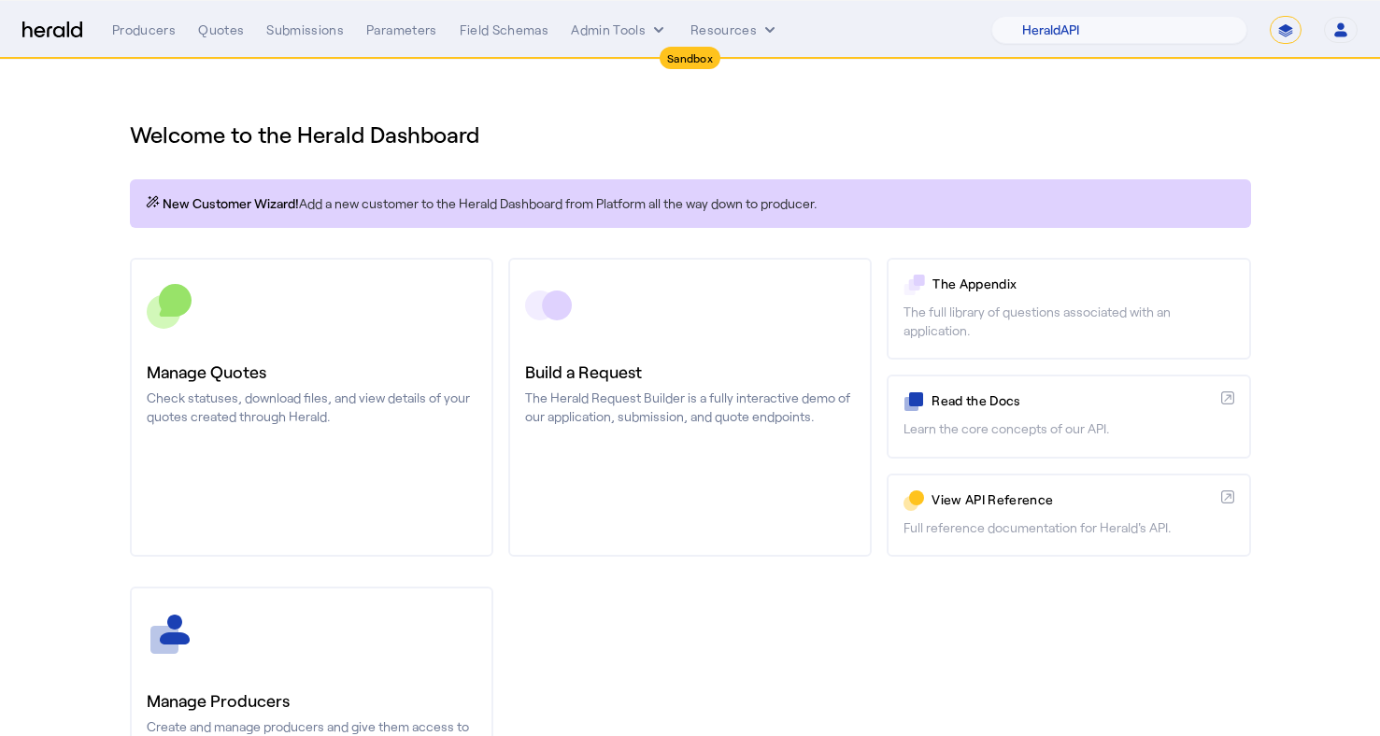
click at [1272, 36] on select "**********" at bounding box center [1286, 30] width 32 height 28
click at [1270, 16] on select "**********" at bounding box center [1286, 30] width 32 height 28
click at [1301, 34] on select "**********" at bounding box center [1286, 30] width 32 height 28
select select "**********"
click at [1270, 16] on select "**********" at bounding box center [1286, 30] width 32 height 28
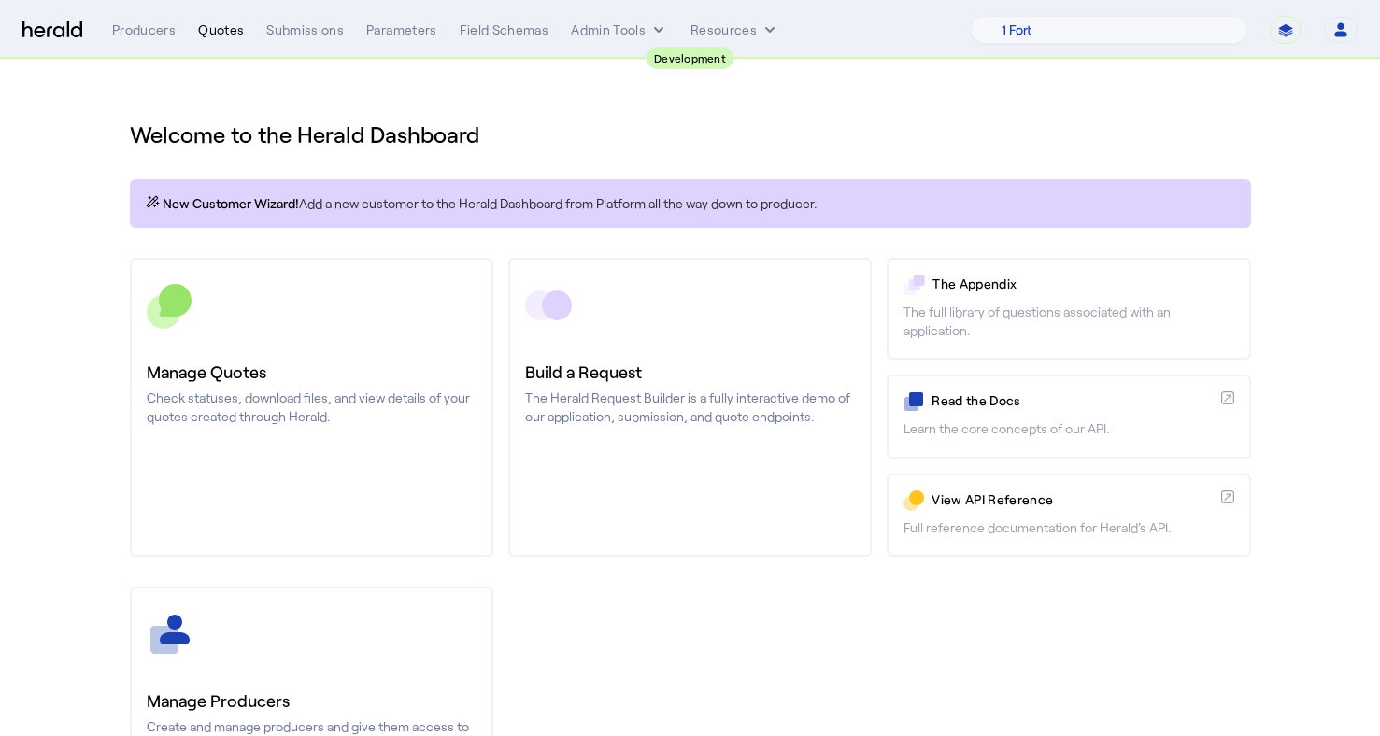
click at [233, 32] on div "Quotes" at bounding box center [221, 30] width 46 height 19
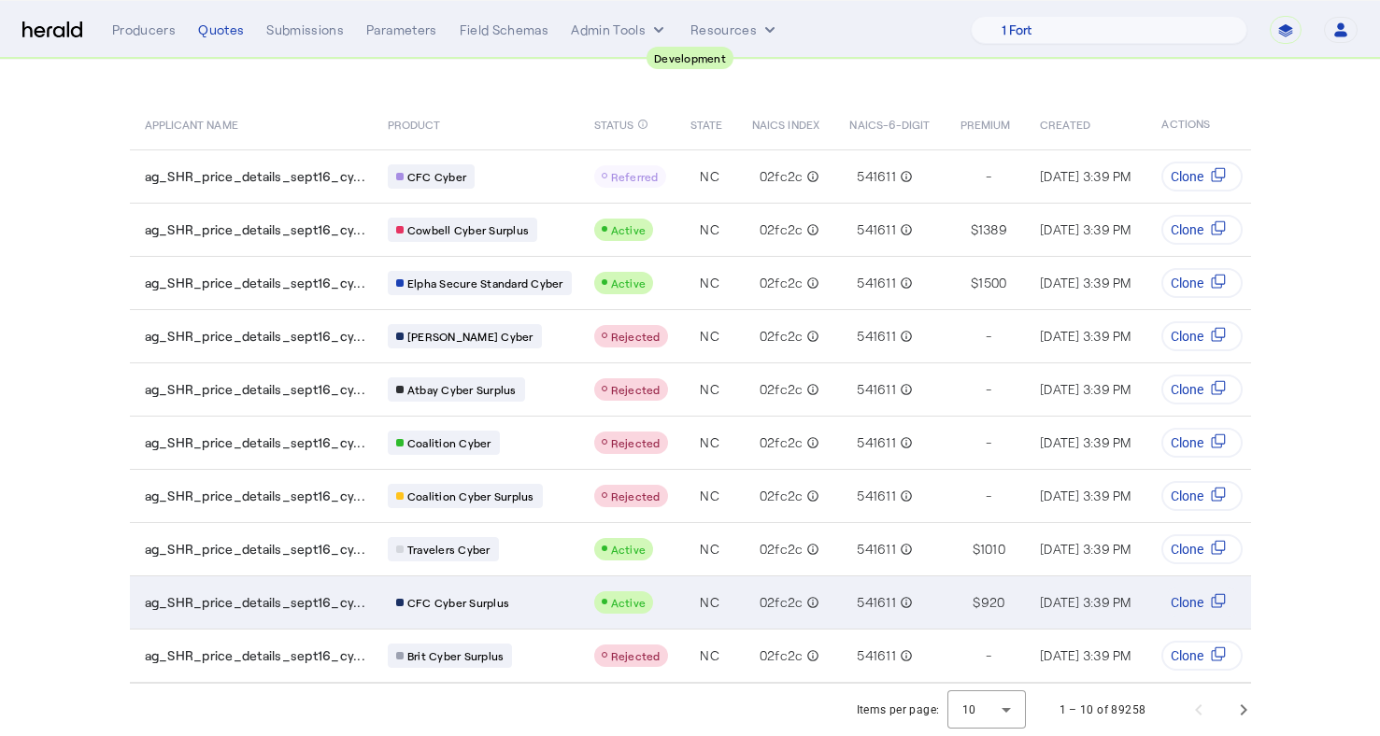
scroll to position [128, 0]
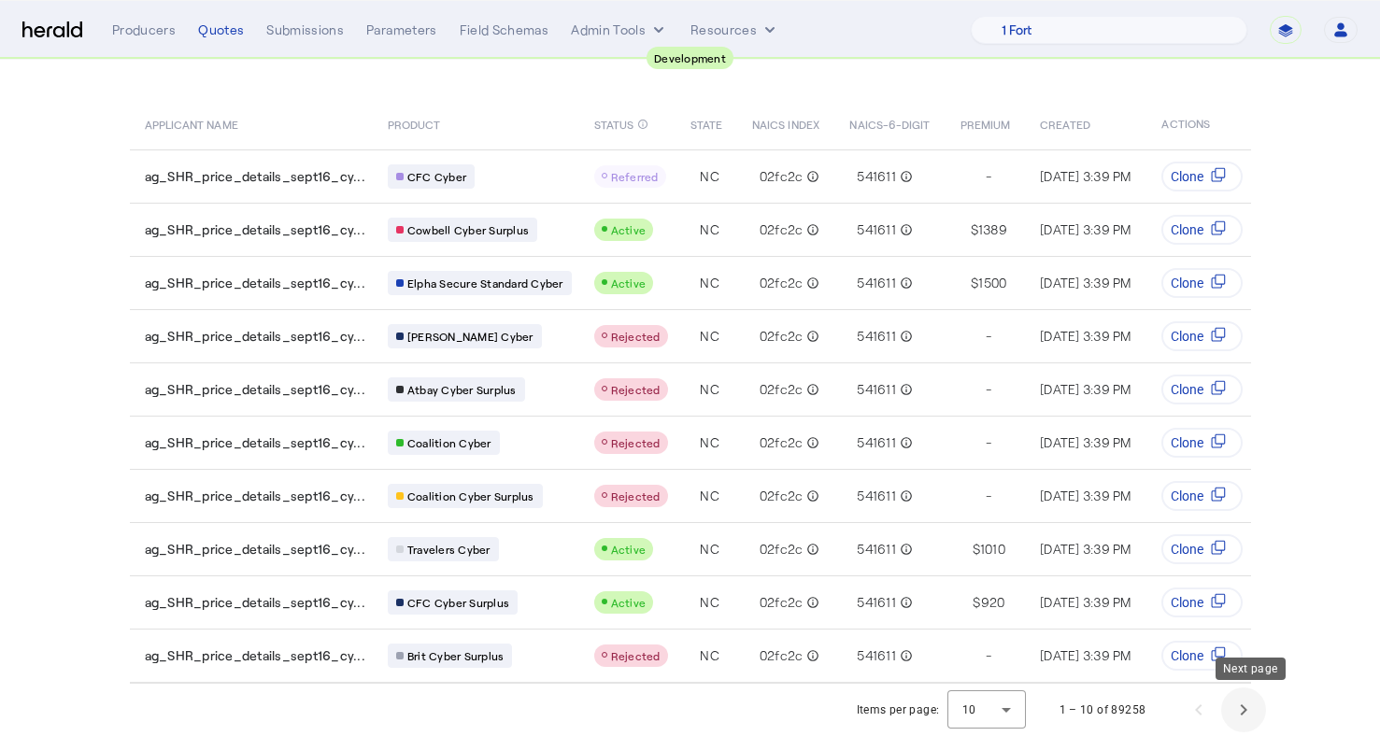
click at [1246, 716] on span "Next page" at bounding box center [1243, 710] width 45 height 45
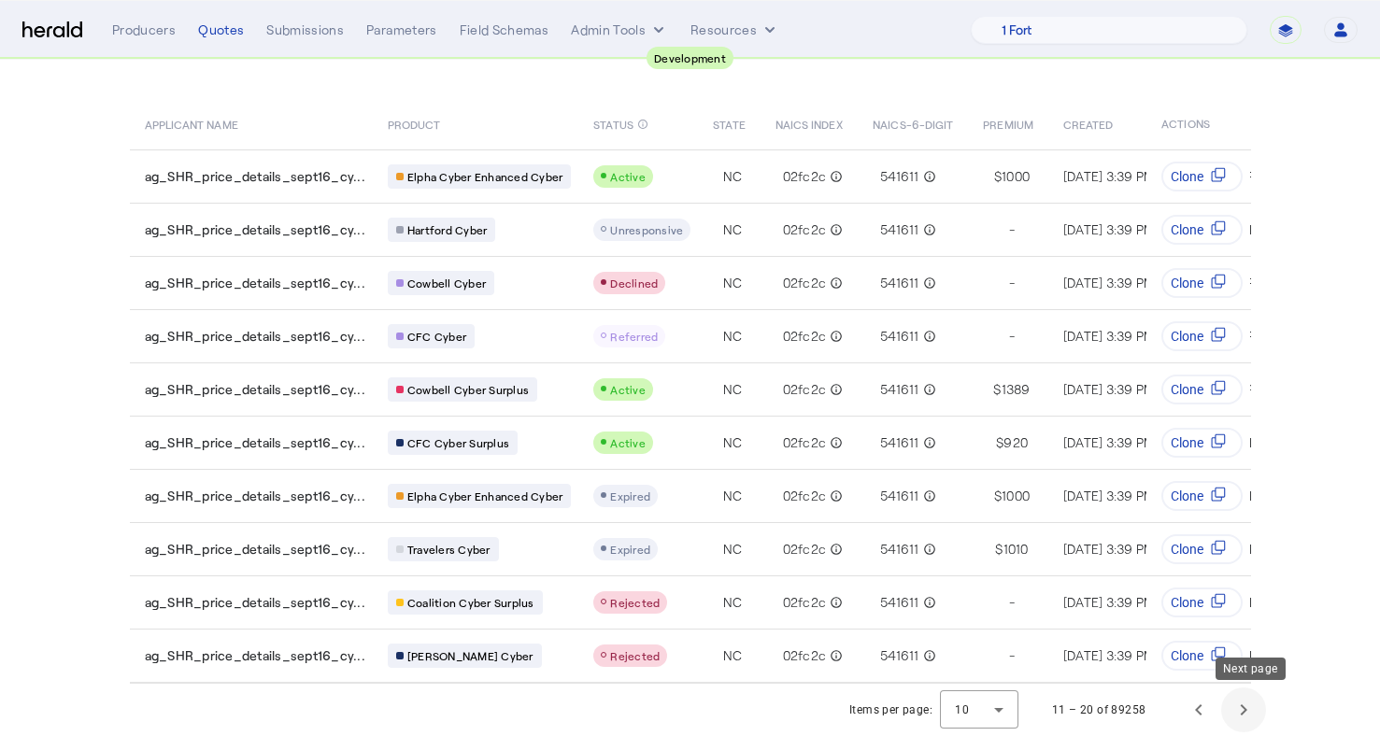
click at [1246, 716] on span "Next page" at bounding box center [1243, 710] width 45 height 45
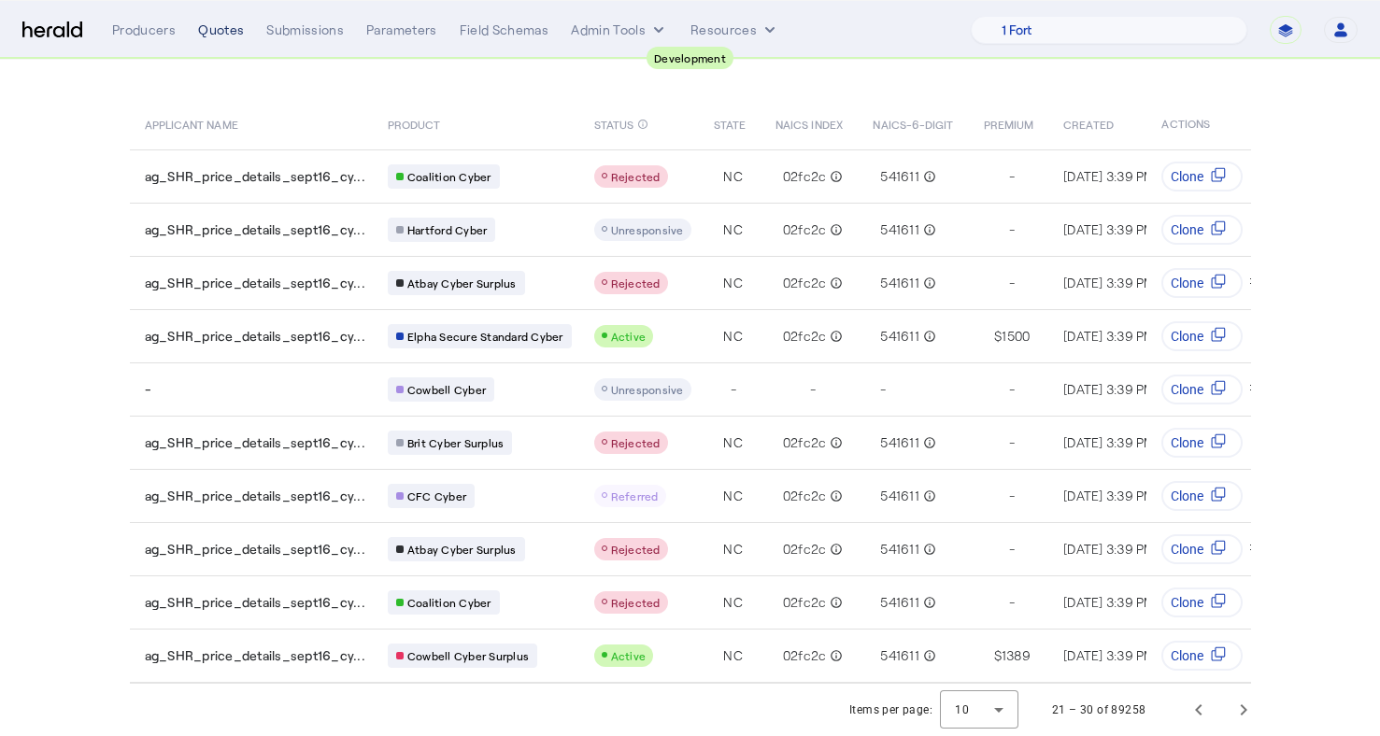
click at [211, 34] on div "Quotes" at bounding box center [221, 30] width 46 height 19
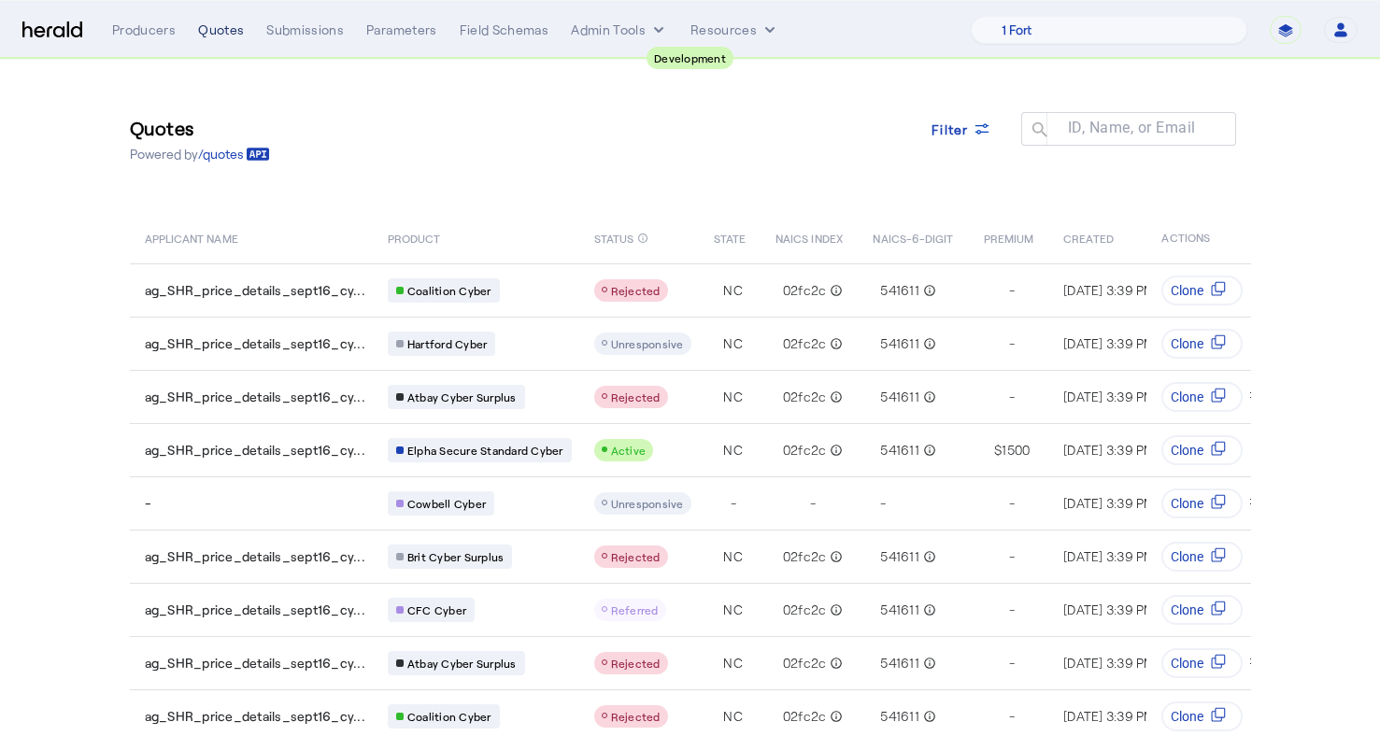
click at [211, 34] on div "Quotes" at bounding box center [221, 30] width 46 height 19
click at [940, 132] on span "Filter" at bounding box center [950, 130] width 37 height 20
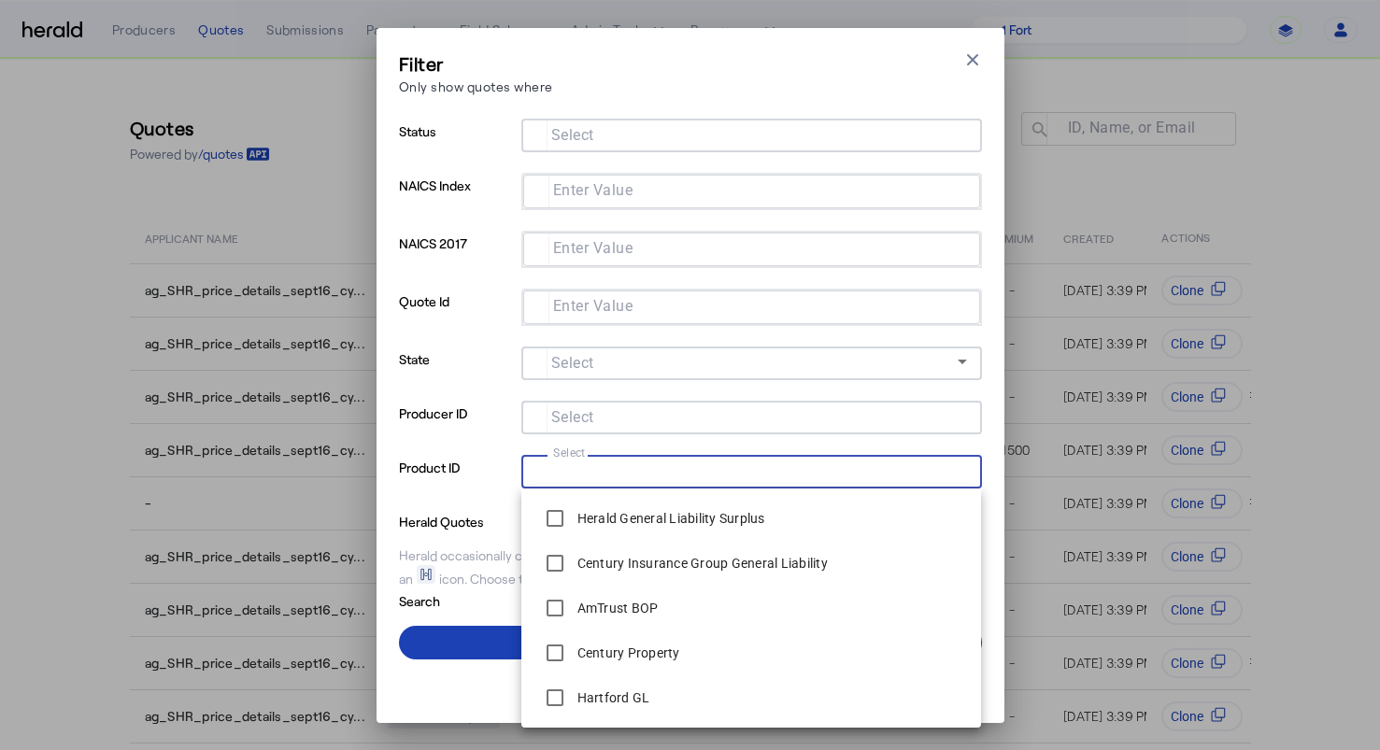
click at [611, 472] on input "Select" at bounding box center [747, 470] width 423 height 22
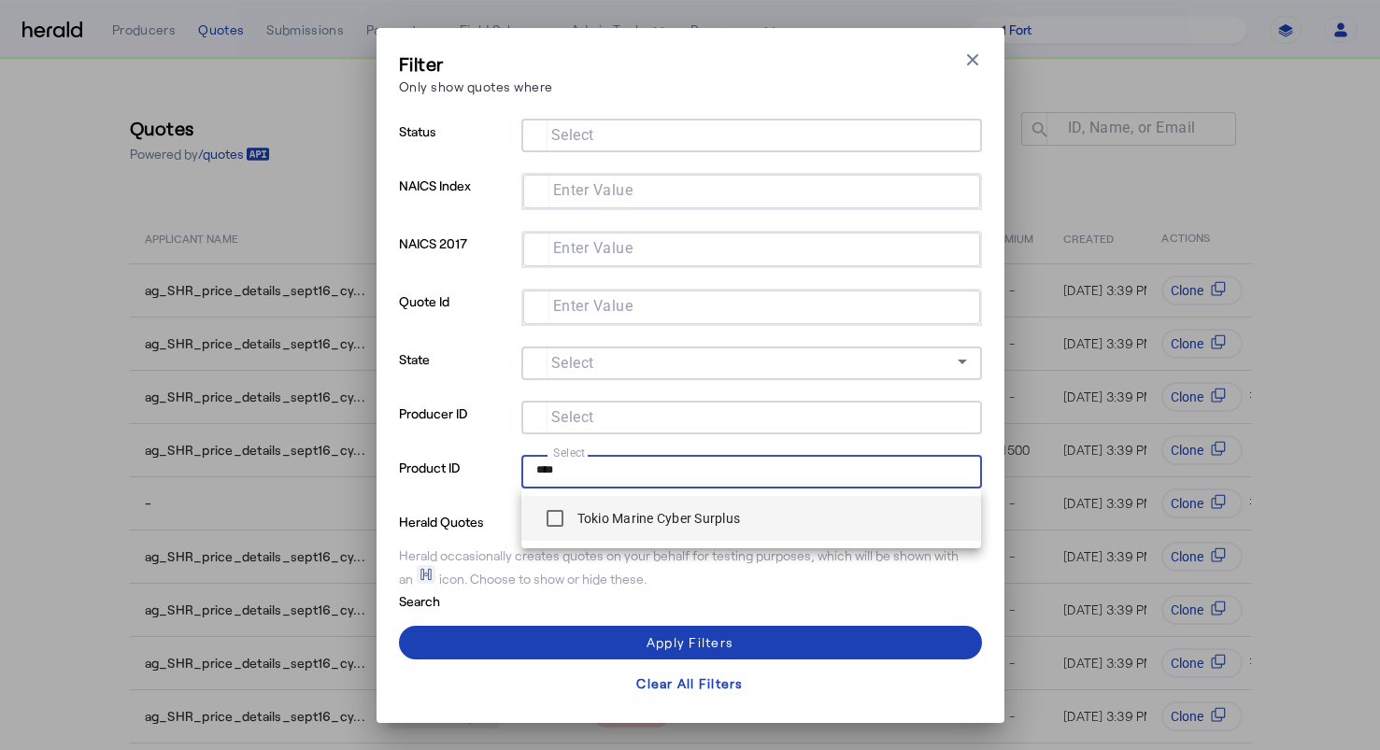
type input "****"
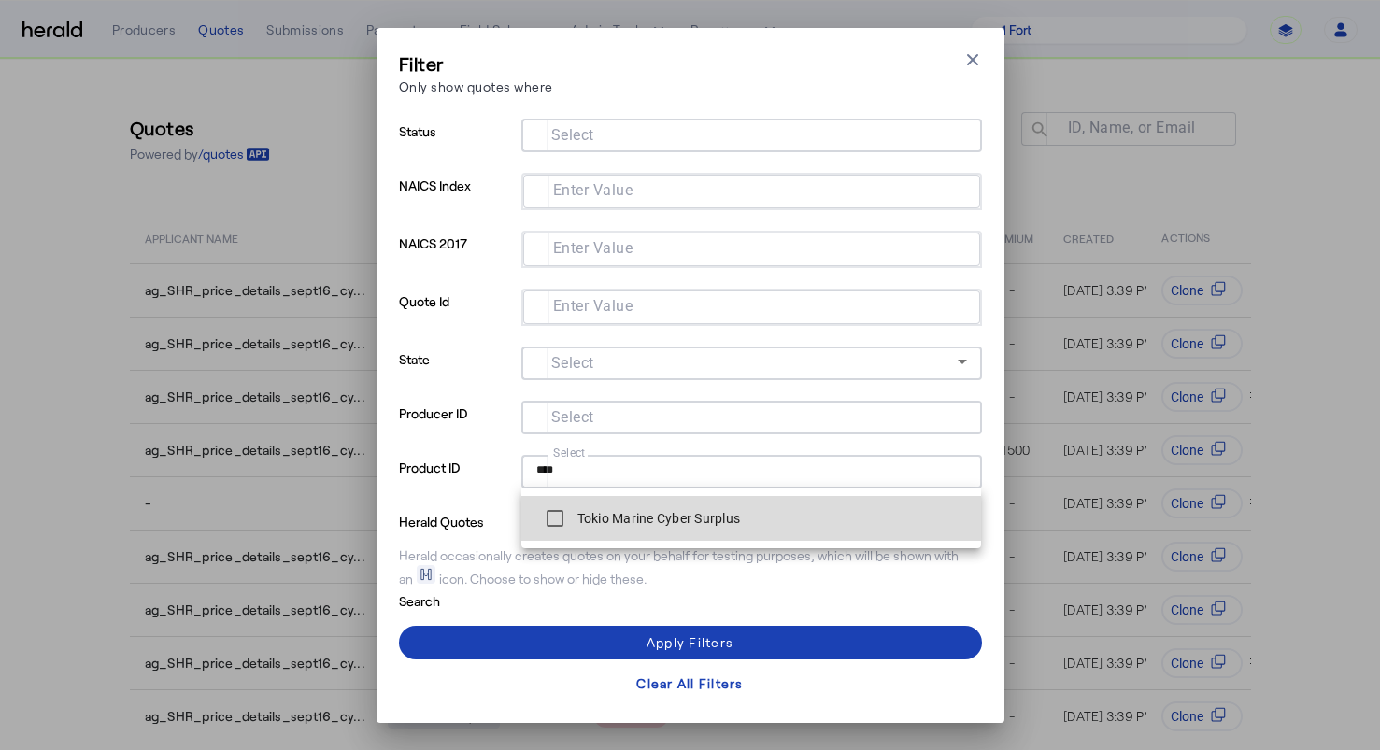
click at [667, 518] on label "Tokio Marine Cyber Surplus" at bounding box center [657, 518] width 167 height 19
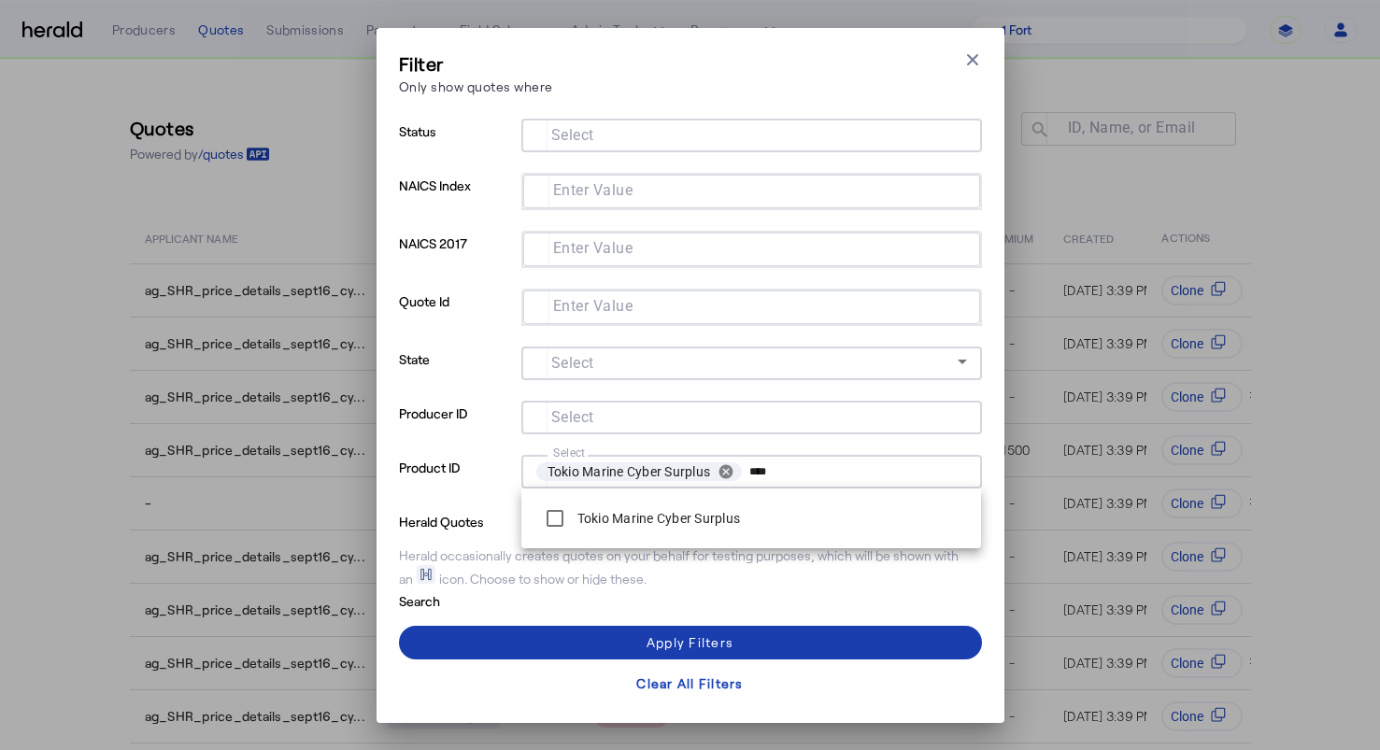
click at [596, 652] on span at bounding box center [690, 642] width 583 height 45
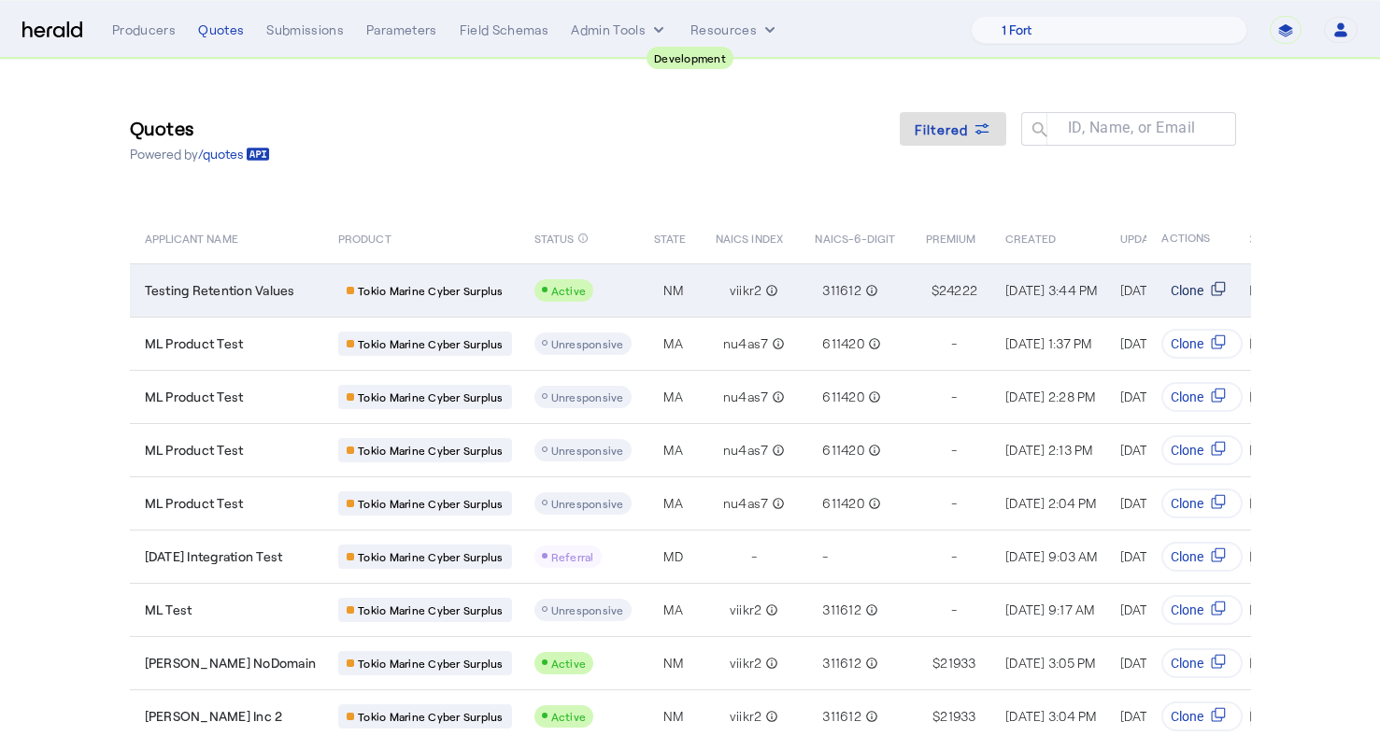
click at [1217, 287] on icon "Table view of all quotes submitted by your platform" at bounding box center [1219, 288] width 15 height 15
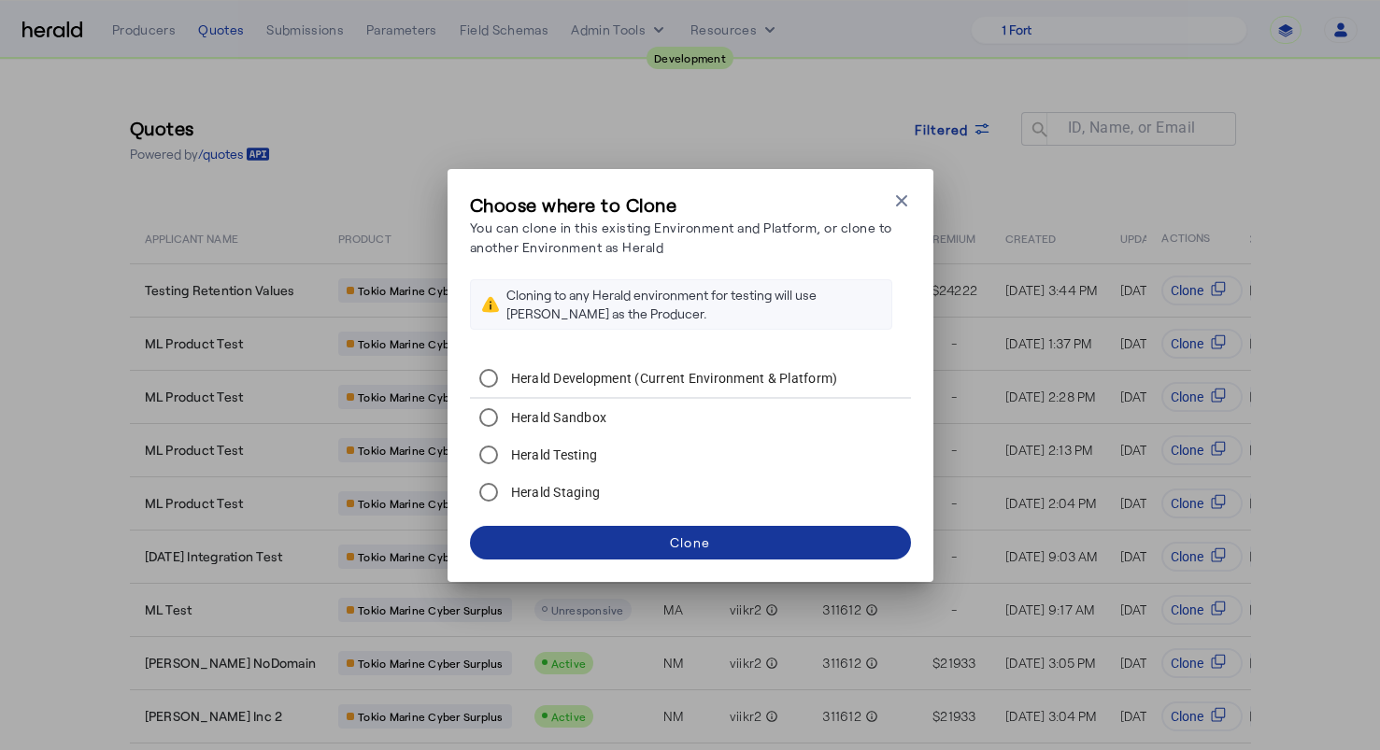
click at [652, 548] on span at bounding box center [690, 542] width 441 height 45
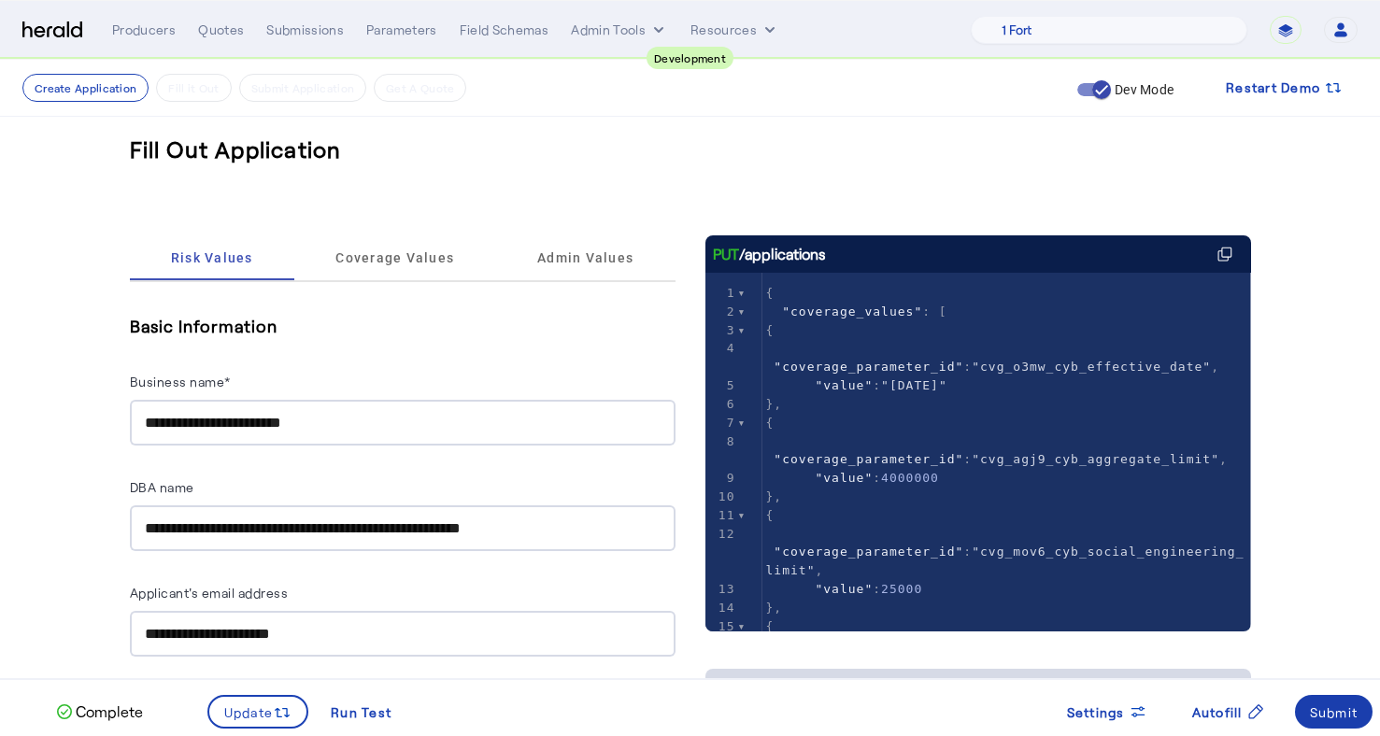
click at [1342, 718] on div "Submit" at bounding box center [1334, 713] width 49 height 20
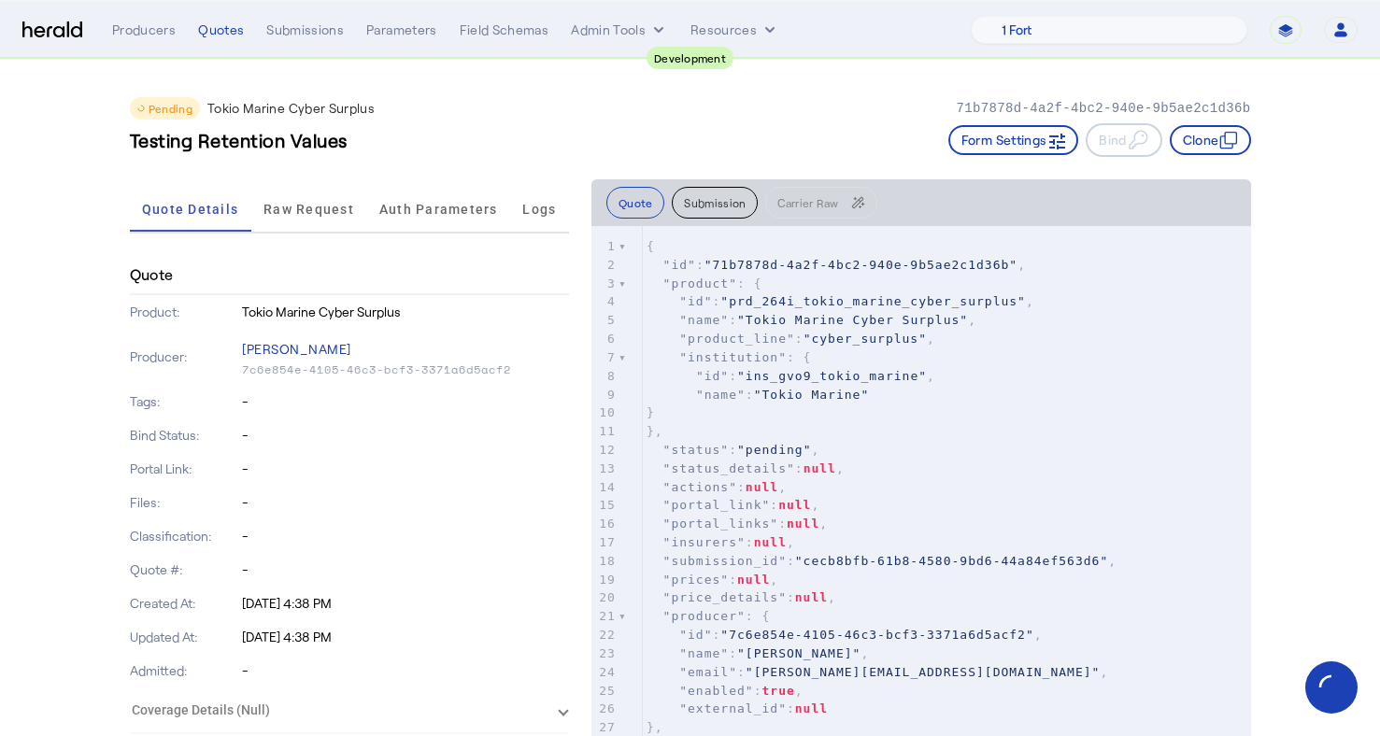
click at [320, 40] on div "**********" at bounding box center [735, 30] width 1246 height 28
click at [319, 33] on div "Submissions" at bounding box center [305, 30] width 78 height 19
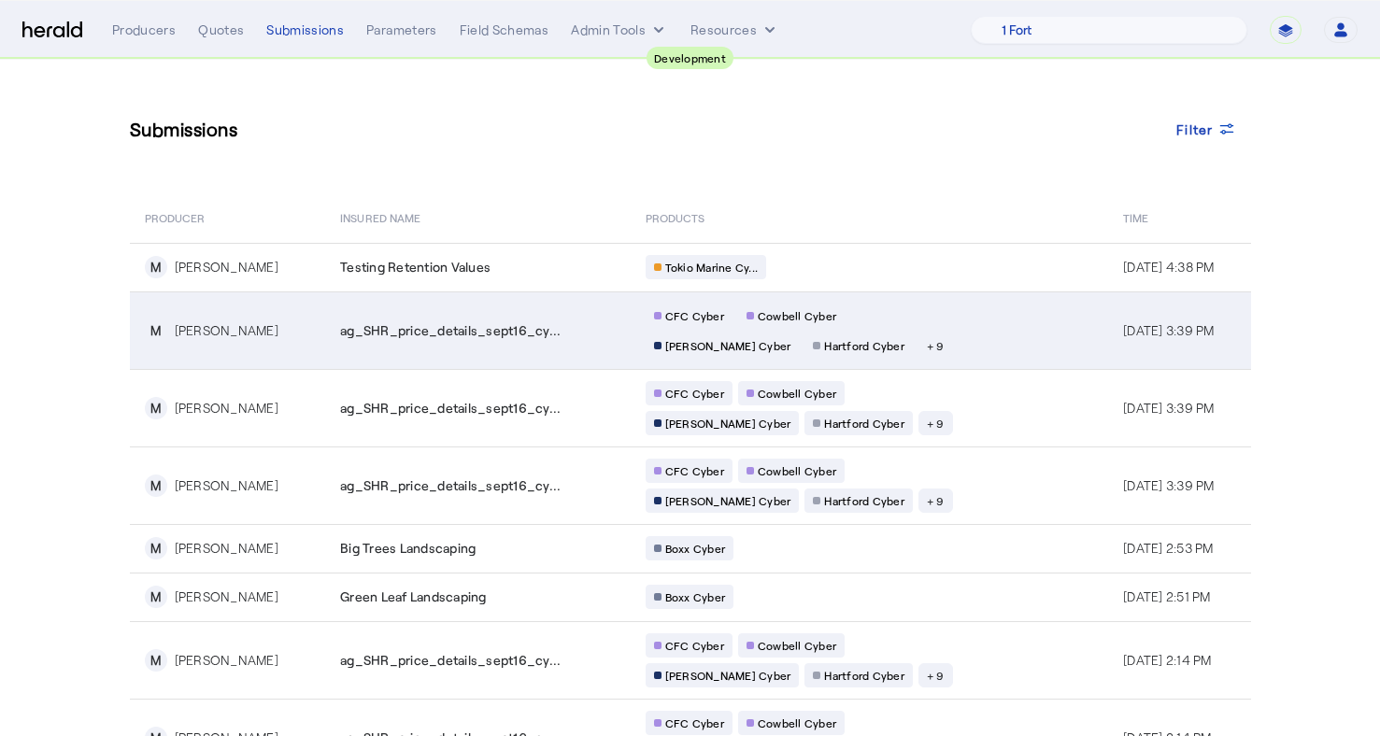
click at [306, 325] on td "M Misty Adamson" at bounding box center [228, 331] width 196 height 78
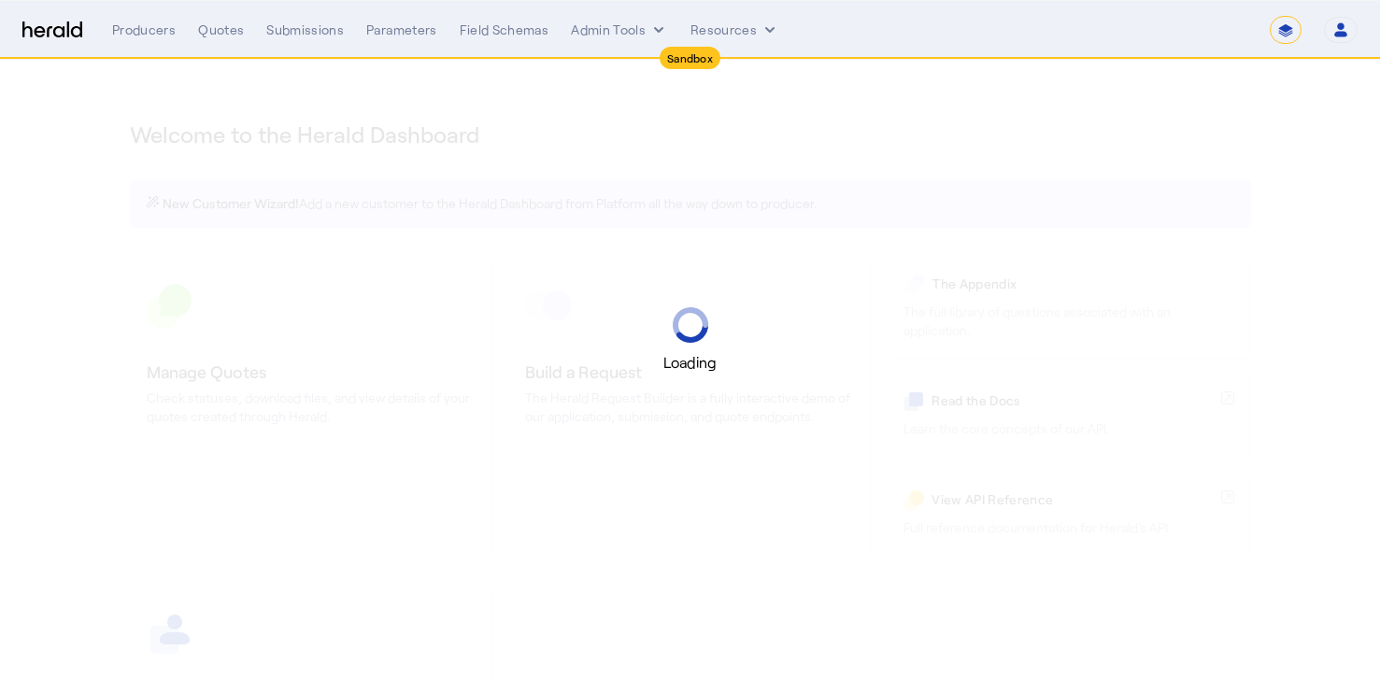
select select "*******"
click at [1291, 28] on select "**********" at bounding box center [1286, 30] width 32 height 28
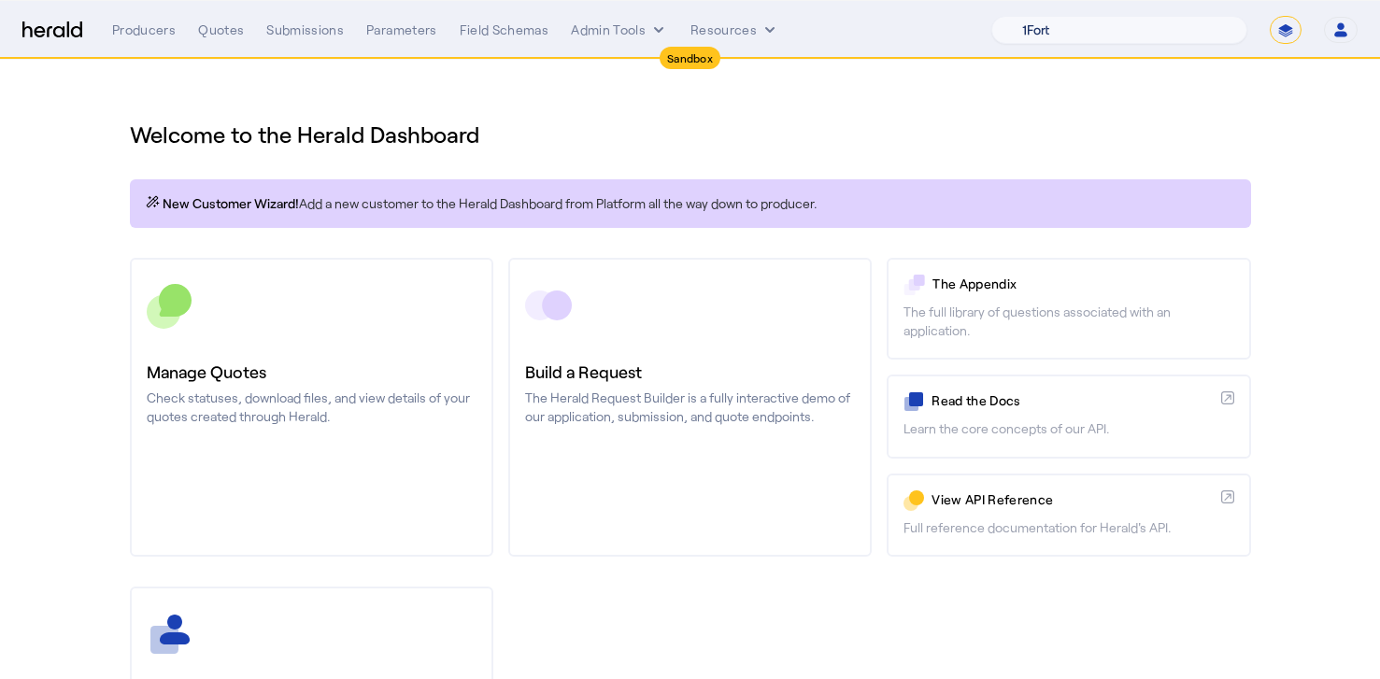
click at [1179, 39] on select "1Fort Acrisure Acturis Affinity Advisors Affinity Risk Agentero AmWins Anzen Ao…" at bounding box center [1119, 30] width 256 height 28
click at [1036, 16] on select "1Fort Acrisure Acturis Affinity Advisors Affinity Risk Agentero AmWins Anzen Ao…" at bounding box center [1119, 30] width 256 height 28
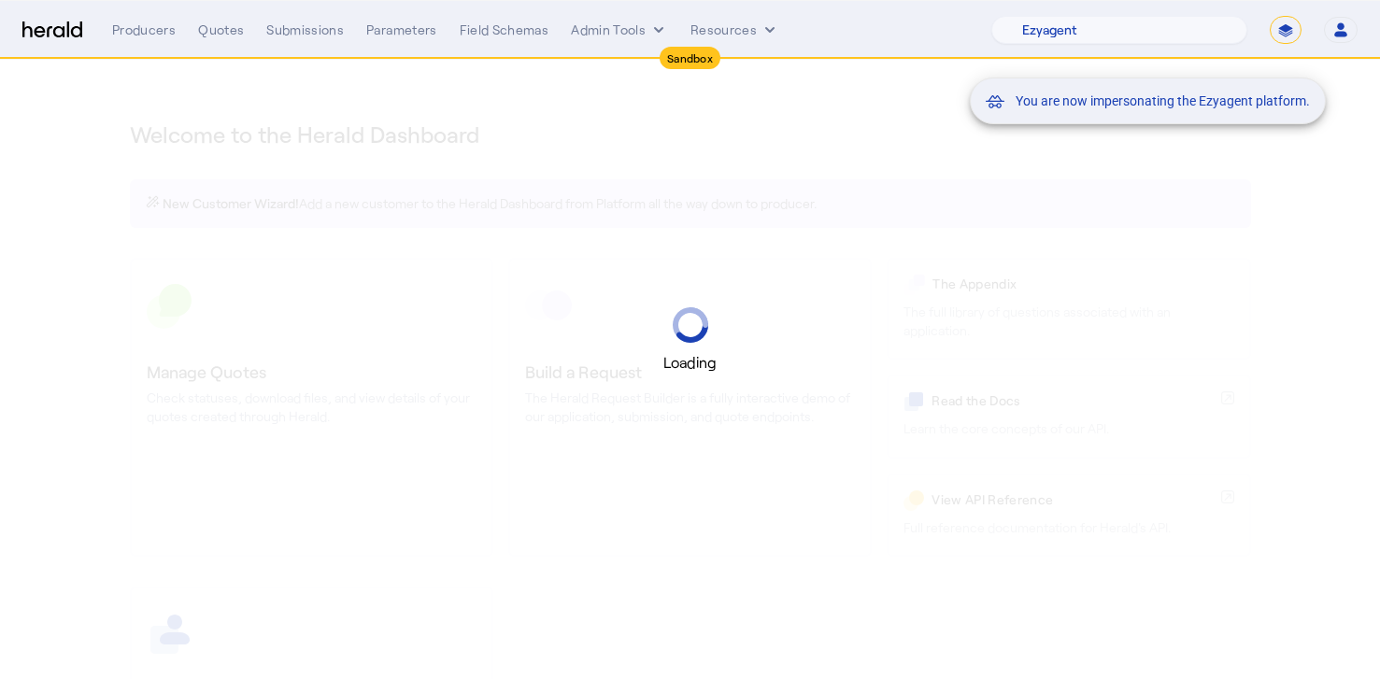
click at [1181, 29] on mat-snack-bar-container "You are now impersonating the Ezyagent platform." at bounding box center [1195, 30] width 356 height 47
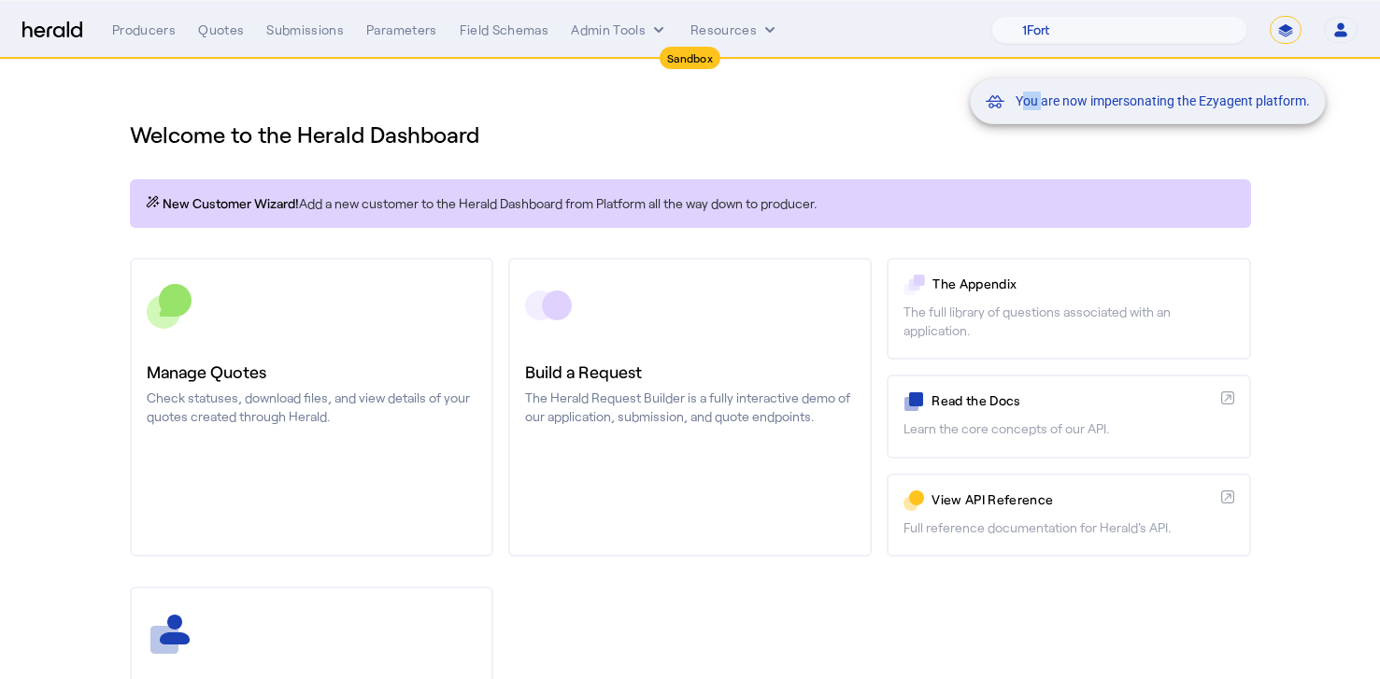
click at [1181, 29] on mat-snack-bar-container "You are now impersonating the Ezyagent platform." at bounding box center [1195, 30] width 356 height 47
click at [1175, 33] on mat-snack-bar-container "You are now impersonating the Ezyagent platform." at bounding box center [1195, 30] width 356 height 47
click at [1155, 32] on mat-snack-bar-container "You are now impersonating the Ezyagent platform." at bounding box center [1195, 30] width 356 height 47
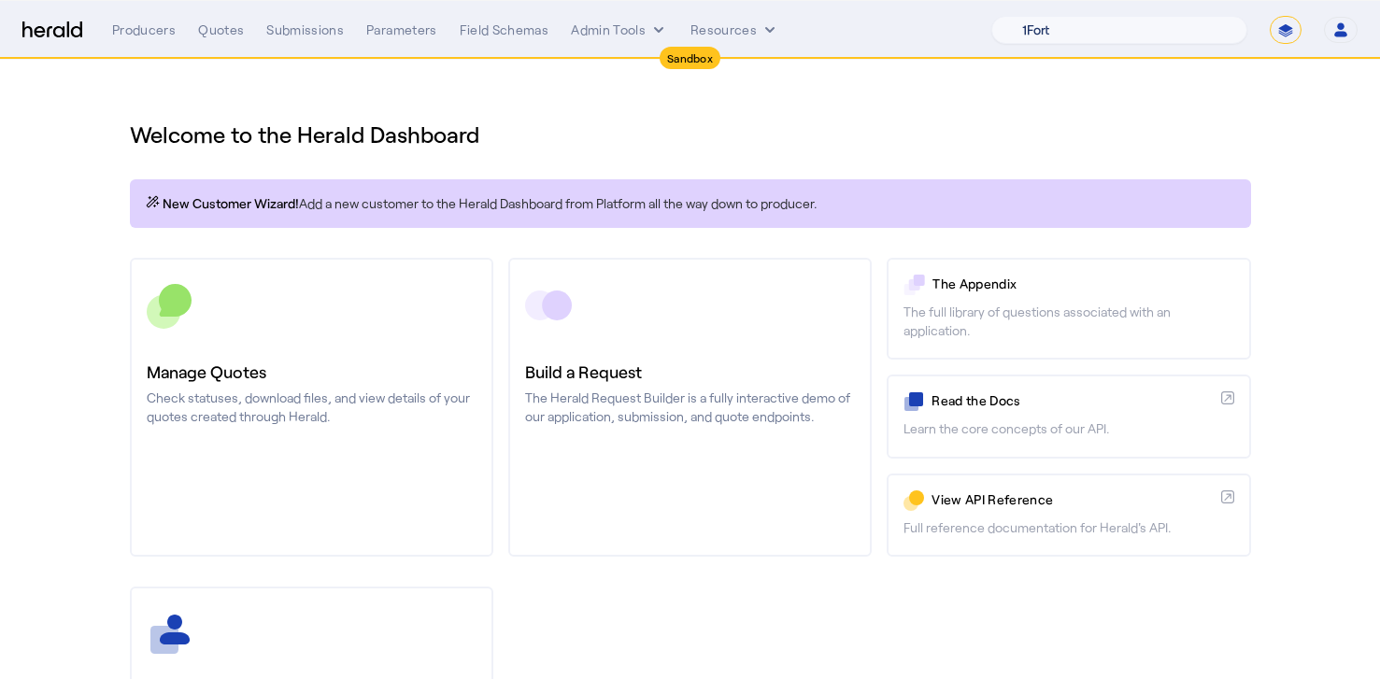
click at [1101, 27] on select "1Fort Acrisure Acturis Affinity Advisors Affinity Risk Agentero AmWins Anzen Ao…" at bounding box center [1119, 30] width 256 height 28
select select "pfm_z9k1_growthmill"
click at [1036, 16] on select "1Fort Acrisure Acturis Affinity Advisors Affinity Risk Agentero AmWins Anzen Ao…" at bounding box center [1119, 30] width 256 height 28
click at [761, 26] on icon "Resources dropdown menu" at bounding box center [770, 30] width 19 height 19
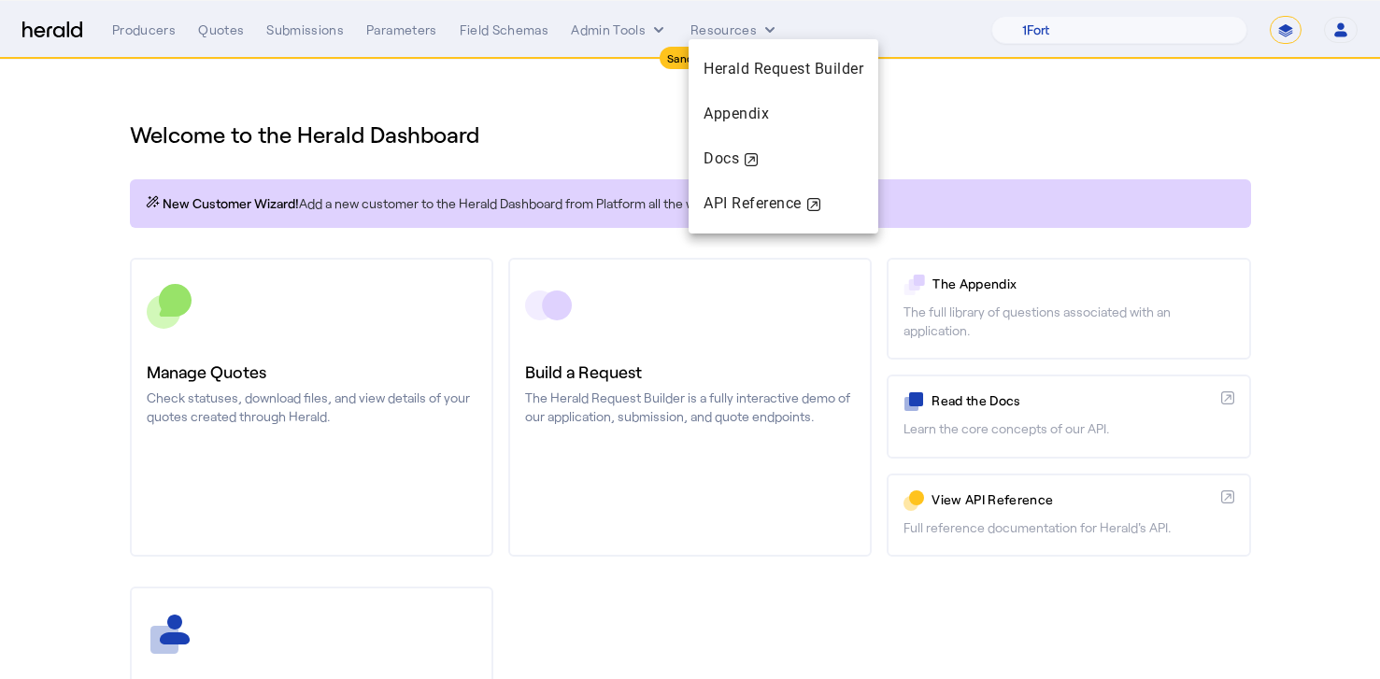
click at [565, 78] on div at bounding box center [690, 339] width 1380 height 679
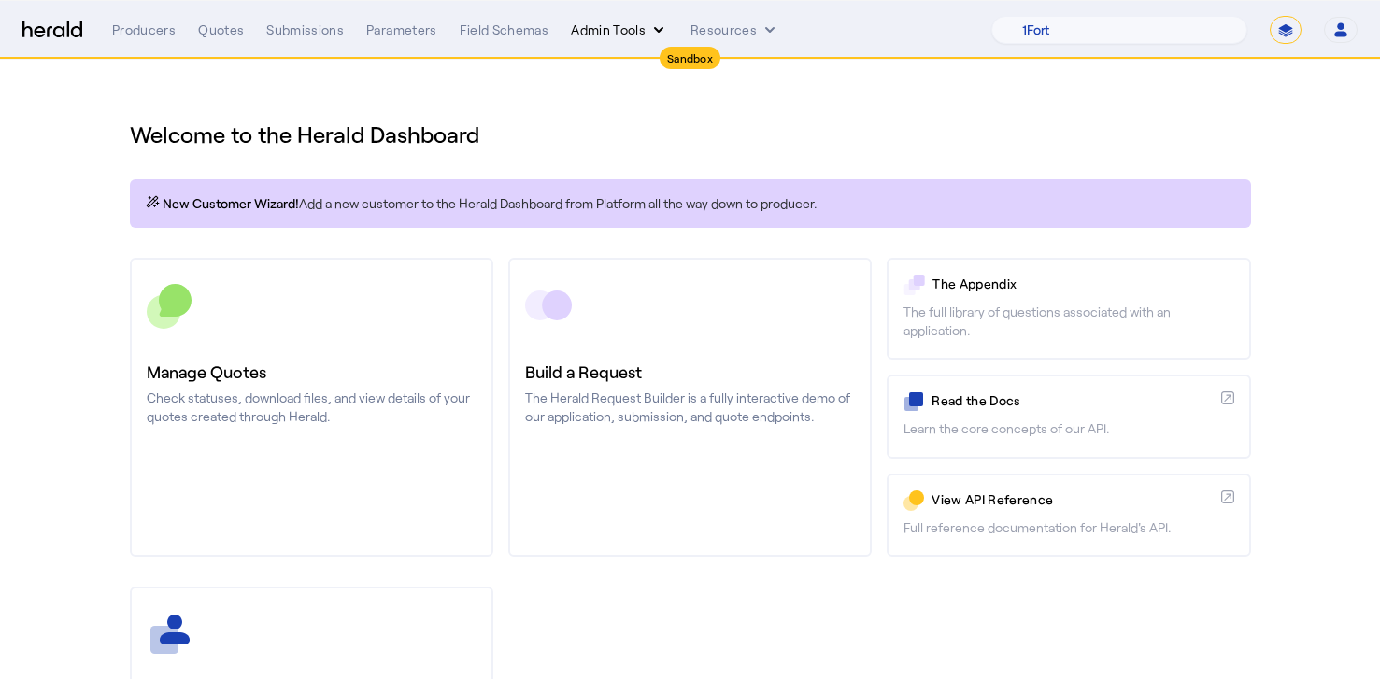
click at [621, 22] on button "Admin Tools" at bounding box center [619, 30] width 97 height 19
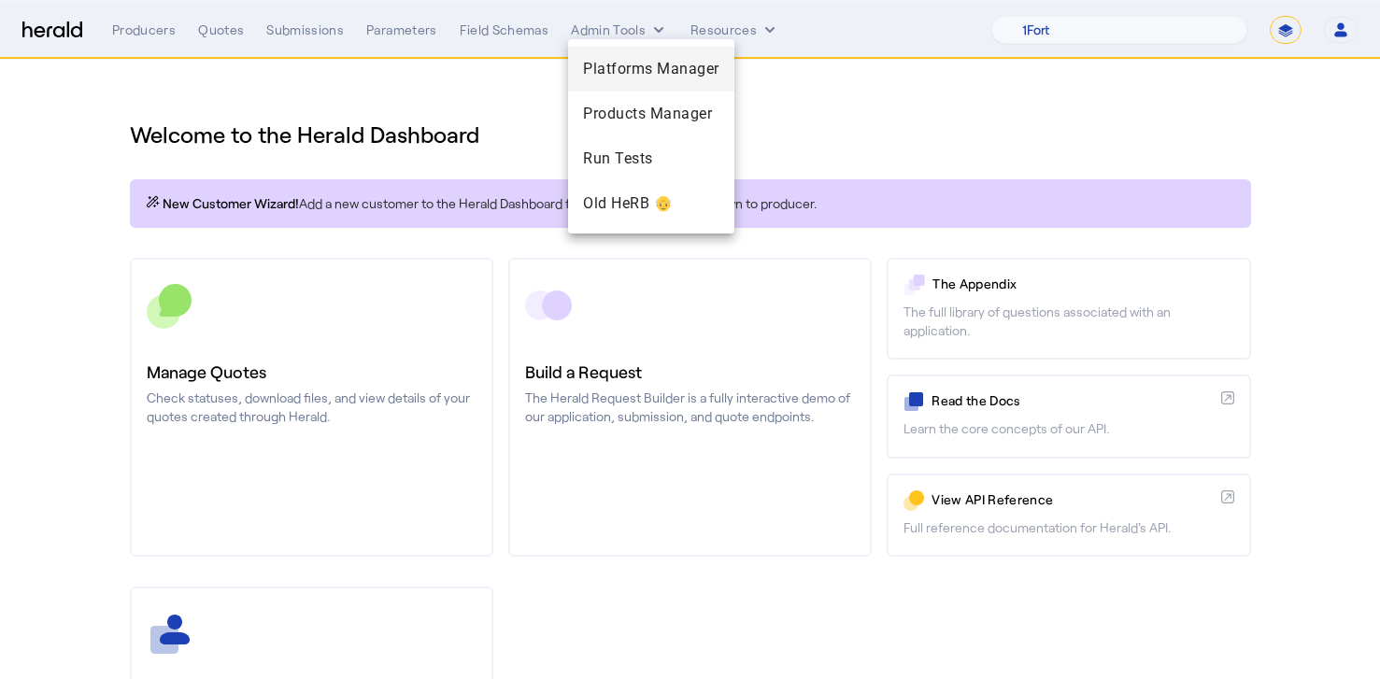
click at [636, 67] on span "Platforms Manager" at bounding box center [651, 69] width 136 height 22
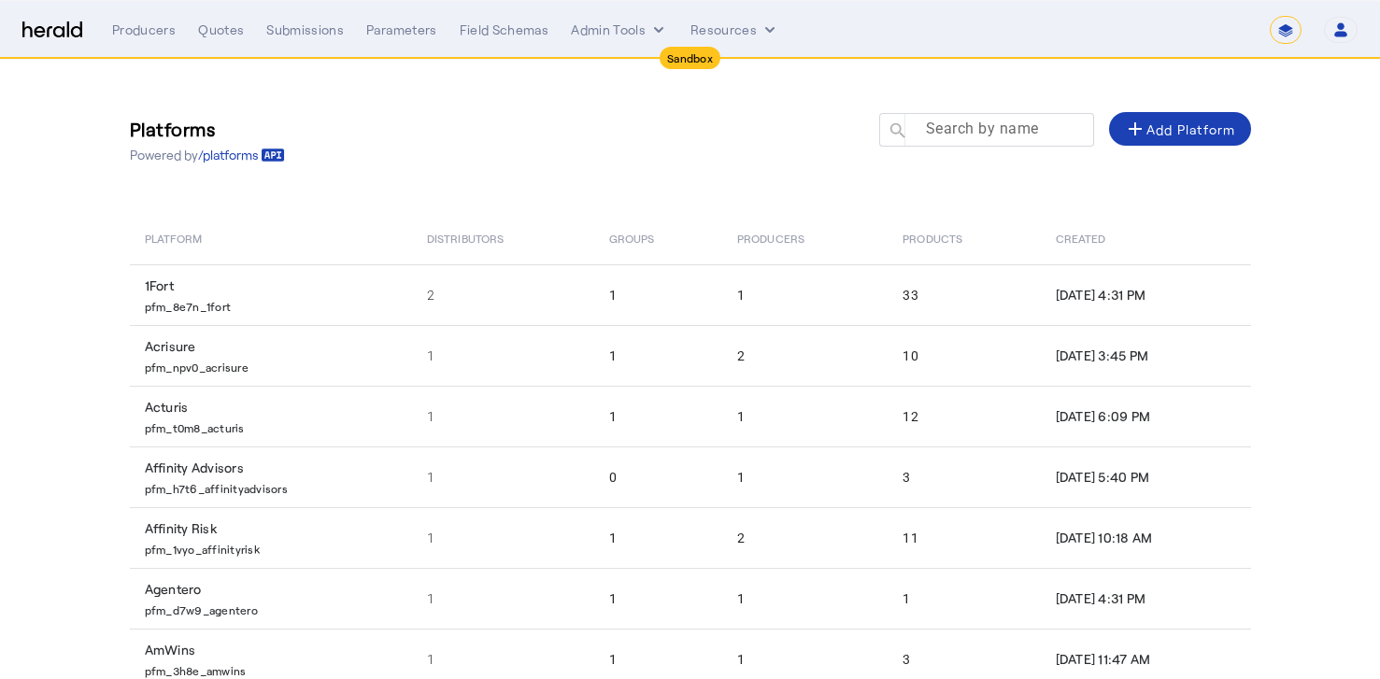
click at [976, 119] on input "Search by name" at bounding box center [995, 129] width 168 height 22
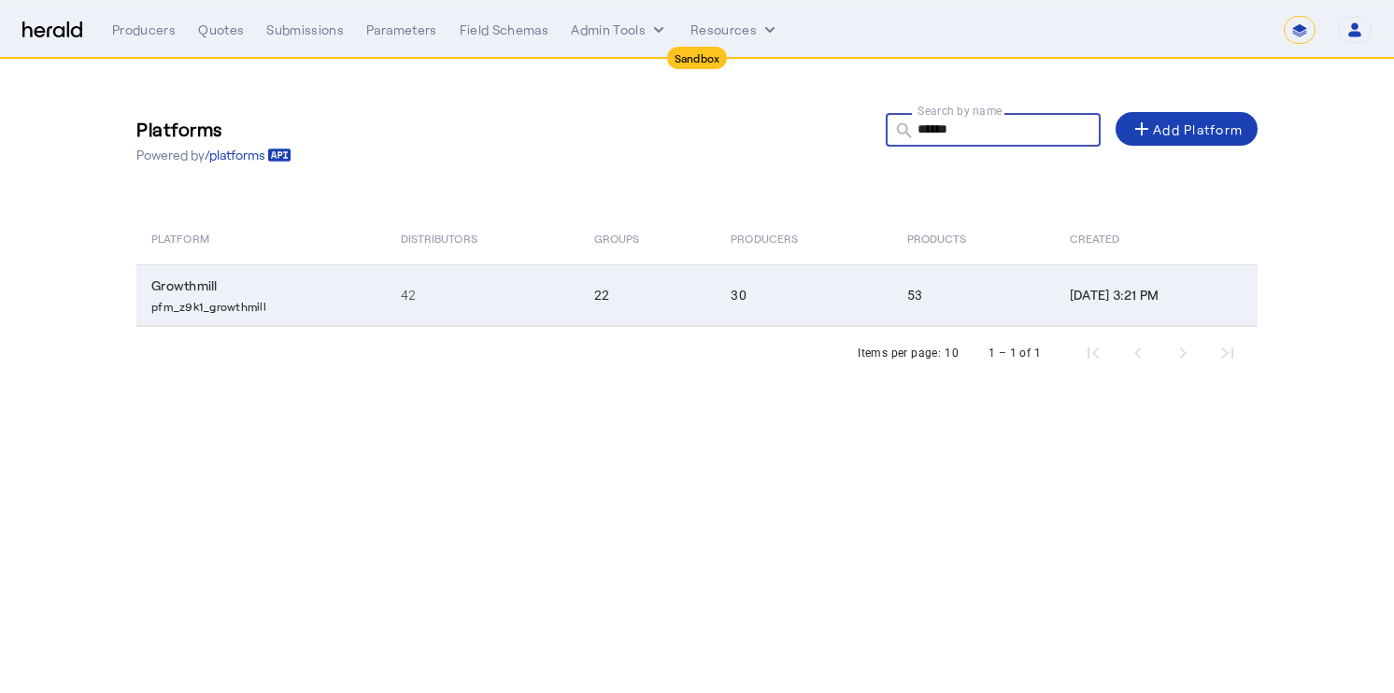
type input "******"
click at [261, 306] on p "pfm_z9k1_growthmill" at bounding box center [264, 304] width 227 height 19
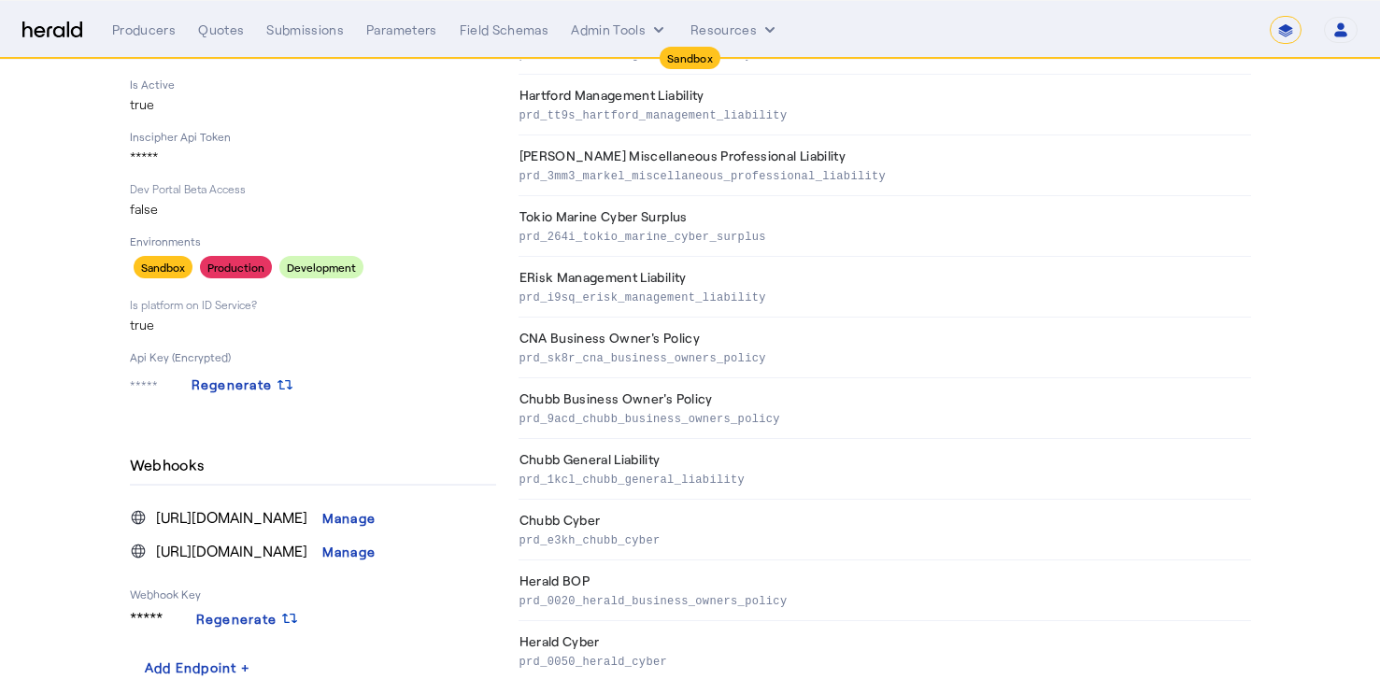
scroll to position [532, 0]
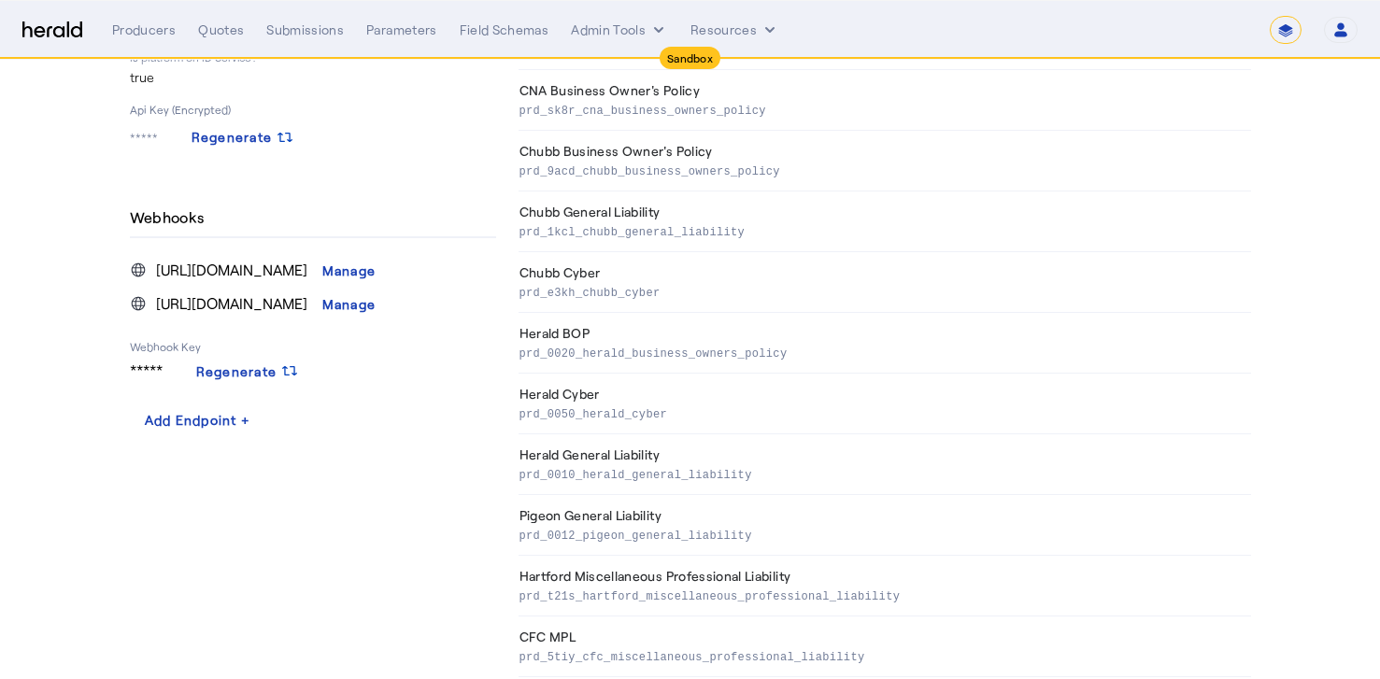
click at [224, 267] on span "[URL][DOMAIN_NAME]" at bounding box center [231, 270] width 151 height 22
click at [334, 288] on li "[URL][DOMAIN_NAME] Manage" at bounding box center [313, 304] width 366 height 34
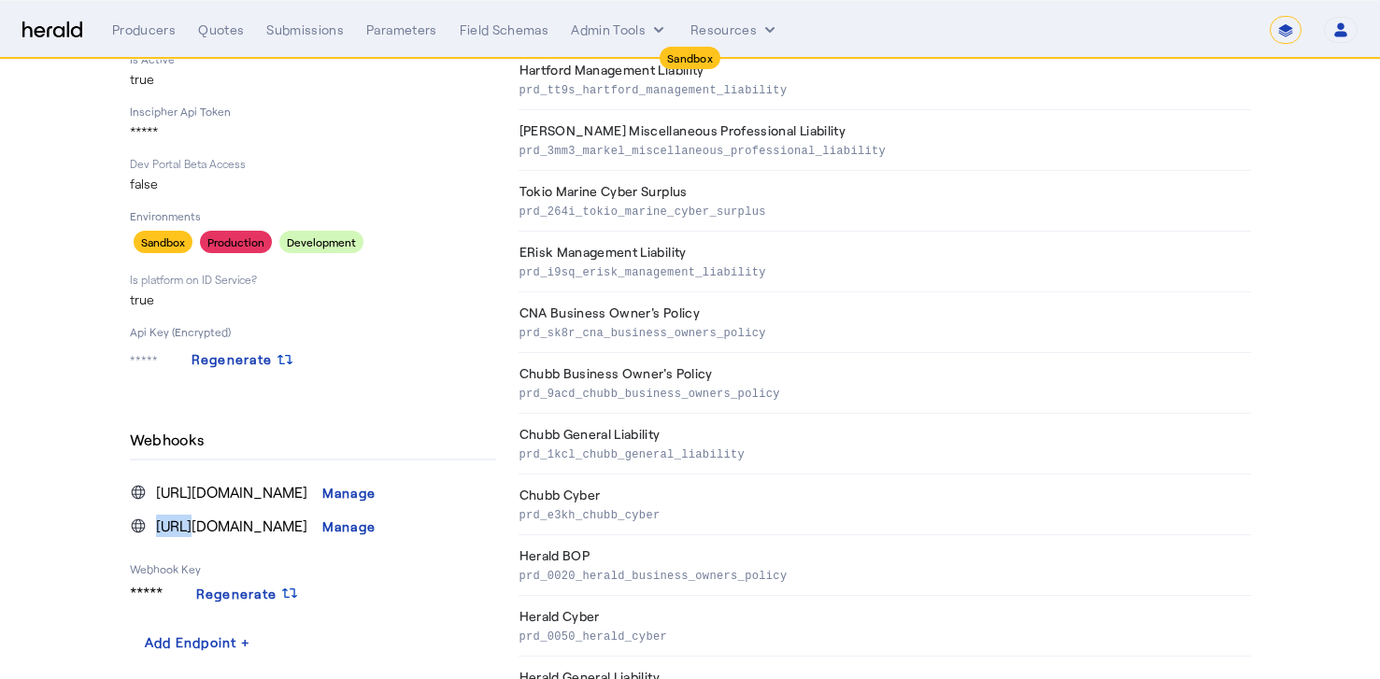
scroll to position [297, 0]
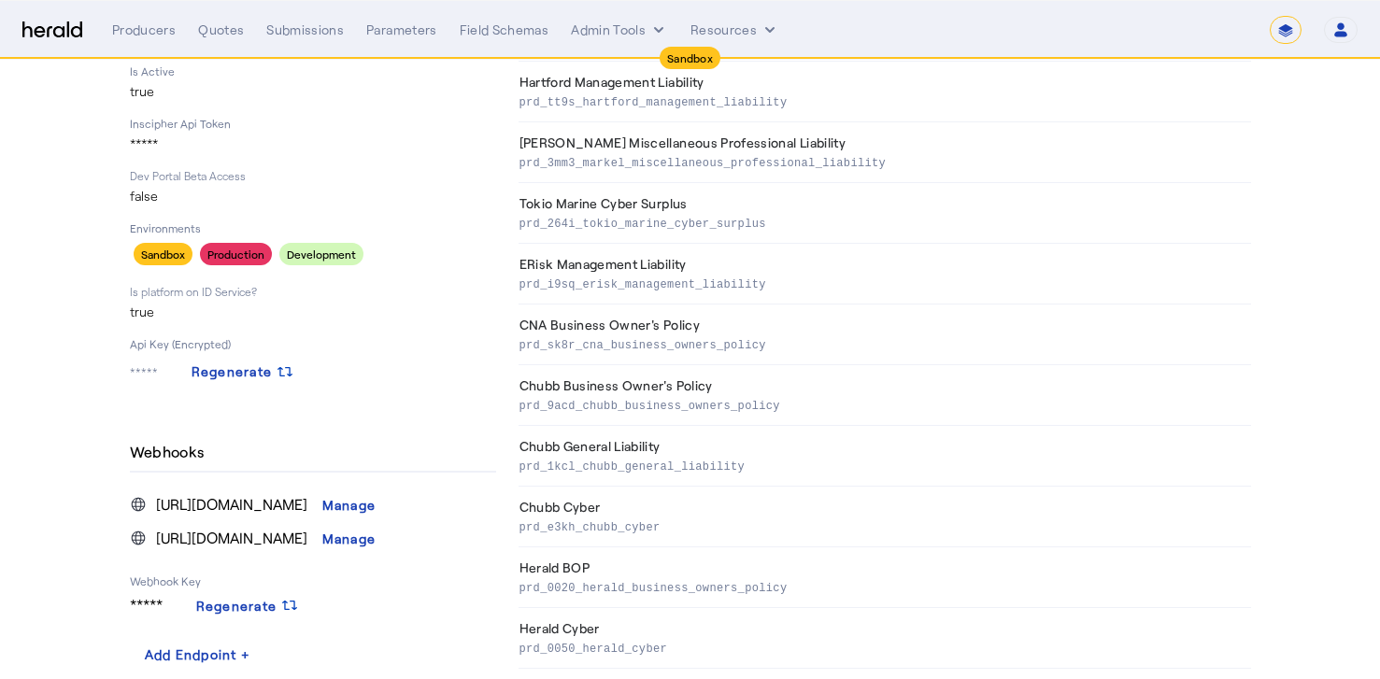
click at [307, 501] on span "[URL][DOMAIN_NAME]" at bounding box center [231, 504] width 151 height 22
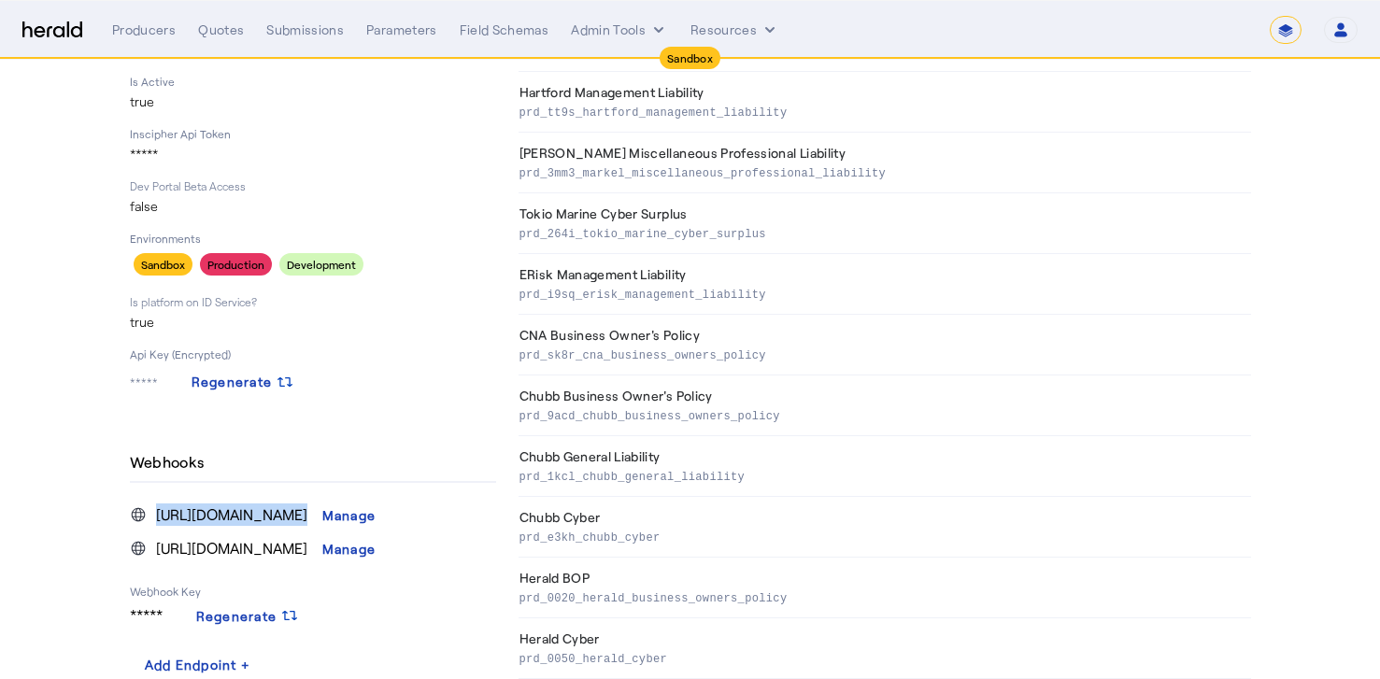
scroll to position [529, 0]
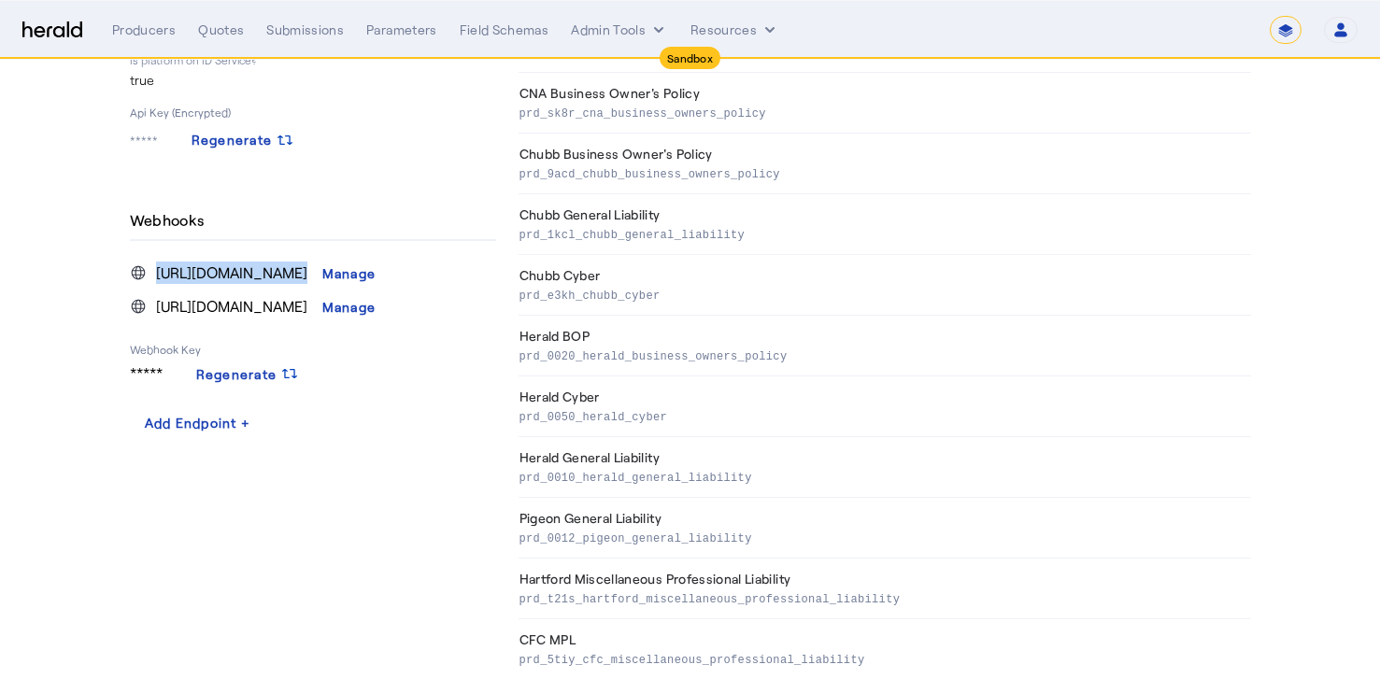
click at [301, 276] on span "[URL][DOMAIN_NAME]" at bounding box center [231, 273] width 151 height 22
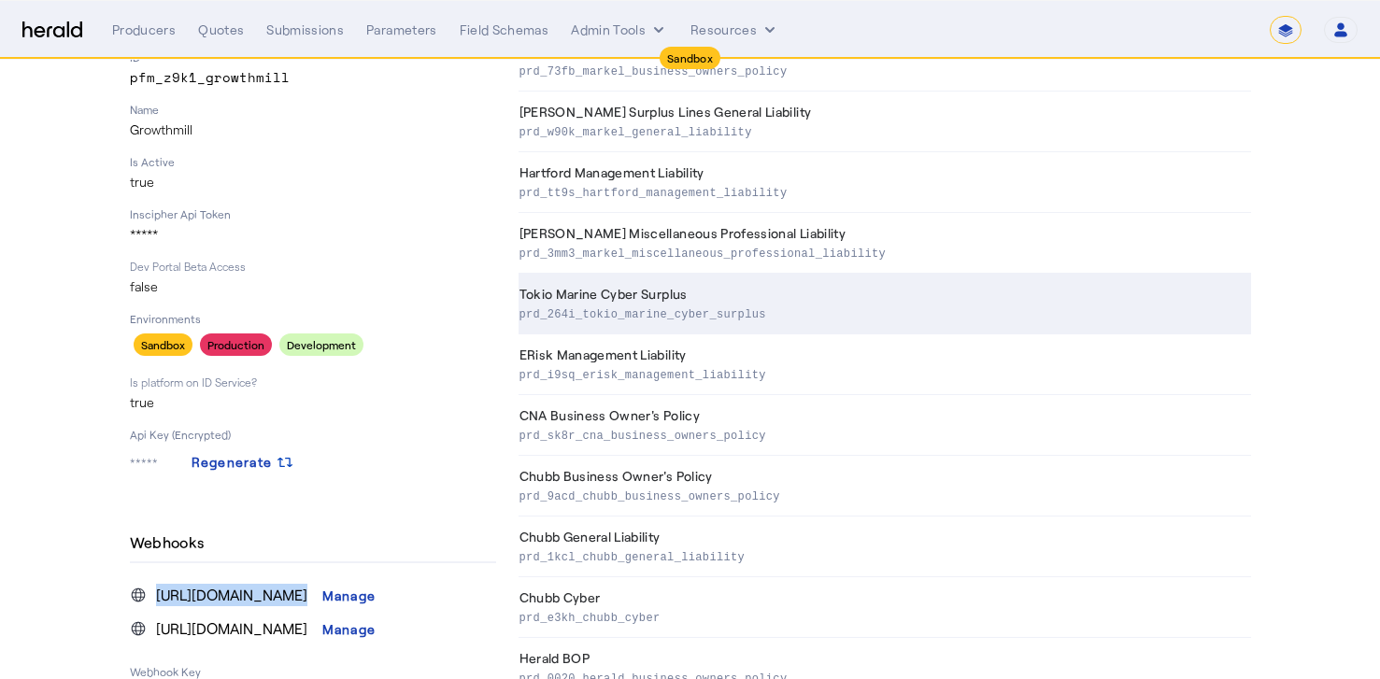
scroll to position [0, 0]
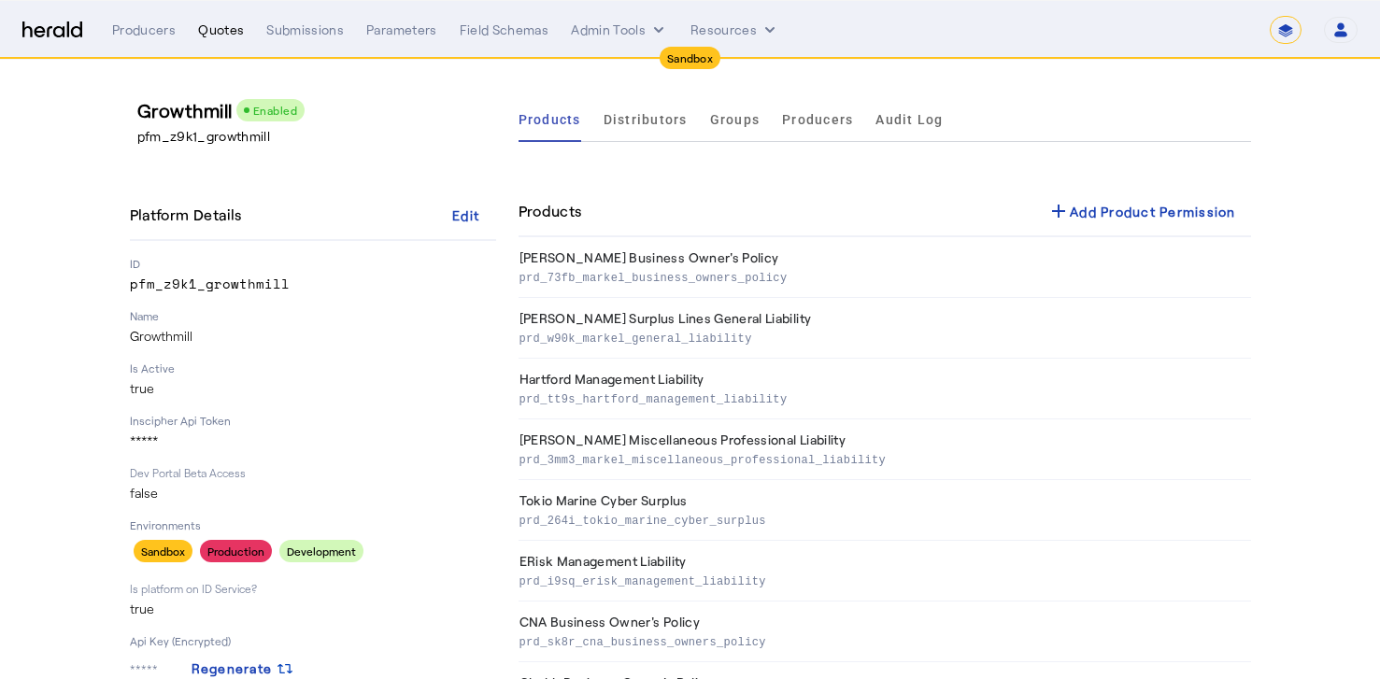
drag, startPoint x: 215, startPoint y: 48, endPoint x: 234, endPoint y: 30, distance: 25.8
click at [220, 43] on nav "**********" at bounding box center [690, 30] width 1380 height 58
drag, startPoint x: 234, startPoint y: 30, endPoint x: 233, endPoint y: 44, distance: 14.0
click at [233, 44] on nav "**********" at bounding box center [690, 30] width 1380 height 58
click at [492, 225] on span at bounding box center [466, 214] width 60 height 45
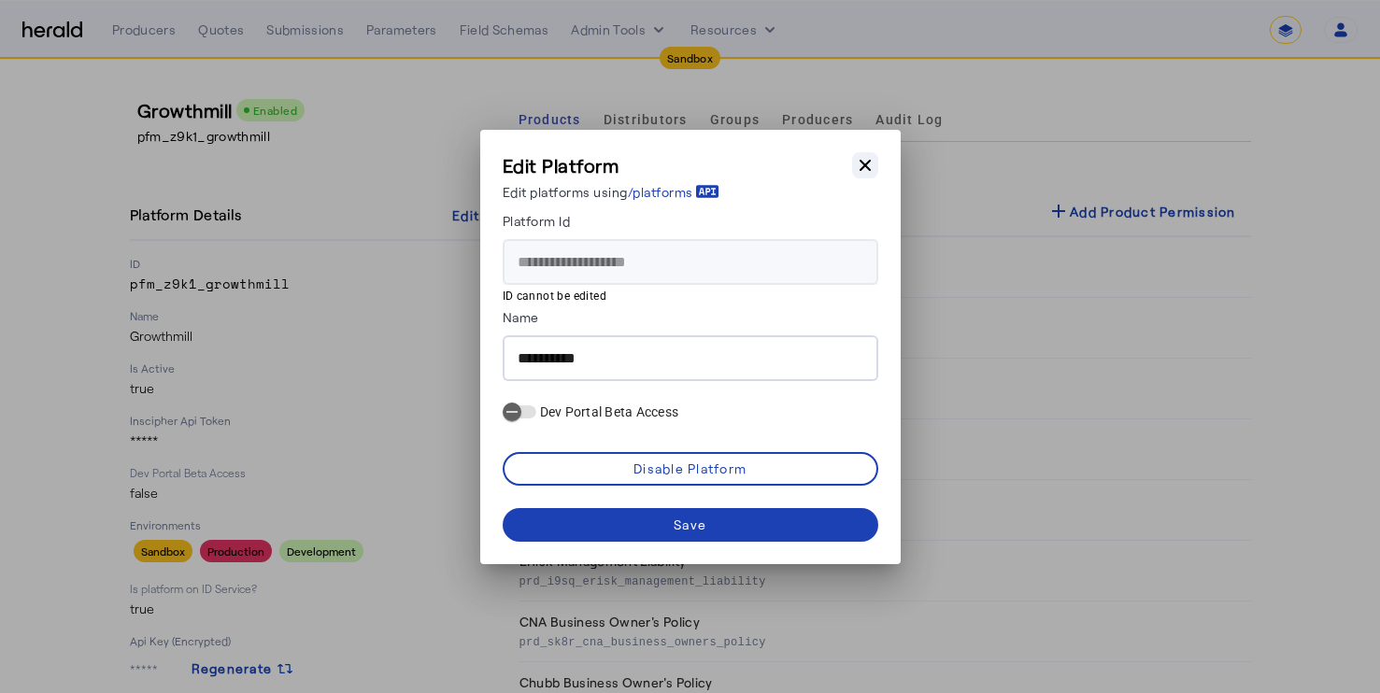
click at [861, 162] on icon "button" at bounding box center [865, 164] width 11 height 11
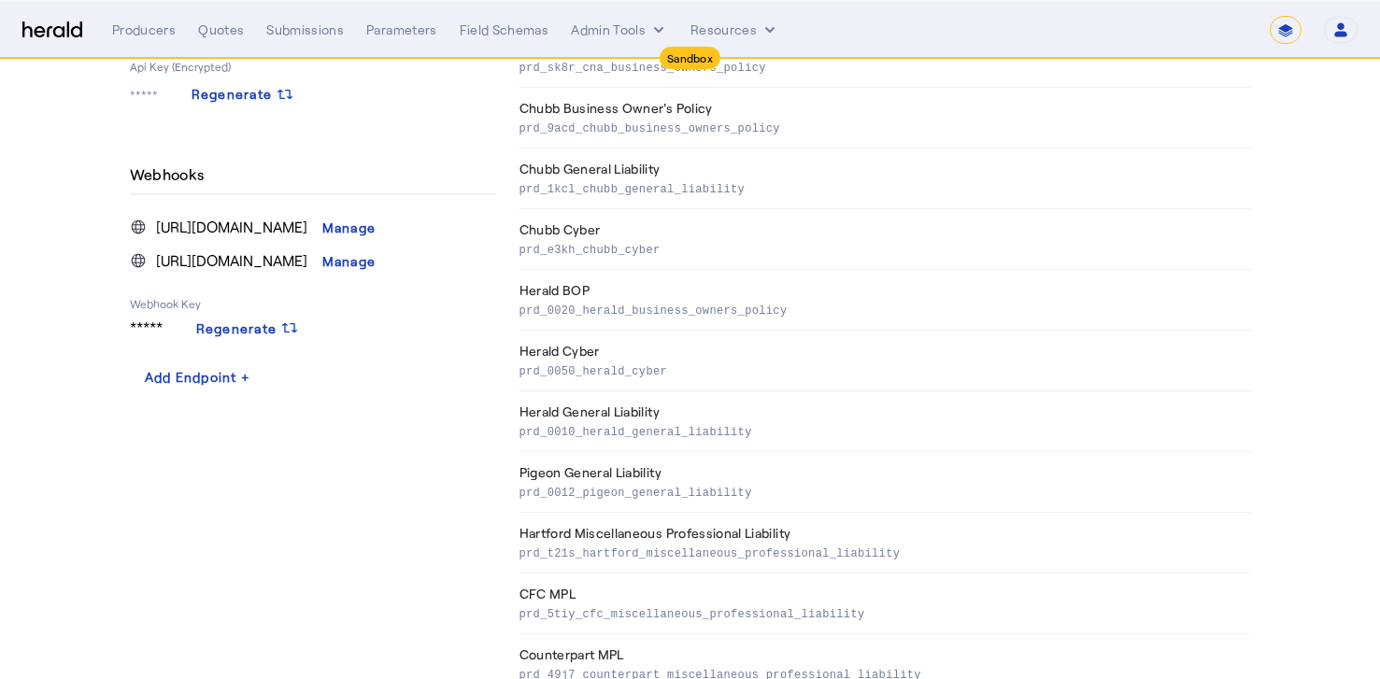
scroll to position [614, 0]
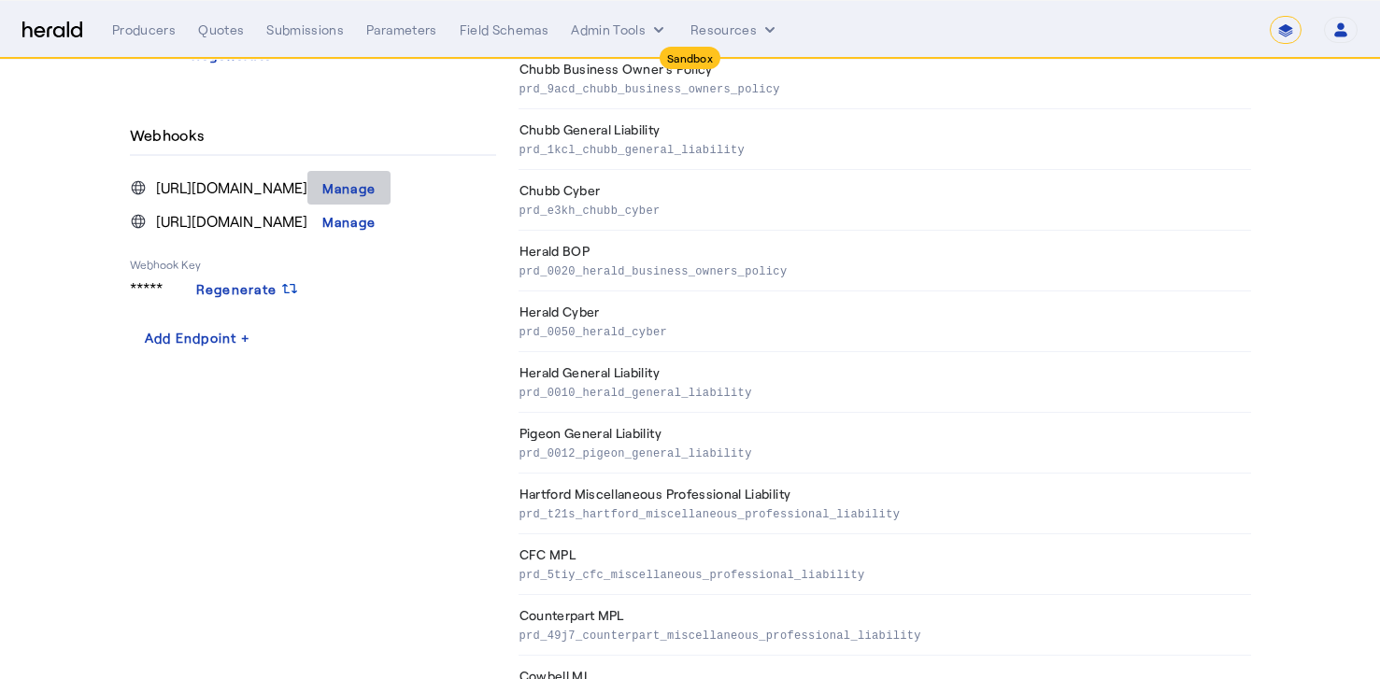
click at [377, 189] on div "Manage" at bounding box center [349, 188] width 54 height 20
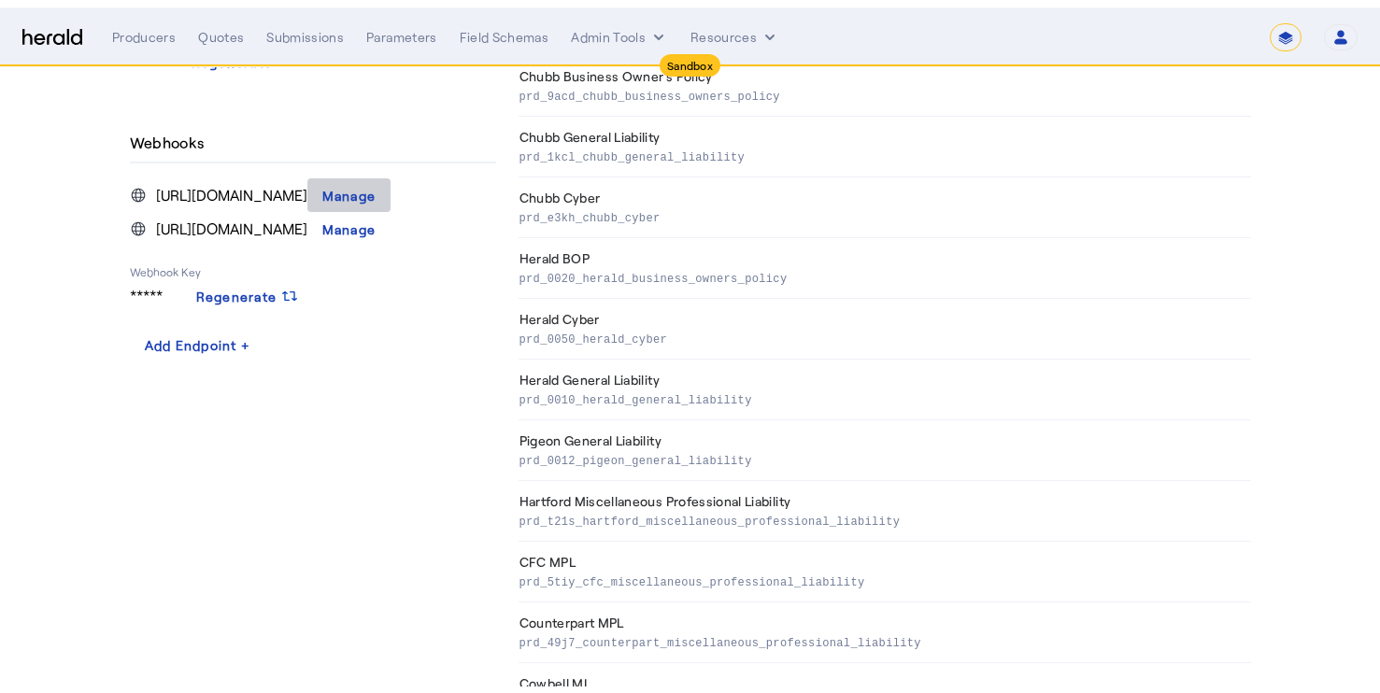
scroll to position [0, 0]
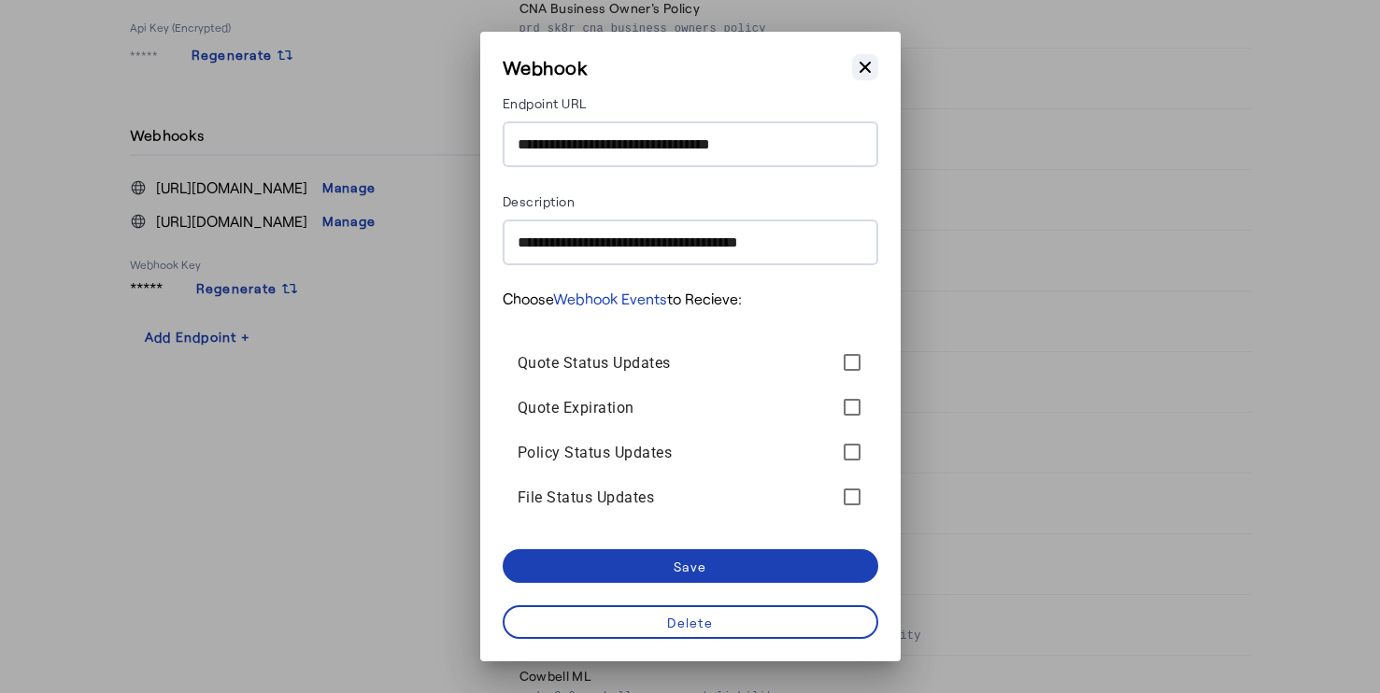
click at [871, 64] on icon "button" at bounding box center [865, 67] width 19 height 19
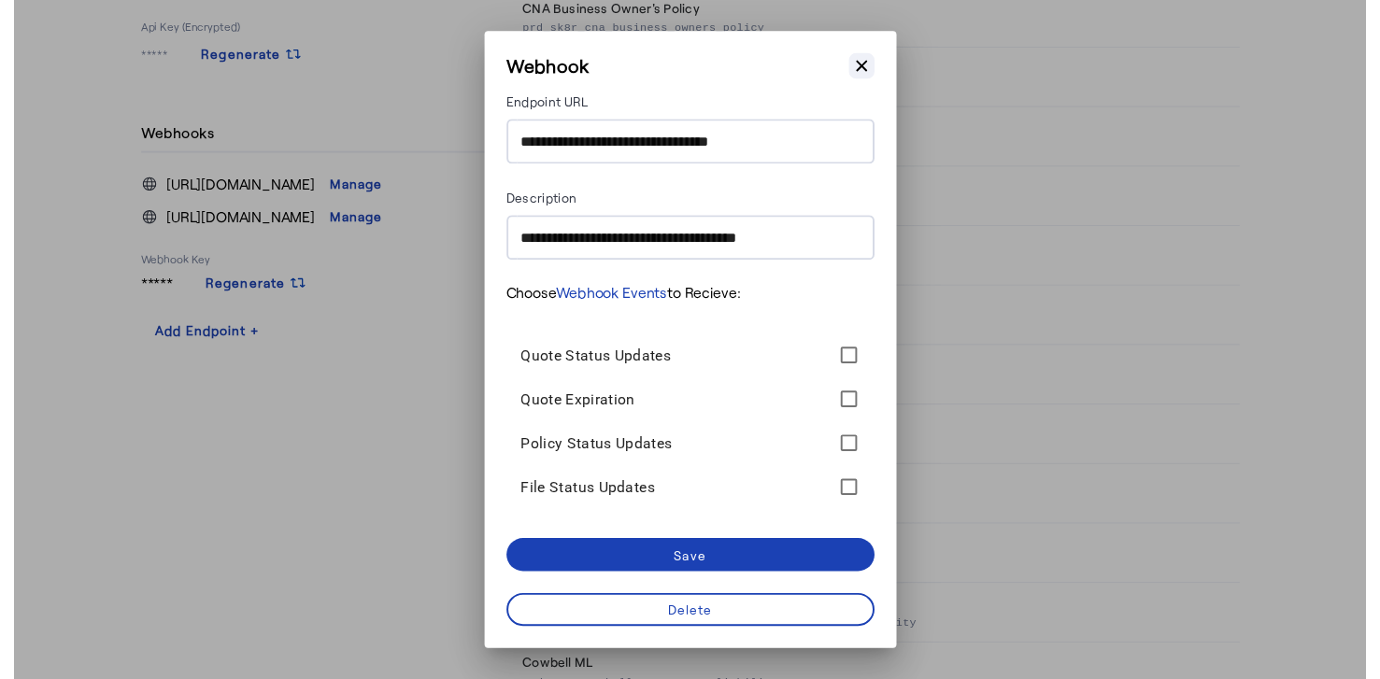
scroll to position [614, 0]
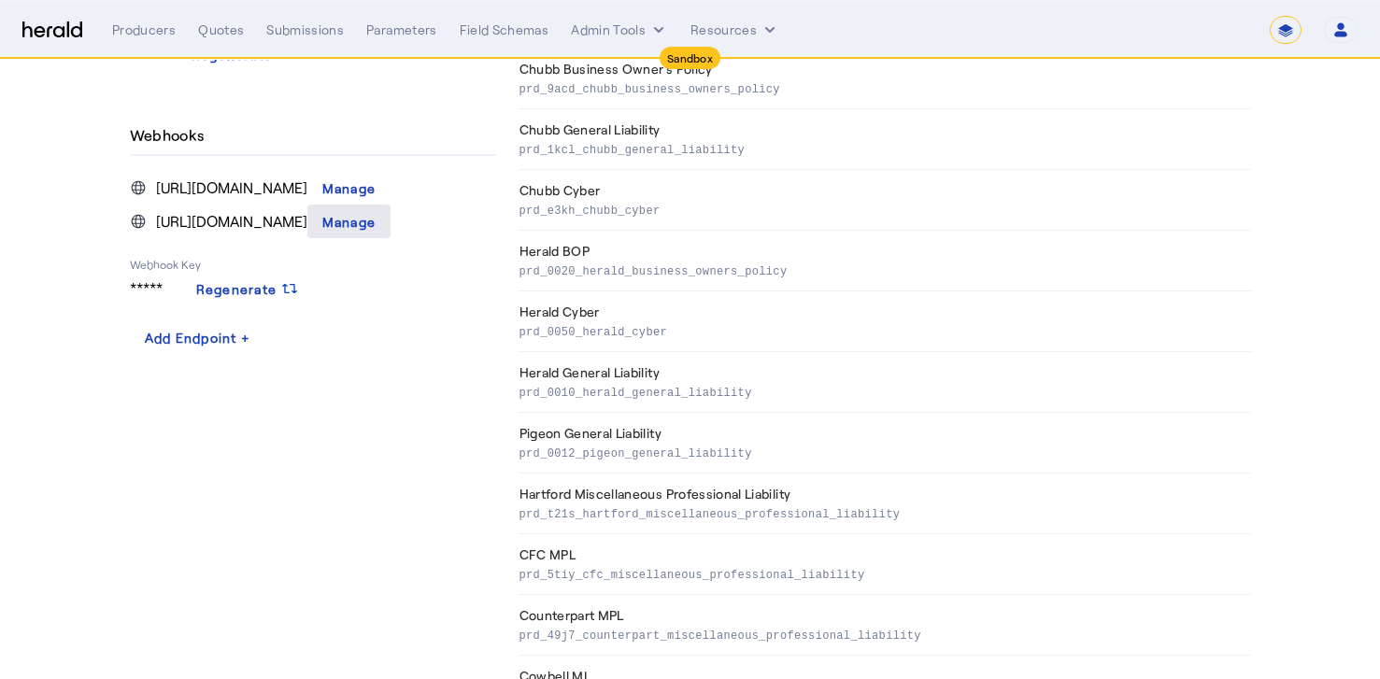
click at [377, 221] on div "Manage" at bounding box center [349, 222] width 54 height 20
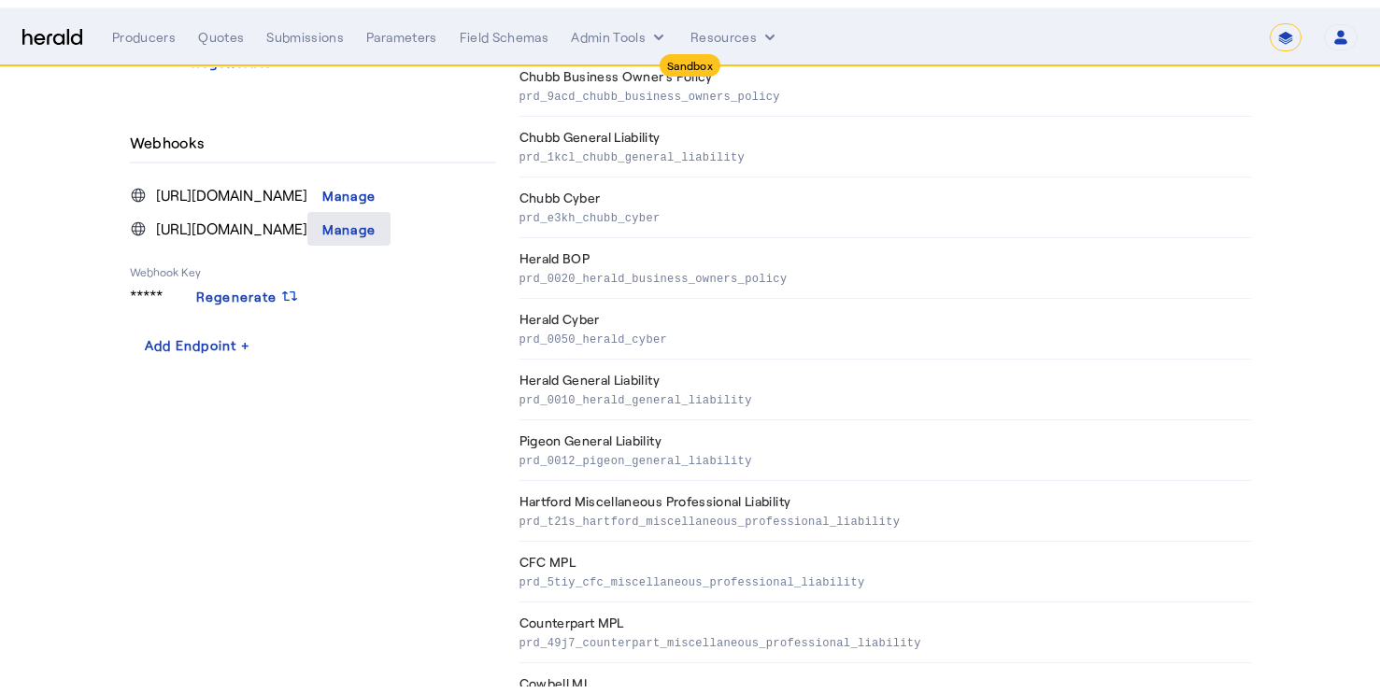
scroll to position [0, 0]
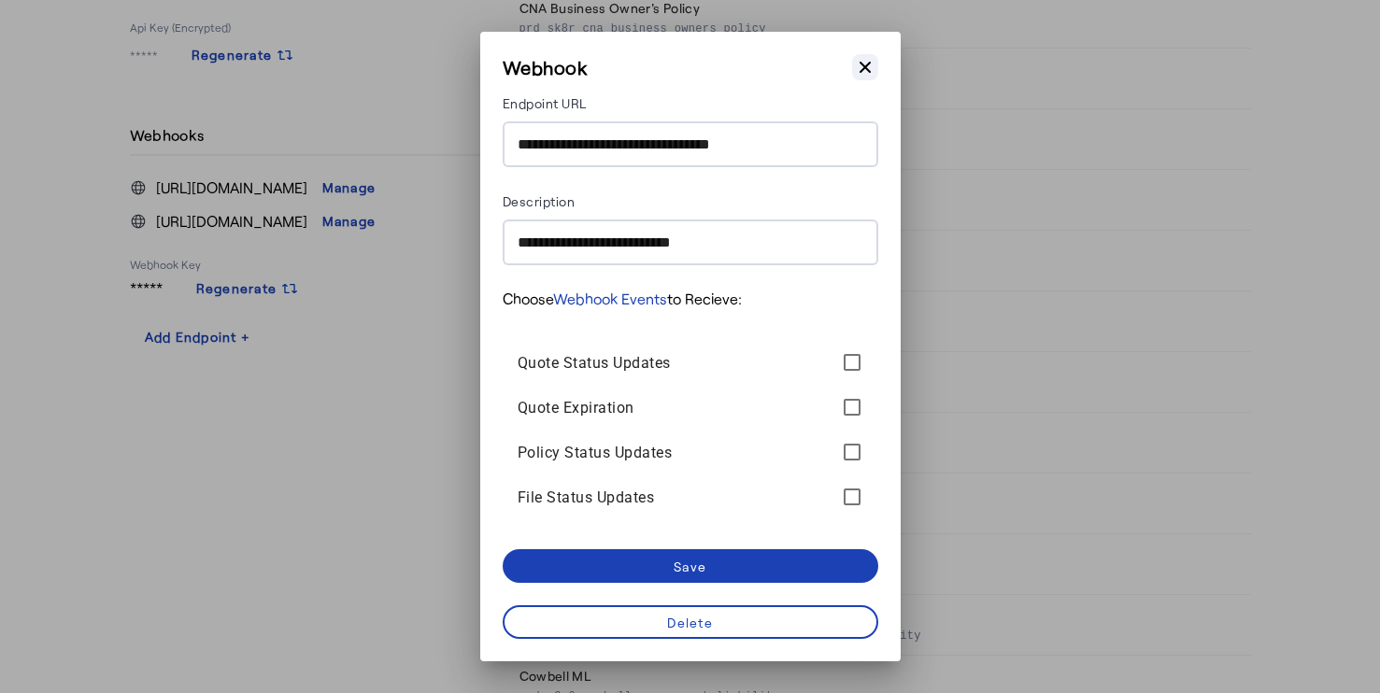
click at [859, 59] on icon "button" at bounding box center [865, 67] width 19 height 19
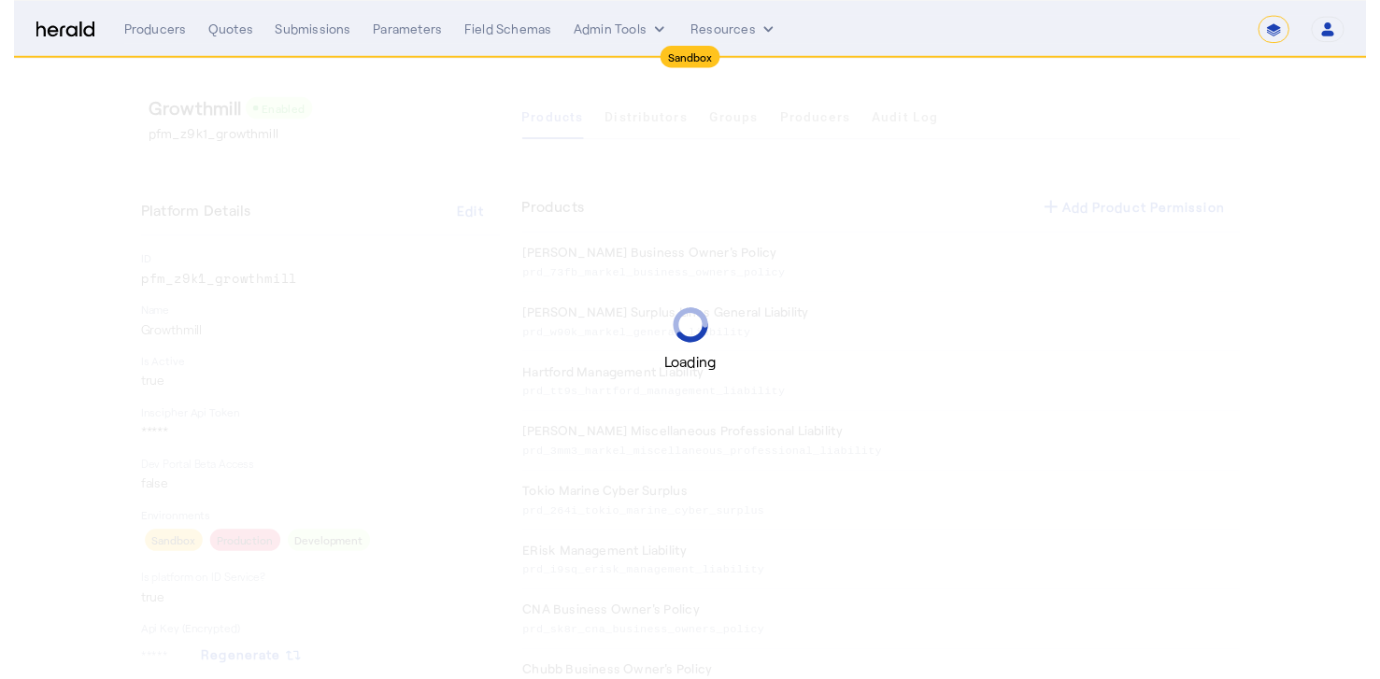
scroll to position [614, 0]
select select "*******"
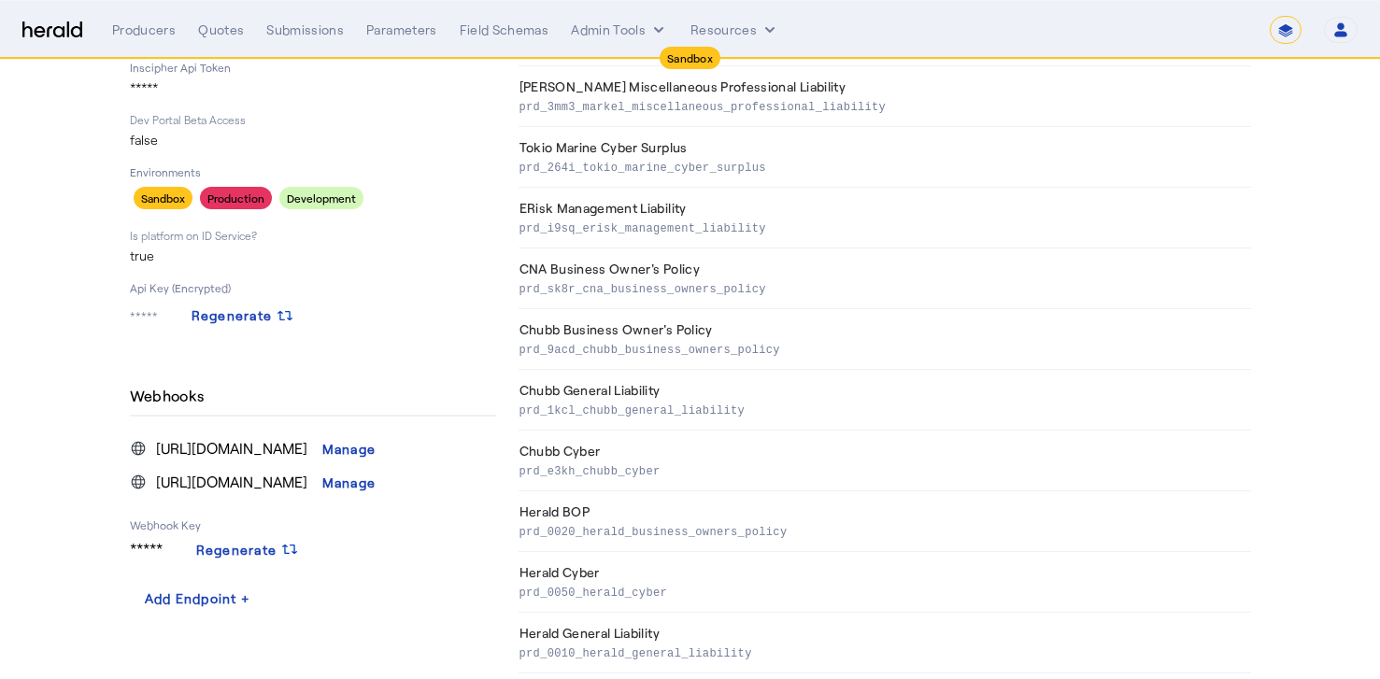
scroll to position [354, 0]
click at [377, 451] on div "Manage" at bounding box center [349, 448] width 54 height 20
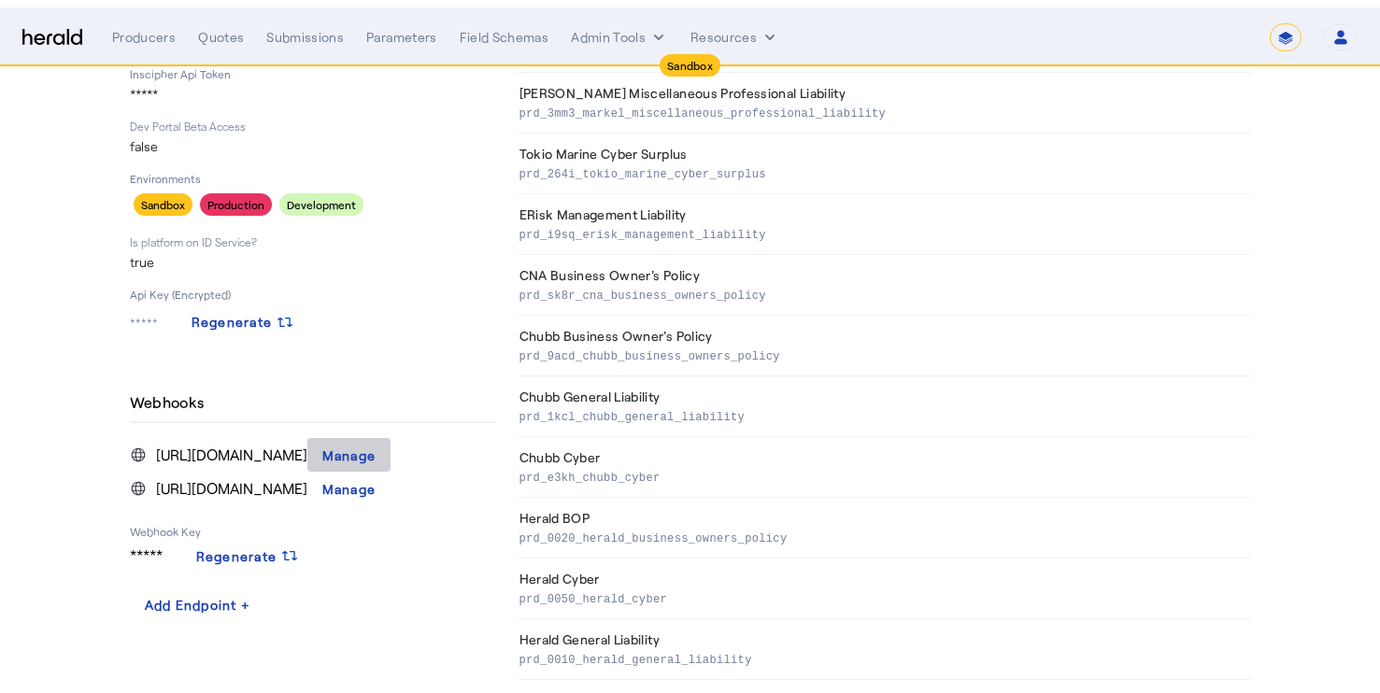
scroll to position [0, 0]
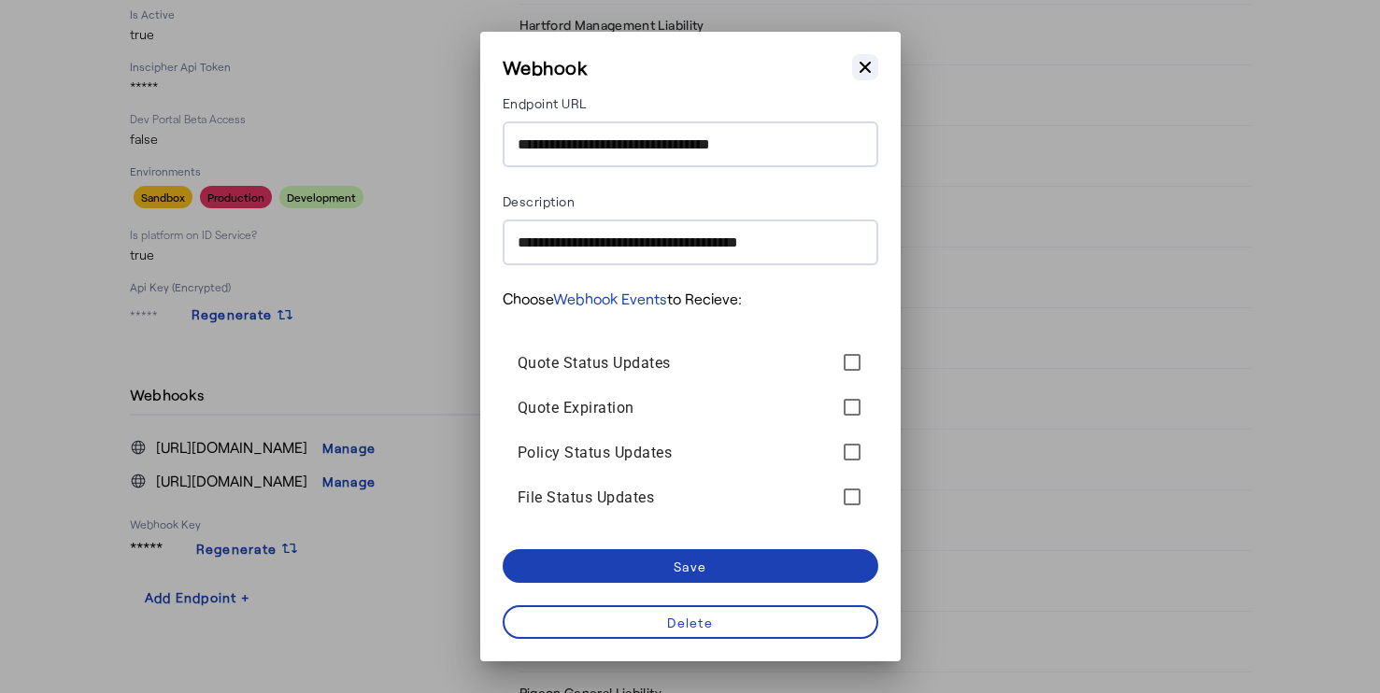
click at [875, 70] on button "Close modal" at bounding box center [865, 67] width 26 height 26
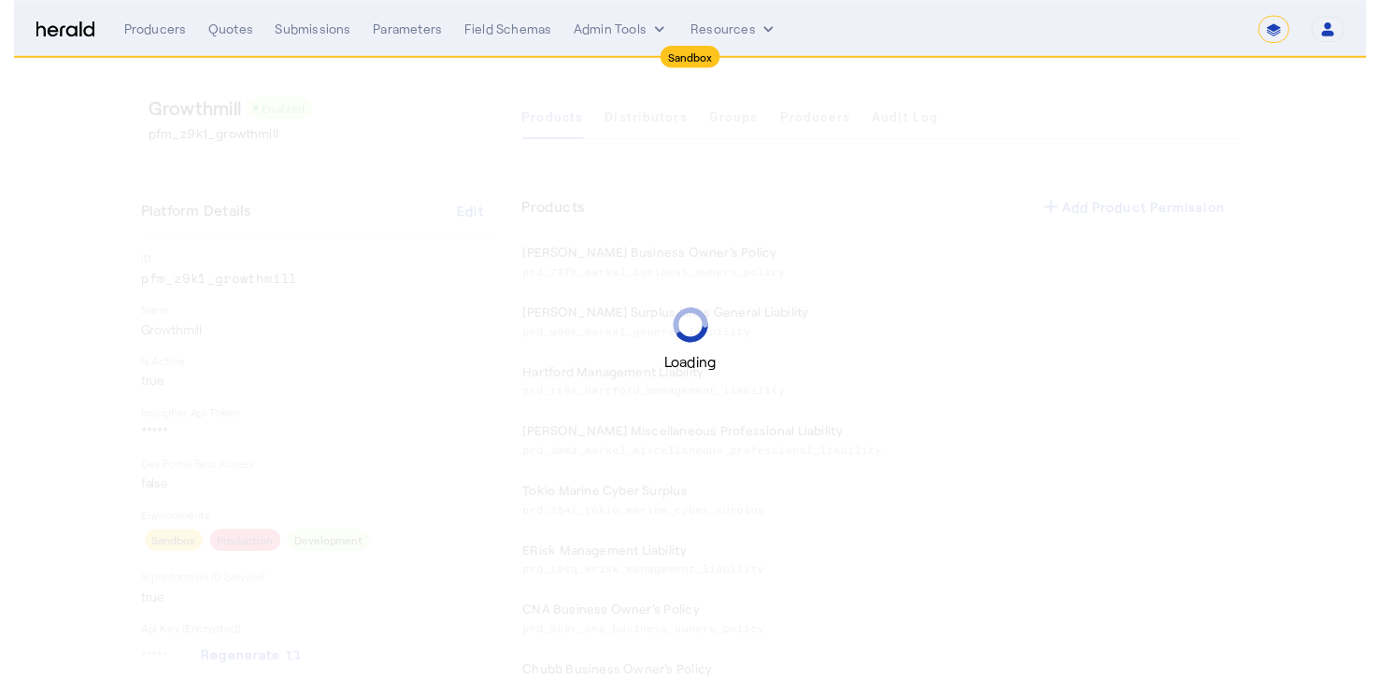
scroll to position [354, 0]
